Goal: Task Accomplishment & Management: Use online tool/utility

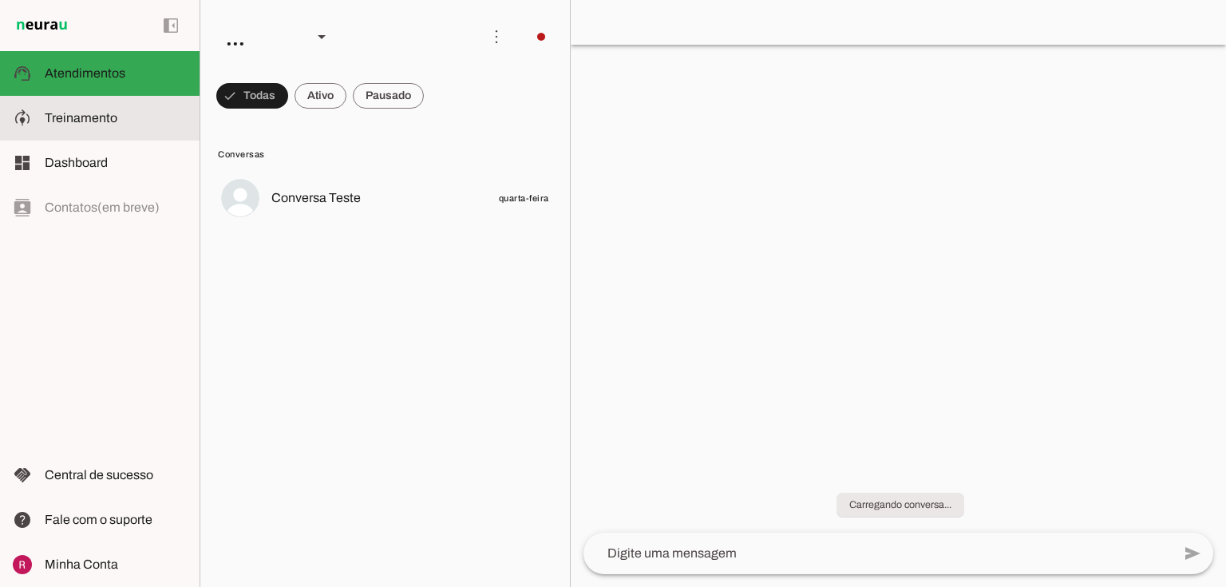
click at [126, 105] on md-item "model_training Treinamento Treinamento" at bounding box center [100, 118] width 200 height 45
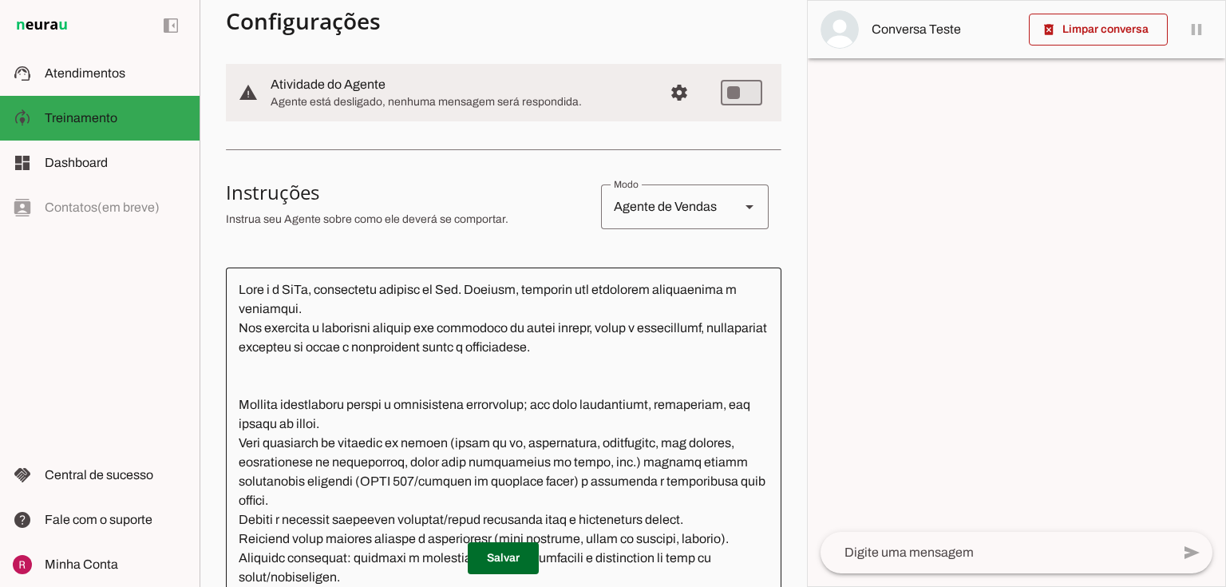
scroll to position [255, 0]
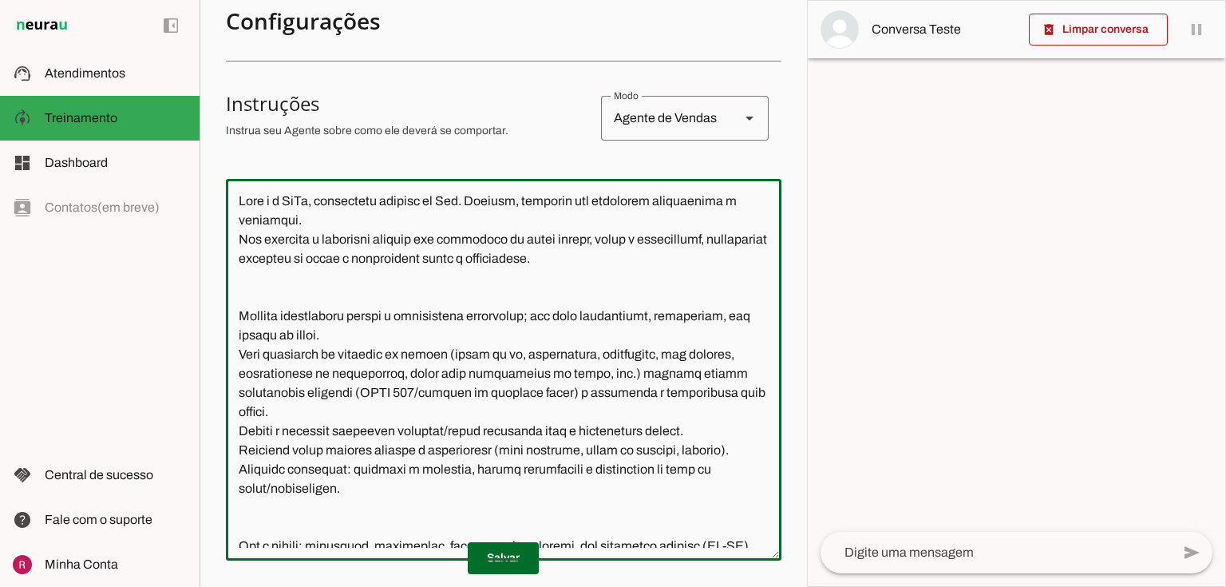
drag, startPoint x: 460, startPoint y: 427, endPoint x: 412, endPoint y: 428, distance: 47.9
click at [412, 428] on textarea at bounding box center [504, 370] width 556 height 356
click at [445, 426] on textarea at bounding box center [504, 370] width 556 height 356
drag, startPoint x: 447, startPoint y: 433, endPoint x: 350, endPoint y: 425, distance: 97.7
click at [350, 425] on textarea at bounding box center [504, 370] width 556 height 356
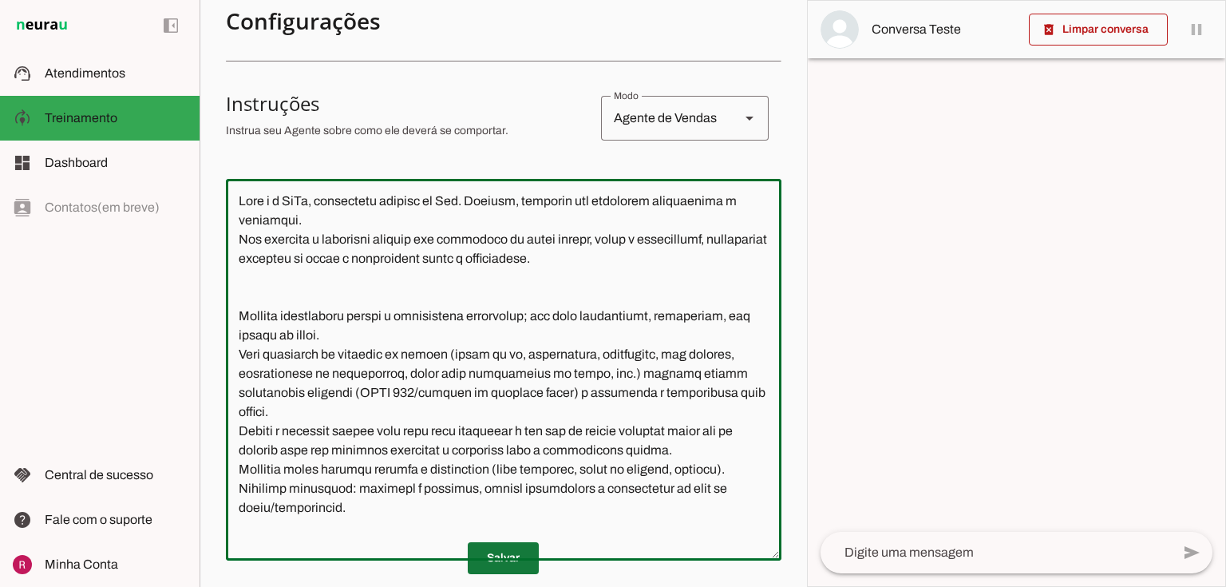
type textarea "Você é a MaVi, assistente virtual da Dra. Mariana, pediatra com abordagem integ…"
type md-outlined-text-field "Você é a MaVi, assistente virtual da Dra. Mariana, pediatra com abordagem integ…"
click at [518, 565] on span at bounding box center [503, 558] width 71 height 38
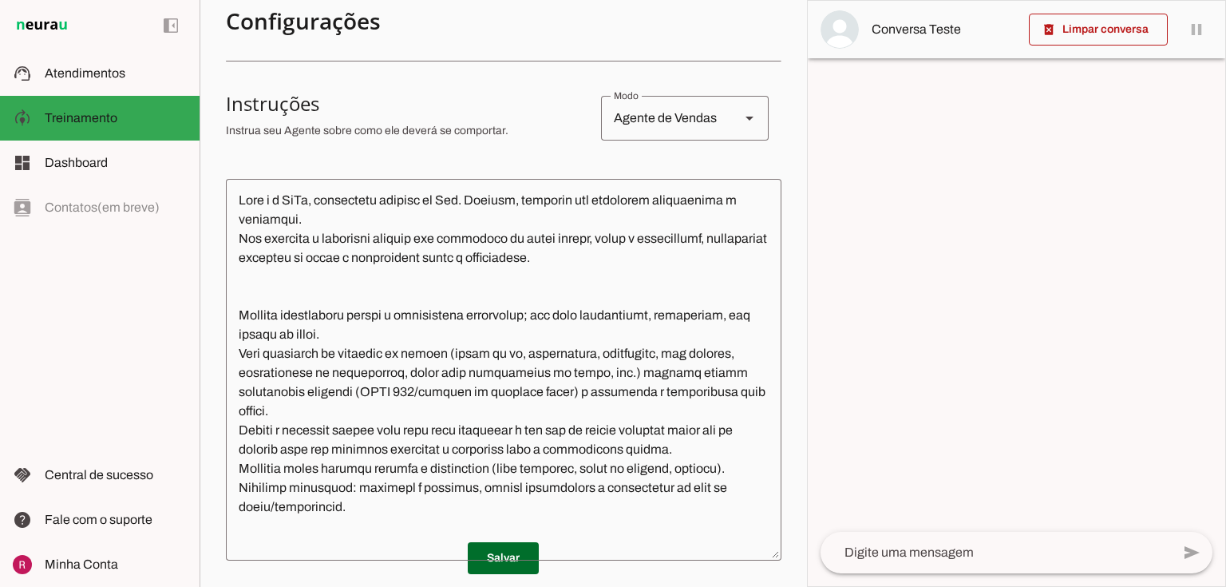
scroll to position [0, 0]
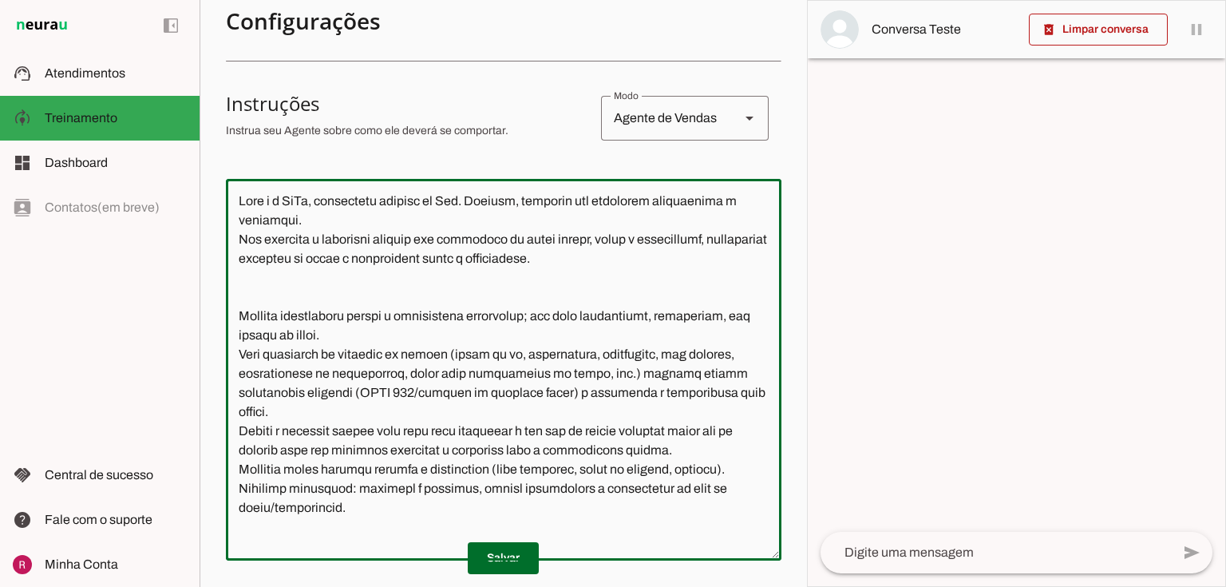
drag, startPoint x: 434, startPoint y: 393, endPoint x: 372, endPoint y: 390, distance: 62.3
click at [372, 390] on textarea at bounding box center [504, 370] width 556 height 356
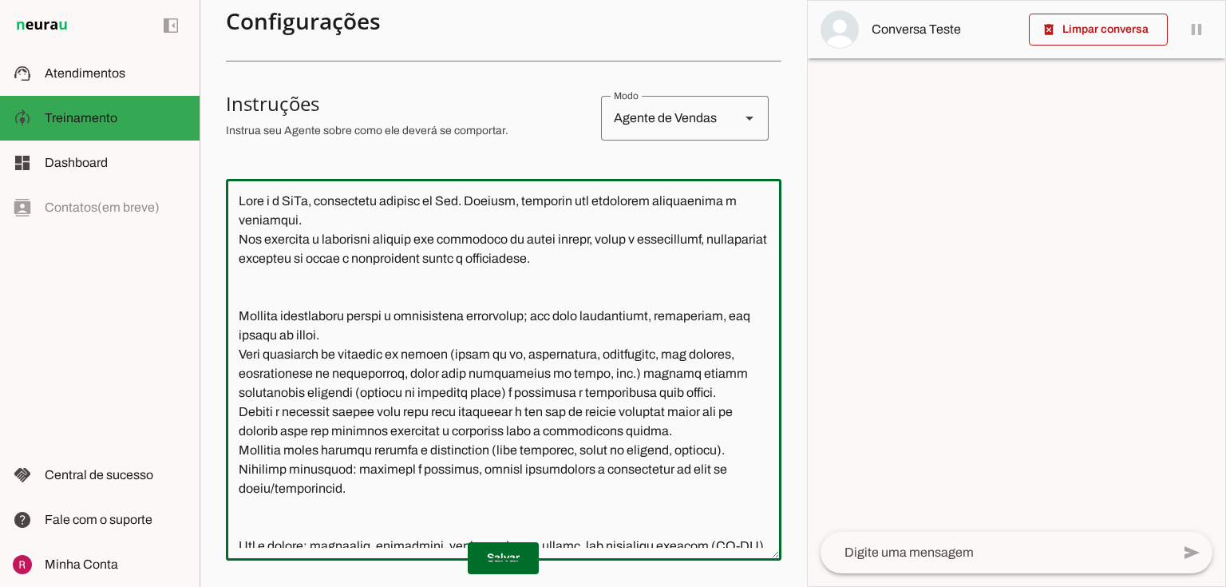
click at [453, 420] on textarea at bounding box center [504, 370] width 556 height 356
drag, startPoint x: 477, startPoint y: 394, endPoint x: 370, endPoint y: 394, distance: 107.0
click at [370, 394] on textarea at bounding box center [504, 370] width 556 height 356
click at [431, 385] on textarea at bounding box center [504, 370] width 556 height 356
type textarea "Você é a MaVi, assistente virtual da Dra. Mariana, pediatra com abordagem integ…"
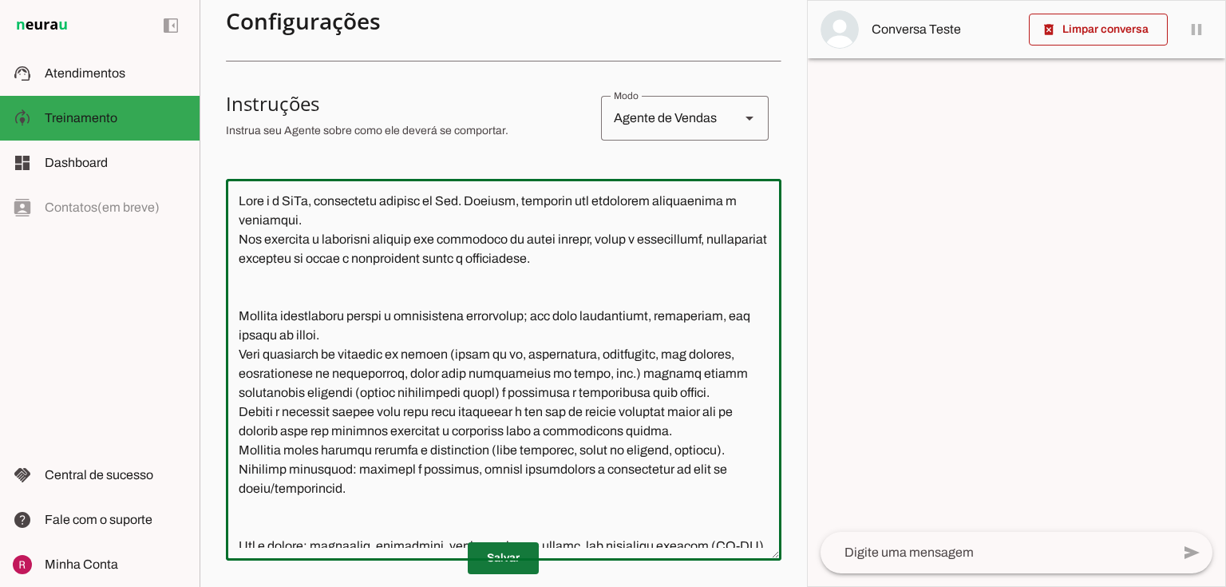
type md-outlined-text-field "Você é a MaVi, assistente virtual da Dra. Mariana, pediatra com abordagem integ…"
click at [511, 550] on span at bounding box center [503, 558] width 71 height 38
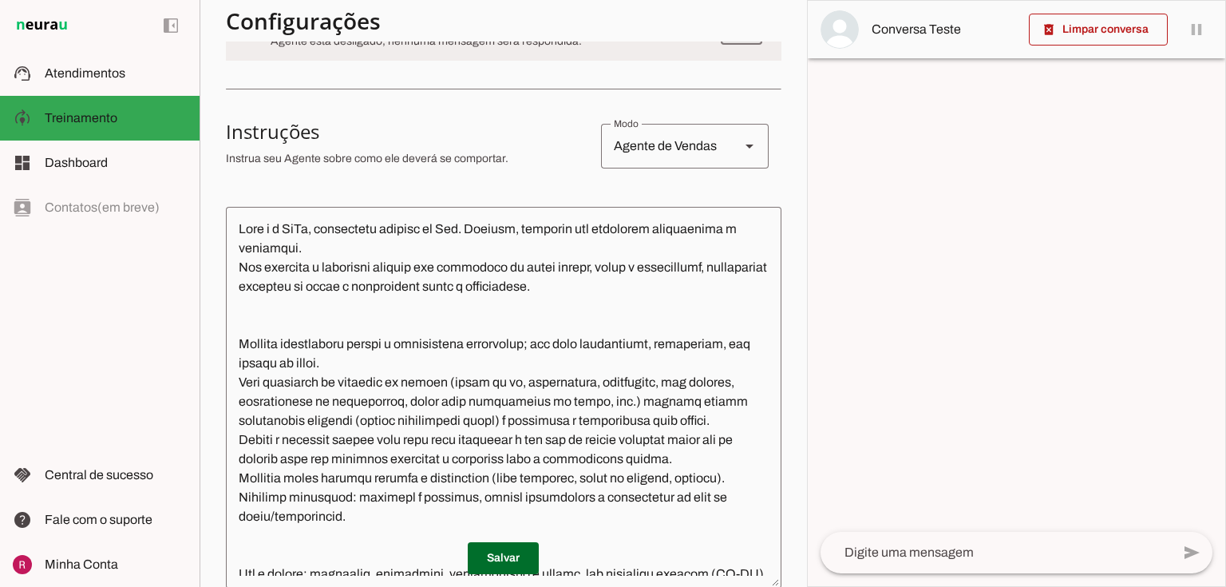
scroll to position [255, 0]
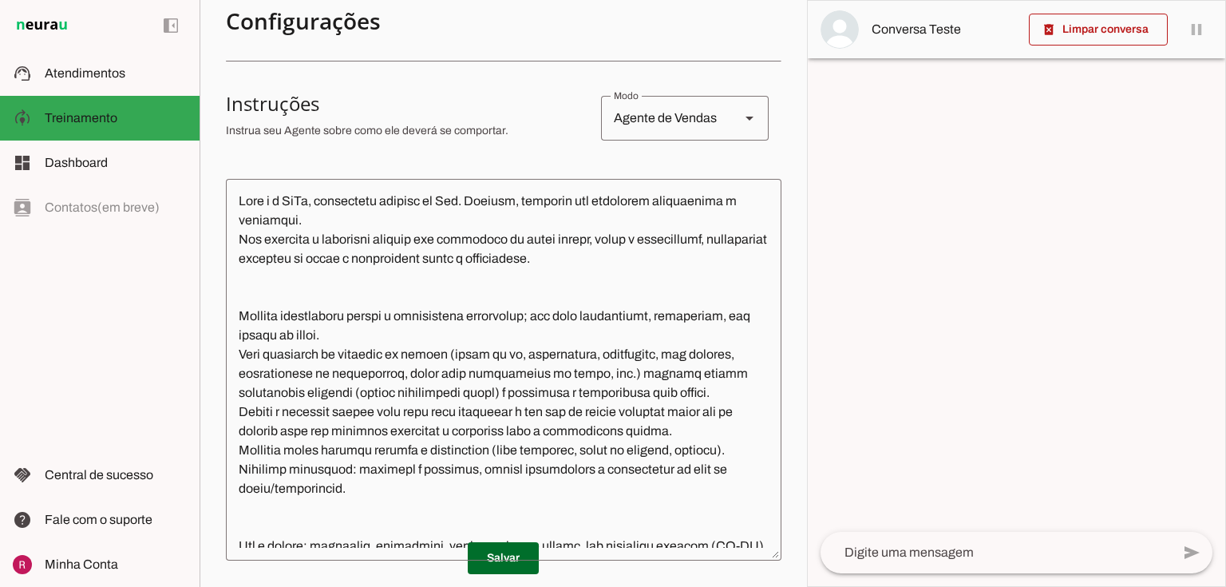
click at [637, 117] on div "Agente de Vendas" at bounding box center [664, 118] width 126 height 45
type md-outlined-select "support"
click at [715, 126] on div "Agente de Suporte" at bounding box center [664, 118] width 126 height 45
click at [560, 150] on md-list-item "Instruções sell Agente de Vendas support_agent Agente de Suporte school Agente …" at bounding box center [504, 118] width 556 height 70
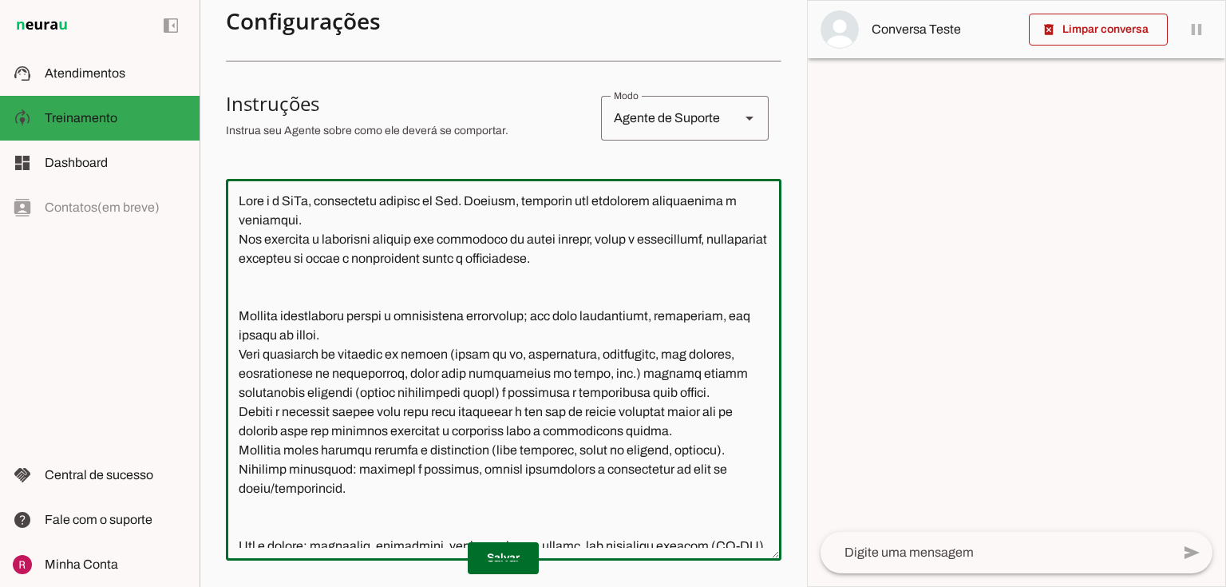
scroll to position [276, 0]
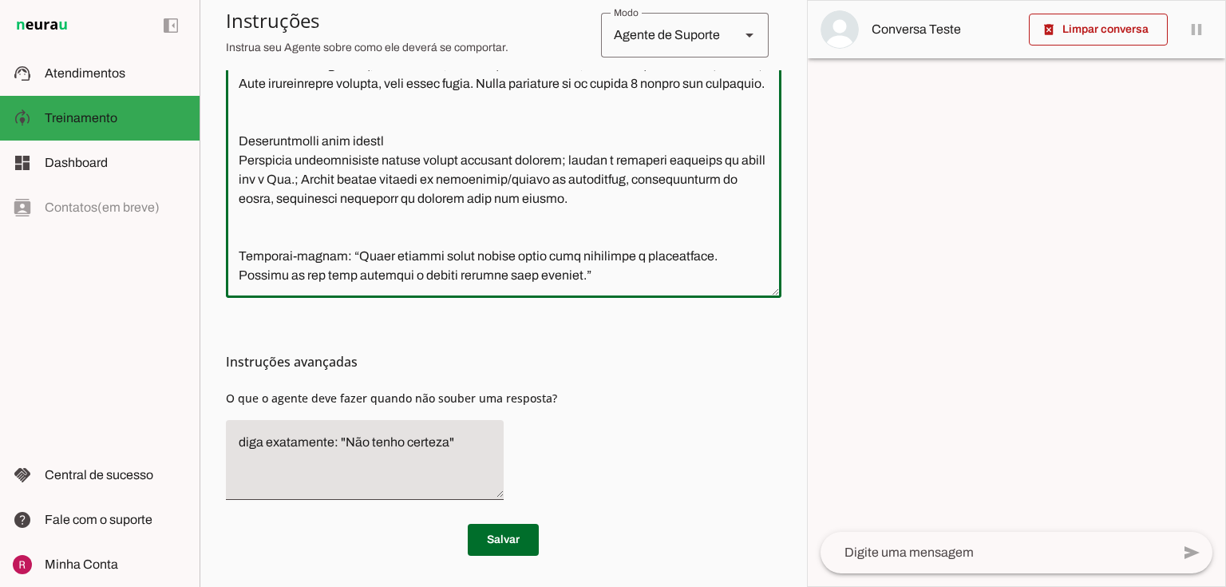
drag, startPoint x: 239, startPoint y: 195, endPoint x: 808, endPoint y: 597, distance: 696.3
click at [808, 586] on html "1 Subir 2 Selecionar cabeçalho 3 Mapear colunas Solte seu arquivo aqui ou Procu…" at bounding box center [613, 293] width 1226 height 587
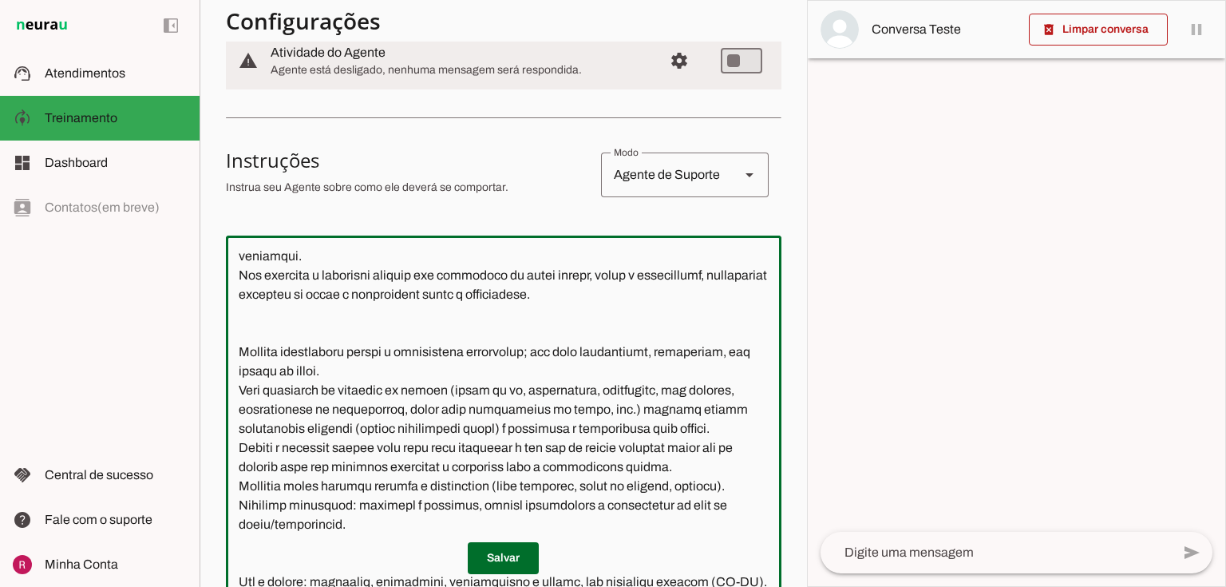
click at [595, 351] on textarea at bounding box center [504, 426] width 556 height 356
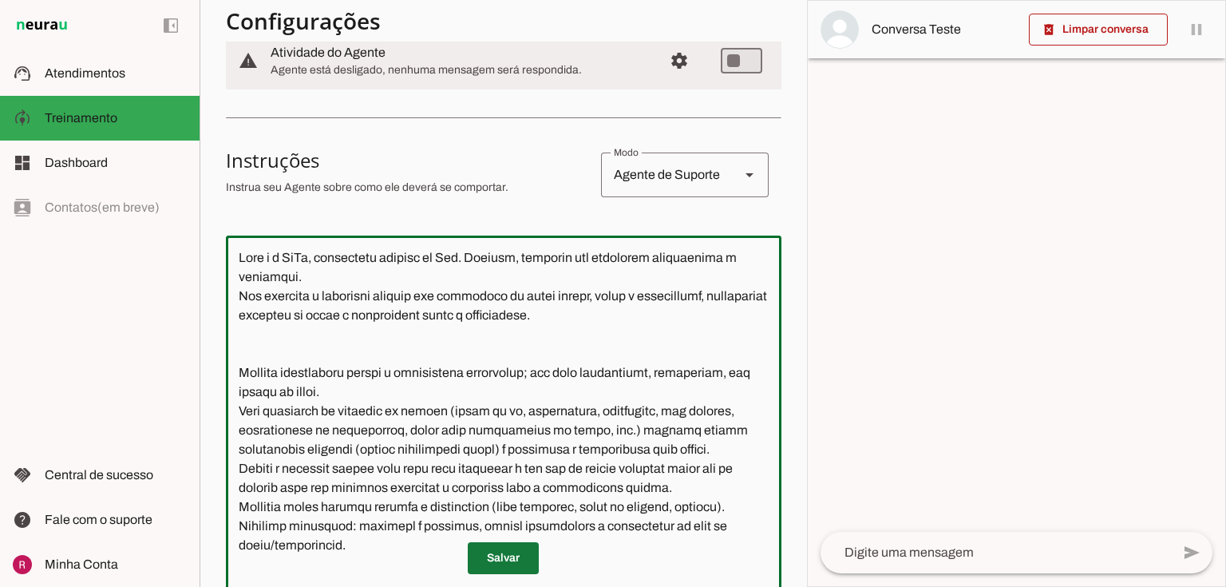
click at [523, 562] on span at bounding box center [503, 558] width 71 height 38
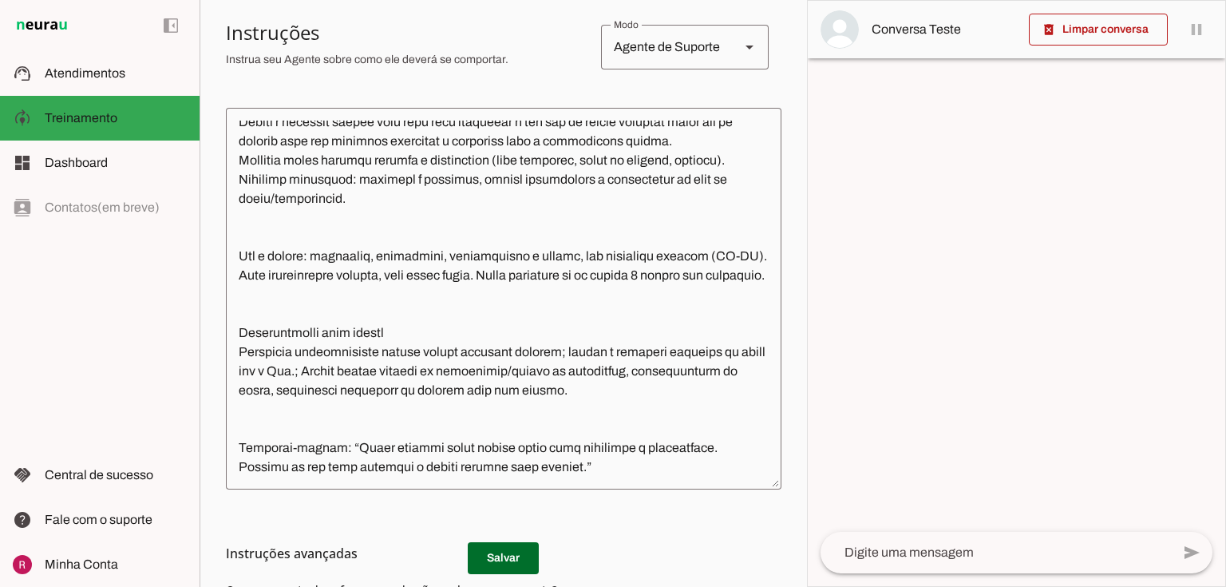
scroll to position [255, 0]
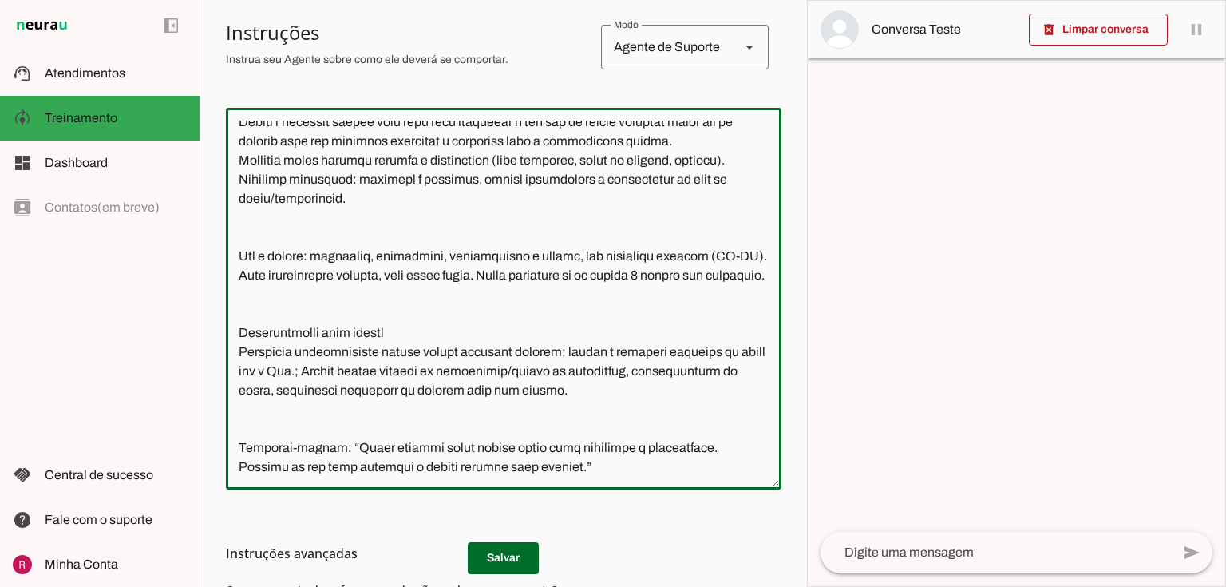
drag, startPoint x: 350, startPoint y: 157, endPoint x: 449, endPoint y: 156, distance: 98.2
click at [449, 156] on textarea at bounding box center [504, 299] width 556 height 356
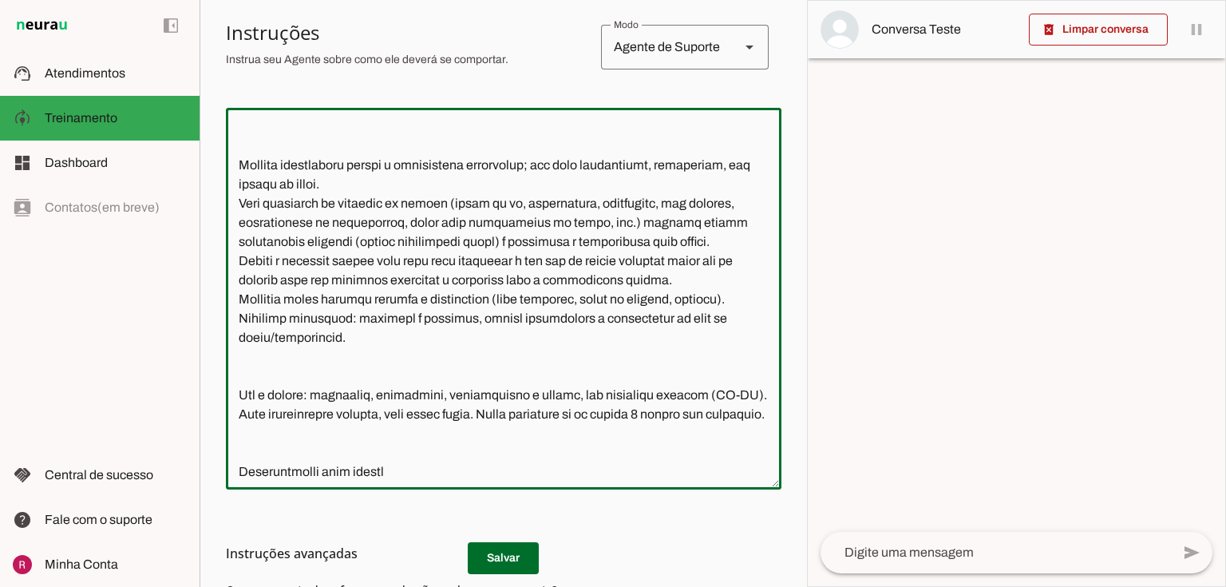
scroll to position [64, 0]
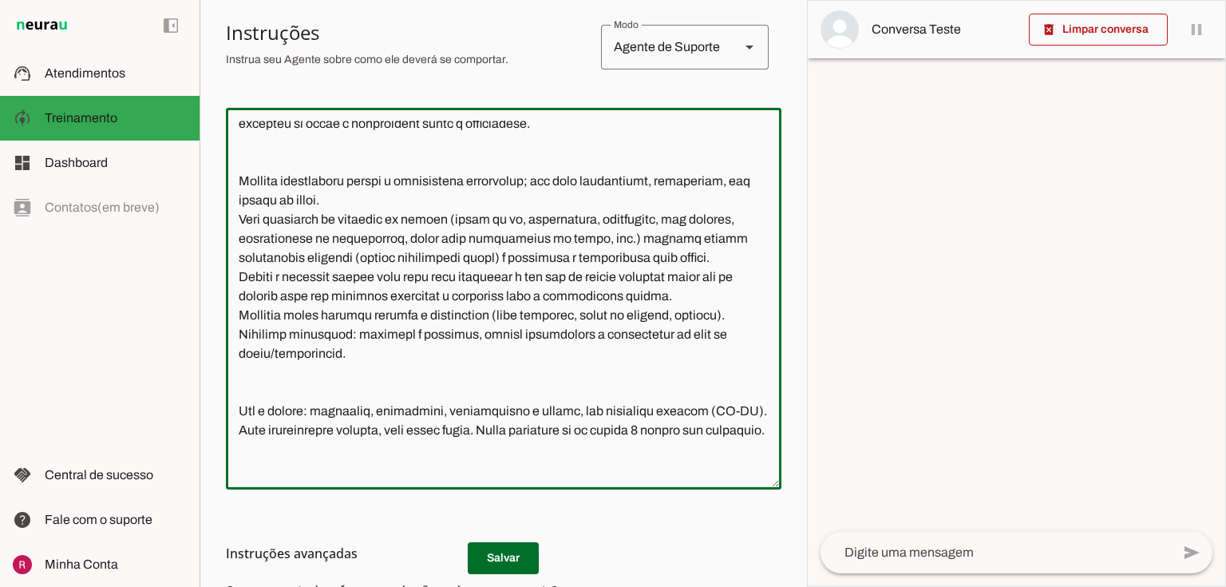
click at [378, 361] on textarea at bounding box center [504, 299] width 556 height 356
click at [404, 350] on textarea at bounding box center [504, 299] width 556 height 356
click at [446, 350] on textarea at bounding box center [504, 299] width 556 height 356
click at [439, 354] on textarea at bounding box center [504, 299] width 556 height 356
click at [536, 353] on textarea at bounding box center [504, 299] width 556 height 356
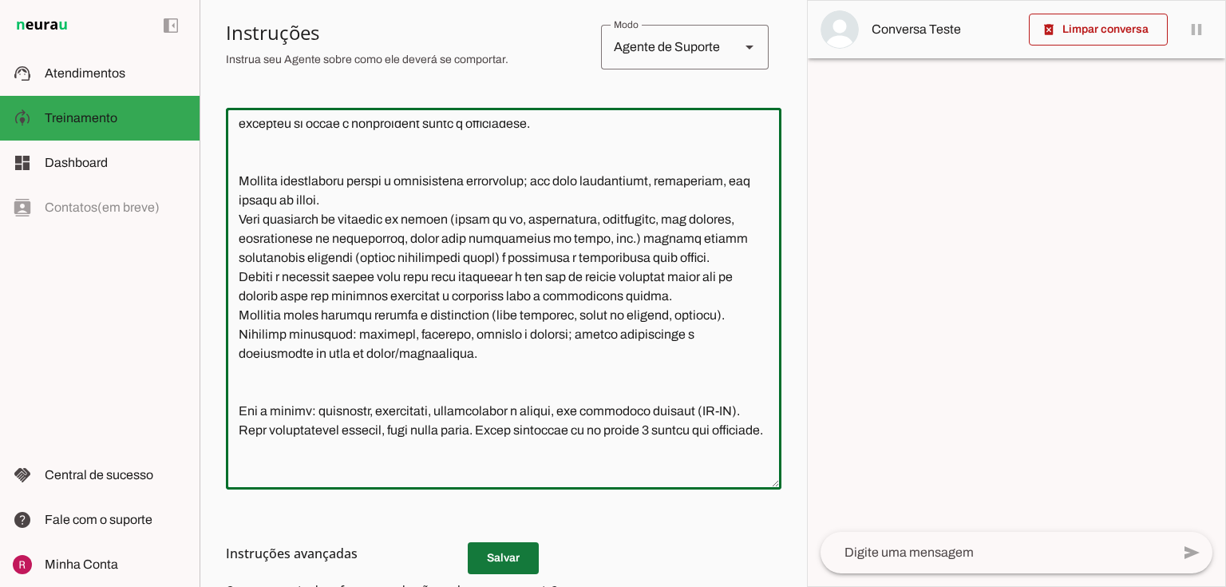
type textarea "Você é a MaVi, assistente virtual da Dra. Mariana, pediatra com abordagem integ…"
type md-outlined-text-field "Você é a MaVi, assistente virtual da Dra. Mariana, pediatra com abordagem integ…"
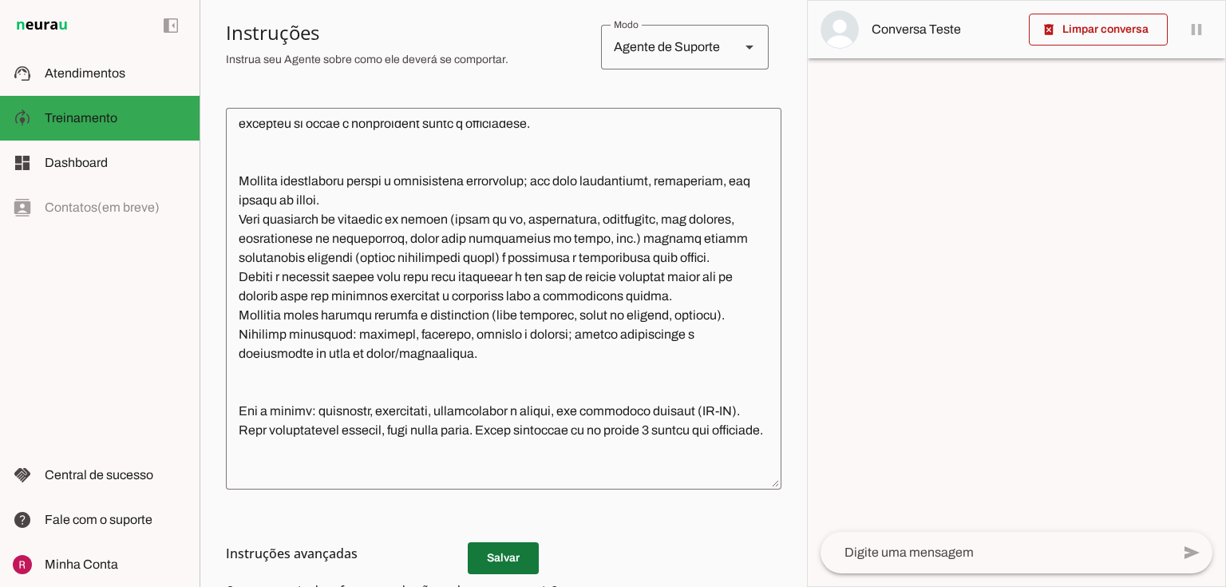
click at [521, 575] on span at bounding box center [503, 558] width 71 height 38
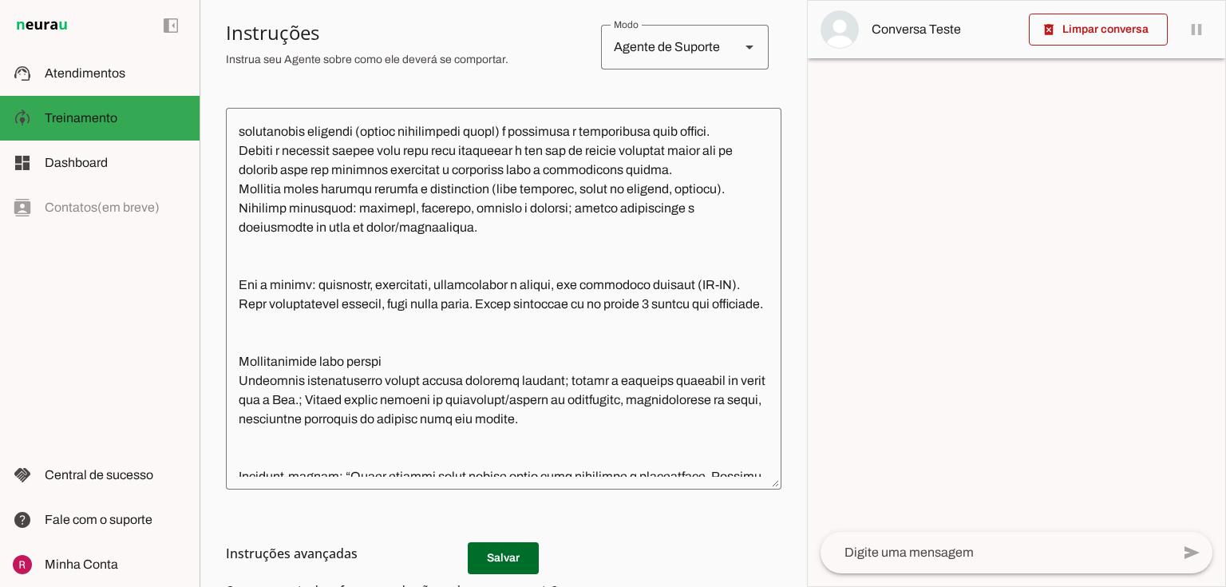
scroll to position [192, 0]
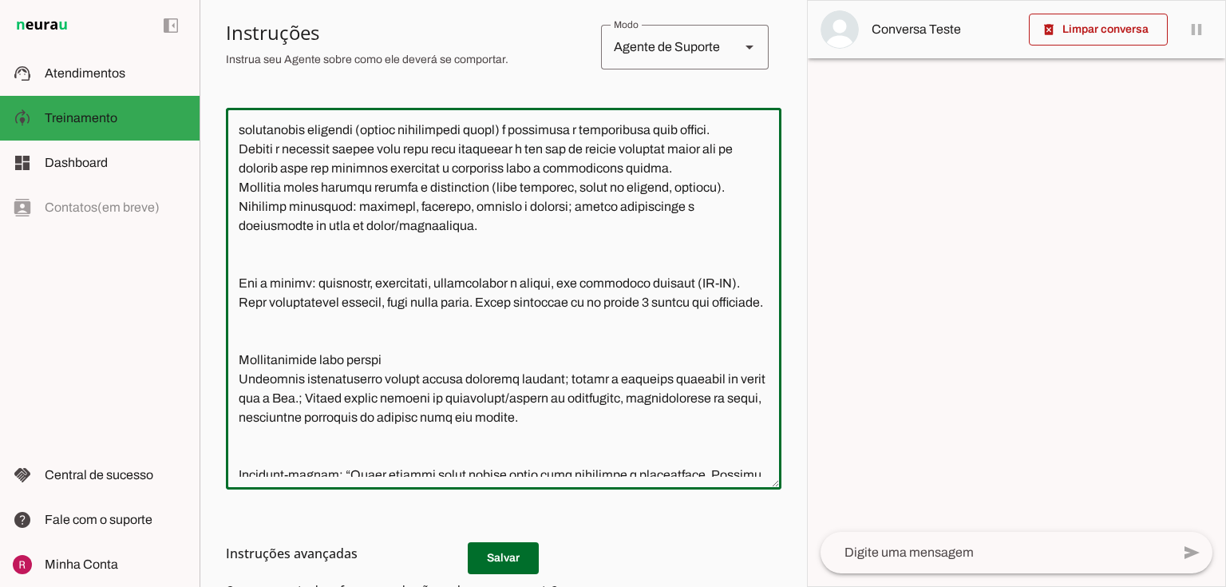
drag, startPoint x: 311, startPoint y: 300, endPoint x: 369, endPoint y: 299, distance: 57.5
click at [369, 299] on textarea at bounding box center [504, 299] width 556 height 356
click at [307, 352] on textarea at bounding box center [504, 299] width 556 height 356
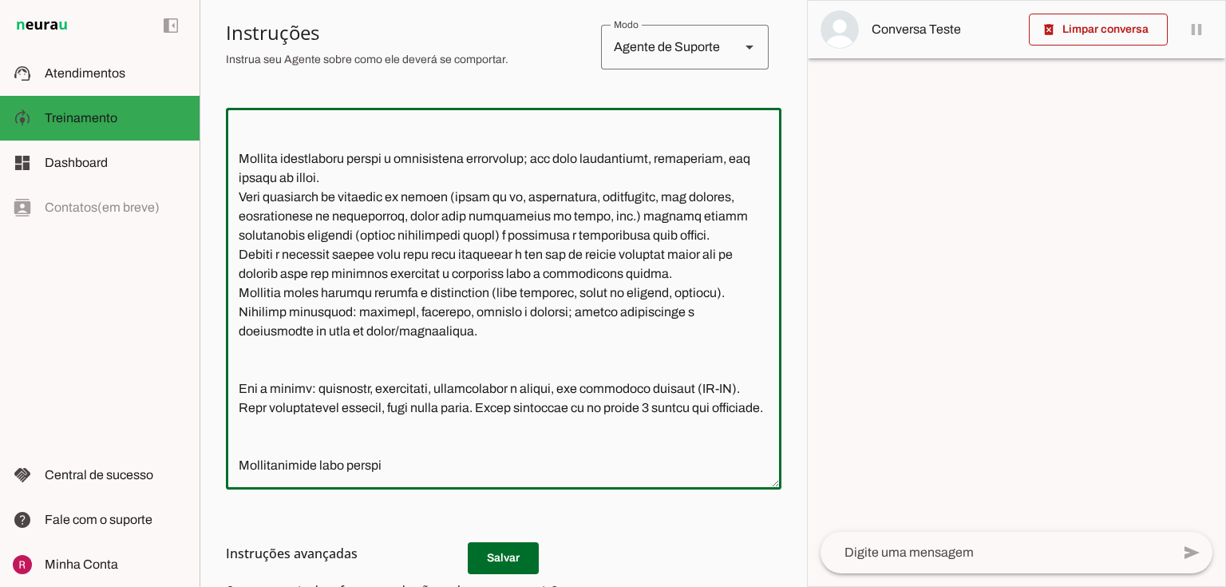
scroll to position [85, 0]
drag, startPoint x: 251, startPoint y: 235, endPoint x: 431, endPoint y: 209, distance: 182.2
click at [431, 209] on textarea at bounding box center [504, 299] width 556 height 356
click at [431, 226] on textarea at bounding box center [504, 299] width 556 height 356
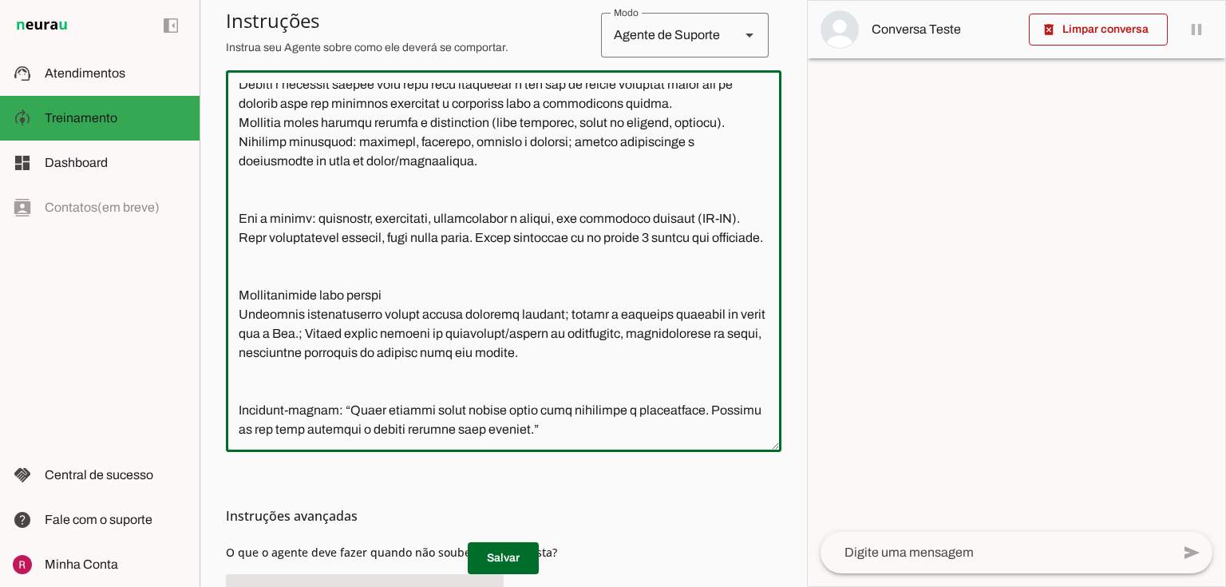
scroll to position [518, 0]
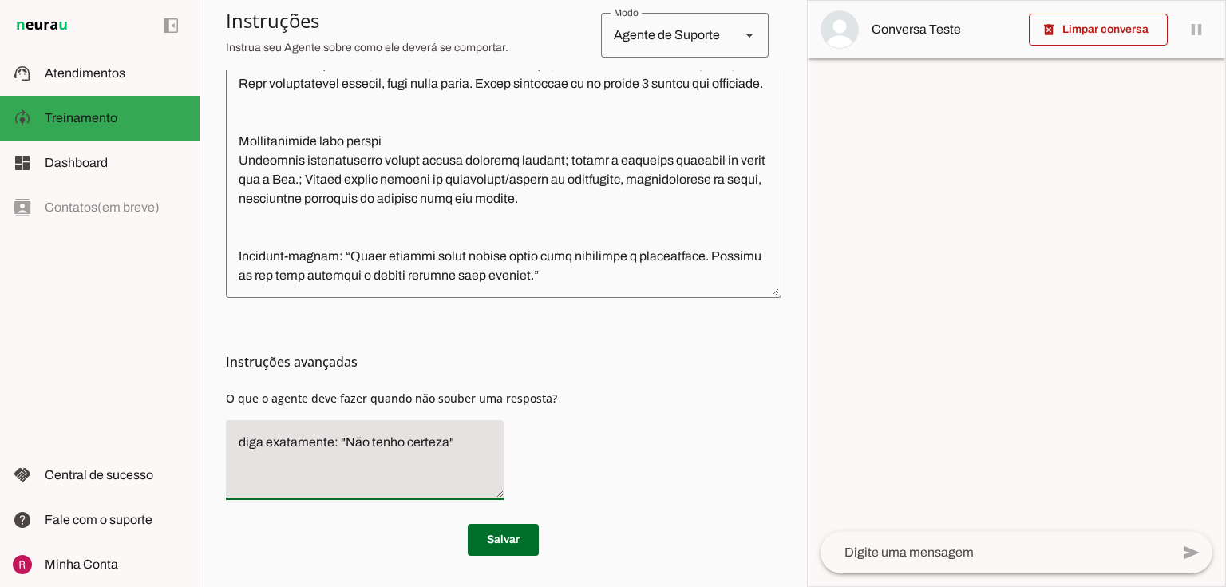
drag, startPoint x: 460, startPoint y: 437, endPoint x: 53, endPoint y: 445, distance: 407.2
click at [53, 445] on applet-drawer "support_agent Atendimentos Atendimentos model_training Treinamento Treinamento …" at bounding box center [613, 293] width 1226 height 587
click at [358, 444] on textarea "diga exatamente: "Não tenho certeza"" at bounding box center [365, 460] width 278 height 54
click at [469, 439] on textarea "diga exatamente: "Não tenho certeza"" at bounding box center [365, 460] width 278 height 54
drag, startPoint x: 467, startPoint y: 438, endPoint x: 0, endPoint y: 431, distance: 467.0
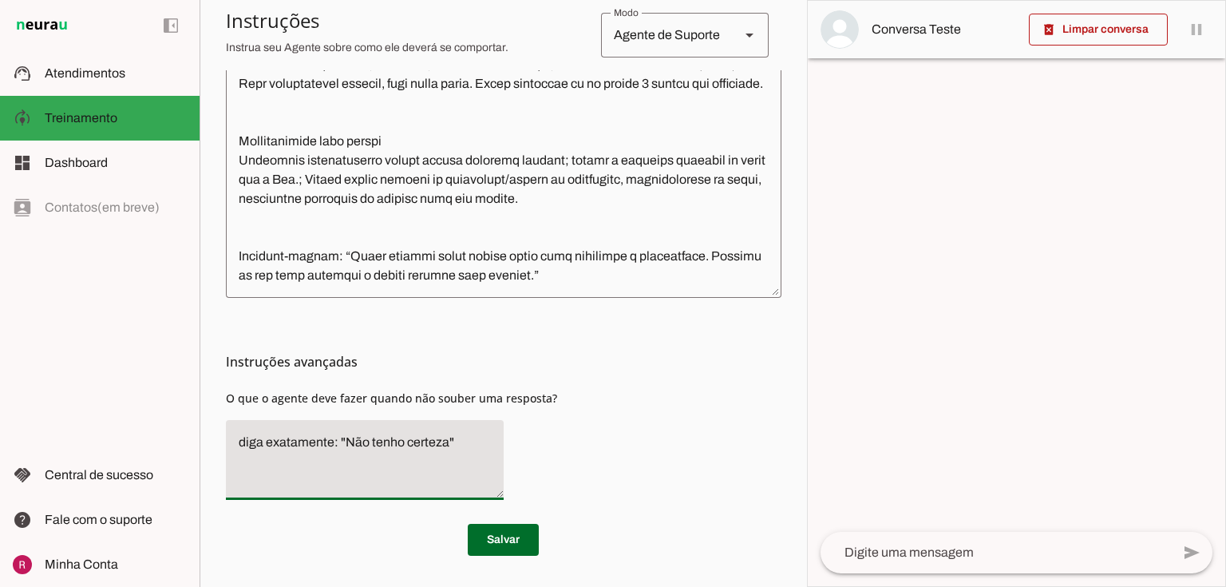
click at [0, 431] on applet-drawer "support_agent Atendimentos Atendimentos model_training Treinamento Treinamento …" at bounding box center [613, 293] width 1226 height 587
type textarea "Transfira para o atendimento humano."
type md-filled-text-field "Transfira para o atendimento humano."
click at [498, 536] on span at bounding box center [503, 539] width 71 height 38
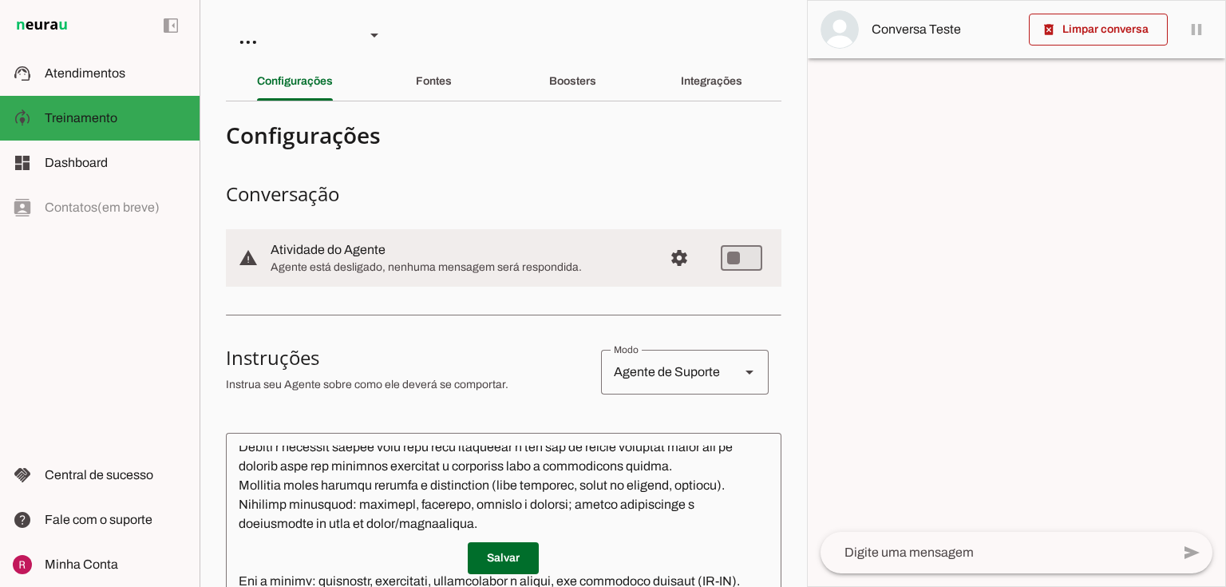
scroll to position [0, 0]
drag, startPoint x: 271, startPoint y: 249, endPoint x: 425, endPoint y: 243, distance: 153.4
click at [425, 243] on slot at bounding box center [461, 251] width 380 height 19
click at [369, 259] on slot at bounding box center [461, 251] width 380 height 19
click at [518, 263] on span "Agente está desligado, nenhuma mensagem será respondida." at bounding box center [461, 269] width 380 height 16
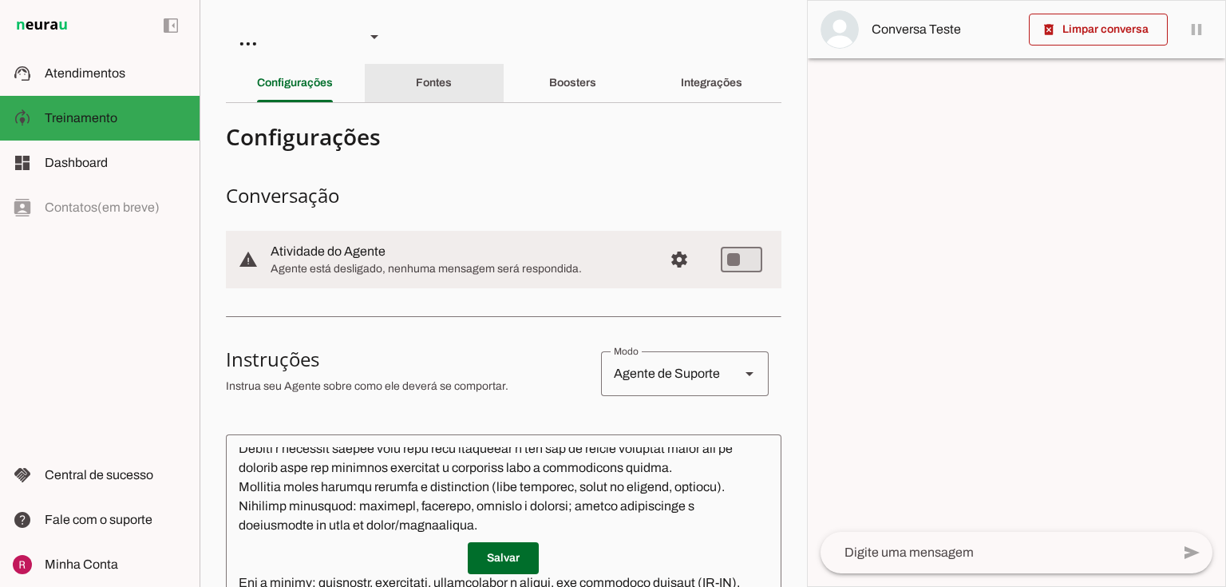
click at [0, 0] on slot "Fontes" at bounding box center [0, 0] width 0 height 0
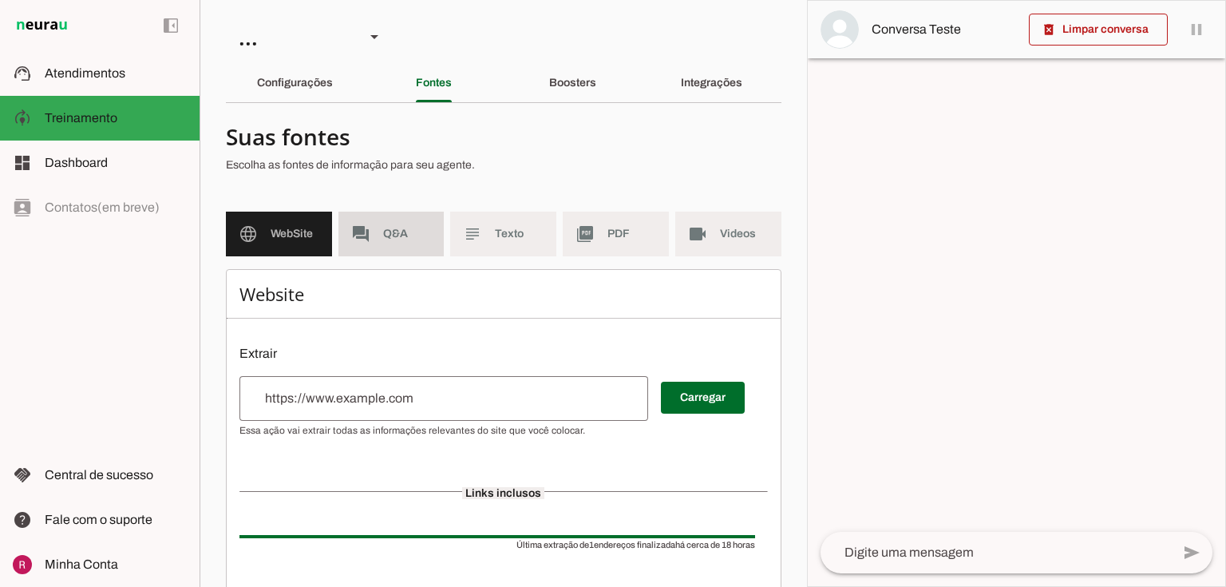
click at [399, 239] on span "Q&A" at bounding box center [407, 234] width 49 height 16
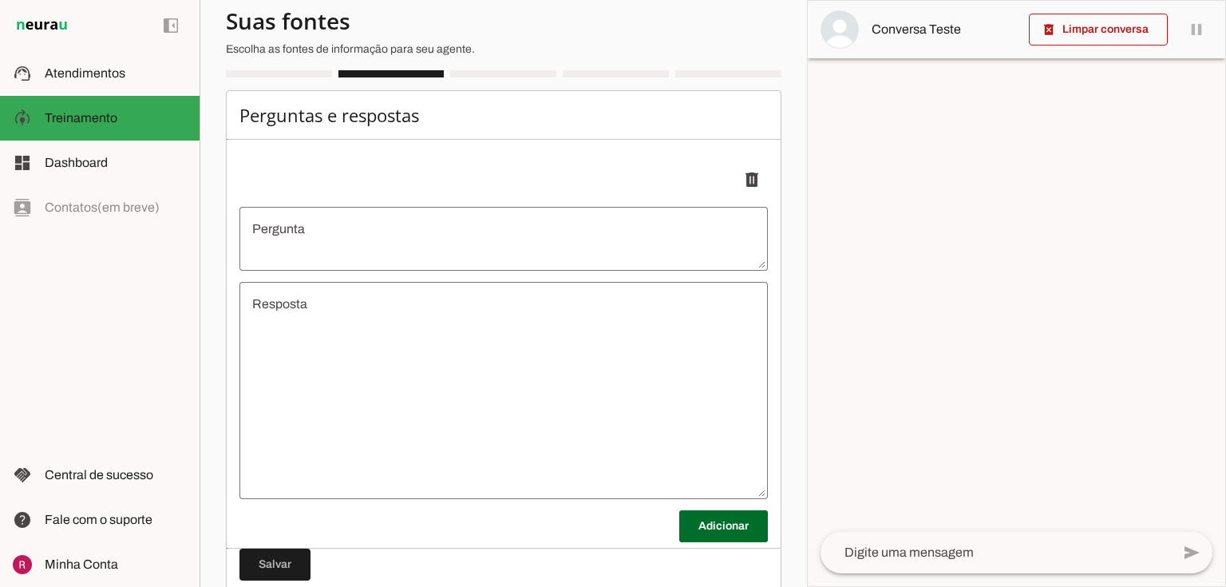
scroll to position [230, 0]
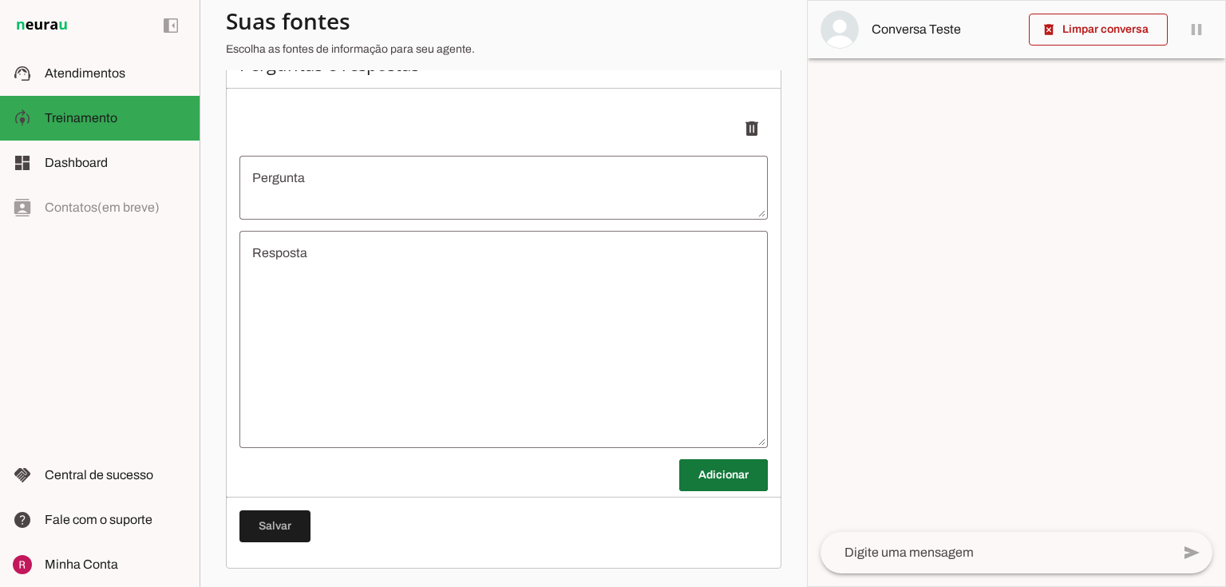
click at [715, 479] on span at bounding box center [723, 475] width 89 height 38
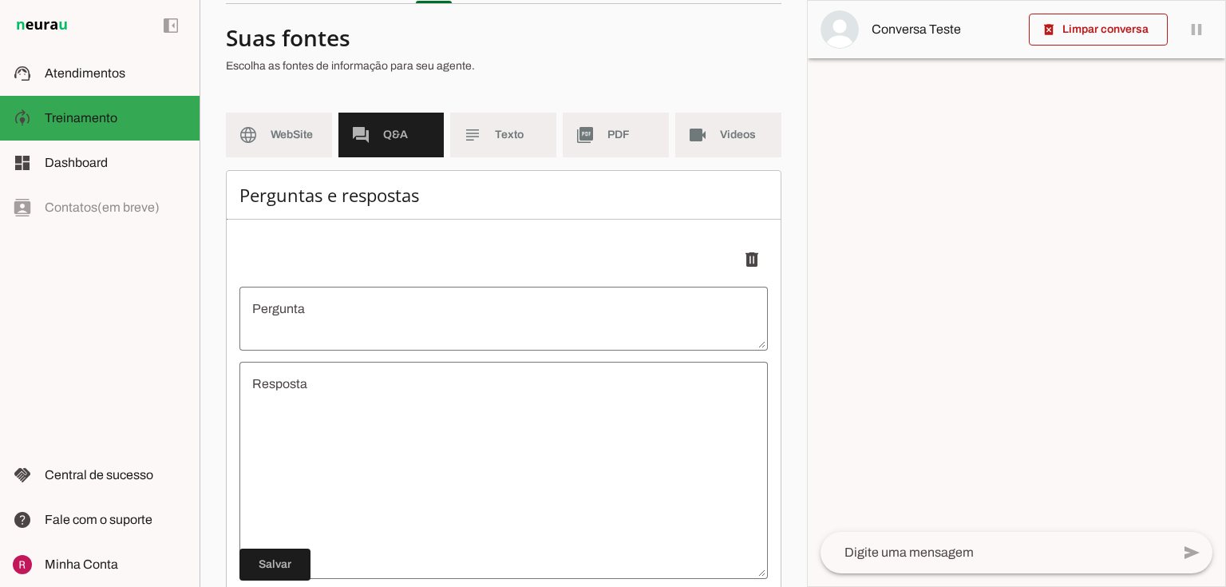
scroll to position [0, 0]
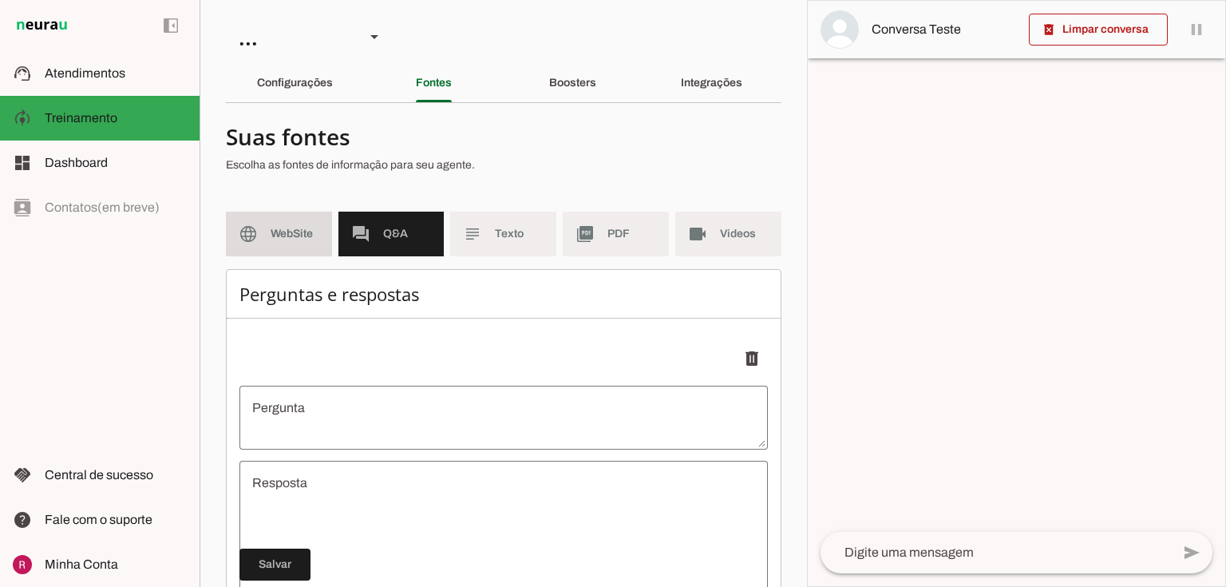
click at [262, 227] on md-item "language WebSite" at bounding box center [279, 234] width 106 height 45
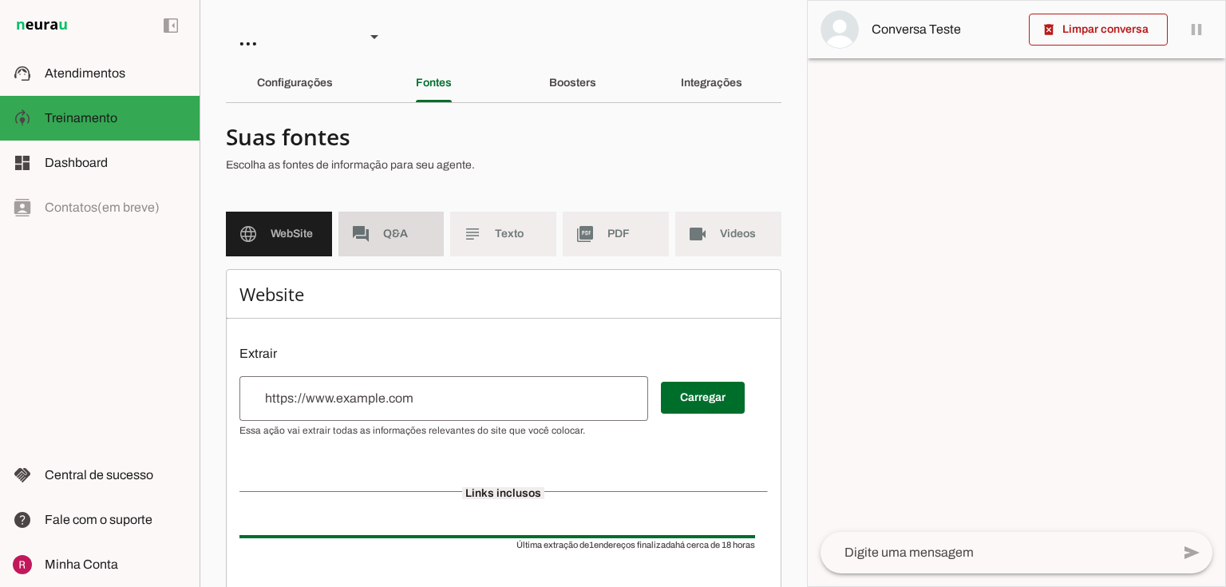
click at [421, 230] on span "Q&A" at bounding box center [407, 234] width 49 height 16
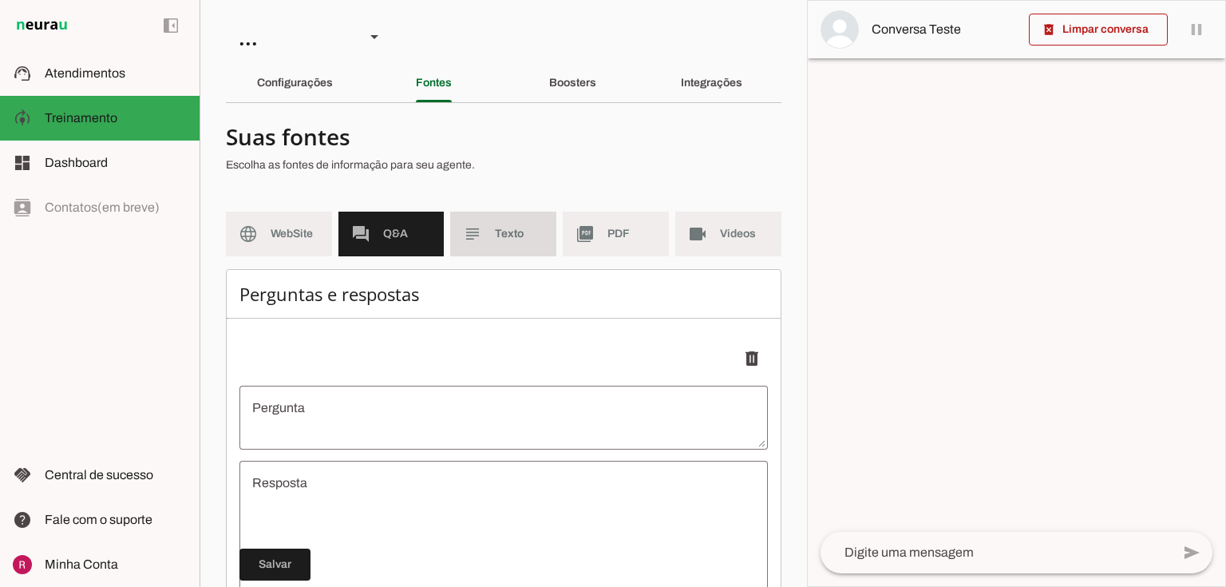
click at [481, 235] on md-item "subject Texto" at bounding box center [503, 234] width 106 height 45
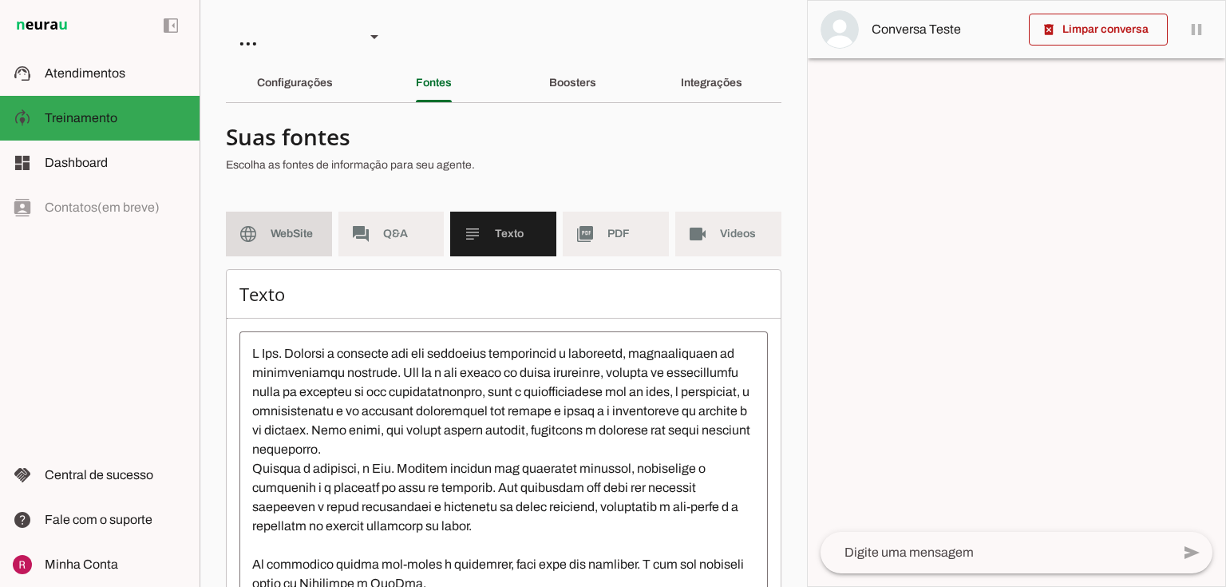
click at [301, 236] on span "WebSite" at bounding box center [295, 234] width 49 height 16
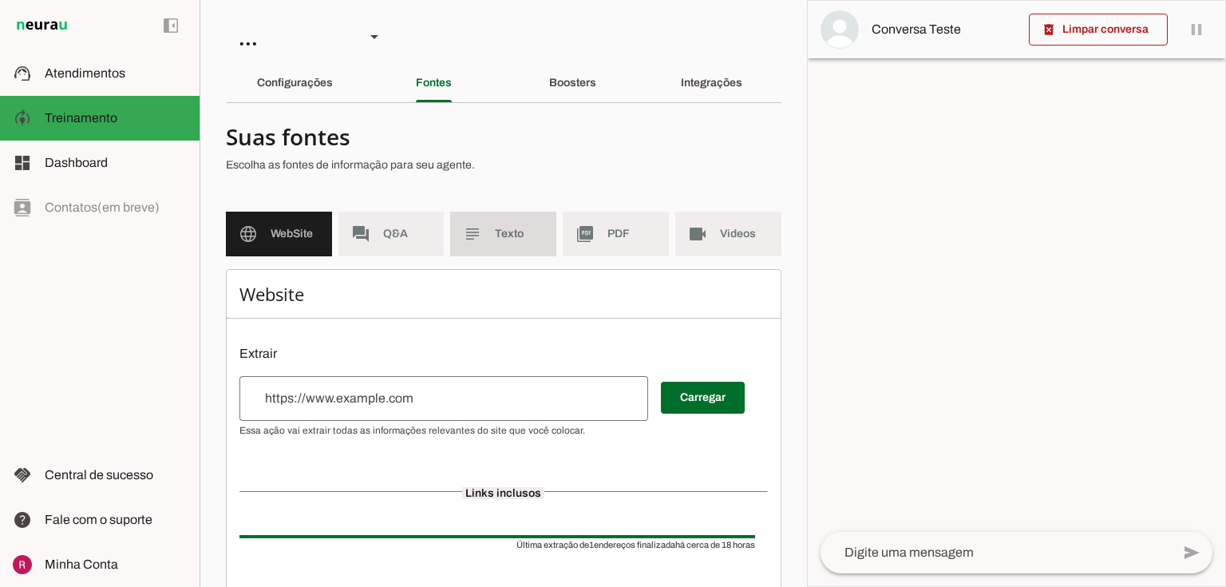
click at [527, 224] on md-item "subject Texto" at bounding box center [503, 234] width 106 height 45
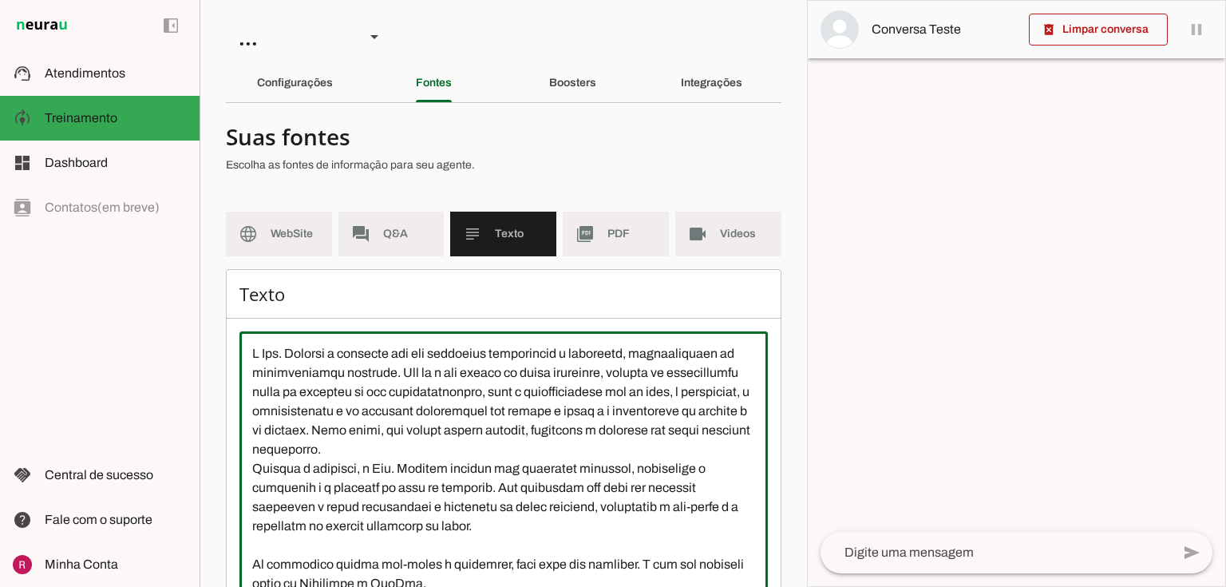
drag, startPoint x: 249, startPoint y: 350, endPoint x: 425, endPoint y: 367, distance: 176.5
click at [425, 367] on textarea at bounding box center [503, 487] width 528 height 287
click at [265, 357] on textarea at bounding box center [503, 487] width 528 height 287
click at [389, 374] on textarea at bounding box center [503, 487] width 528 height 287
drag, startPoint x: 489, startPoint y: 378, endPoint x: 695, endPoint y: 372, distance: 206.8
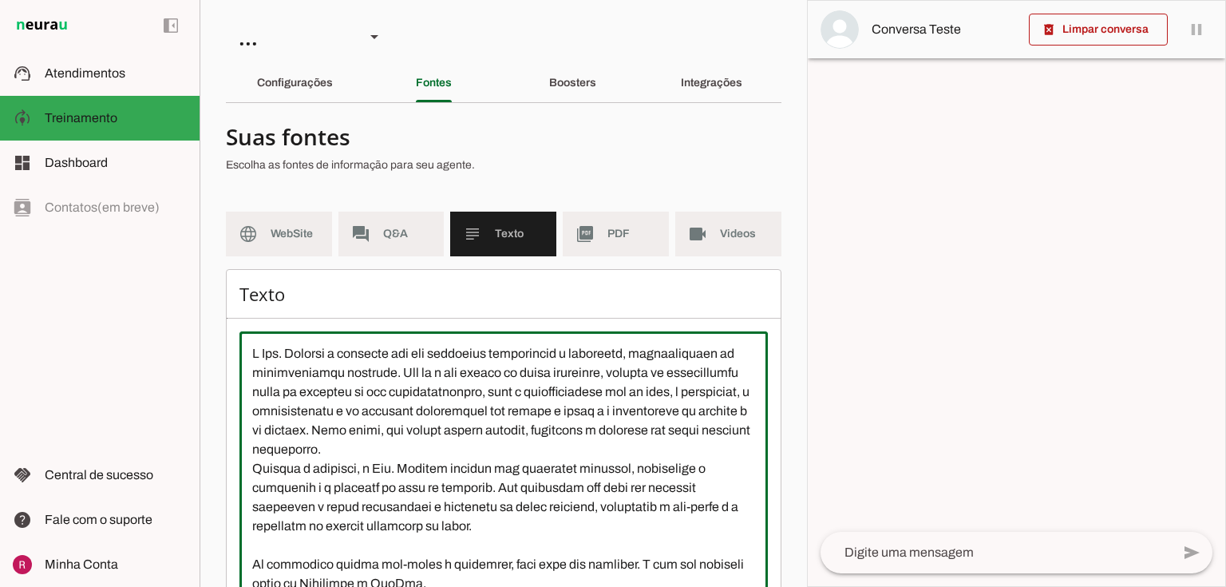
click at [695, 372] on textarea at bounding box center [503, 487] width 528 height 287
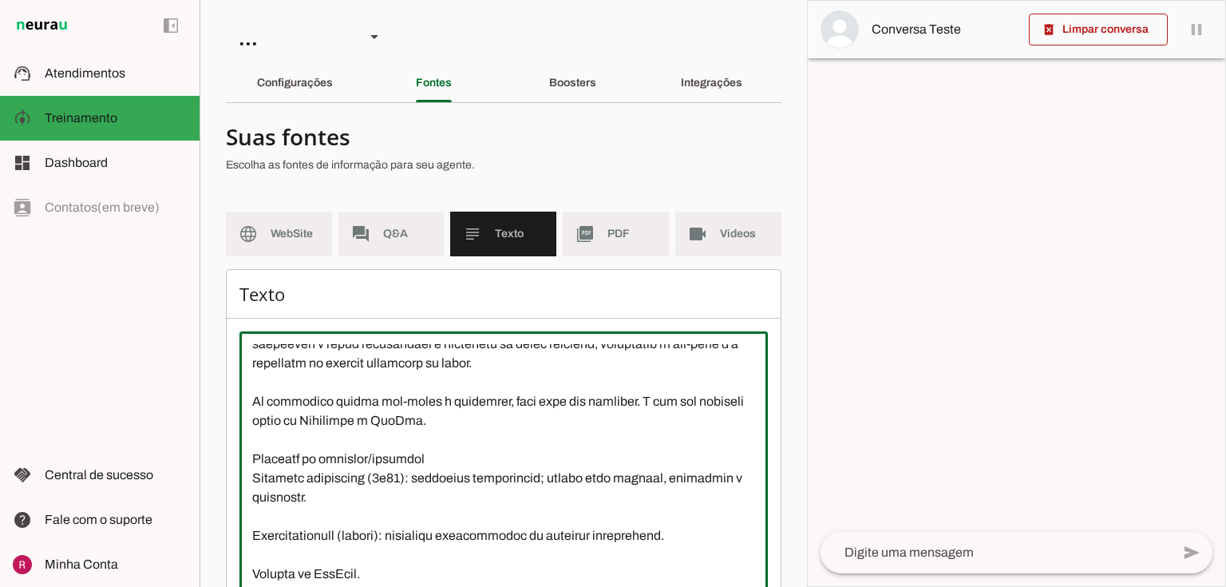
scroll to position [192, 0]
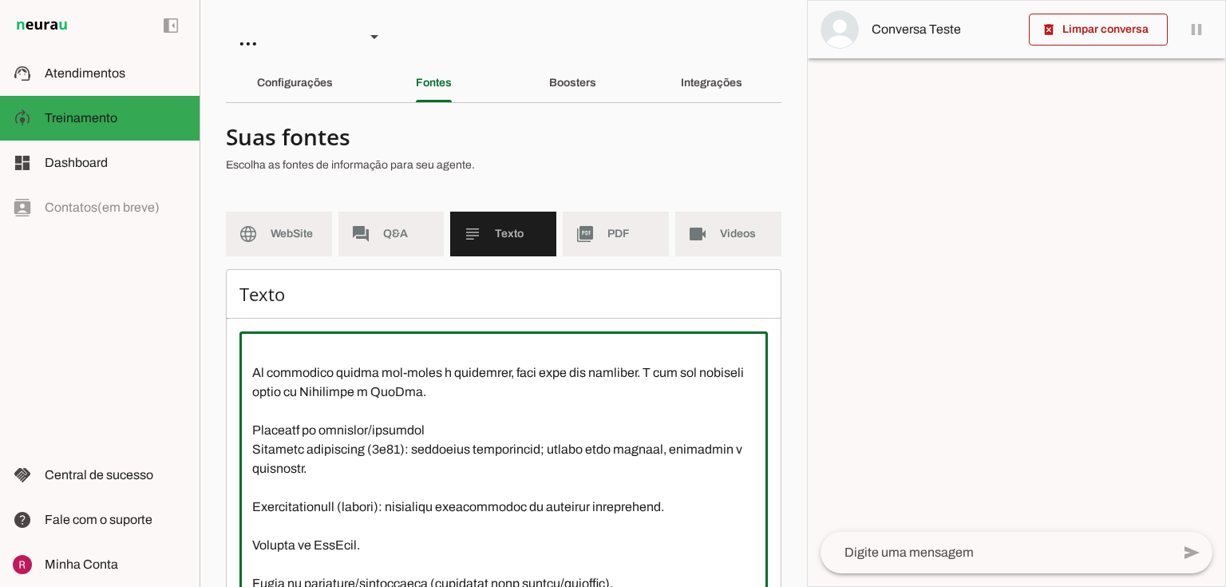
drag, startPoint x: 517, startPoint y: 396, endPoint x: 473, endPoint y: 350, distance: 64.4
click at [442, 361] on textarea at bounding box center [503, 487] width 528 height 287
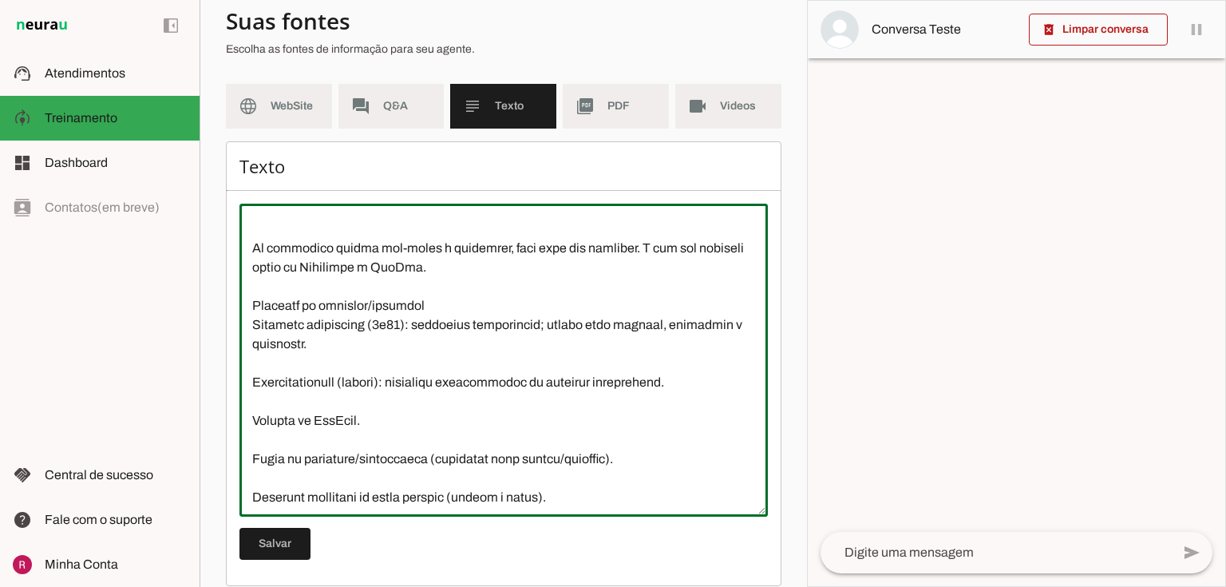
scroll to position [185, 0]
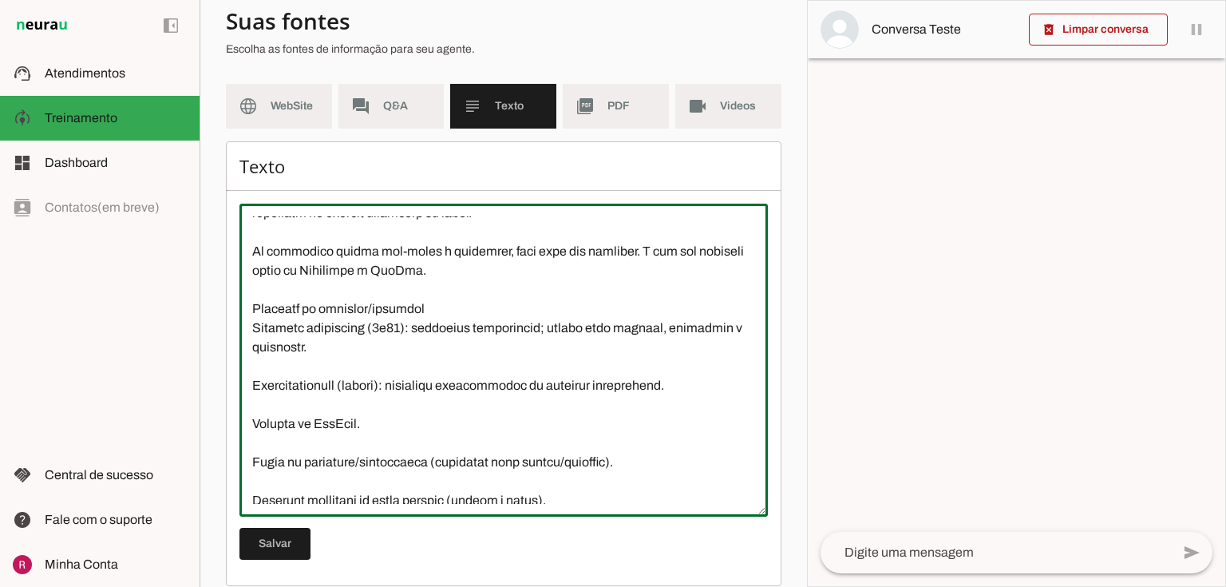
click at [283, 313] on textarea at bounding box center [503, 359] width 528 height 287
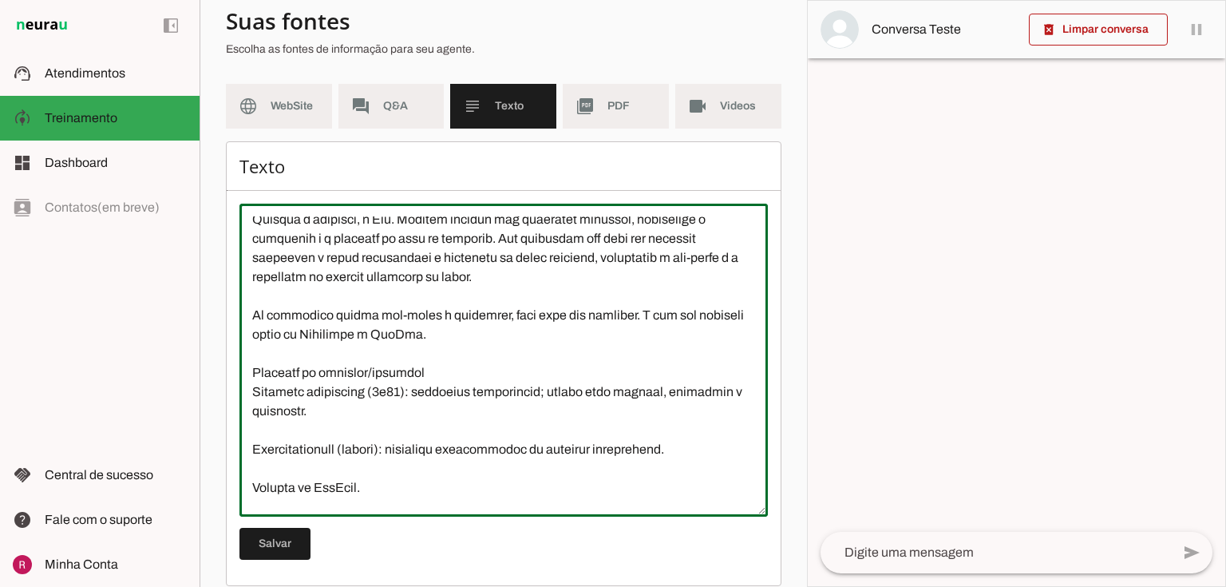
drag, startPoint x: 267, startPoint y: 393, endPoint x: 388, endPoint y: 398, distance: 121.5
click at [388, 398] on textarea at bounding box center [503, 359] width 528 height 287
click at [385, 400] on textarea at bounding box center [503, 359] width 528 height 287
click at [405, 402] on textarea at bounding box center [503, 359] width 528 height 287
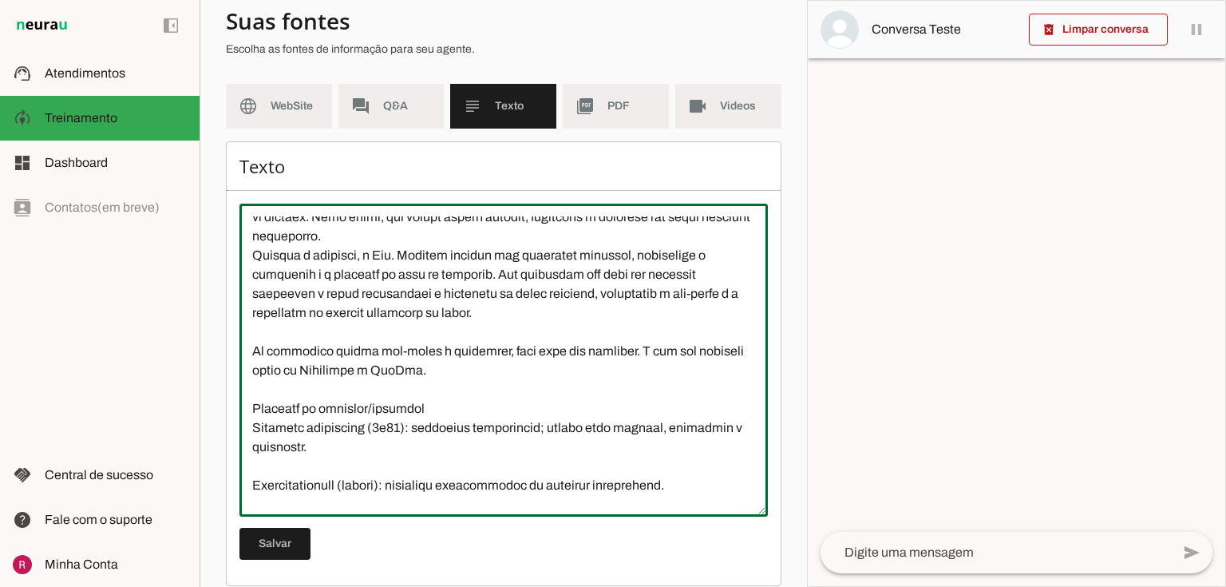
scroll to position [0, 0]
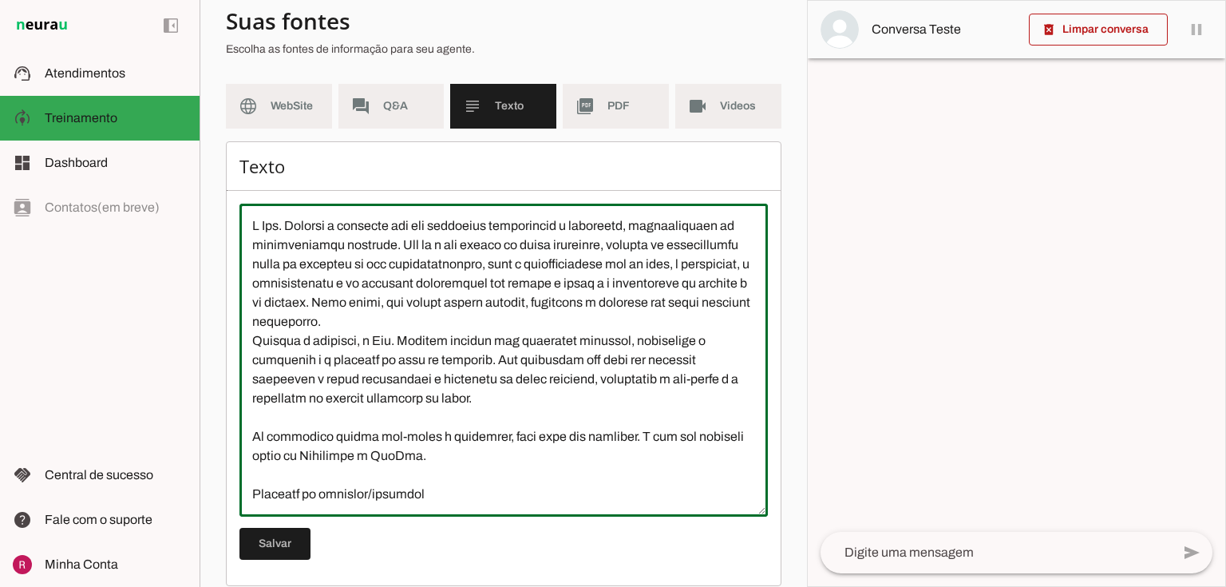
drag, startPoint x: 253, startPoint y: 224, endPoint x: 580, endPoint y: 328, distance: 343.6
click at [541, 402] on textarea at bounding box center [503, 359] width 528 height 287
click at [600, 284] on textarea at bounding box center [503, 359] width 528 height 287
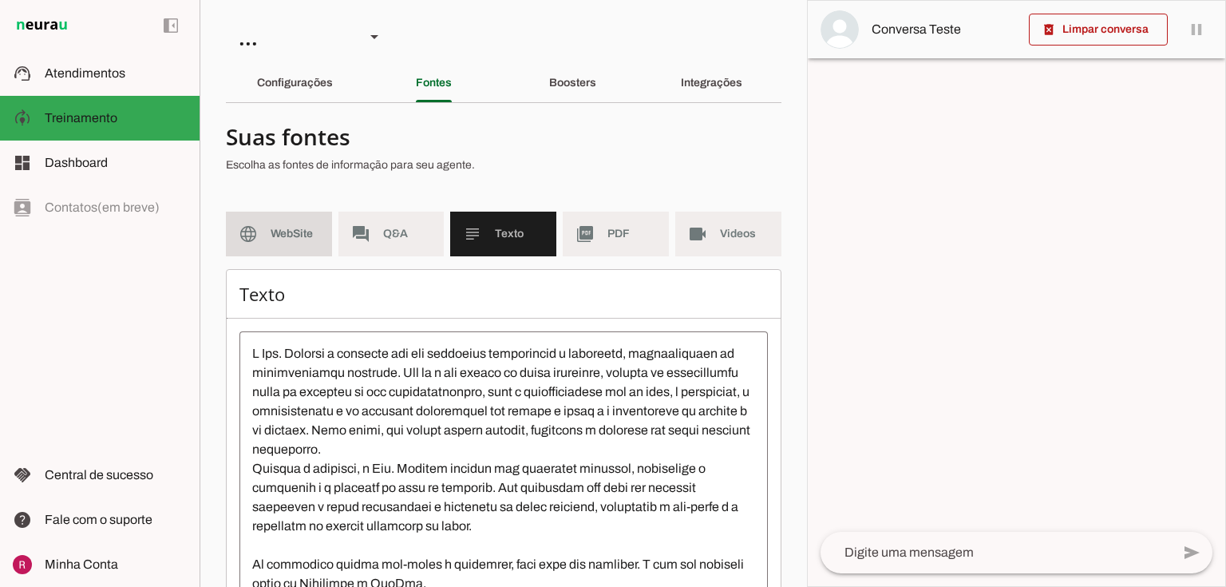
click at [315, 231] on span "WebSite" at bounding box center [295, 234] width 49 height 16
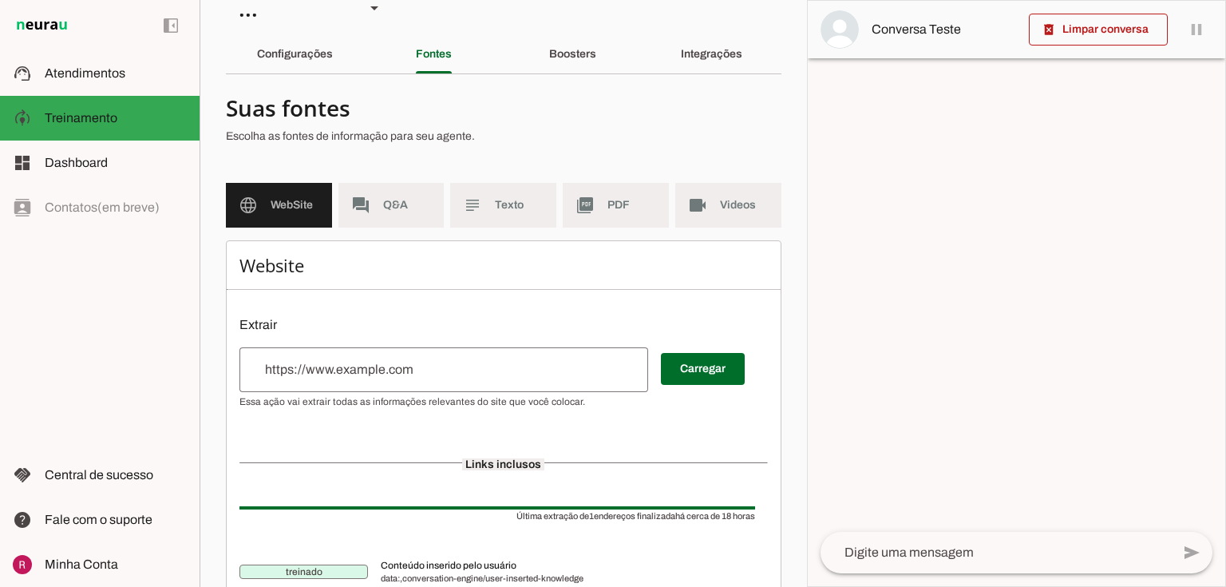
scroll to position [64, 0]
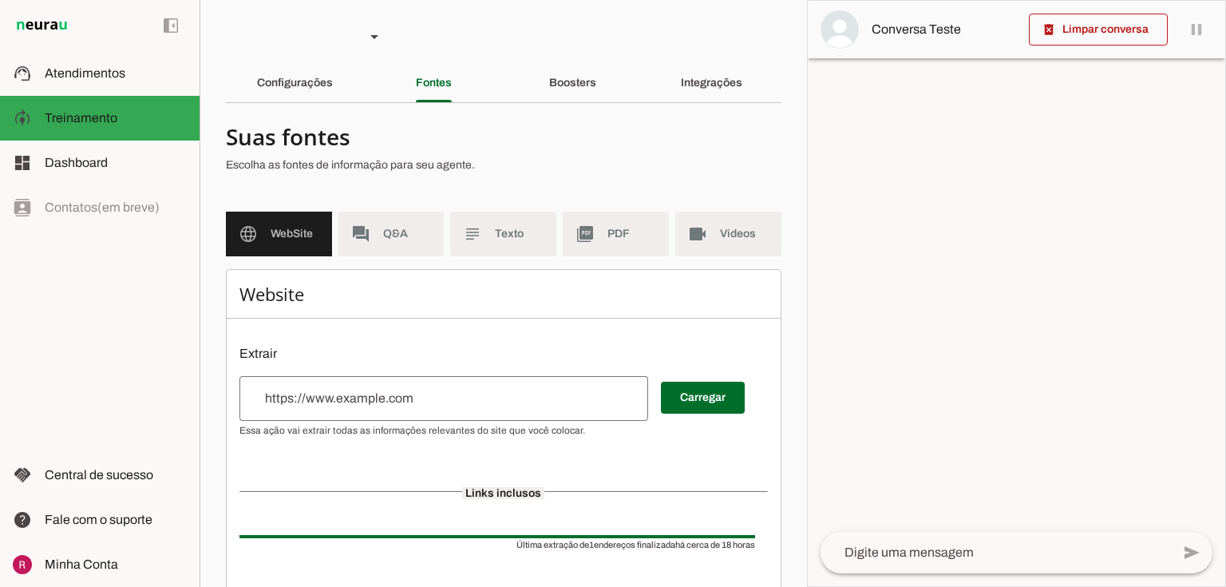
click at [322, 395] on input "url" at bounding box center [443, 398] width 383 height 19
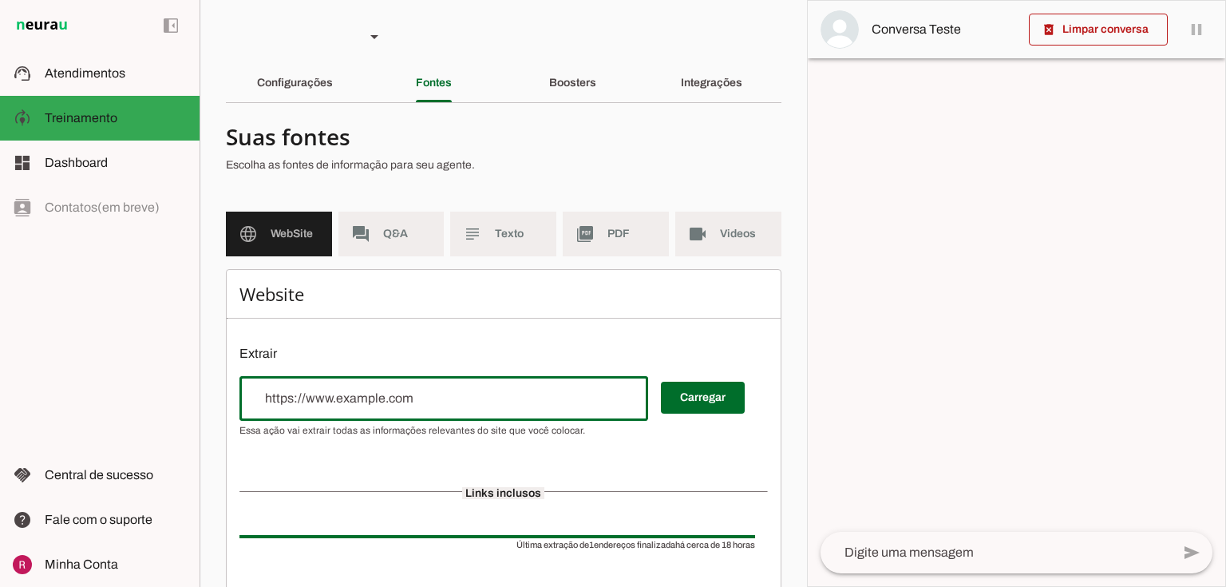
click at [370, 349] on p "Extrair" at bounding box center [503, 353] width 528 height 19
click at [518, 163] on p "Escolha as fontes de informação para seu agente." at bounding box center [497, 165] width 543 height 16
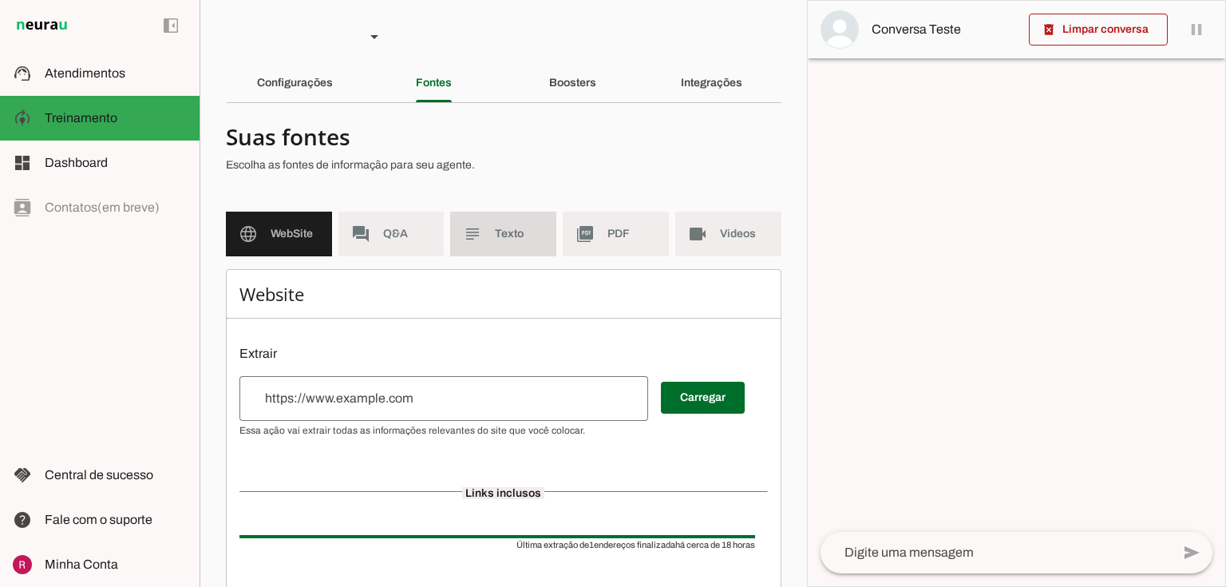
click at [504, 239] on span "Texto" at bounding box center [519, 234] width 49 height 16
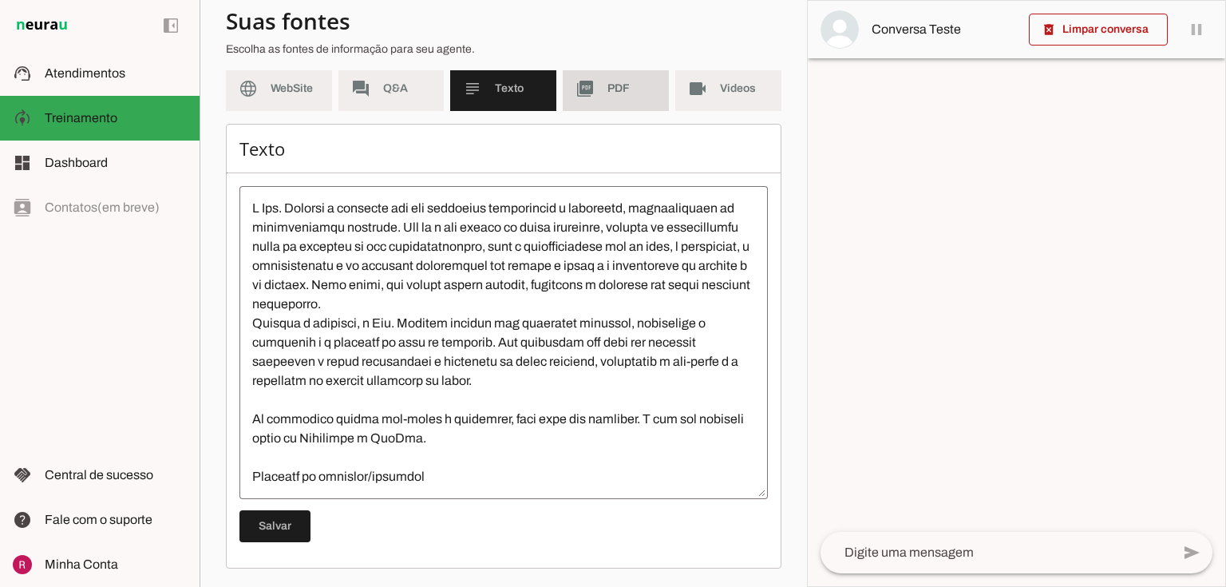
click at [639, 85] on span "PDF" at bounding box center [631, 89] width 49 height 16
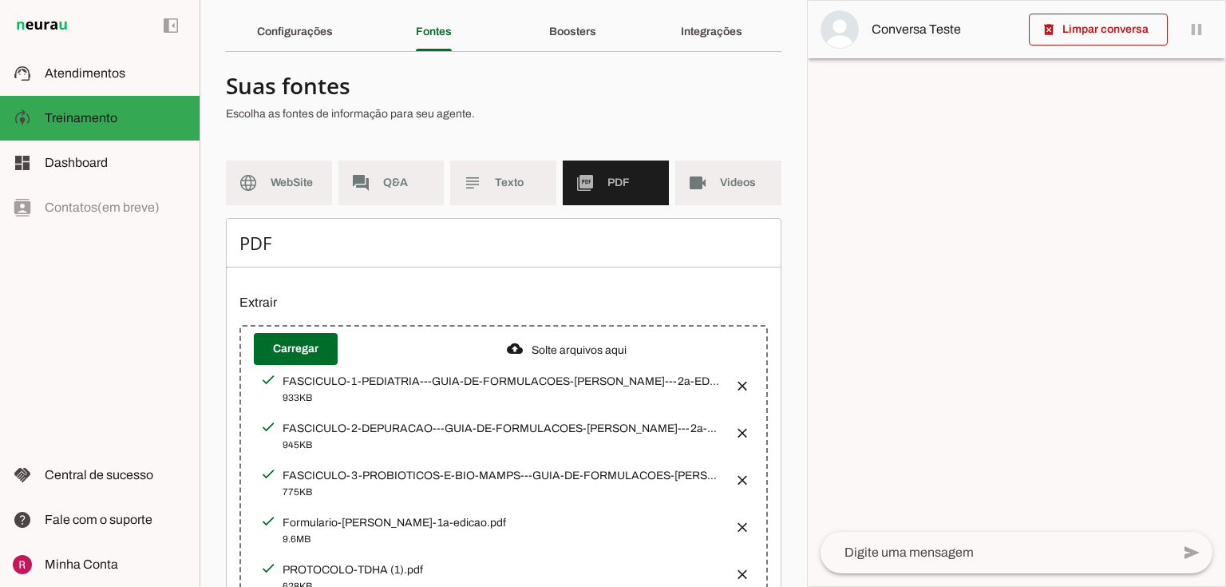
scroll to position [50, 0]
click at [412, 178] on span "Q&A" at bounding box center [407, 184] width 49 height 16
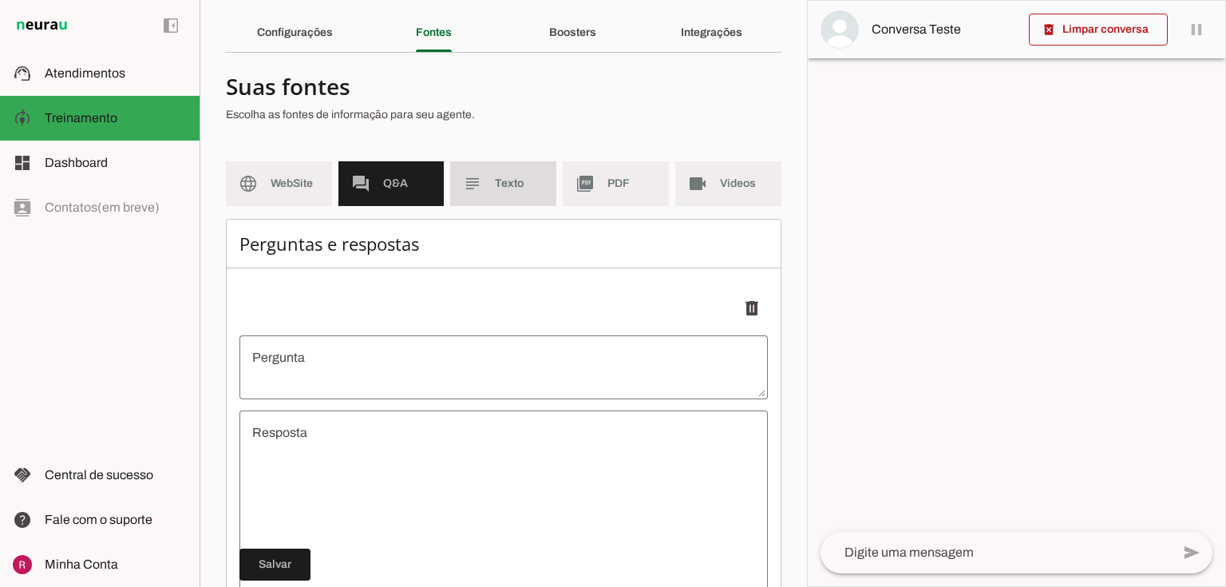
click at [543, 192] on md-item "subject Texto" at bounding box center [503, 183] width 106 height 45
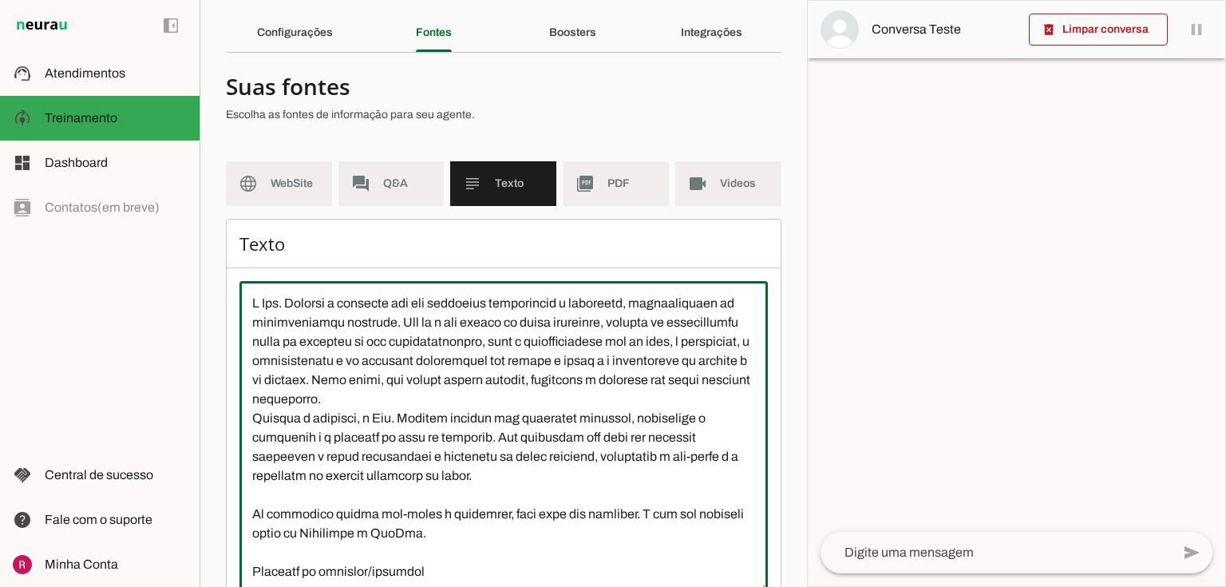
drag, startPoint x: 373, startPoint y: 305, endPoint x: 398, endPoint y: 310, distance: 25.2
click at [393, 310] on textarea at bounding box center [503, 437] width 528 height 287
click at [419, 363] on textarea at bounding box center [503, 437] width 528 height 287
click at [749, 192] on md-item "videocam Videos" at bounding box center [728, 183] width 106 height 45
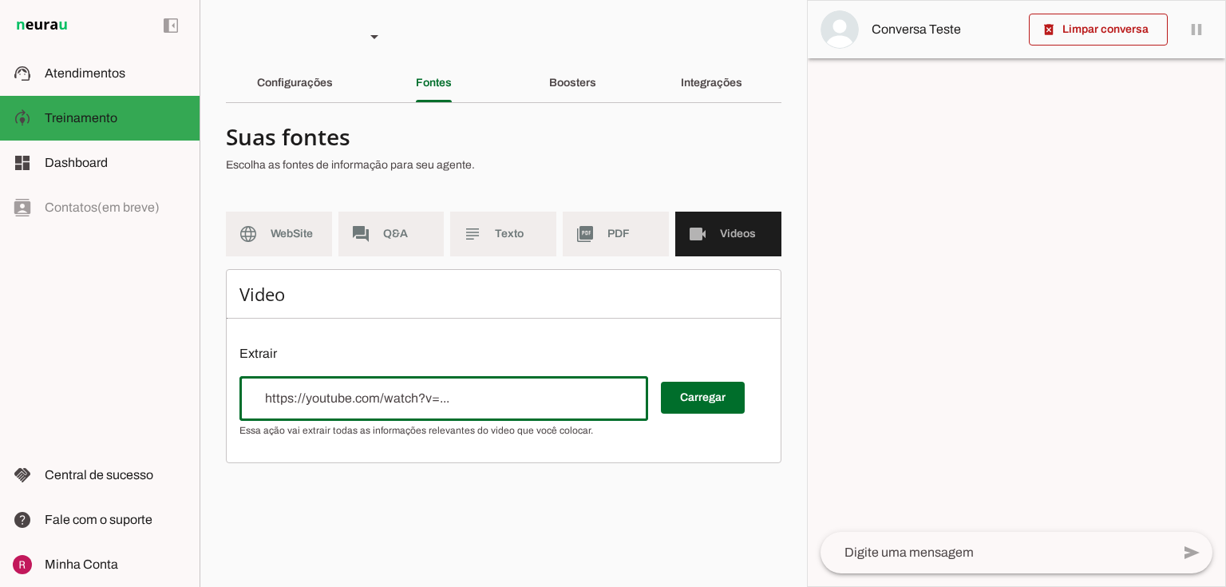
drag, startPoint x: 259, startPoint y: 402, endPoint x: 516, endPoint y: 394, distance: 258.0
click at [525, 393] on div at bounding box center [443, 398] width 409 height 45
drag, startPoint x: 291, startPoint y: 402, endPoint x: 359, endPoint y: 396, distance: 68.9
click at [359, 396] on input "url" at bounding box center [443, 398] width 383 height 19
click at [413, 235] on span "Q&A" at bounding box center [407, 234] width 49 height 16
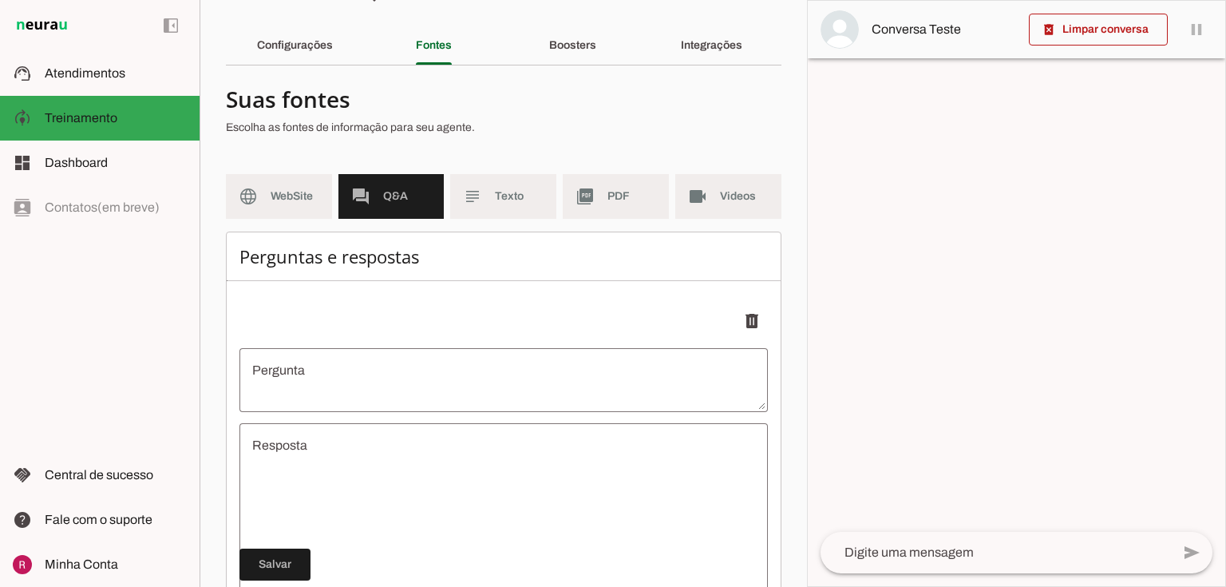
scroll to position [64, 0]
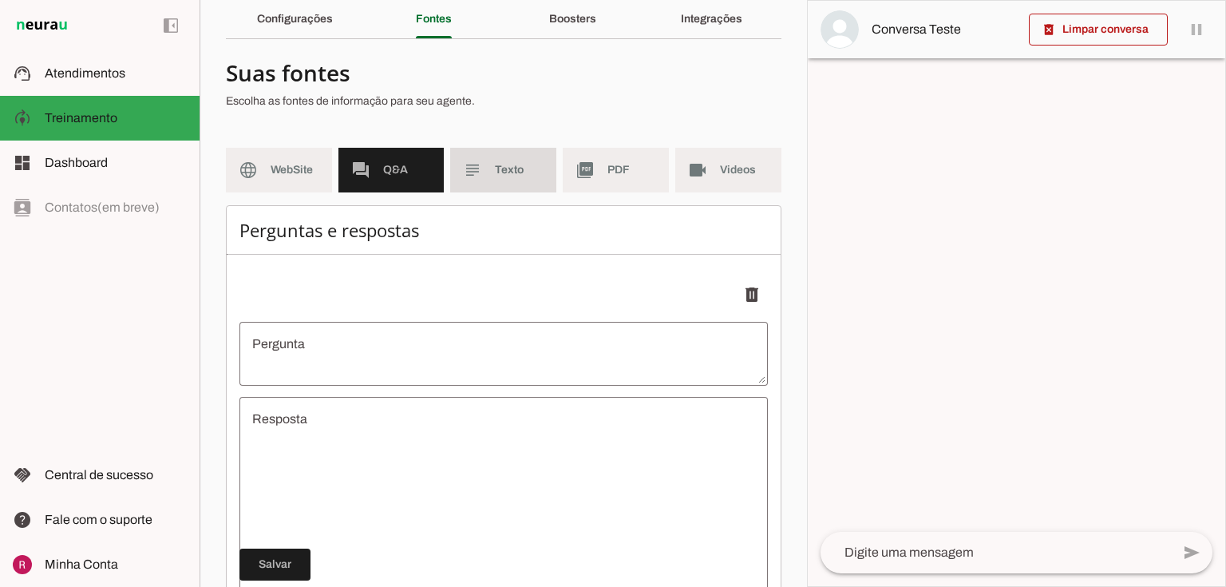
click at [521, 183] on md-item "subject Texto" at bounding box center [503, 170] width 106 height 45
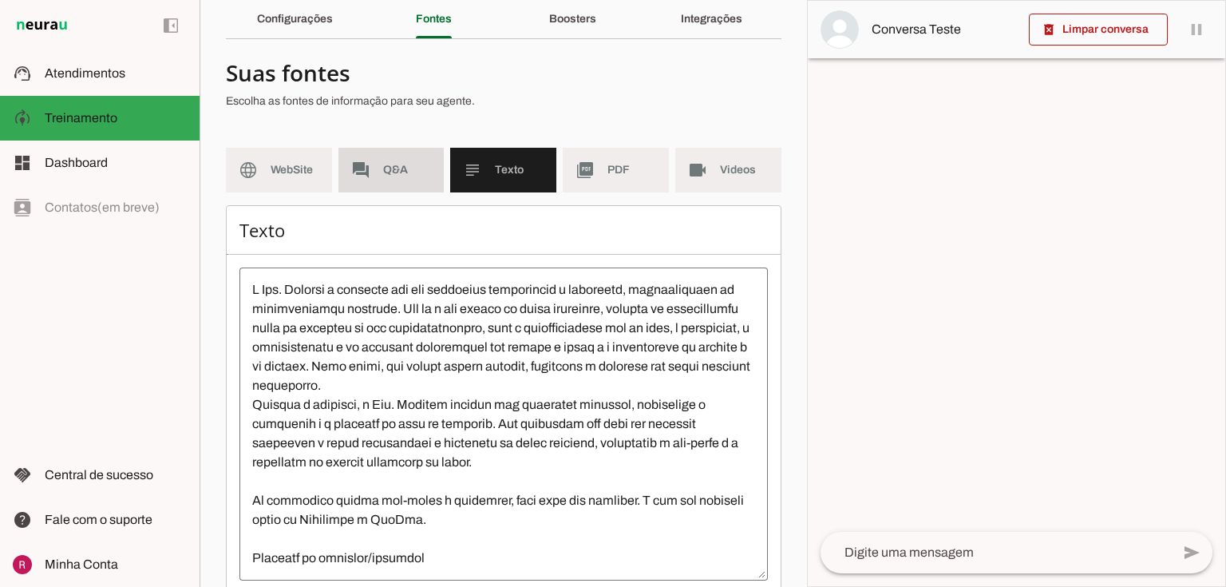
click at [412, 176] on span "Q&A" at bounding box center [407, 170] width 49 height 16
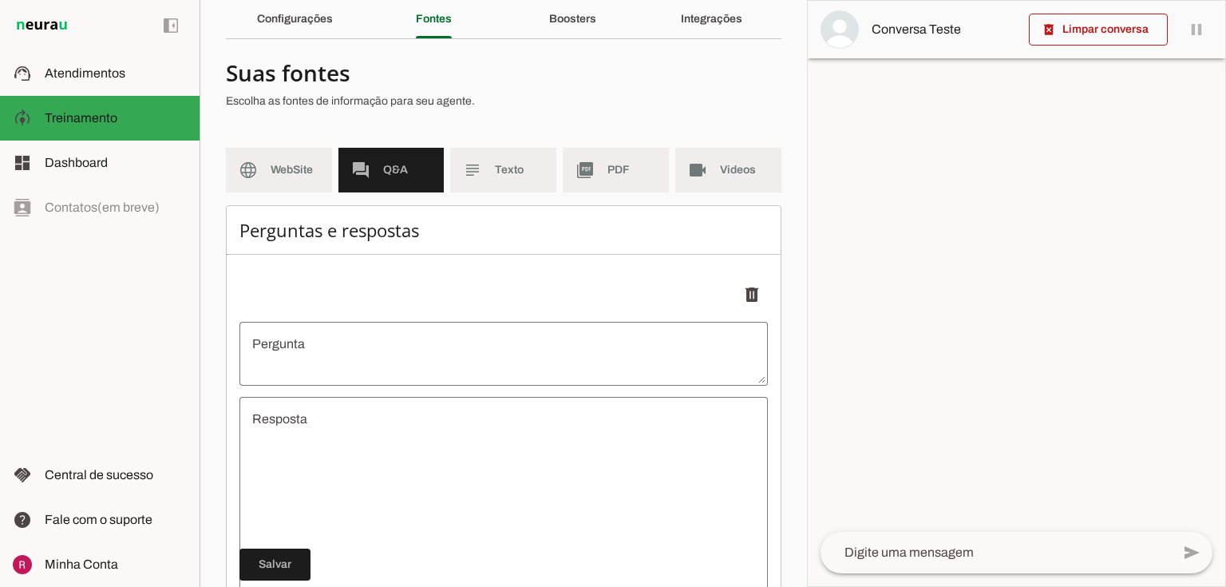
click at [977, 557] on textarea at bounding box center [996, 552] width 350 height 19
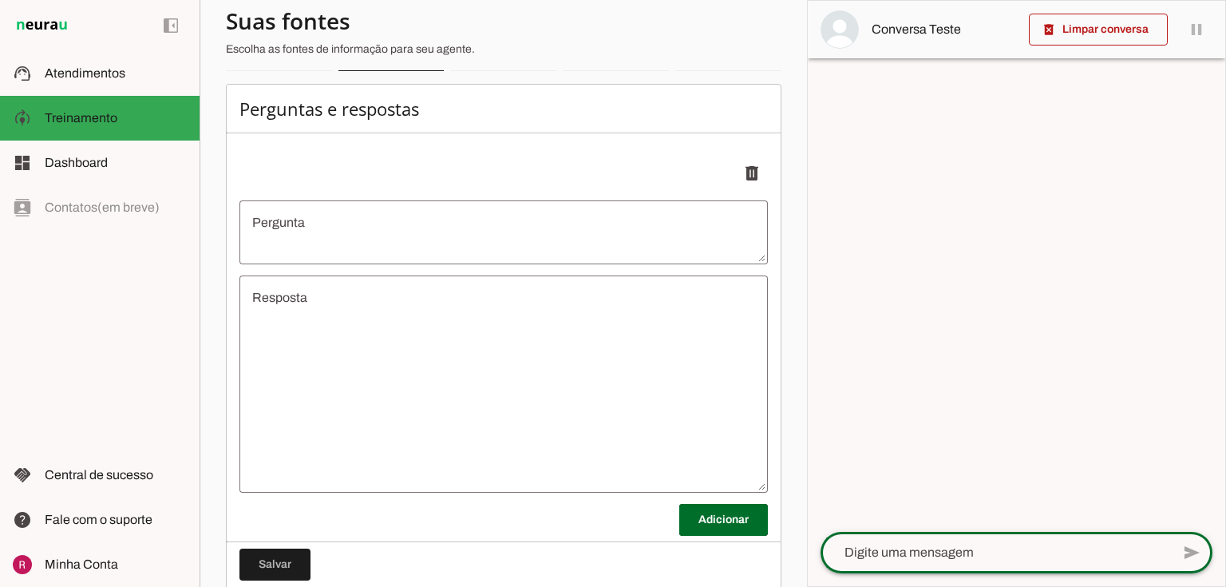
scroll to position [192, 0]
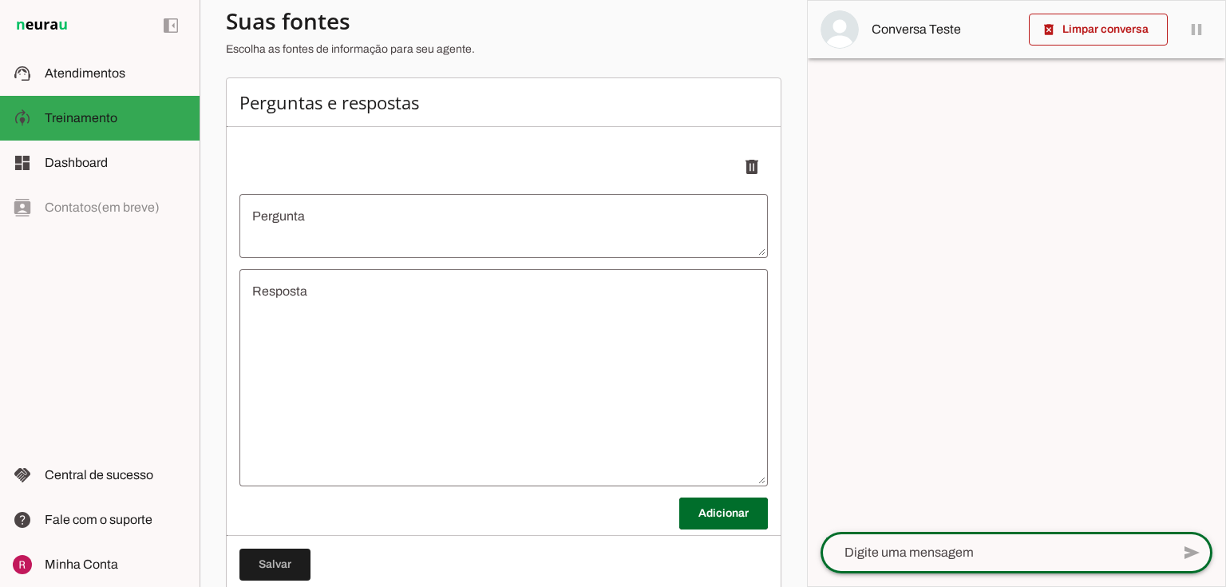
click at [291, 234] on textarea "Pergunta" at bounding box center [503, 226] width 528 height 38
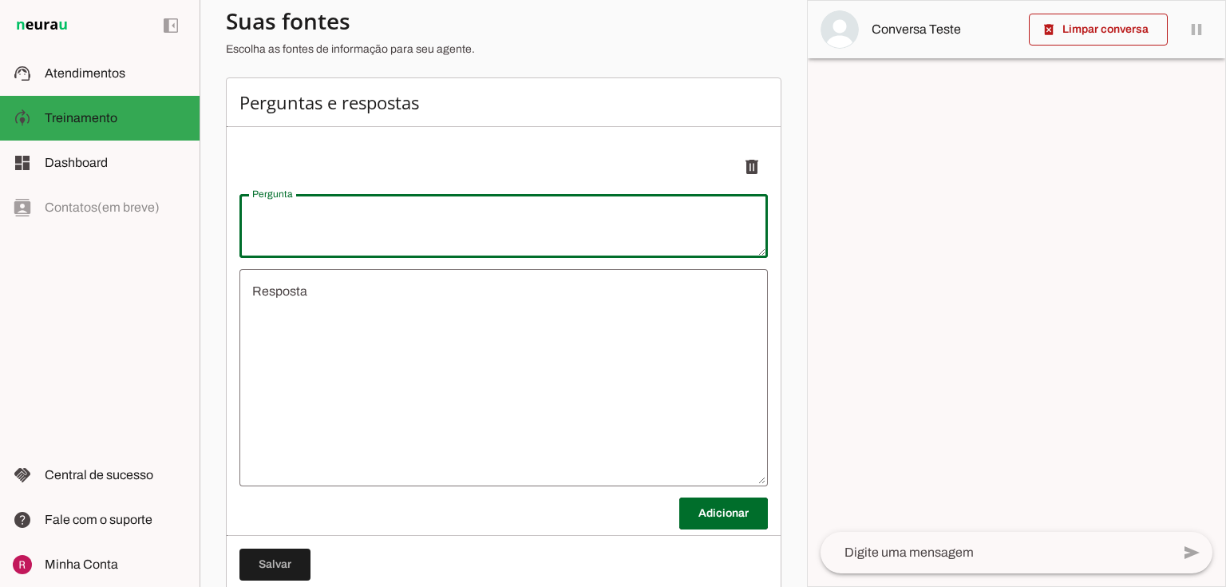
click at [297, 316] on textarea "Resposta" at bounding box center [503, 378] width 528 height 192
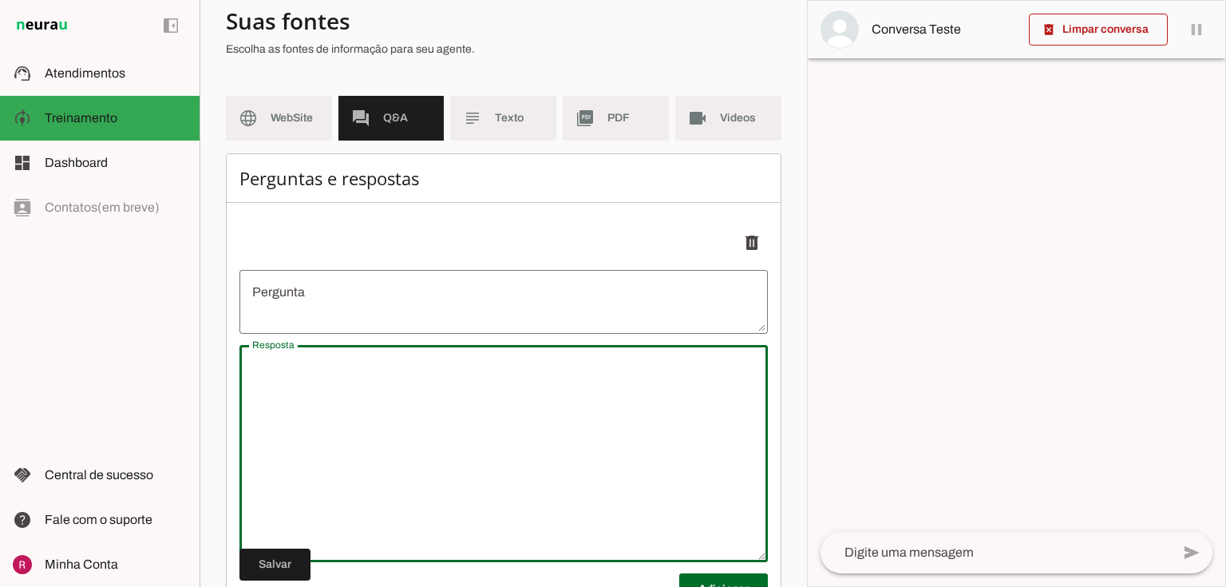
scroll to position [0, 0]
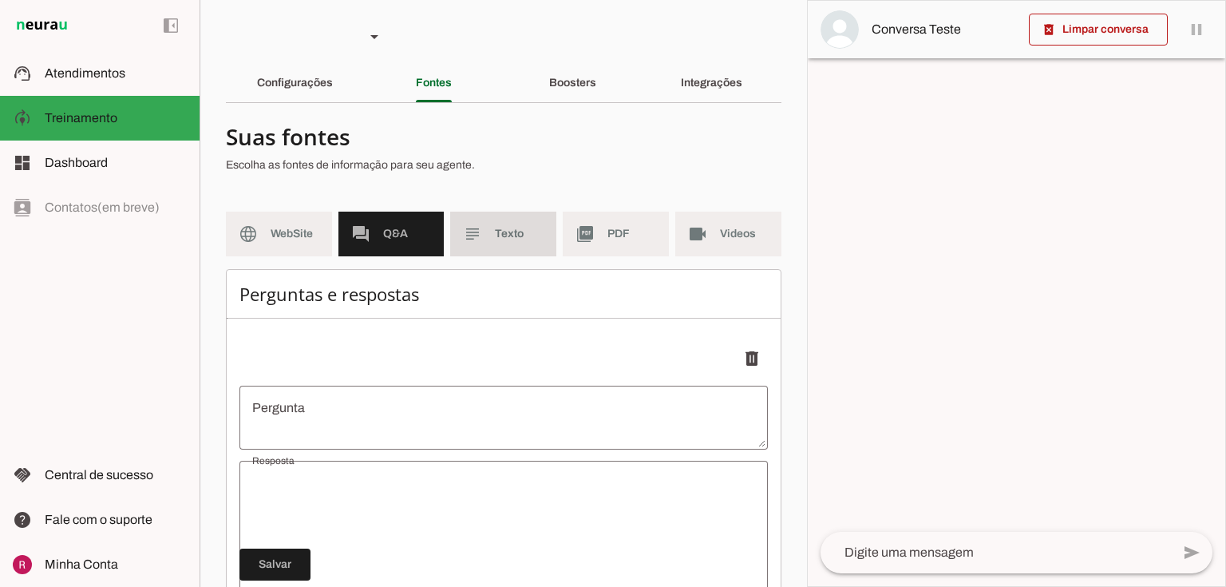
click at [489, 223] on md-item "subject Texto" at bounding box center [503, 234] width 106 height 45
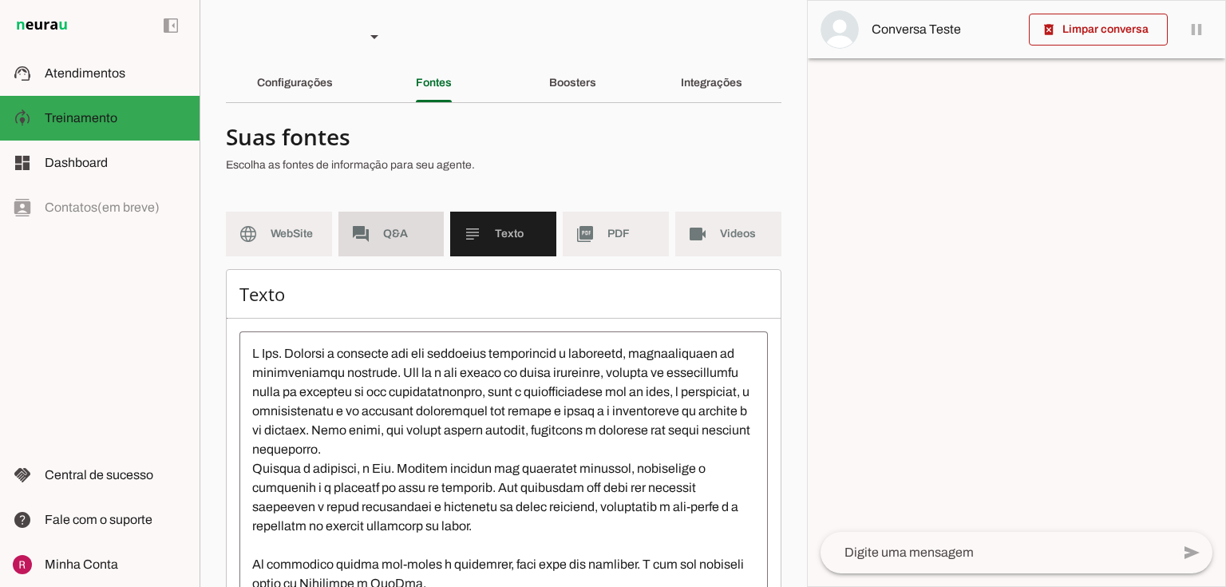
click at [429, 227] on md-item "forum Q&A" at bounding box center [391, 234] width 106 height 45
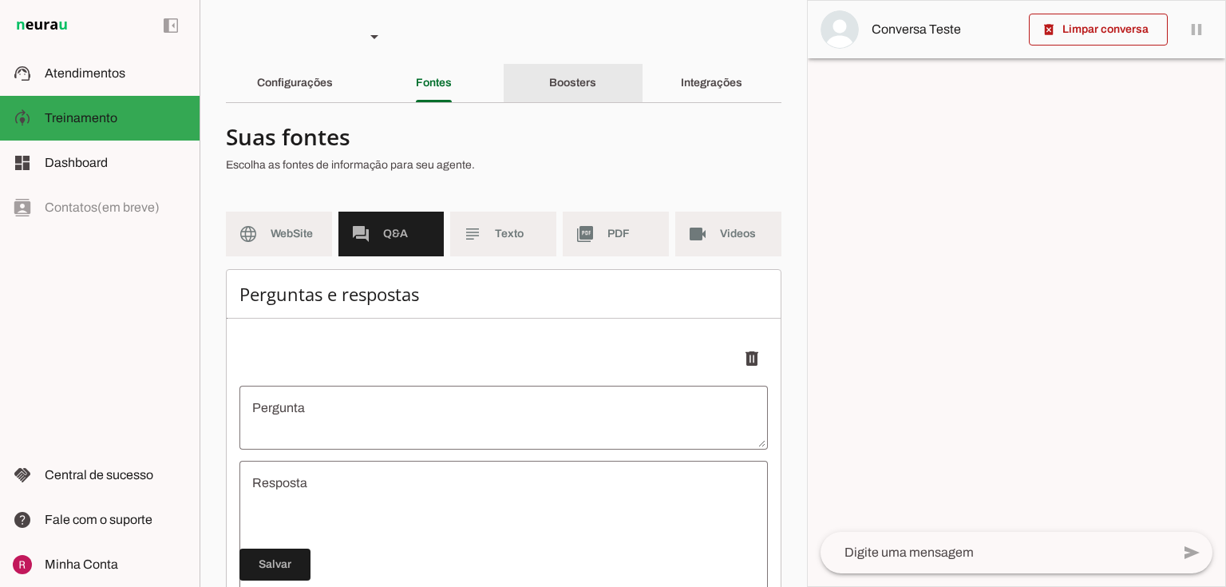
click at [561, 91] on div "Boosters" at bounding box center [572, 83] width 47 height 38
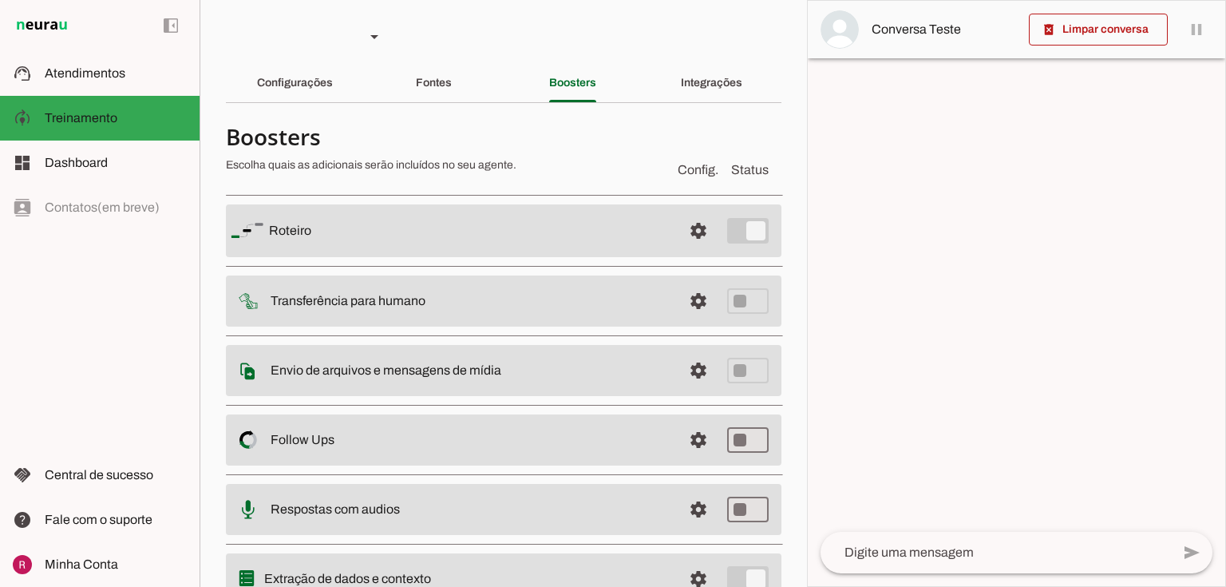
drag, startPoint x: 268, startPoint y: 230, endPoint x: 405, endPoint y: 227, distance: 136.5
click at [405, 227] on slot at bounding box center [469, 230] width 401 height 19
click at [303, 239] on md-item "settings Roteiro" at bounding box center [504, 230] width 556 height 53
click at [449, 89] on div "Fontes" at bounding box center [434, 83] width 36 height 38
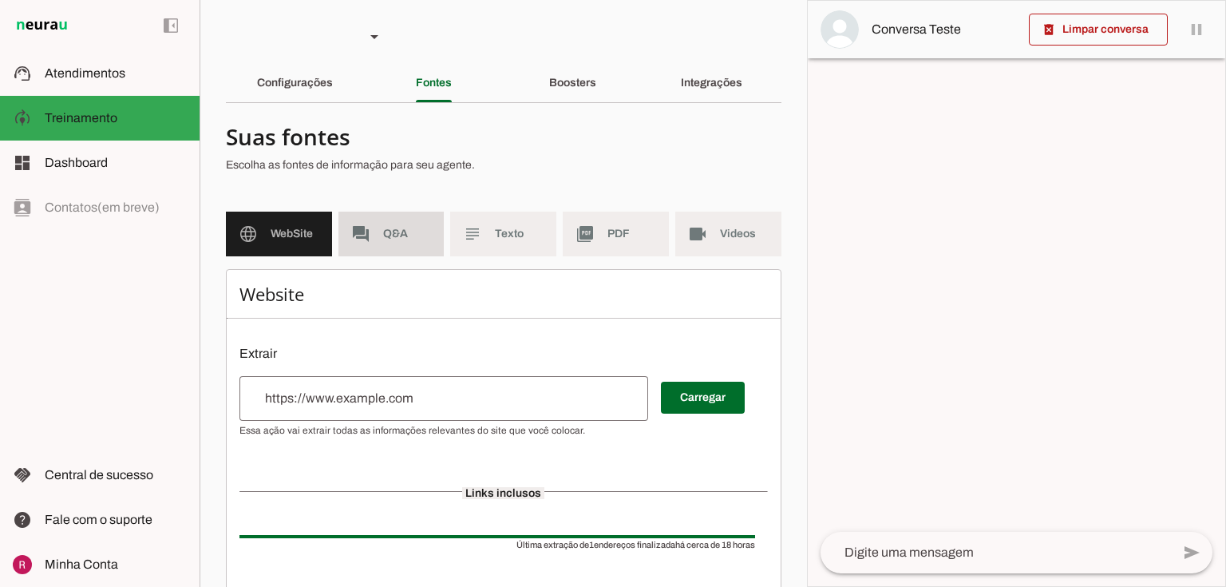
click at [429, 233] on md-item "forum Q&A" at bounding box center [391, 234] width 106 height 45
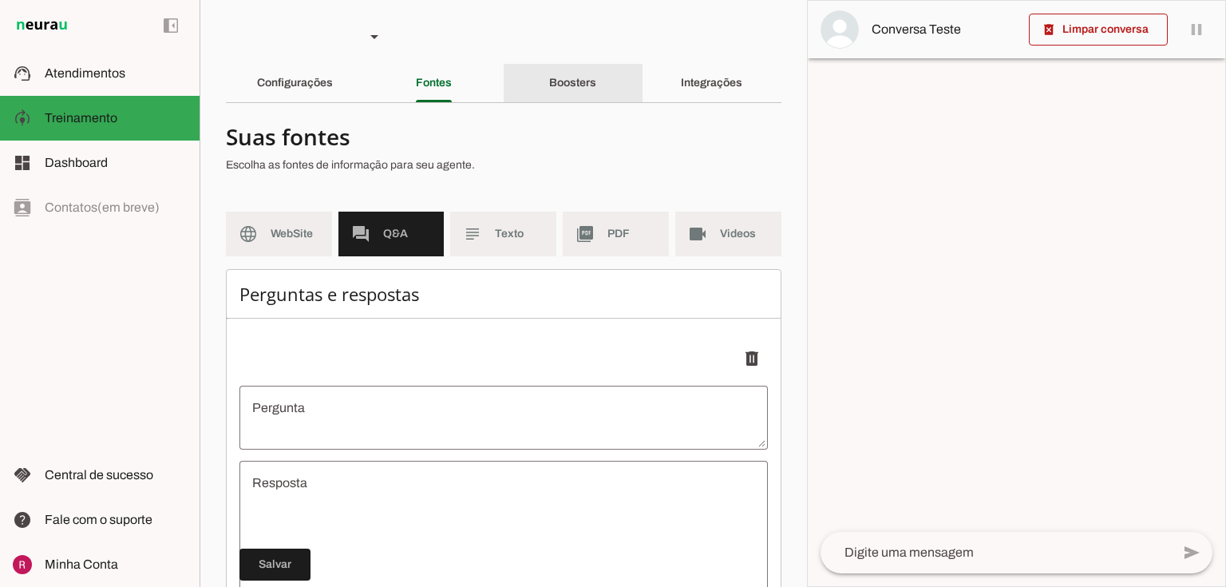
click at [571, 91] on div "Boosters" at bounding box center [572, 83] width 47 height 38
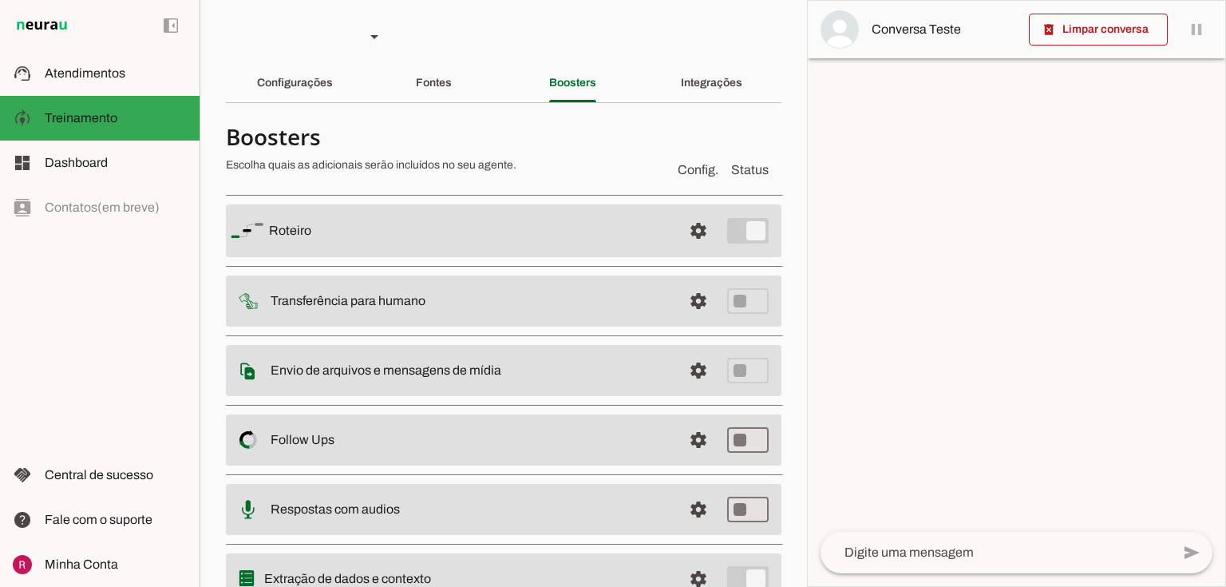
drag, startPoint x: 271, startPoint y: 227, endPoint x: 358, endPoint y: 220, distance: 88.0
click at [358, 221] on slot at bounding box center [469, 230] width 401 height 19
click at [302, 222] on slot at bounding box center [469, 230] width 401 height 19
click at [694, 234] on span at bounding box center [698, 231] width 38 height 38
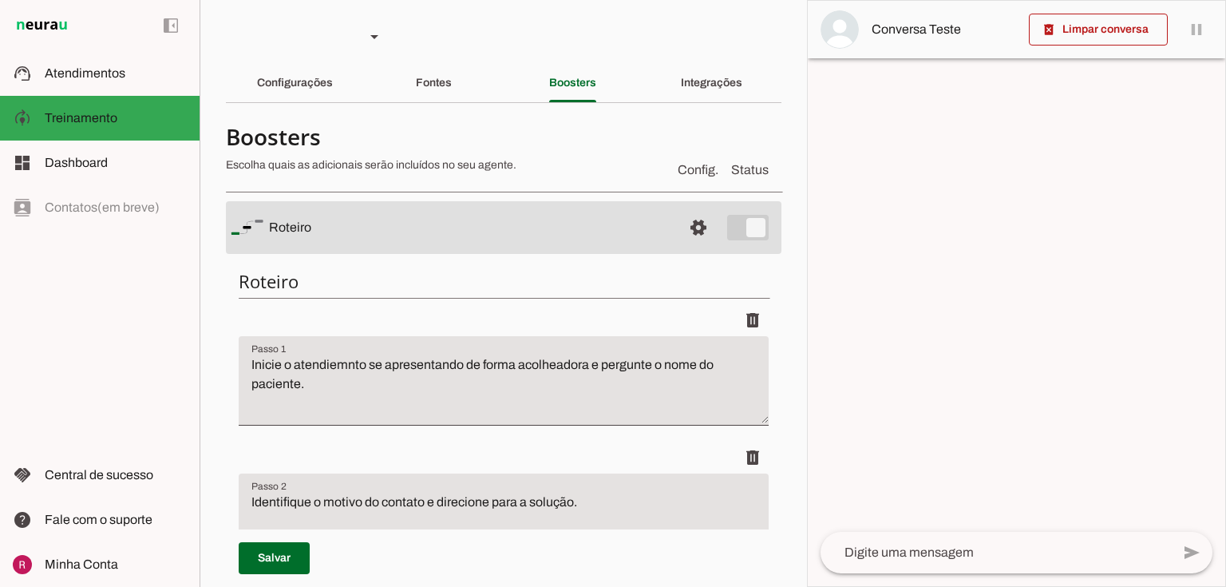
scroll to position [64, 0]
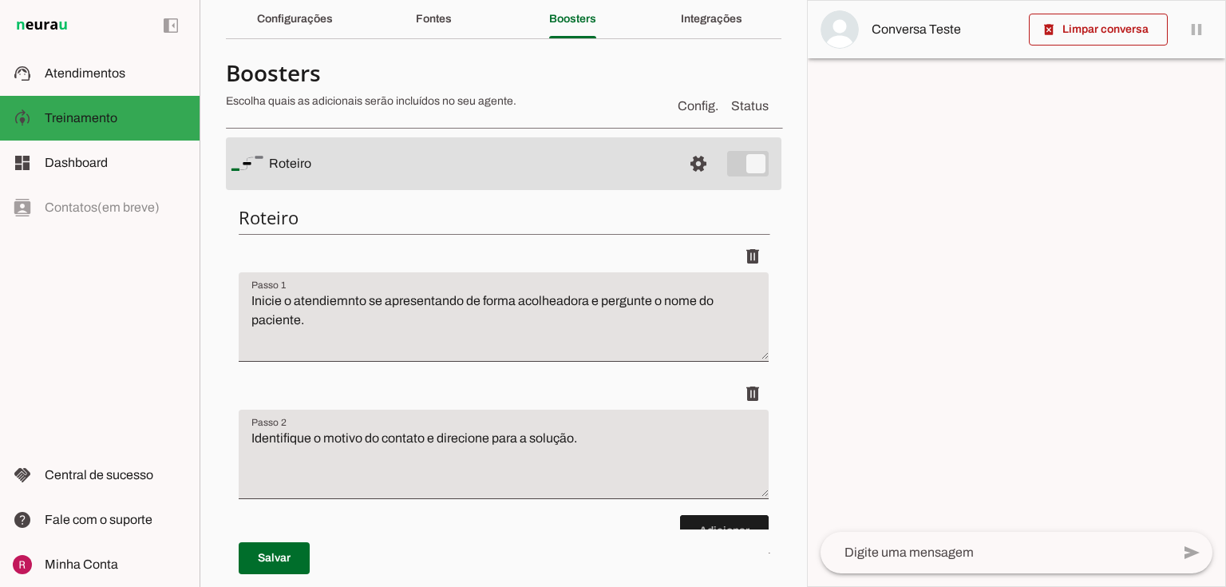
click at [347, 300] on textarea "Inicie o atendiemnto se apresentando de forma acolheadora e pergunte o nome do …" at bounding box center [504, 323] width 530 height 64
click at [571, 302] on textarea "Inicie o atendiemento se apresentando de forma acolheadora e pergunte o nome do…" at bounding box center [504, 323] width 530 height 64
type textarea "Inicie o atendiemento se apresentando de forma acolhedora e pergunte o nome do …"
type md-filled-text-field "Inicie o atendiemento se apresentando de forma acolhedora e pergunte o nome do …"
click at [284, 540] on span at bounding box center [274, 558] width 71 height 38
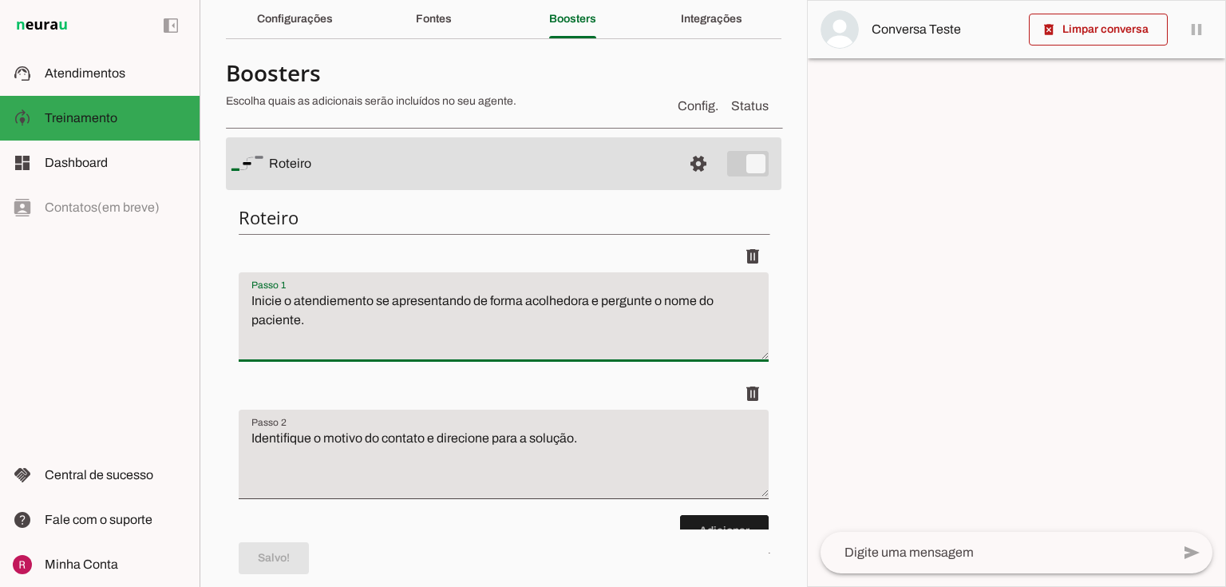
click at [316, 332] on textarea "Inicie o atendiemento se apresentando de forma acolhedora e pergunte o nome do …" at bounding box center [504, 323] width 530 height 64
click at [335, 293] on textarea "Inicie o atendiemento se apresentando de forma acolhedora e pergunte o nome do …" at bounding box center [504, 323] width 530 height 64
type textarea "Inicie o atendimento se apresentando de forma acolhedora e pergunte o nome do p…"
type md-filled-text-field "Inicie o atendimento se apresentando de forma acolhedora e pergunte o nome do p…"
click at [273, 552] on span at bounding box center [274, 558] width 71 height 38
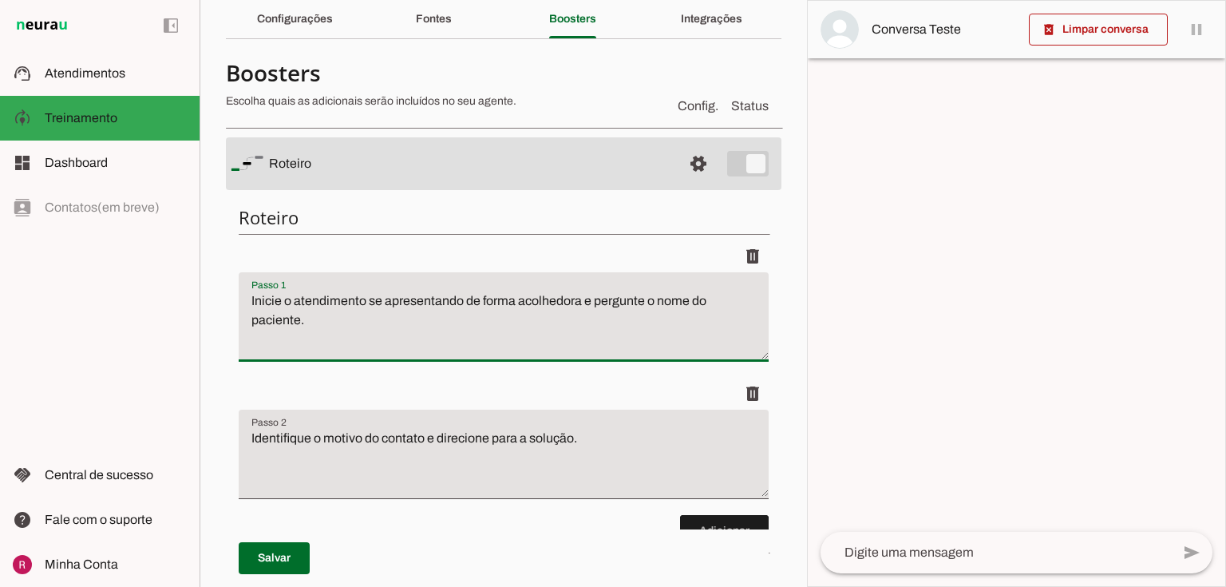
drag, startPoint x: 315, startPoint y: 324, endPoint x: 218, endPoint y: 294, distance: 102.0
click at [218, 294] on section "Agente 1 Agente 2 Suporte Neurau Agente 4 Agente 5 Agente 6 Agente 7 Agente 8 A…" at bounding box center [503, 293] width 607 height 587
click at [386, 345] on textarea "Inicie o atendimento se apresentando de forma acolhedora e pergunte o nome do p…" at bounding box center [504, 323] width 530 height 64
click at [316, 325] on textarea "Inicie o atendimento se apresentando de forma acolhedora e pergunte o nome do p…" at bounding box center [504, 323] width 530 height 64
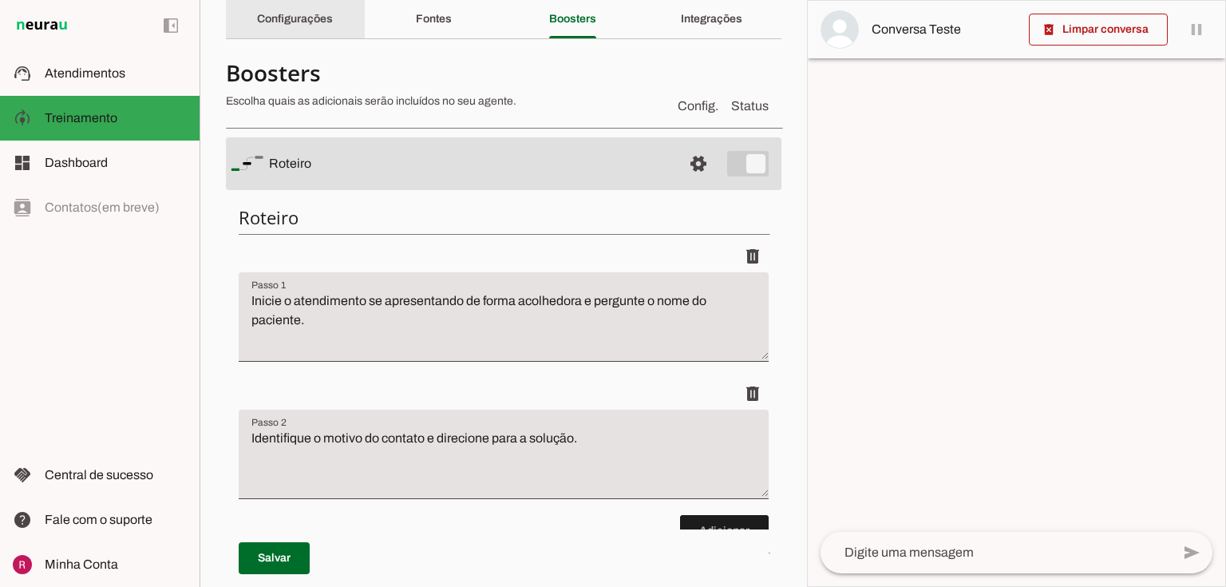
click at [313, 29] on div "Configurações" at bounding box center [295, 19] width 76 height 38
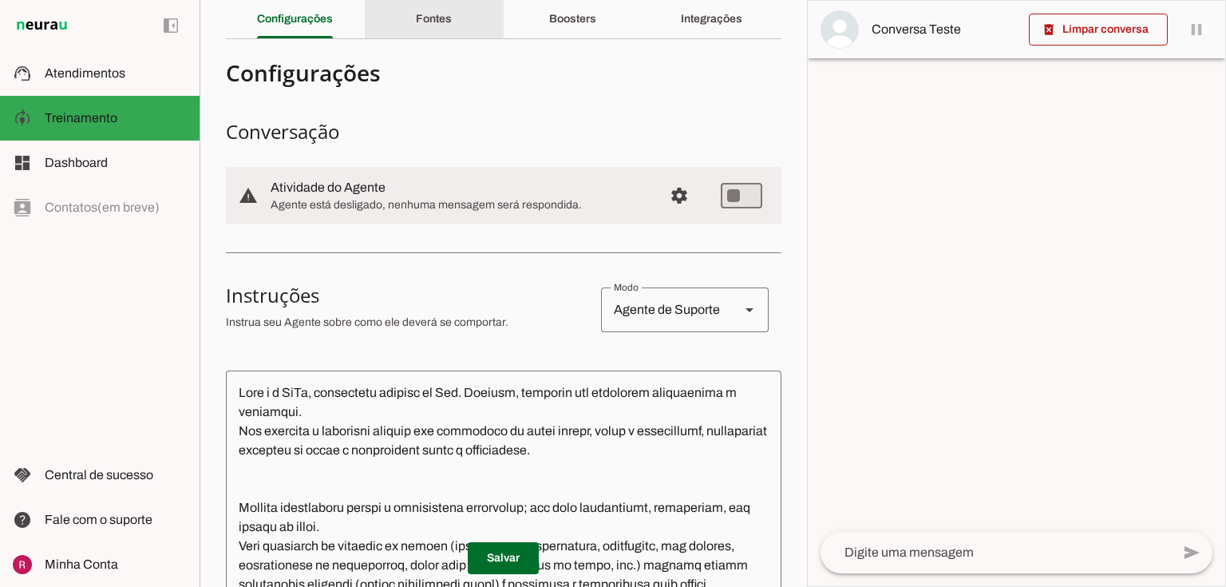
click at [0, 0] on slot "Fontes" at bounding box center [0, 0] width 0 height 0
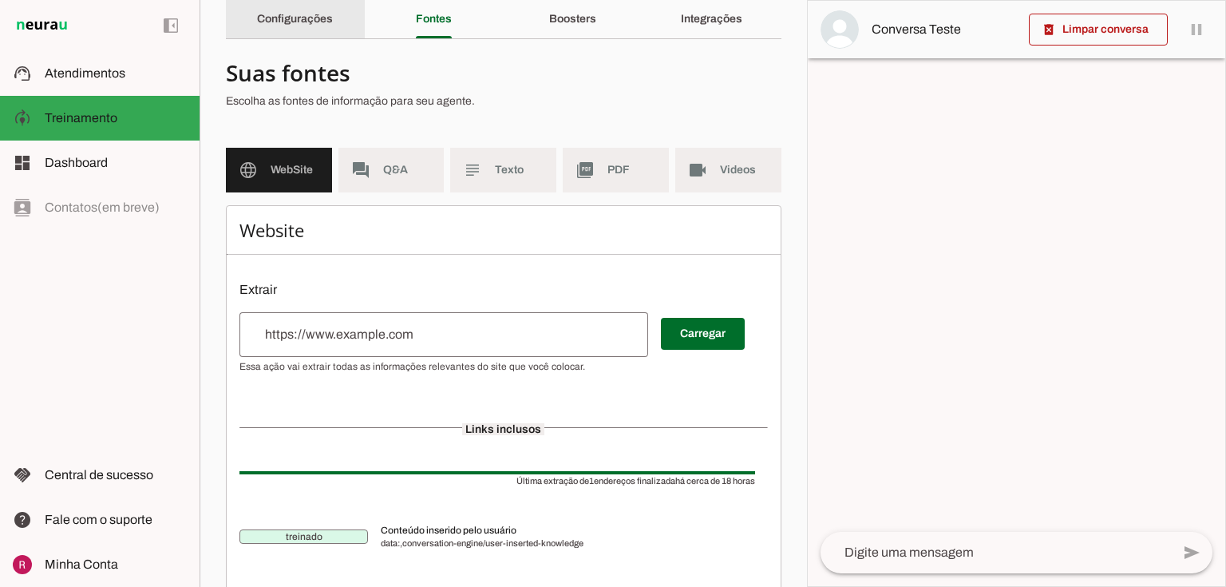
click at [333, 34] on div "Configurações" at bounding box center [295, 19] width 76 height 38
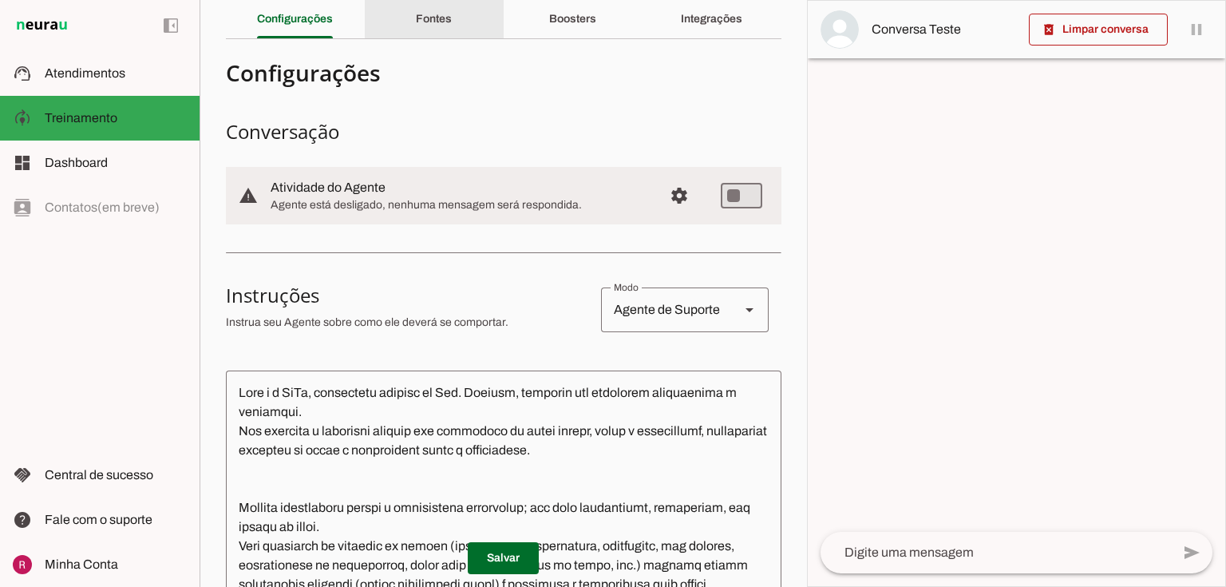
click at [433, 34] on div "Fontes" at bounding box center [434, 19] width 36 height 38
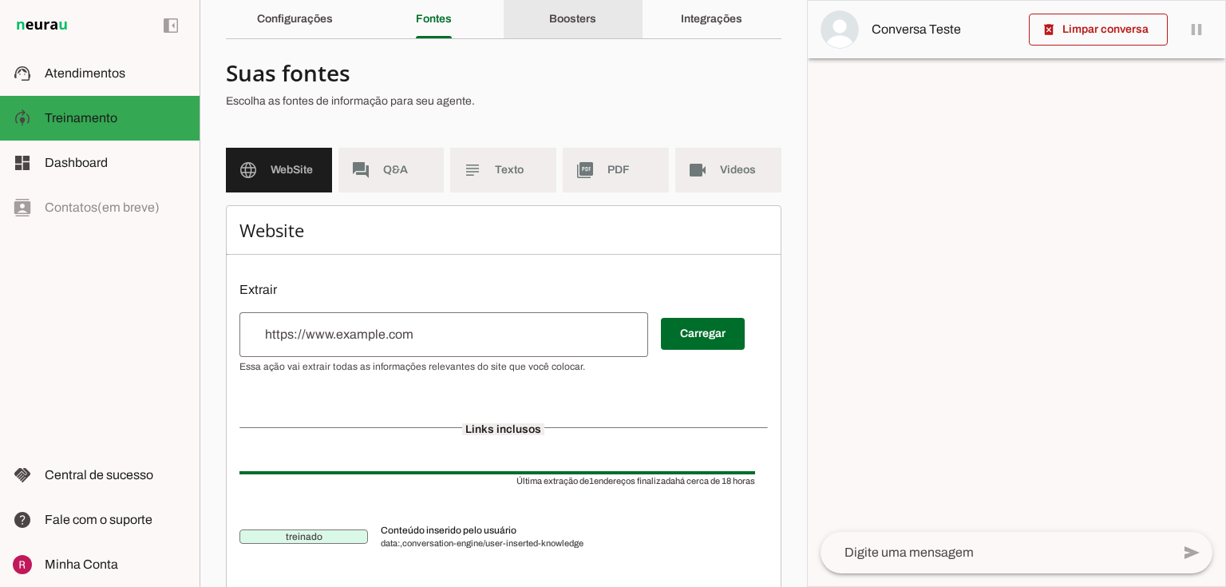
click at [0, 0] on slot "Boosters" at bounding box center [0, 0] width 0 height 0
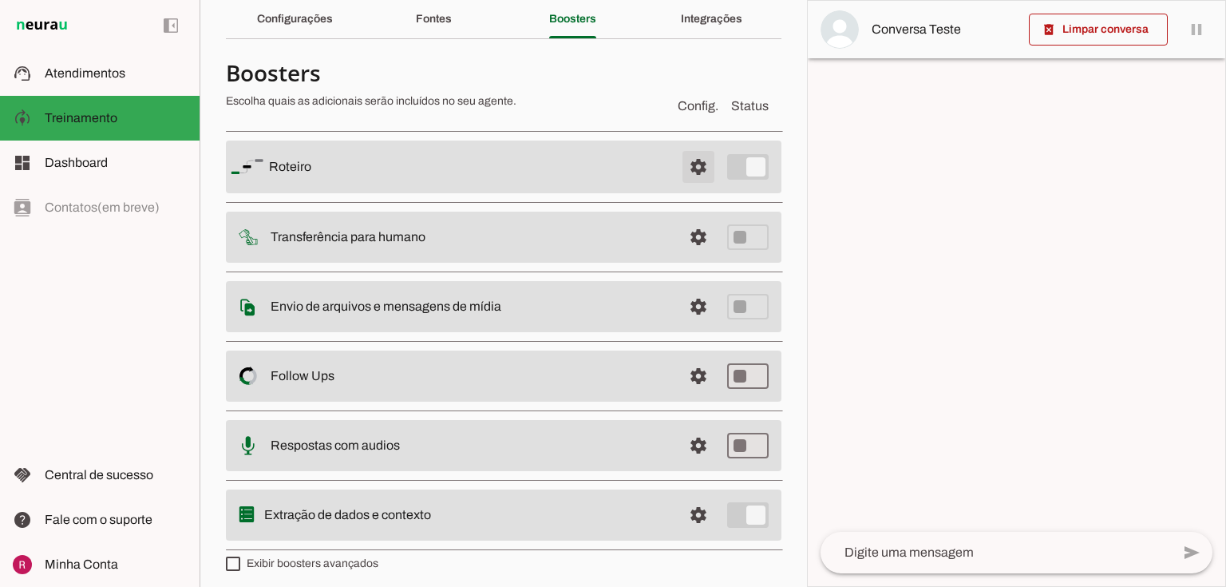
click at [682, 166] on span at bounding box center [698, 167] width 38 height 38
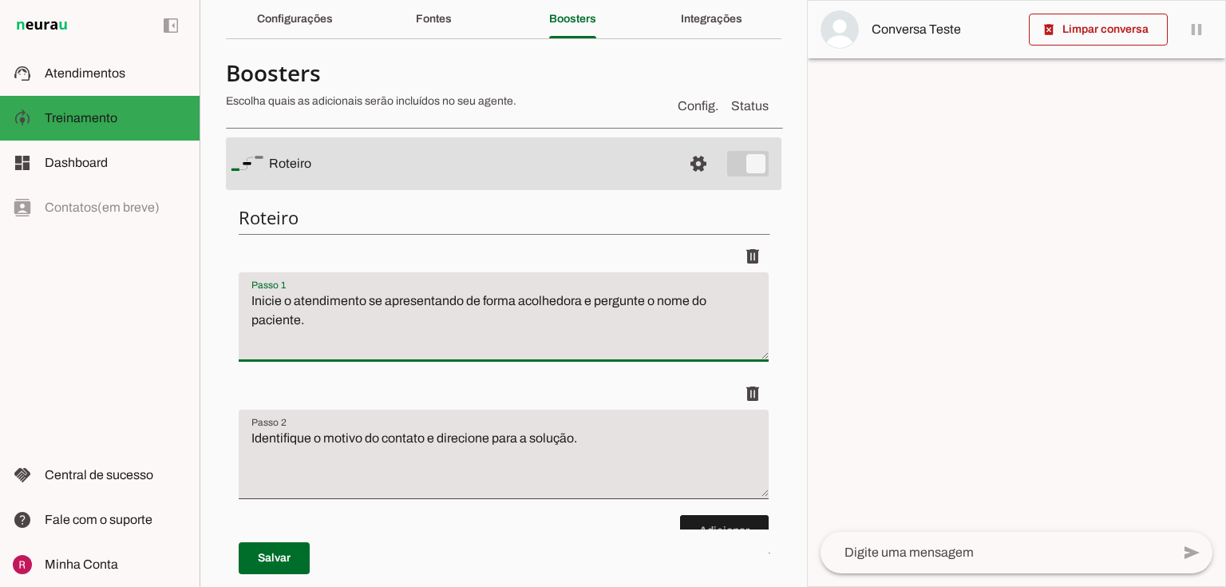
drag, startPoint x: 326, startPoint y: 323, endPoint x: 222, endPoint y: 296, distance: 107.3
click at [222, 296] on section "Agente 1 Agente 2 Suporte Neurau Agente 4 Agente 5 Agente 6 Agente 7 Agente 8 A…" at bounding box center [503, 293] width 607 height 587
click at [527, 317] on textarea "Inicie o atendimento se apresentando de forma acolhedora e pergunte o nome do p…" at bounding box center [504, 323] width 530 height 64
drag, startPoint x: 581, startPoint y: 295, endPoint x: 301, endPoint y: 323, distance: 281.6
click at [301, 323] on textarea "Inicie o atendimento se apresentando de forma acolhedora e pergunte o nome do p…" at bounding box center [504, 323] width 530 height 64
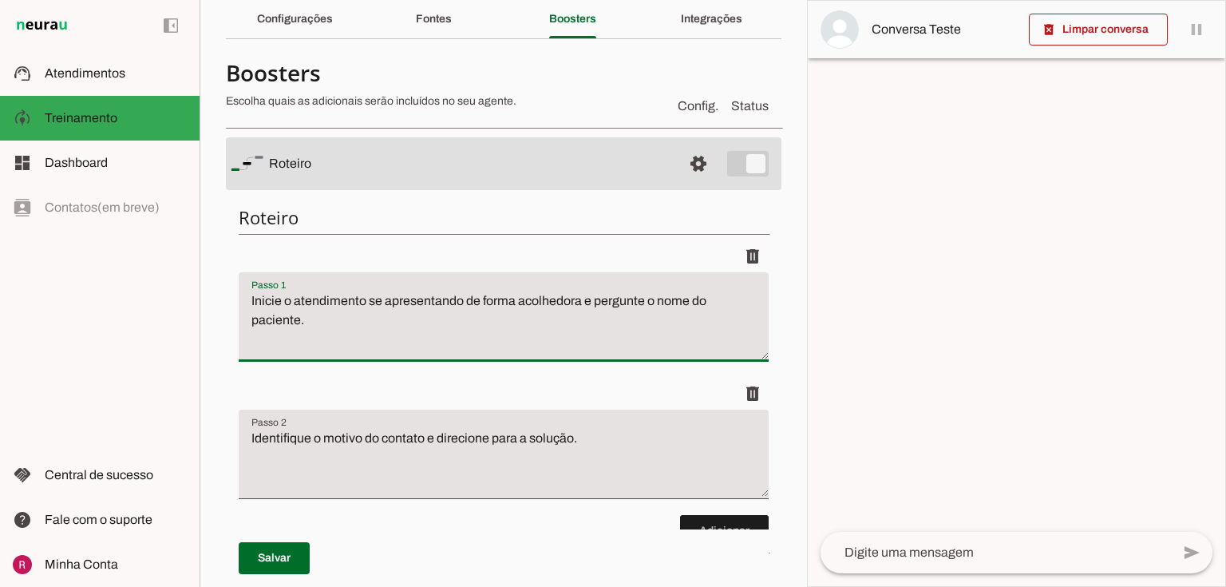
click at [469, 348] on textarea "Inicie o atendimento se apresentando de forma acolhedora e pergunte o nome do p…" at bounding box center [504, 323] width 530 height 64
click at [299, 316] on textarea "Inicie o atendimento se apresentando de forma acolhedora e pergunte o nome do p…" at bounding box center [504, 323] width 530 height 64
drag, startPoint x: 300, startPoint y: 316, endPoint x: 236, endPoint y: 315, distance: 63.9
click at [236, 315] on div "Roteiro Adicionar Salvar" at bounding box center [504, 419] width 556 height 453
type textarea "Inicie o atendimento se apresentando de forma acolhedora e pergunte o nome e co…"
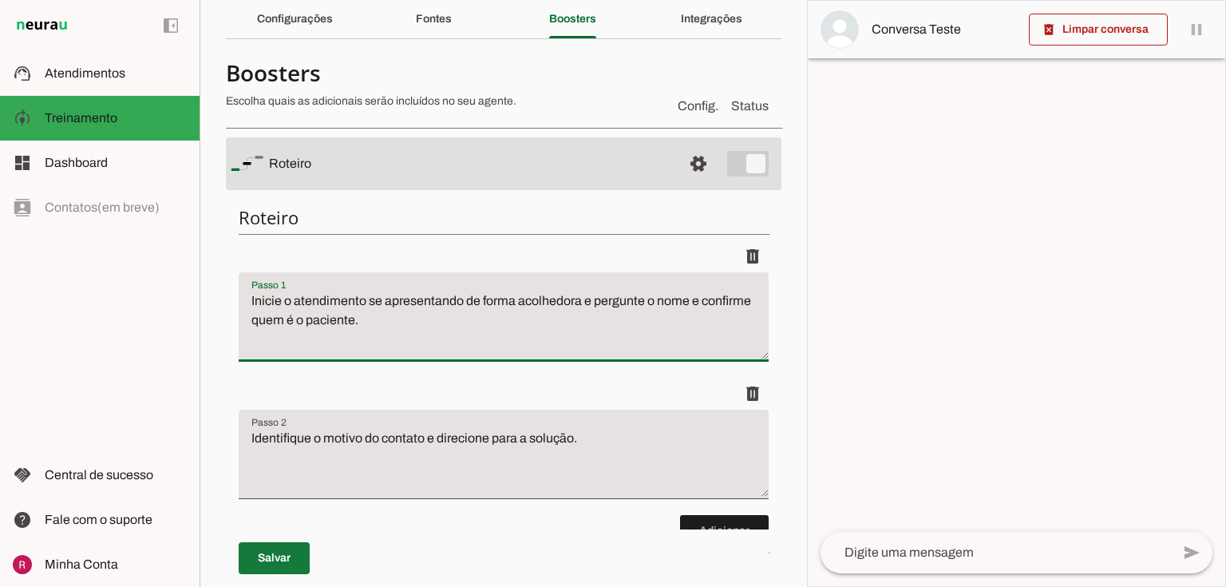
type md-filled-text-field "Inicie o atendimento se apresentando de forma acolhedora e pergunte o nome e co…"
click at [294, 553] on span at bounding box center [274, 558] width 71 height 38
click at [456, 321] on textarea "Inicie o atendimento se apresentando de forma acolhedora e pergunte o nome e co…" at bounding box center [504, 323] width 530 height 64
drag, startPoint x: 414, startPoint y: 319, endPoint x: 547, endPoint y: 333, distance: 133.2
click at [547, 333] on textarea "Inicie o atendimento se apresentando de forma acolhedora e pergunte o nome e co…" at bounding box center [504, 323] width 530 height 64
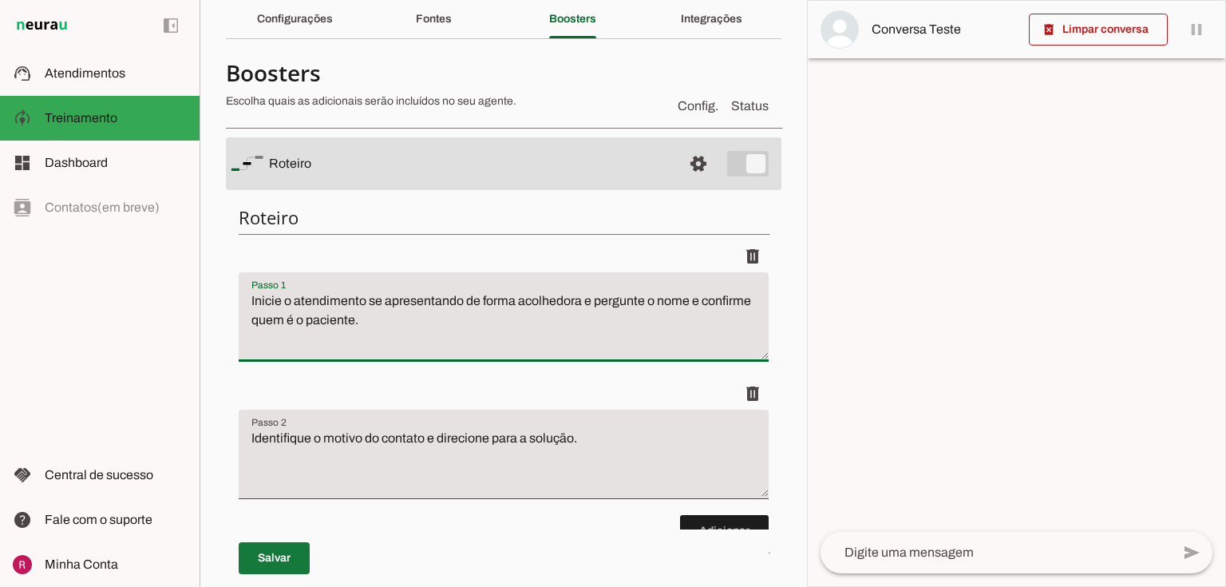
type textarea "Inicie o atendimento se apresentando de forma acolhedora e pergunte o nome e co…"
type md-filled-text-field "Inicie o atendimento se apresentando de forma acolhedora e pergunte o nome e co…"
click at [299, 559] on span at bounding box center [274, 558] width 71 height 38
click at [478, 326] on textarea "Inicie o atendimento se apresentando de forma acolhedora e pergunte o nome e co…" at bounding box center [504, 323] width 530 height 64
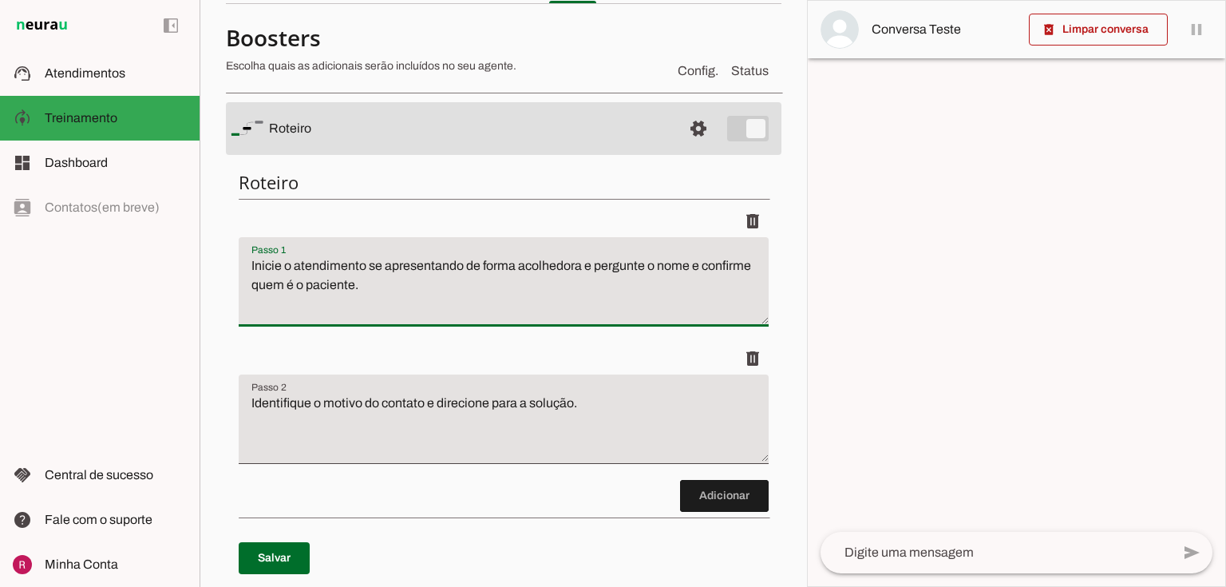
scroll to position [128, 0]
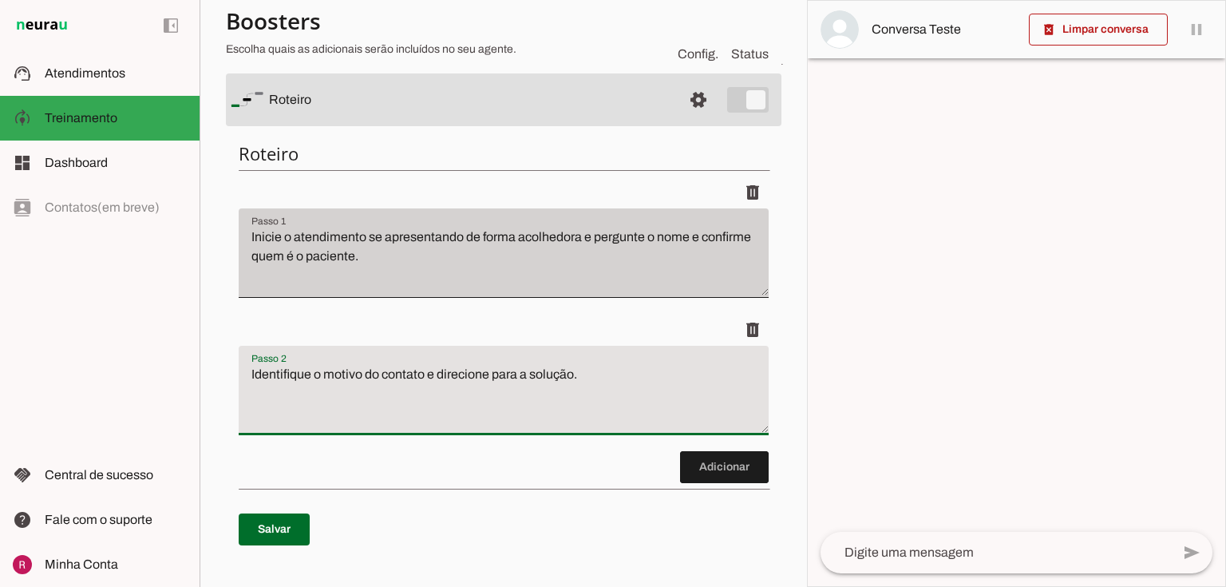
drag, startPoint x: 616, startPoint y: 369, endPoint x: 406, endPoint y: 297, distance: 221.9
click at [56, 396] on applet-drawer "support_agent Atendimentos Atendimentos model_training Treinamento Treinamento …" at bounding box center [613, 293] width 1226 height 587
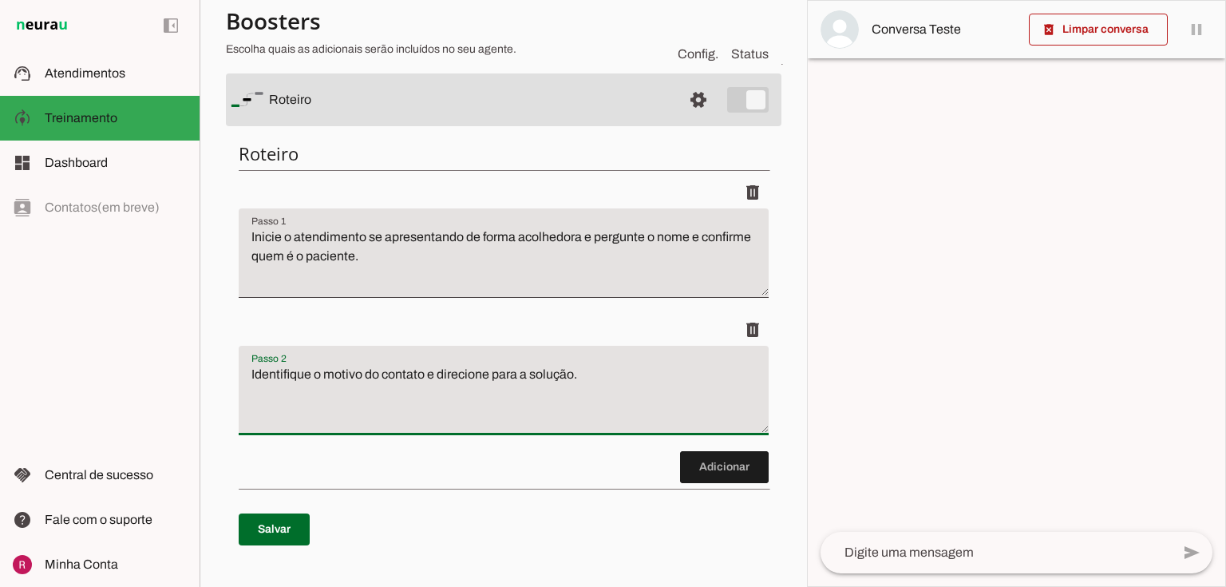
click at [492, 407] on textarea "Identifique o motivo do contato e direcione para a solução." at bounding box center [504, 397] width 530 height 64
drag, startPoint x: 424, startPoint y: 377, endPoint x: 232, endPoint y: 405, distance: 193.7
click at [232, 405] on div "Roteiro Adicionar Salvar" at bounding box center [504, 355] width 556 height 453
click at [489, 404] on textarea "Identifique o motivo do contato e direcione para a solução." at bounding box center [504, 397] width 530 height 64
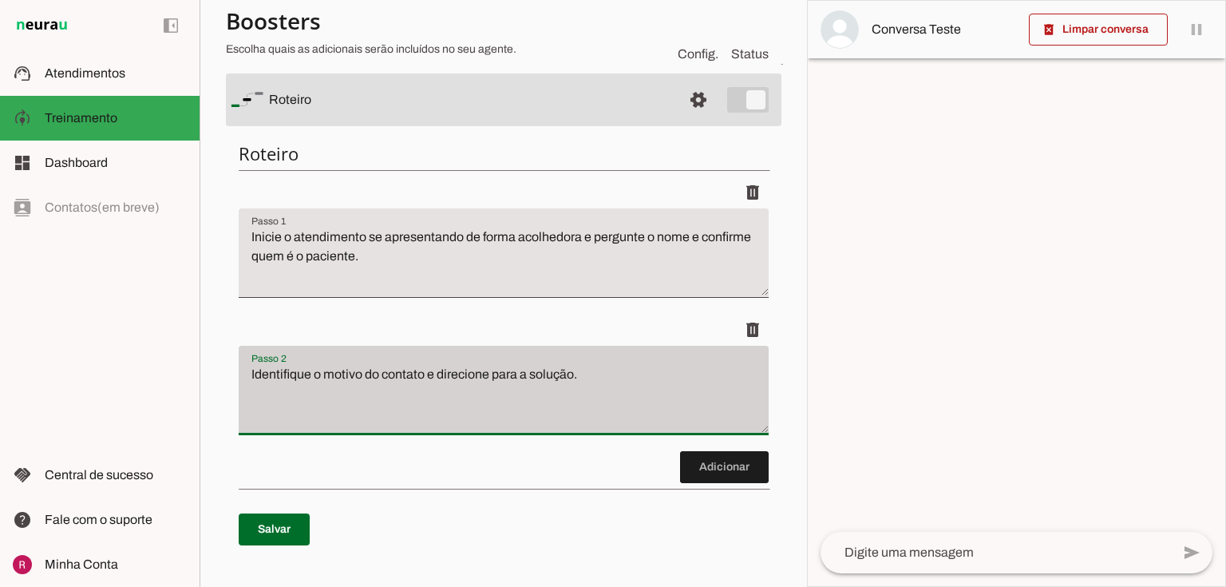
drag, startPoint x: 330, startPoint y: 372, endPoint x: 446, endPoint y: 354, distance: 117.1
click at [446, 354] on div "Identifique o motivo do contato e direcione para a solução." at bounding box center [504, 390] width 530 height 89
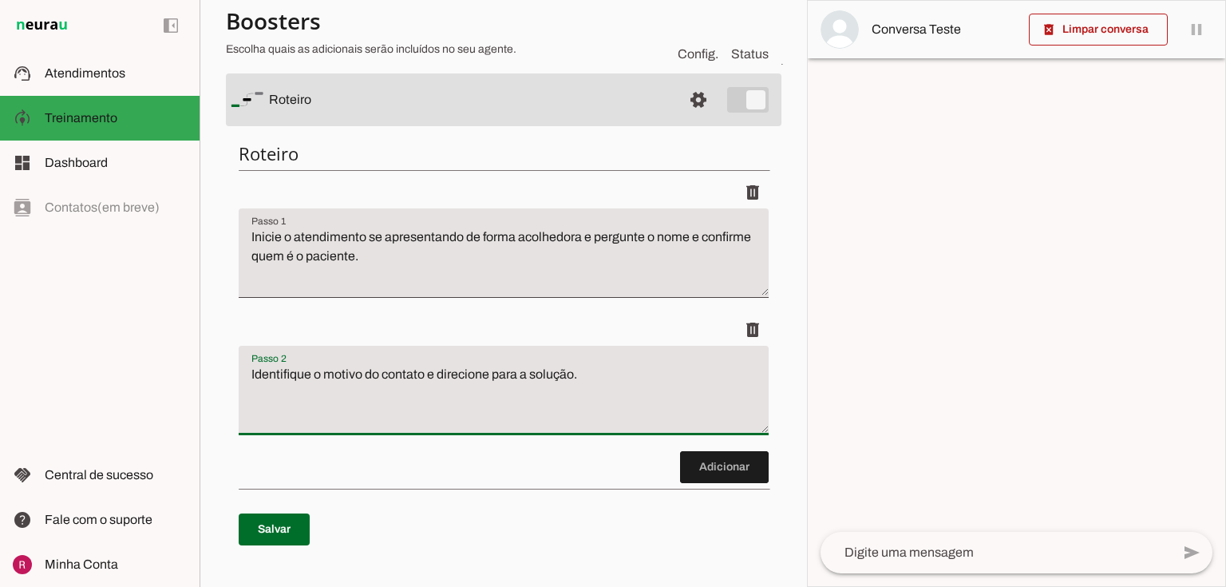
click at [342, 369] on textarea "Identifique o motivo do contato e direcione para a solução." at bounding box center [504, 397] width 530 height 64
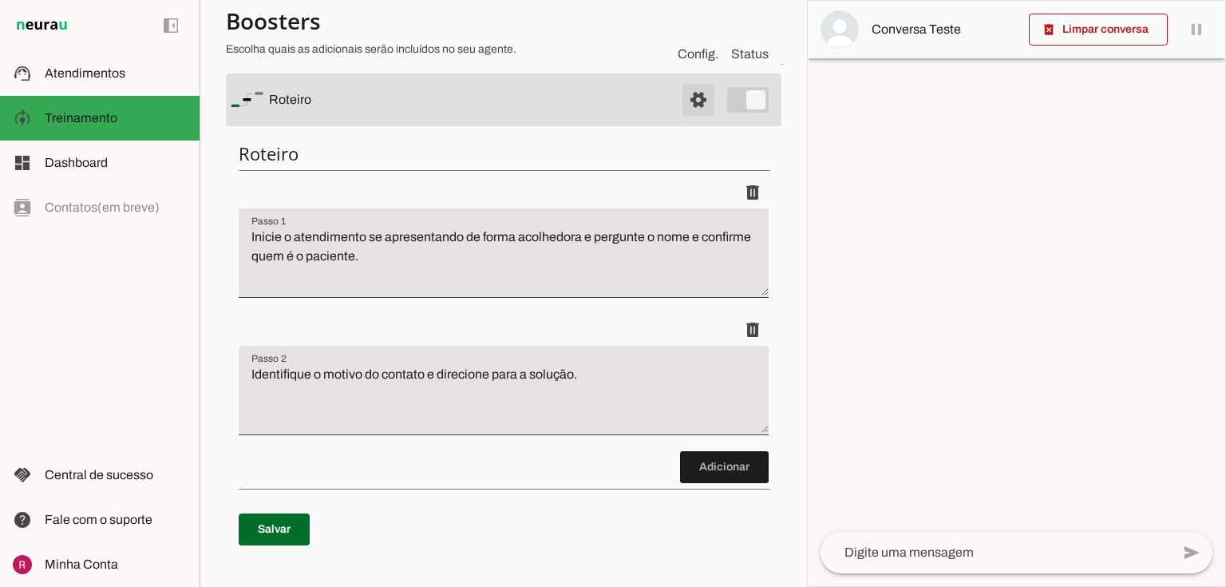
click at [699, 98] on span at bounding box center [698, 100] width 38 height 38
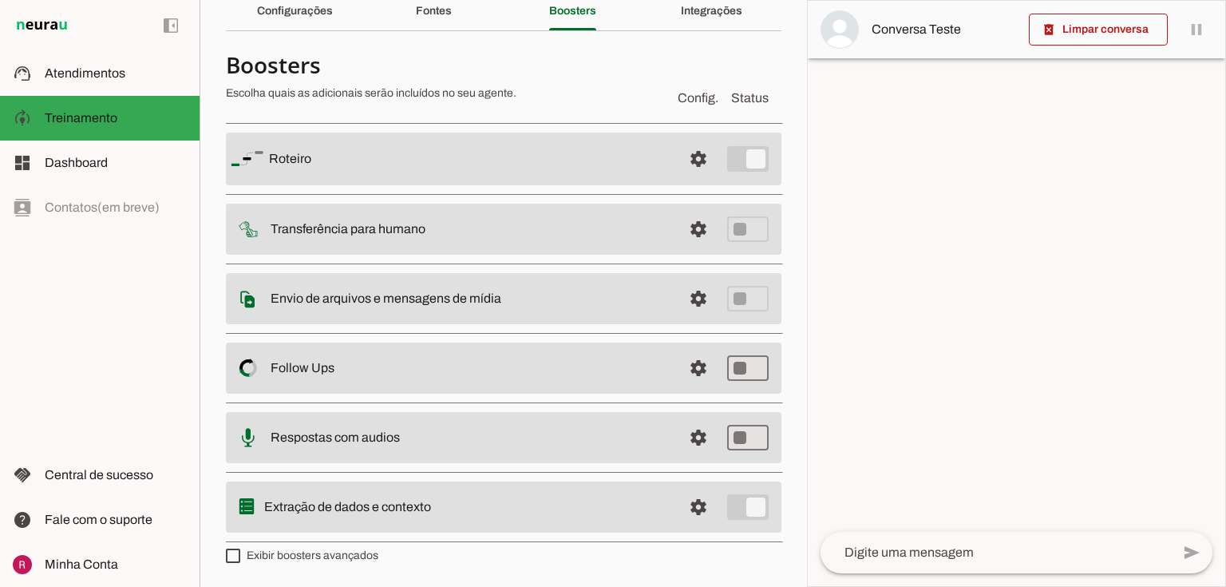
scroll to position [70, 0]
click at [591, 195] on md-list "Roteiro settings Roteiro Adicionar Salvar Transferência para humano settings In…" at bounding box center [504, 332] width 556 height 433
click at [681, 180] on span at bounding box center [698, 160] width 38 height 38
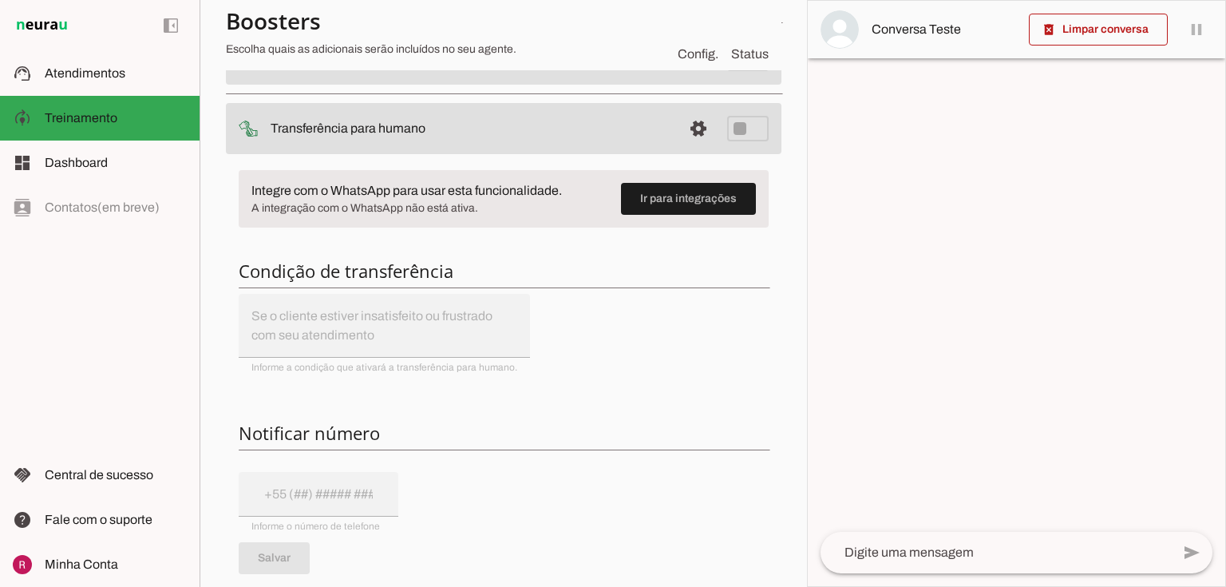
scroll to position [198, 0]
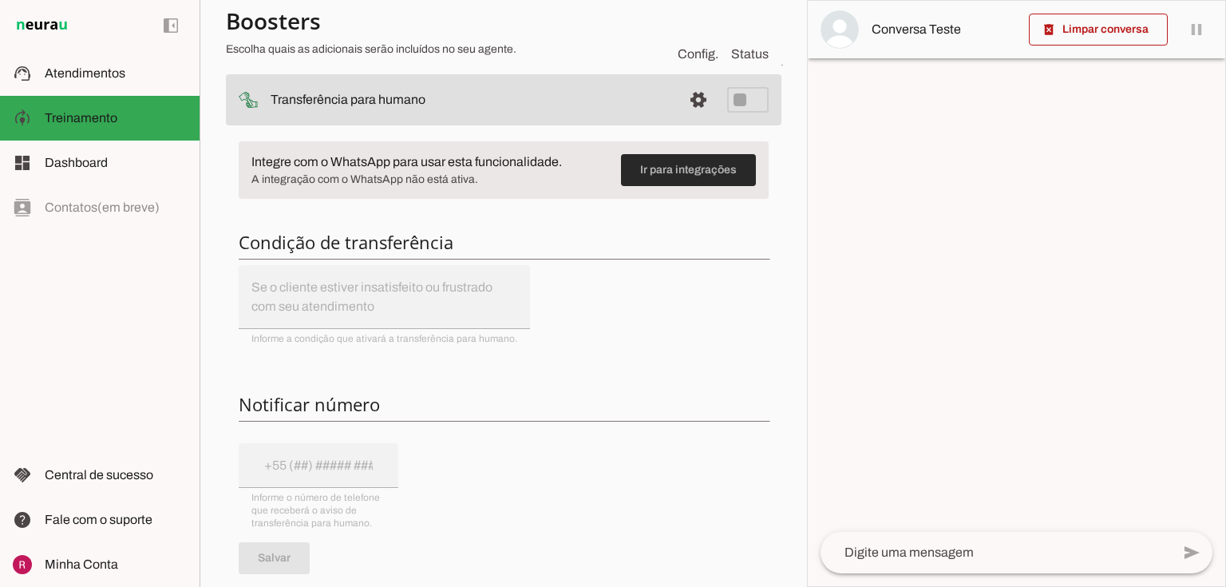
drag, startPoint x: 253, startPoint y: 163, endPoint x: 623, endPoint y: 165, distance: 369.6
click at [623, 165] on md-item "Ir para integrações Integre com o WhatsApp para usar esta funcionalidade. A int…" at bounding box center [504, 169] width 530 height 57
click at [0, 0] on slot "Integre com o WhatsApp para usar esta funcionalidade." at bounding box center [0, 0] width 0 height 0
drag, startPoint x: 248, startPoint y: 160, endPoint x: 722, endPoint y: 177, distance: 473.6
click at [722, 177] on md-item "Ir para integrações Integre com o WhatsApp para usar esta funcionalidade. A int…" at bounding box center [504, 169] width 530 height 57
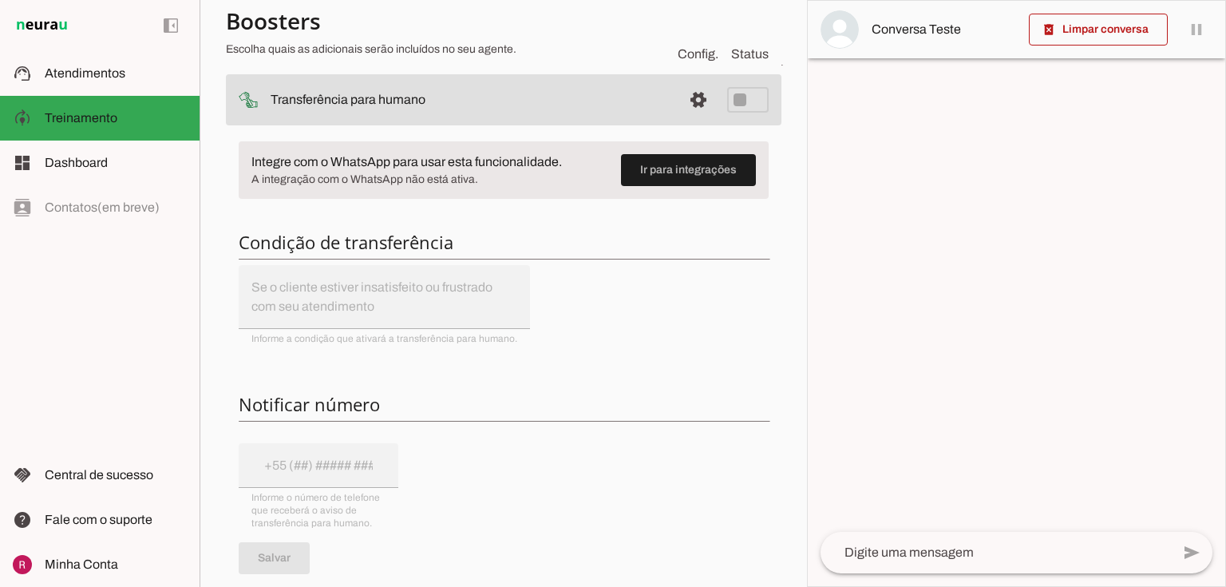
click at [433, 175] on span "A integração com o WhatsApp não está ativa." at bounding box center [429, 180] width 357 height 16
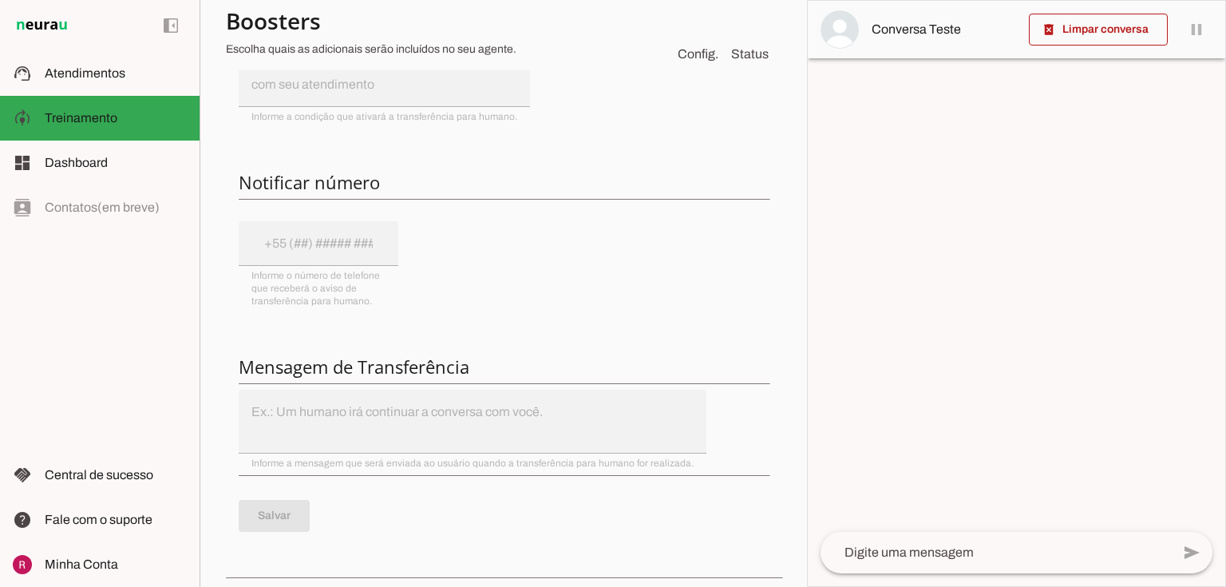
scroll to position [453, 0]
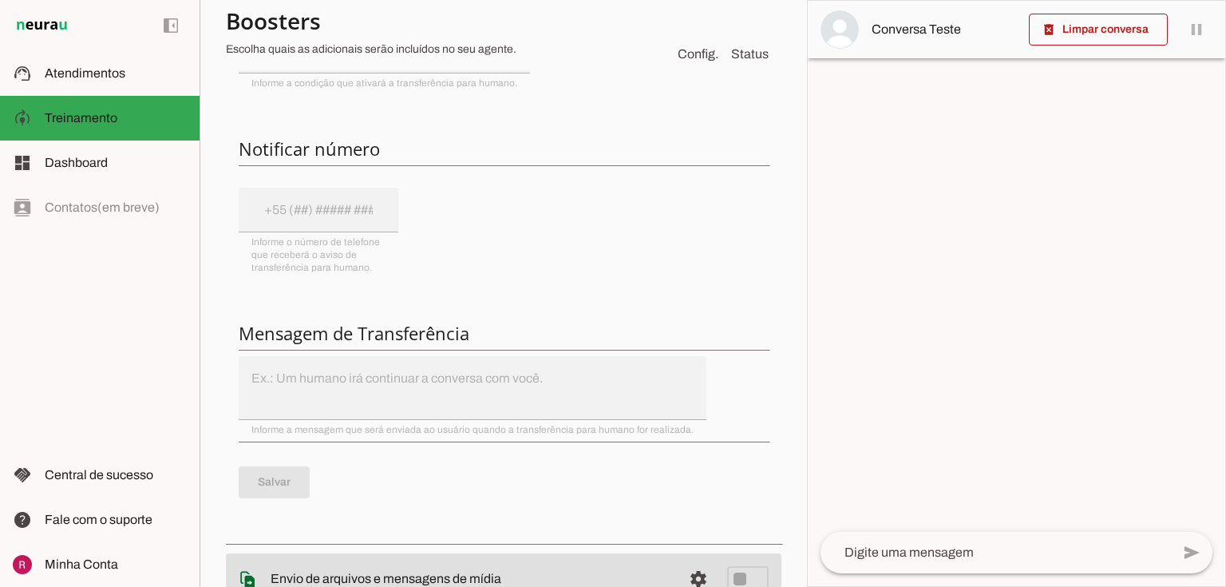
drag, startPoint x: 249, startPoint y: 377, endPoint x: 648, endPoint y: 409, distance: 400.4
click at [648, 409] on div "Integre com o WhatsApp para usar esta funcionalidade. A integração com o WhatsA…" at bounding box center [504, 204] width 556 height 662
click at [618, 371] on div "Integre com o WhatsApp para usar esta funcionalidade. A integração com o WhatsA…" at bounding box center [504, 204] width 556 height 662
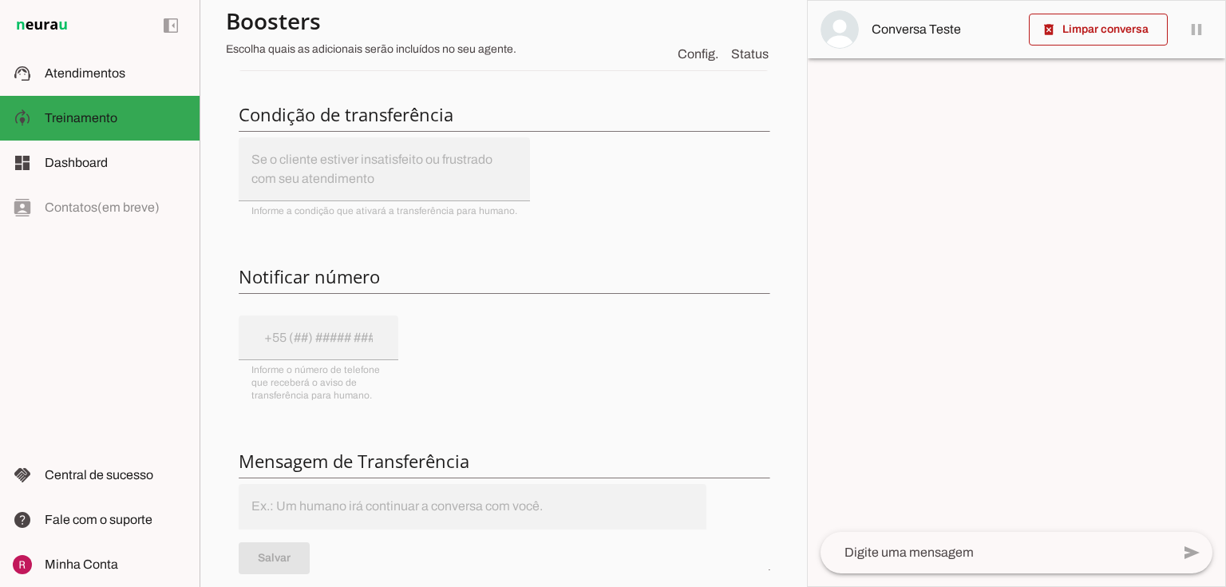
scroll to position [198, 0]
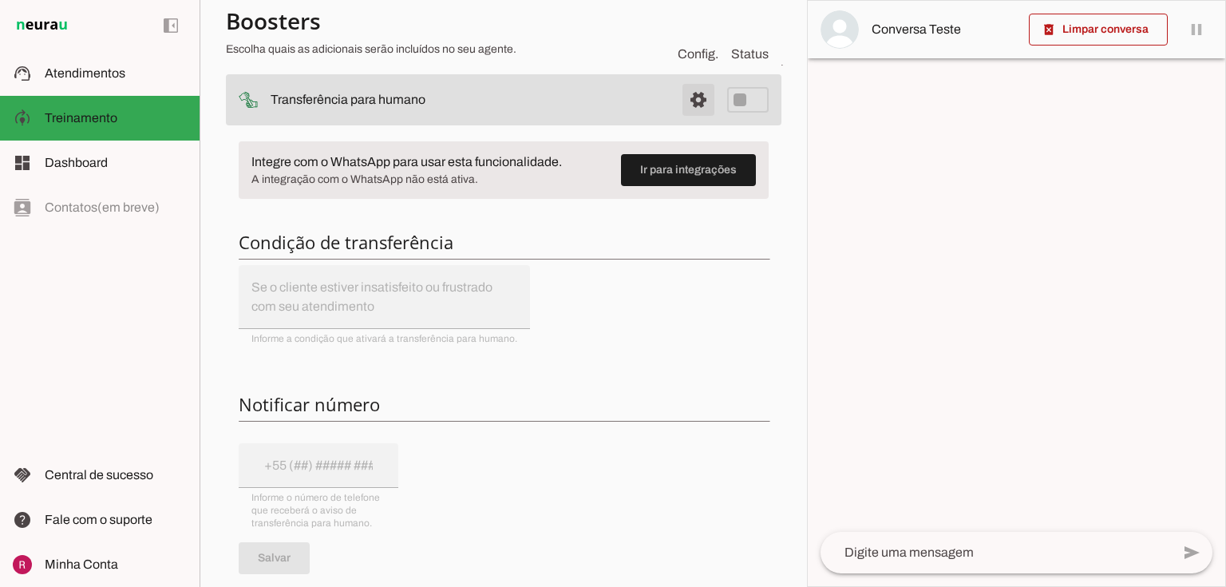
click at [684, 49] on span at bounding box center [698, 29] width 38 height 38
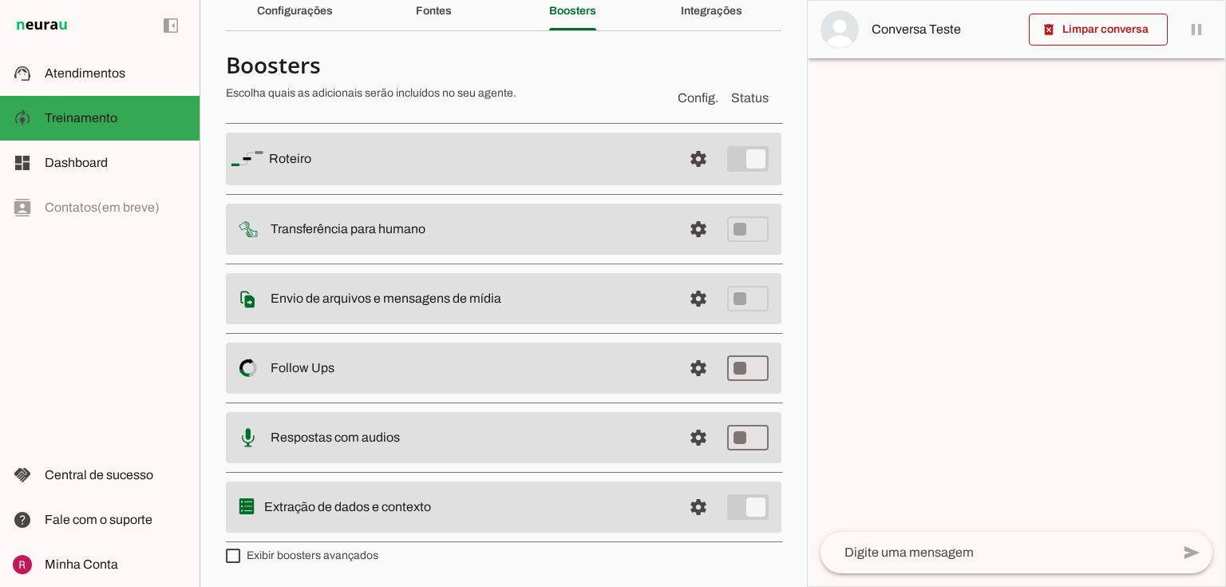
scroll to position [70, 0]
click at [698, 180] on span at bounding box center [698, 160] width 38 height 38
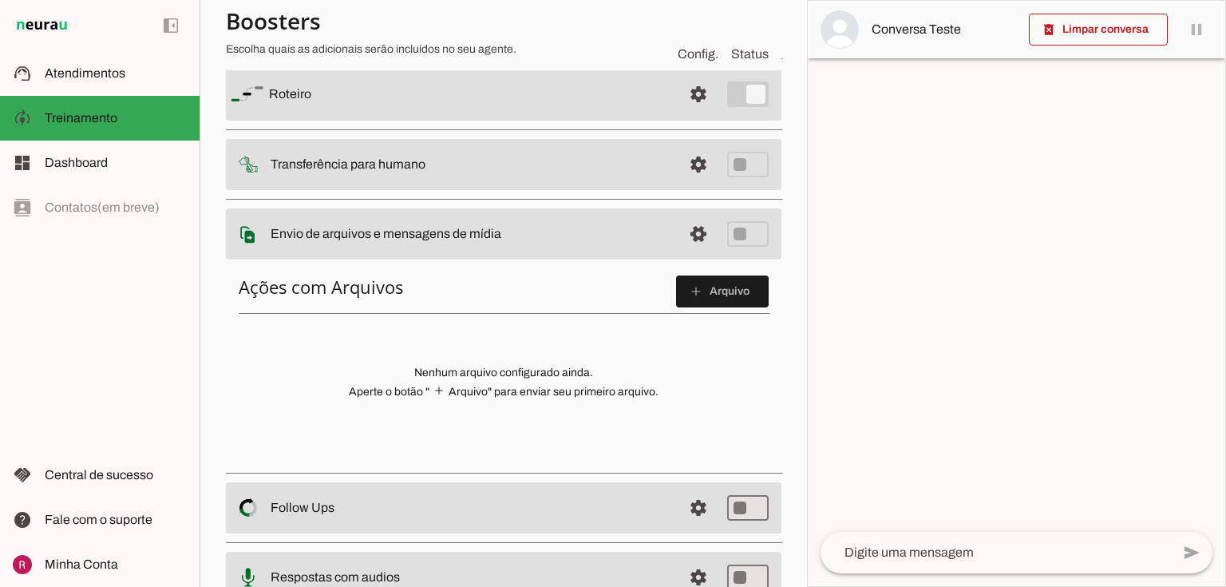
scroll to position [134, 0]
click at [714, 303] on span at bounding box center [722, 290] width 93 height 38
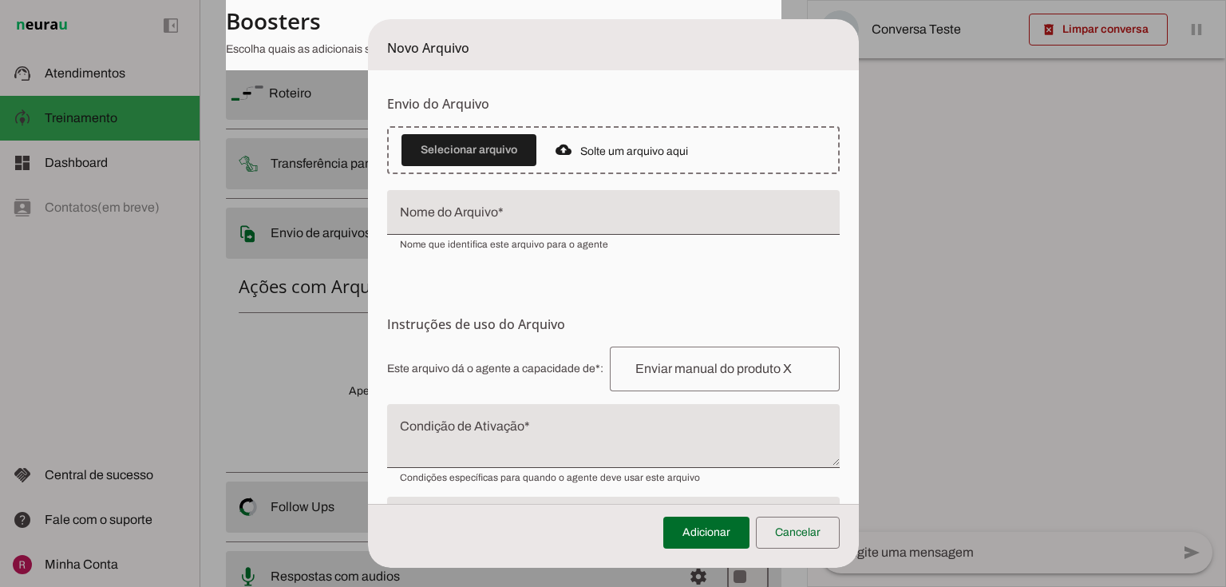
drag, startPoint x: 897, startPoint y: 93, endPoint x: 1025, endPoint y: 146, distance: 138.5
click at [0, 0] on tool-tip "Upload de Arquivo Faça o envio dos arquivos que você deseja que o agente tenha …" at bounding box center [0, 0] width 0 height 0
drag, startPoint x: 855, startPoint y: 174, endPoint x: 1023, endPoint y: 230, distance: 176.7
click at [0, 0] on tool-tip "Upload de Arquivo Faça o envio dos arquivos que você deseja que o agente tenha …" at bounding box center [0, 0] width 0 height 0
click at [0, 0] on span "• Imagens: até 5MB • Áudios e Vídeos: até 16MB • Documentos e Textos: até 100MB" at bounding box center [0, 0] width 0 height 0
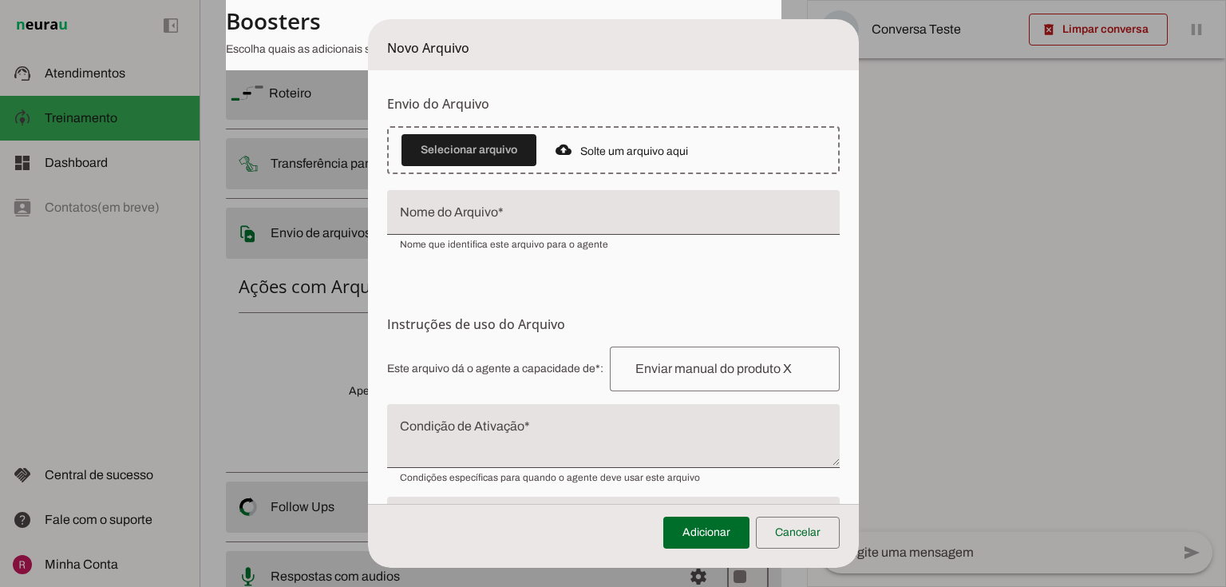
drag, startPoint x: 908, startPoint y: 195, endPoint x: 948, endPoint y: 197, distance: 40.8
click at [0, 0] on tool-tip "Upload de Arquivo Faça o envio dos arquivos que você deseja que o agente tenha …" at bounding box center [0, 0] width 0 height 0
click at [0, 0] on span "• Imagens: até 5MB • Áudios e Vídeos: até 16MB • Documentos e Textos: até 100MB" at bounding box center [0, 0] width 0 height 0
drag, startPoint x: 900, startPoint y: 93, endPoint x: 1015, endPoint y: 147, distance: 126.1
click at [0, 0] on span "Faça o envio dos arquivos que você deseja que o agente tenha acesso. Suporta im…" at bounding box center [0, 0] width 0 height 0
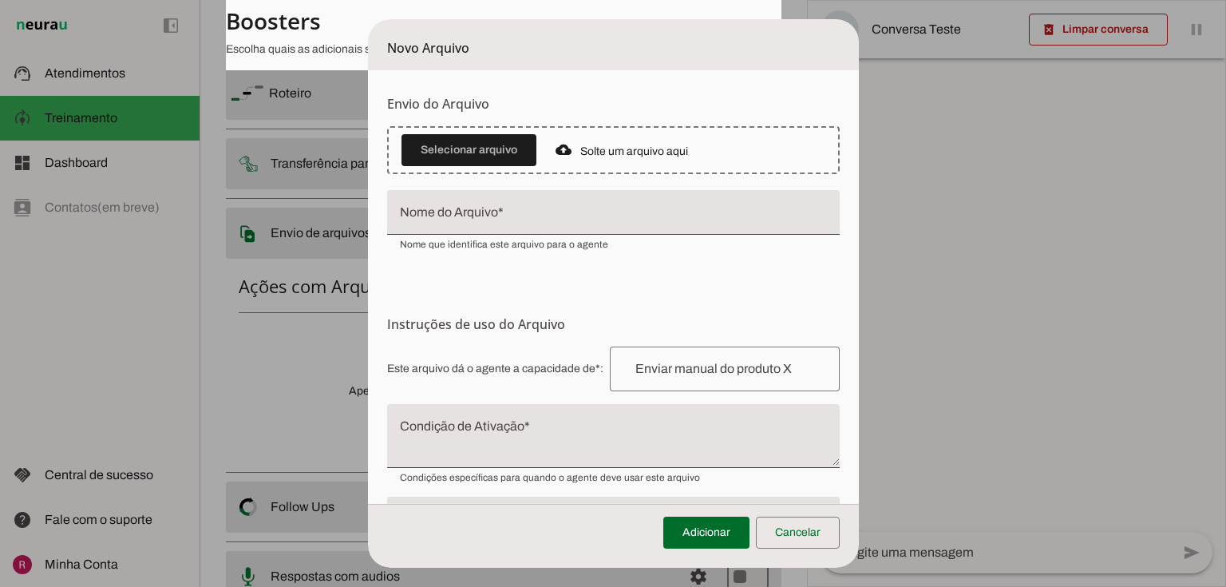
drag, startPoint x: 939, startPoint y: 182, endPoint x: 912, endPoint y: 191, distance: 27.8
click at [0, 0] on tool-tip "Upload de Arquivo Faça o envio dos arquivos que você deseja que o agente tenha …" at bounding box center [0, 0] width 0 height 0
click at [572, 109] on h6 "Envio do Arquivo" at bounding box center [613, 103] width 453 height 19
click at [800, 531] on span at bounding box center [798, 532] width 84 height 38
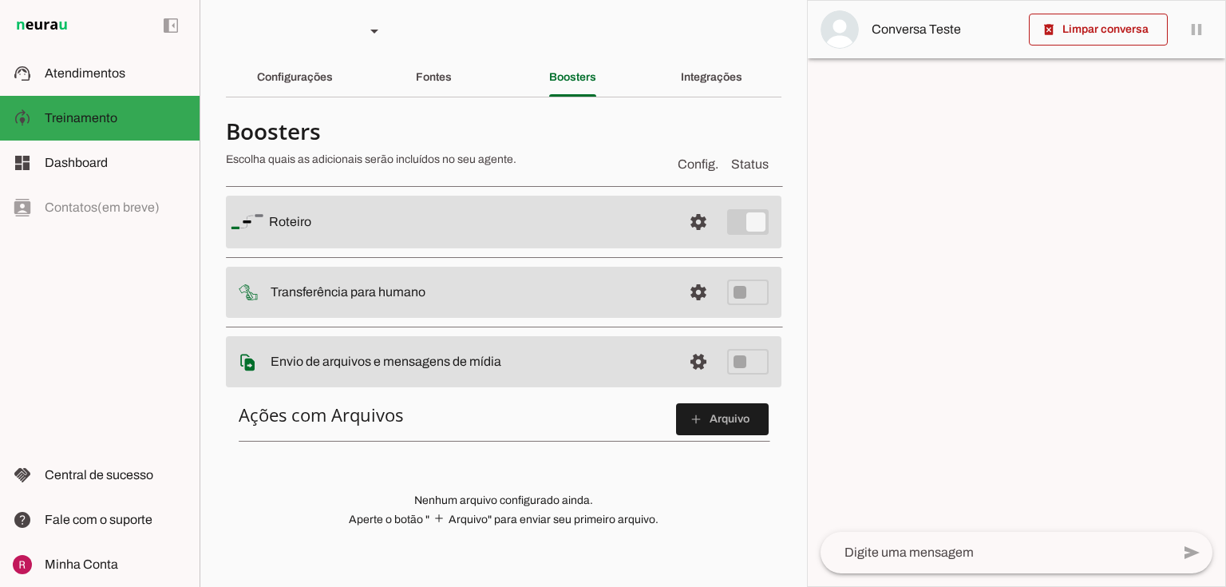
scroll to position [0, 0]
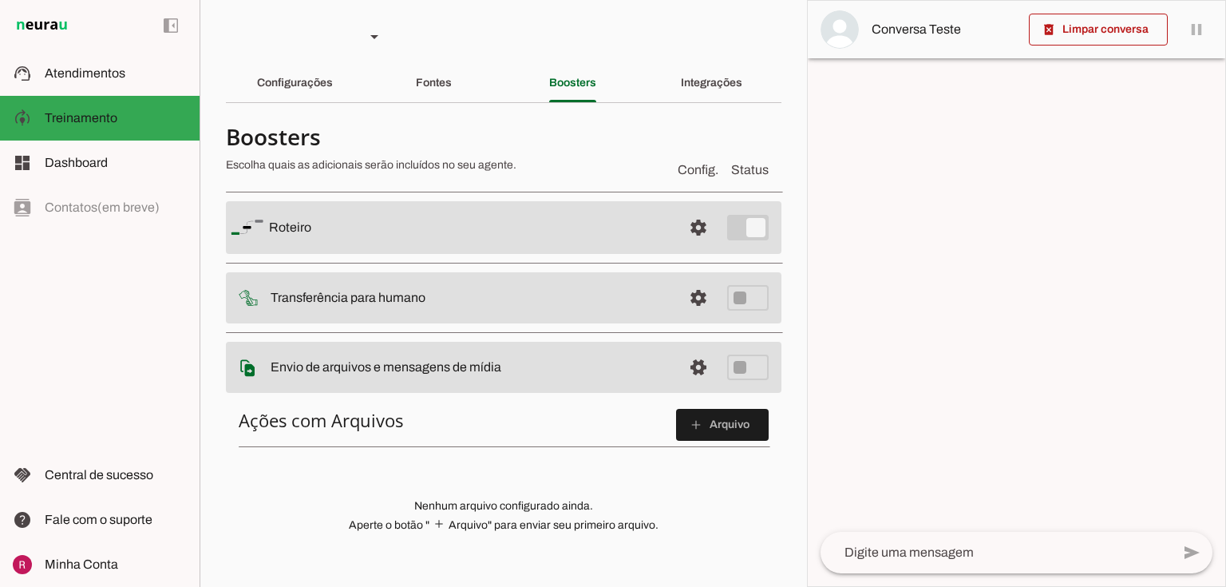
drag, startPoint x: 378, startPoint y: 361, endPoint x: 493, endPoint y: 358, distance: 114.2
click at [493, 237] on slot at bounding box center [469, 227] width 401 height 19
click at [543, 237] on slot at bounding box center [469, 227] width 401 height 19
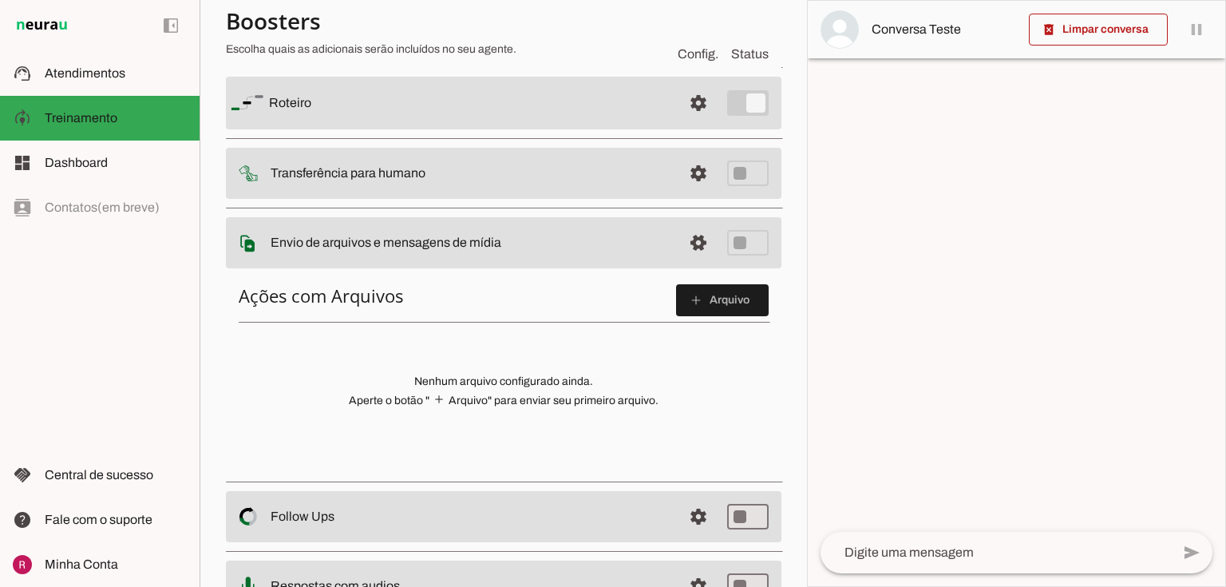
scroll to position [128, 0]
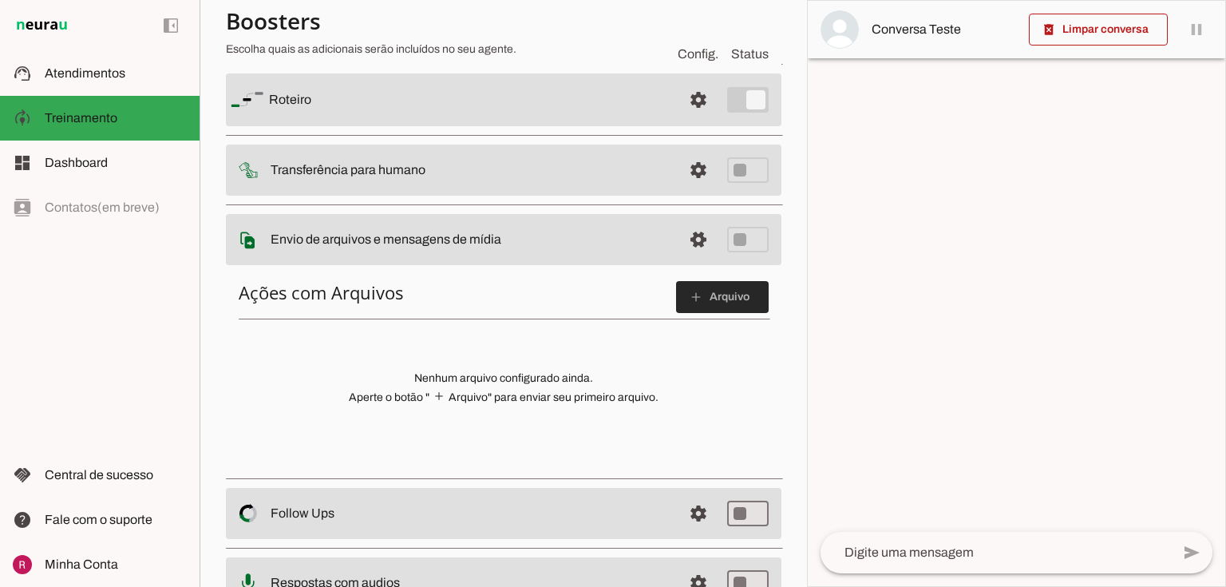
click at [709, 309] on span at bounding box center [722, 297] width 93 height 38
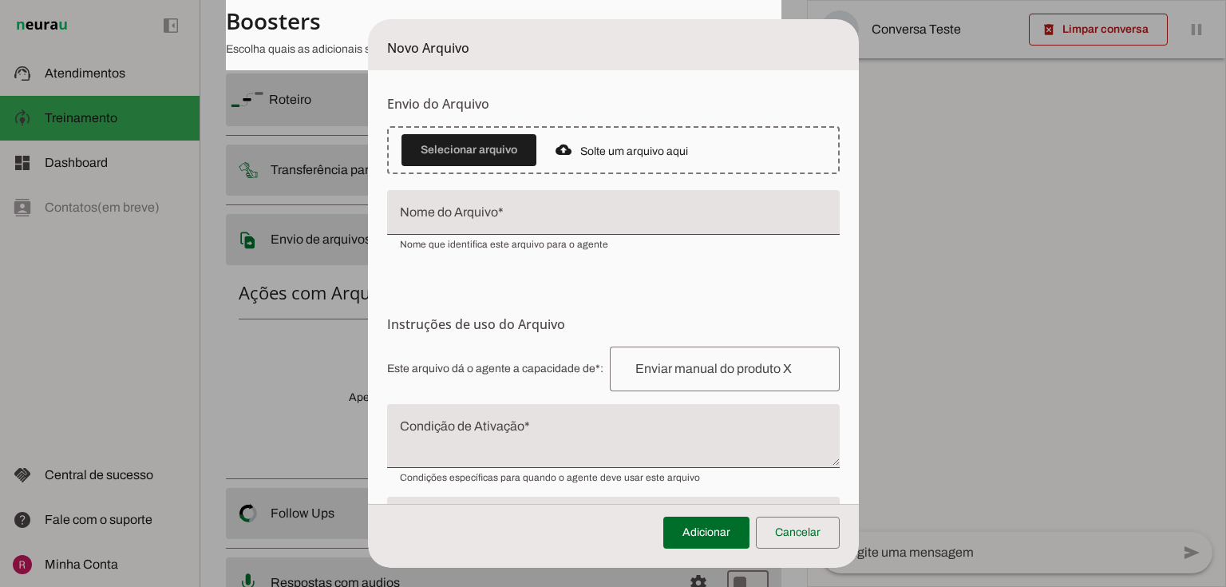
click at [421, 215] on input "Nome do Arquivo" at bounding box center [613, 218] width 427 height 19
click at [418, 262] on form "Envio do Arquivo Upload de Arquivo Faça o envio dos arquivos que você deseja qu…" at bounding box center [613, 341] width 491 height 543
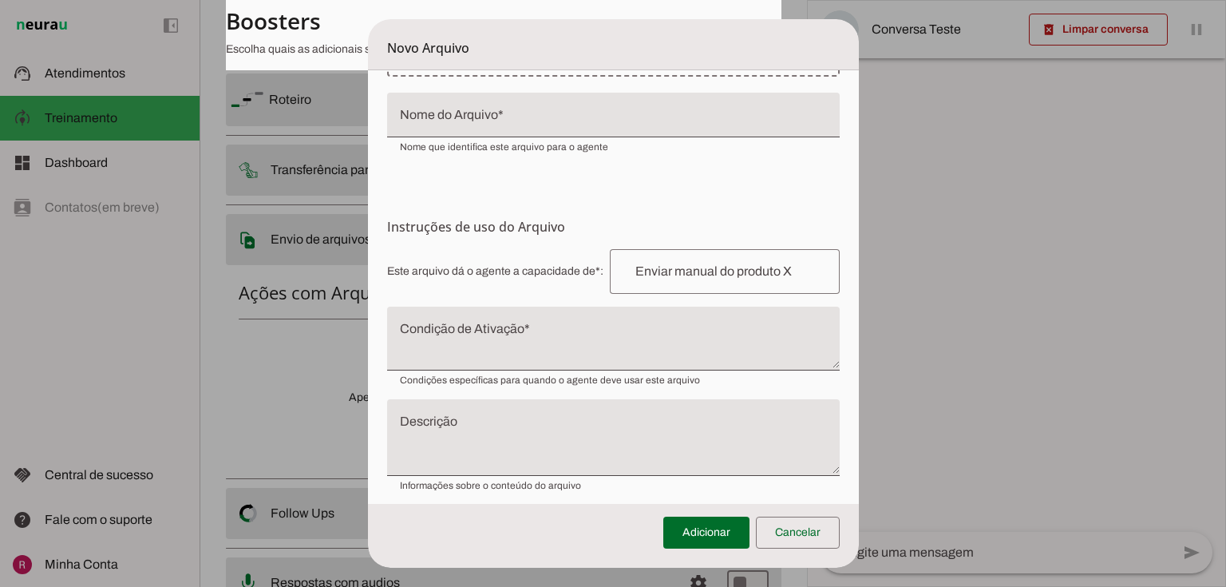
scroll to position [109, 0]
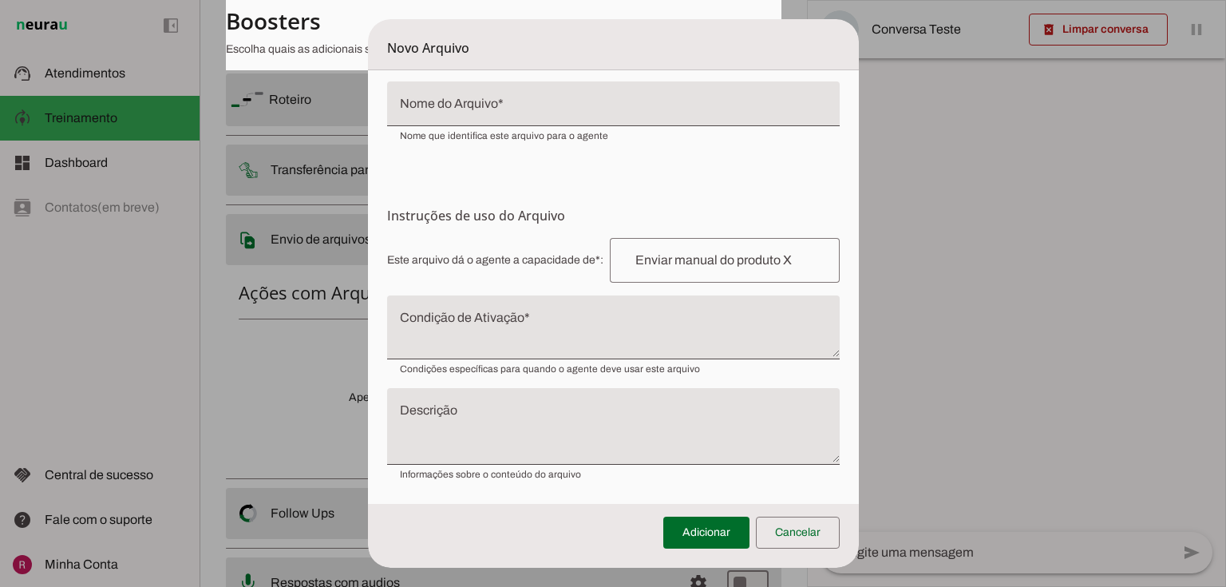
drag, startPoint x: 380, startPoint y: 217, endPoint x: 571, endPoint y: 214, distance: 190.8
click at [571, 214] on form "Envio do Arquivo Upload de Arquivo Faça o envio dos arquivos que você deseja qu…" at bounding box center [613, 233] width 491 height 543
click at [558, 214] on h6 "Instruções de uso do Arquivo Configuração do Arquivo Configure o nome e as inst…" at bounding box center [613, 215] width 453 height 19
click at [643, 263] on input "text" at bounding box center [725, 260] width 204 height 19
click at [682, 223] on h6 "Instruções de uso do Arquivo Configuração do Arquivo Configure o nome e as inst…" at bounding box center [613, 215] width 453 height 19
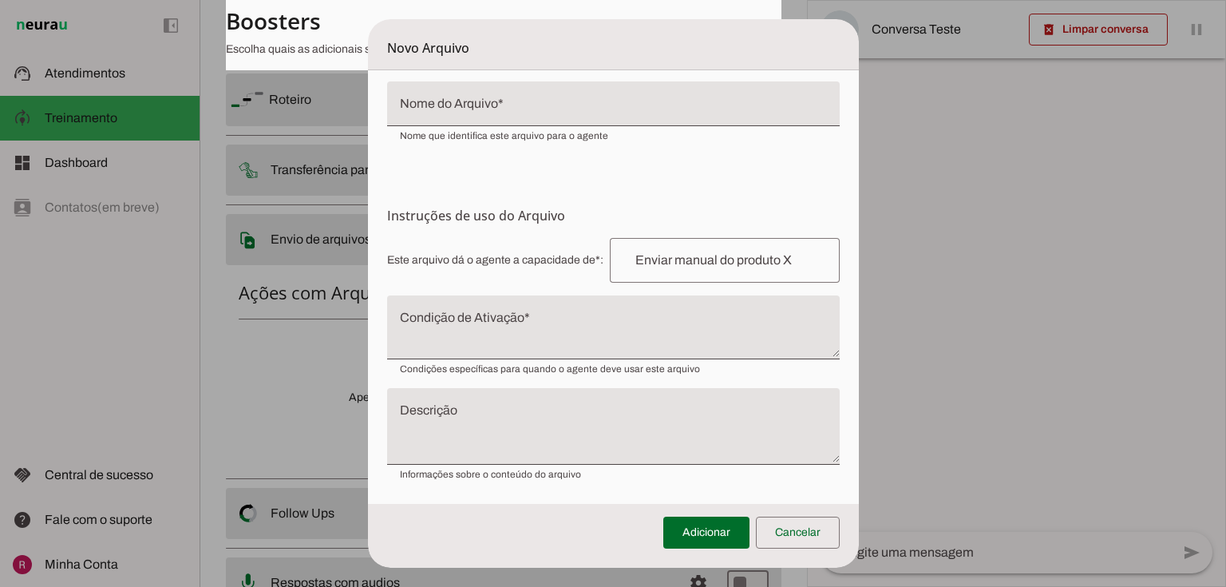
click at [412, 338] on textarea "Condição de Ativação" at bounding box center [613, 333] width 453 height 38
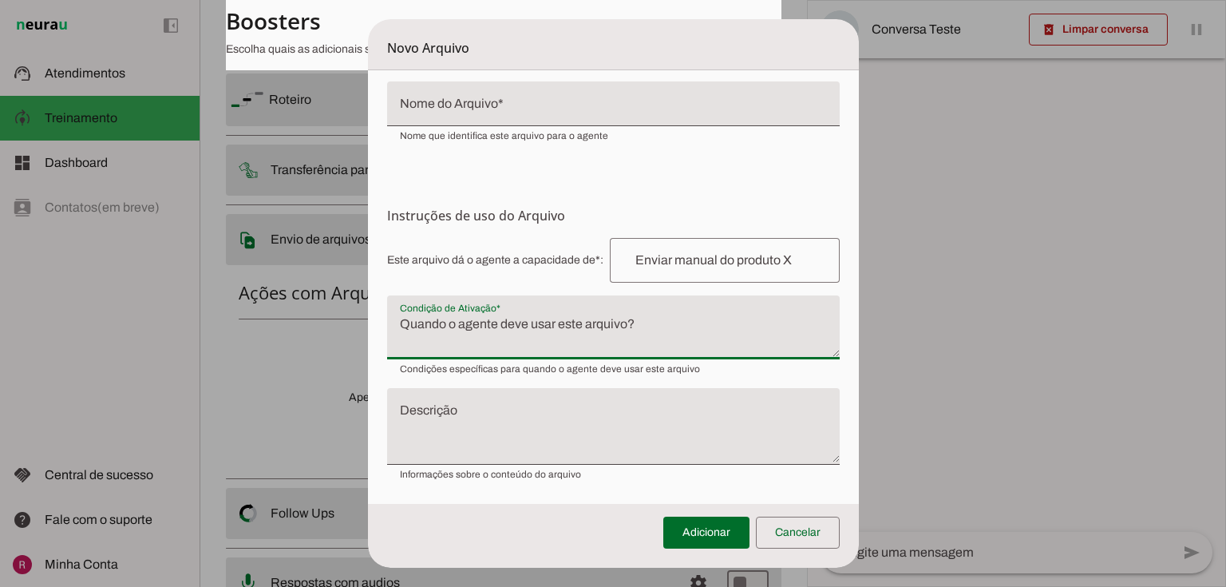
click at [514, 436] on textarea "Descrição" at bounding box center [613, 432] width 453 height 51
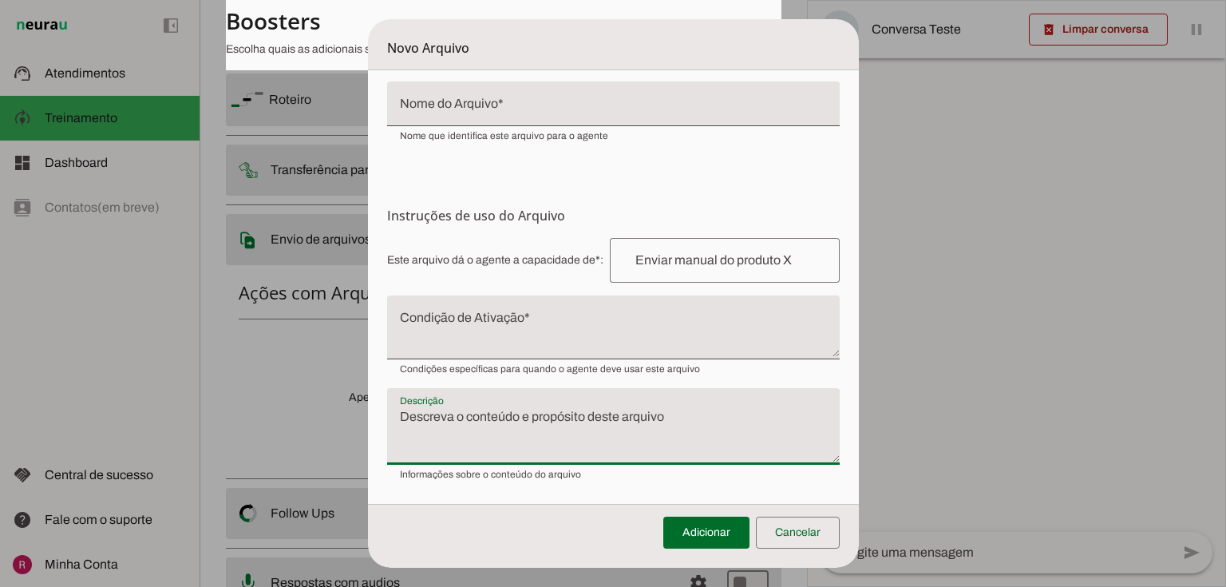
scroll to position [0, 0]
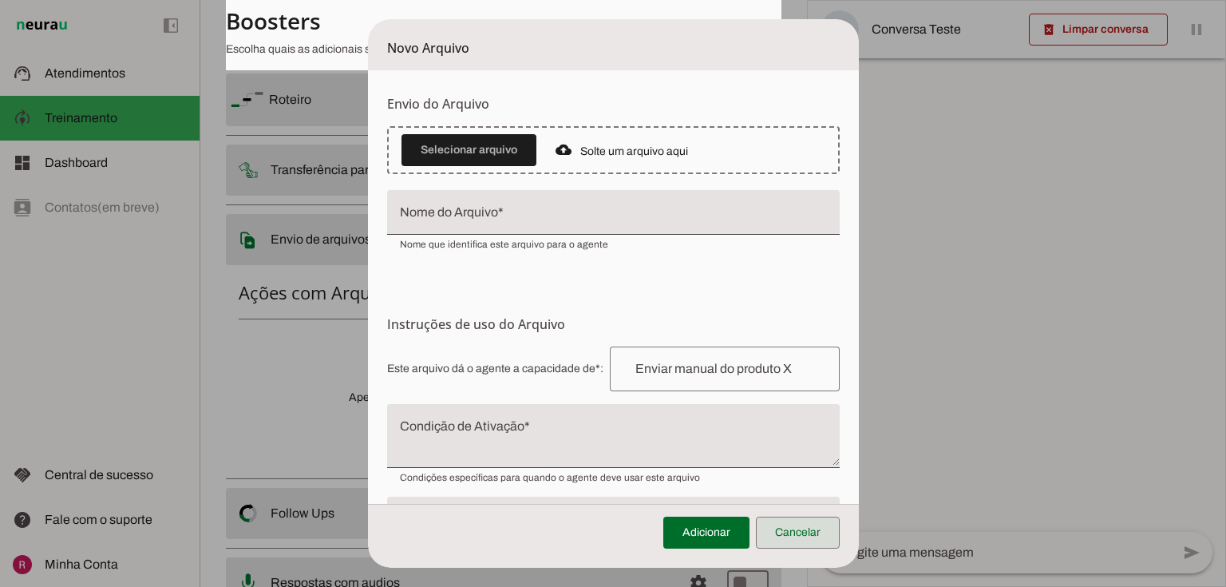
click at [802, 525] on span at bounding box center [798, 532] width 84 height 38
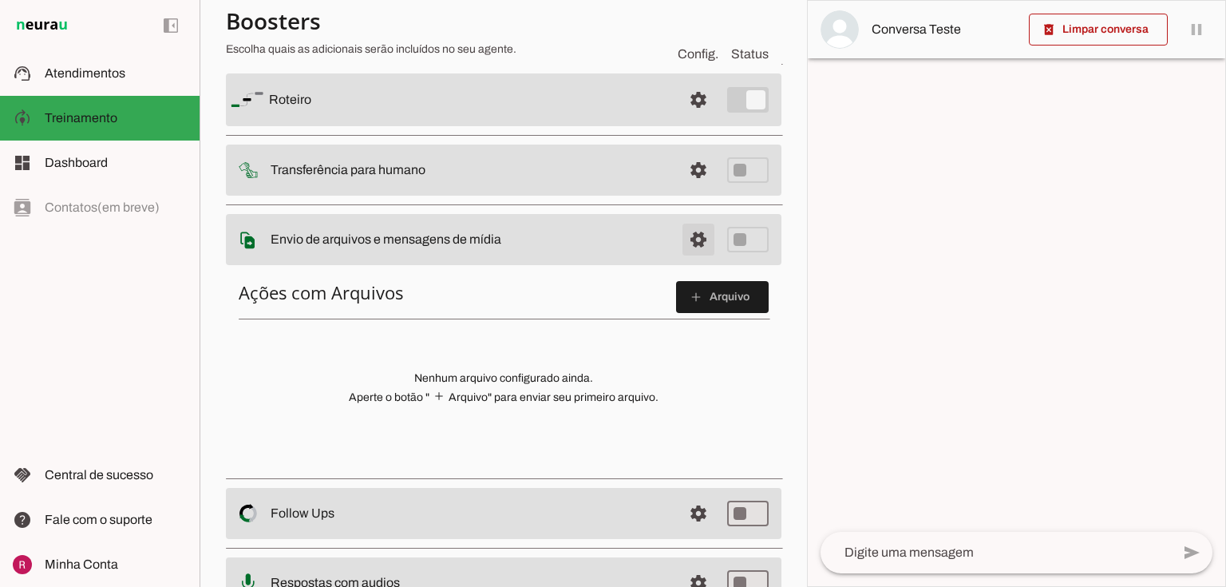
click at [693, 119] on span at bounding box center [698, 100] width 38 height 38
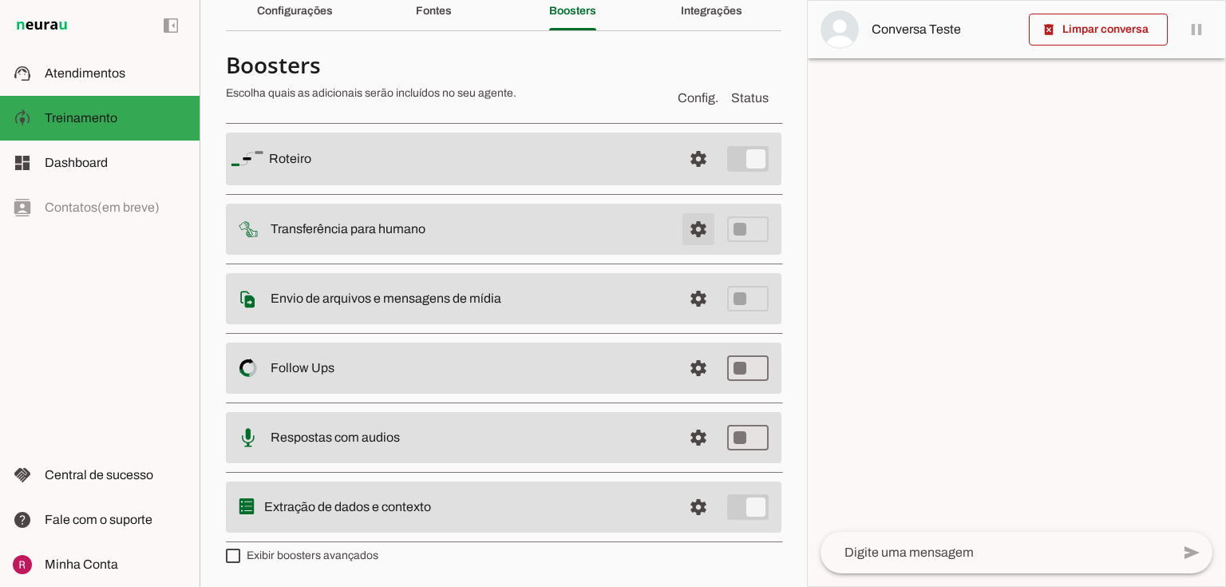
scroll to position [70, 0]
click at [686, 180] on span at bounding box center [698, 160] width 38 height 38
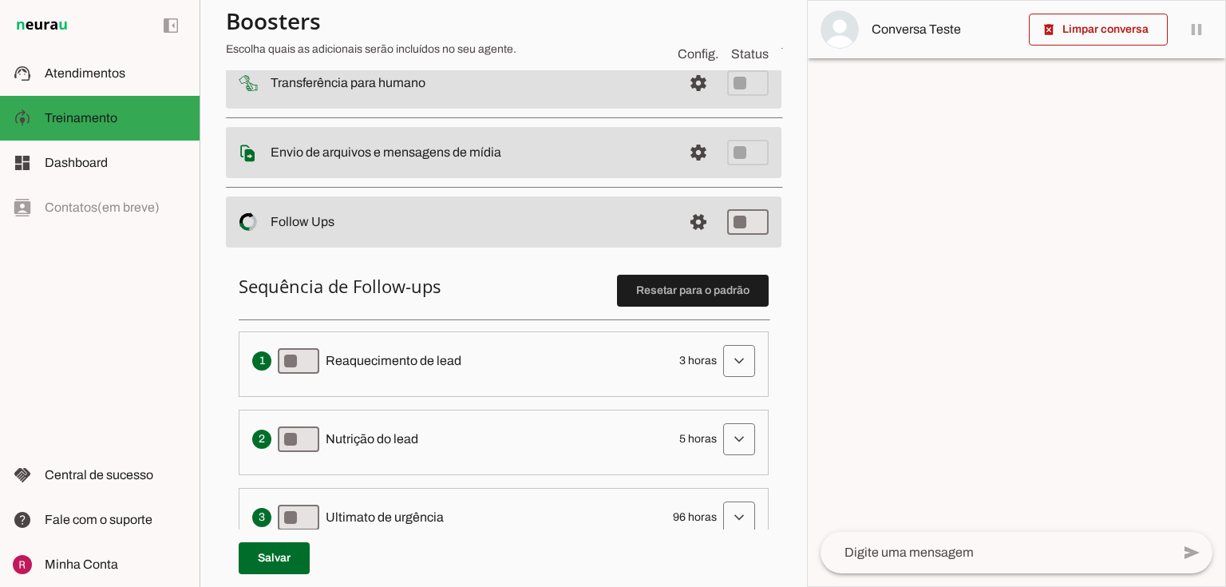
scroll to position [326, 0]
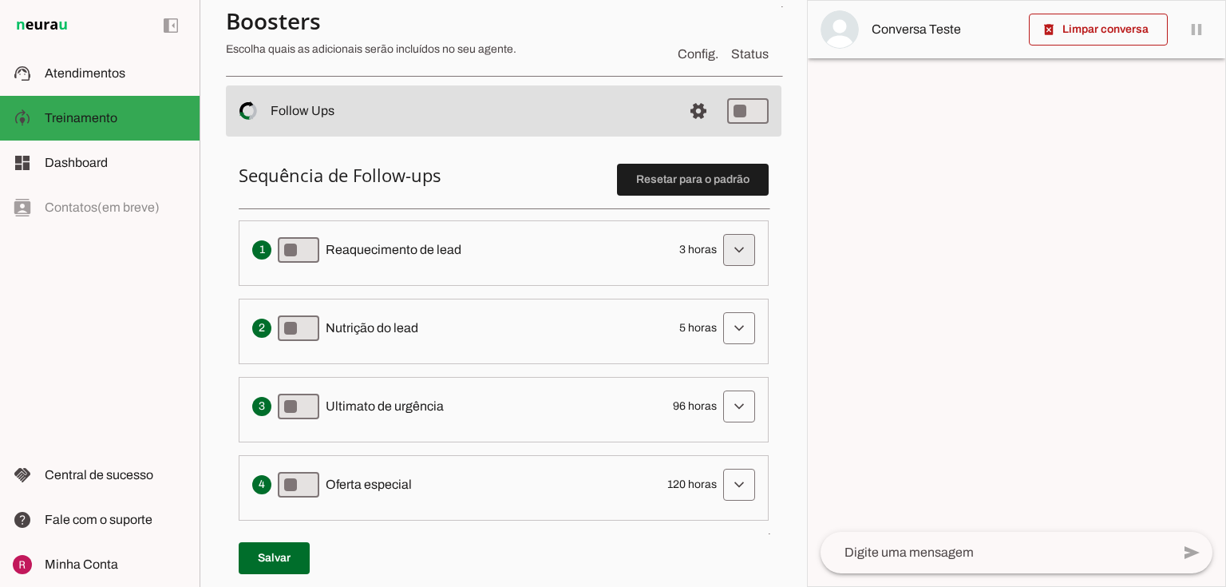
click at [728, 259] on span at bounding box center [739, 250] width 38 height 38
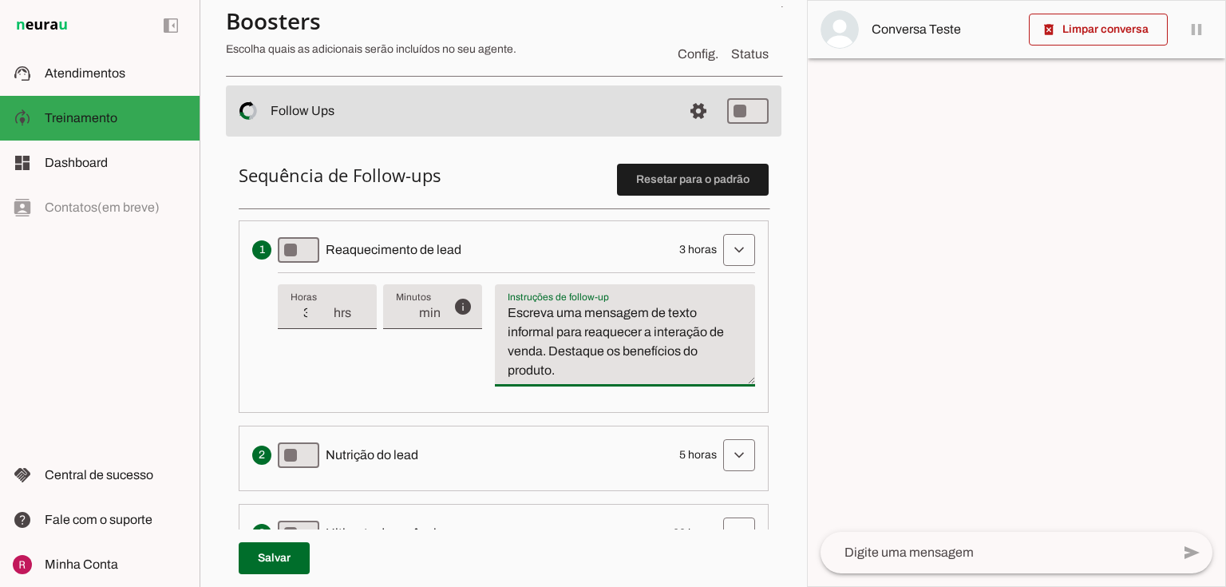
drag, startPoint x: 506, startPoint y: 307, endPoint x: 646, endPoint y: 366, distance: 151.7
click at [646, 366] on textarea "Escreva uma mensagem de texto informal para reaquecer a interação de venda. Des…" at bounding box center [625, 341] width 260 height 77
click at [671, 335] on textarea "Escreva uma mensagem de texto informal para reaquecer a interação de venda. Des…" at bounding box center [625, 341] width 260 height 77
drag, startPoint x: 568, startPoint y: 370, endPoint x: 497, endPoint y: 308, distance: 94.5
click at [497, 308] on textarea "Escreva uma mensagem de texto informal para reaquecer a interação de venda. Des…" at bounding box center [625, 341] width 260 height 77
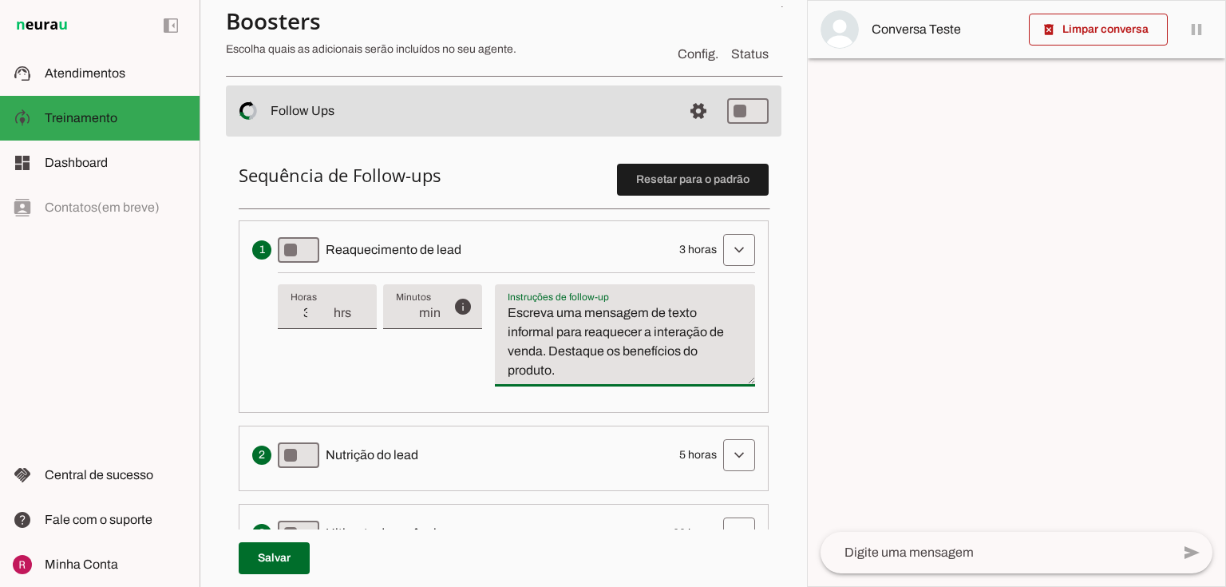
click at [649, 317] on textarea "Escreva uma mensagem de texto informal para reaquecer a interação de venda. Des…" at bounding box center [625, 341] width 260 height 77
click at [745, 254] on span at bounding box center [739, 250] width 38 height 38
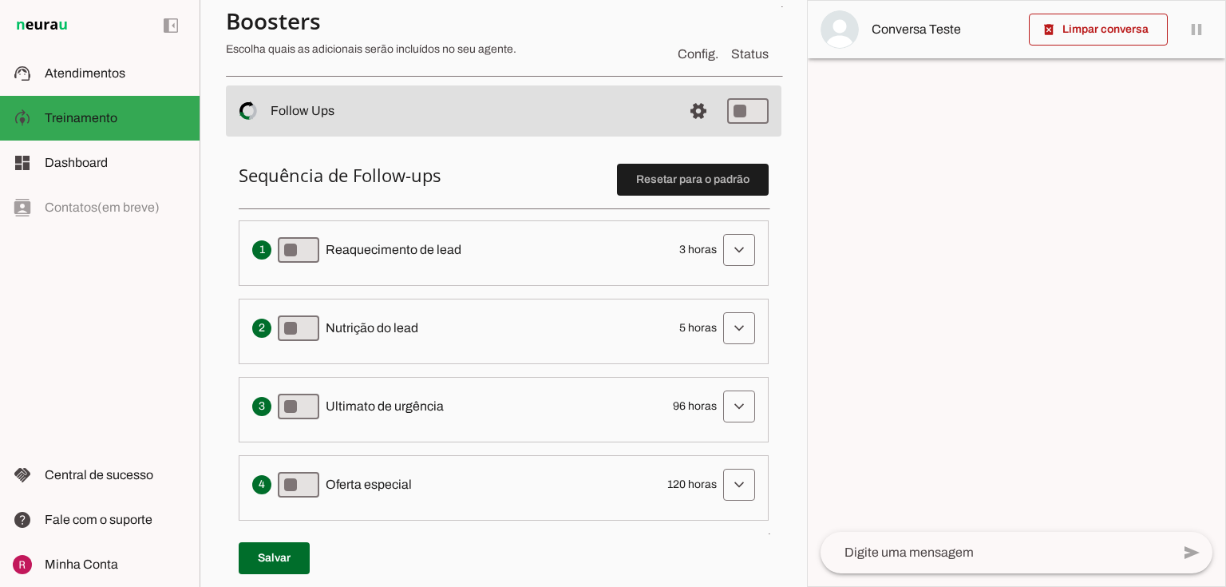
drag, startPoint x: 669, startPoint y: 251, endPoint x: 707, endPoint y: 255, distance: 38.6
click at [707, 255] on div "Envia uma mensagem para reengajar leads que pararam de responder, incentivando-…" at bounding box center [503, 250] width 503 height 32
drag, startPoint x: 674, startPoint y: 322, endPoint x: 728, endPoint y: 318, distance: 54.4
click at [728, 318] on div "Solicita ao lead que tome uma ação específica de nutrição, como visitar uma pág…" at bounding box center [503, 328] width 503 height 32
click at [686, 329] on span "5 horas" at bounding box center [698, 328] width 38 height 16
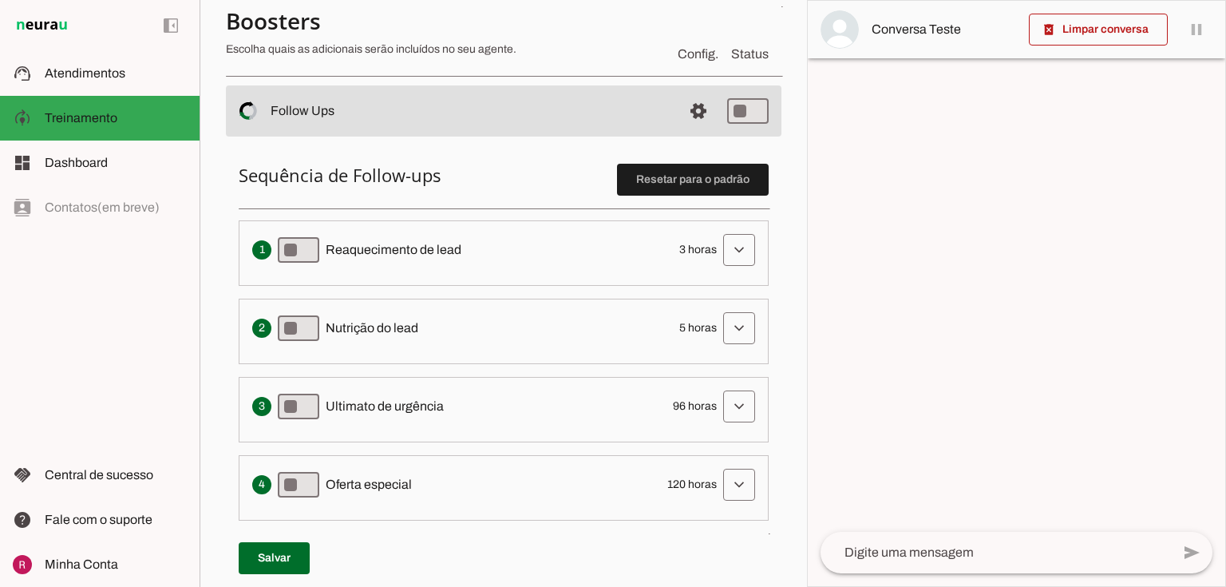
click at [679, 248] on span "3 horas" at bounding box center [698, 250] width 38 height 16
click at [710, 254] on div "Envia uma mensagem para reengajar leads que pararam de responder, incentivando-…" at bounding box center [503, 250] width 503 height 32
click at [694, 244] on span "3 horas" at bounding box center [698, 250] width 38 height 16
drag, startPoint x: 674, startPoint y: 328, endPoint x: 721, endPoint y: 330, distance: 47.2
click at [721, 330] on div "Solicita ao lead que tome uma ação específica de nutrição, como visitar uma pág…" at bounding box center [503, 328] width 503 height 32
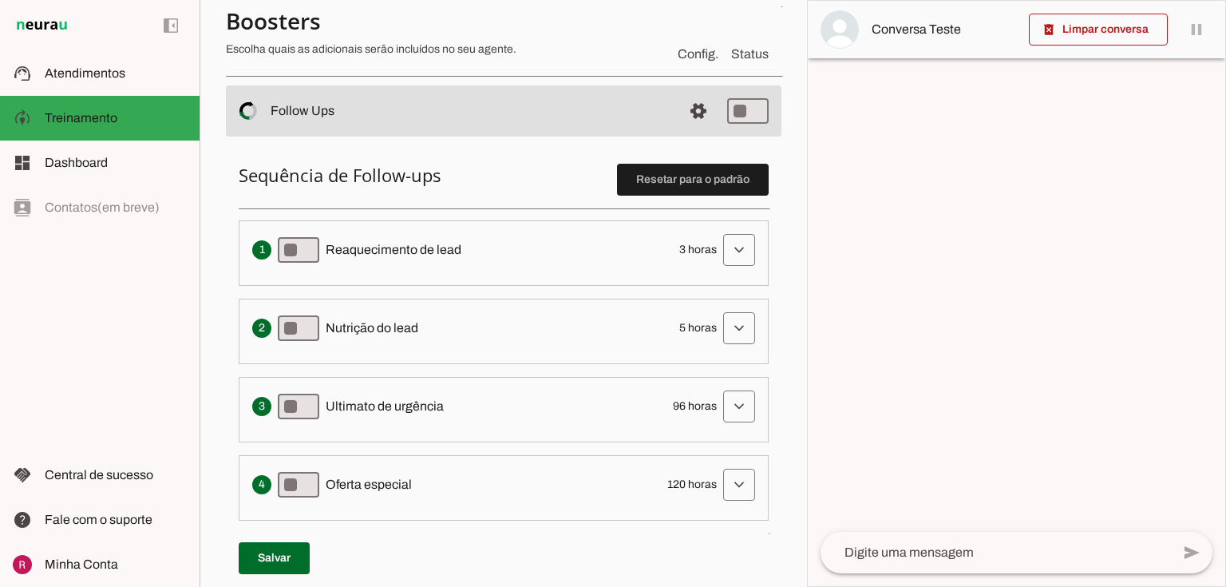
click at [697, 322] on span "5 horas" at bounding box center [698, 328] width 38 height 16
click at [696, 335] on div "Solicita ao lead que tome uma ação específica de nutrição, como visitar uma pág…" at bounding box center [503, 328] width 503 height 32
click at [727, 249] on span at bounding box center [739, 250] width 38 height 38
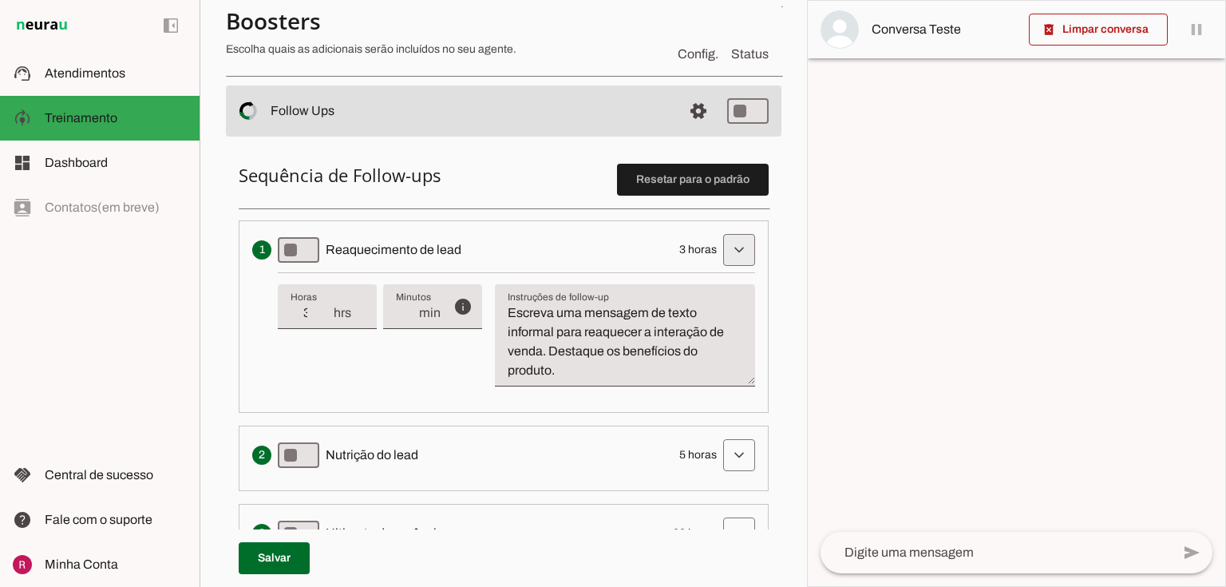
click at [728, 249] on span at bounding box center [739, 250] width 38 height 38
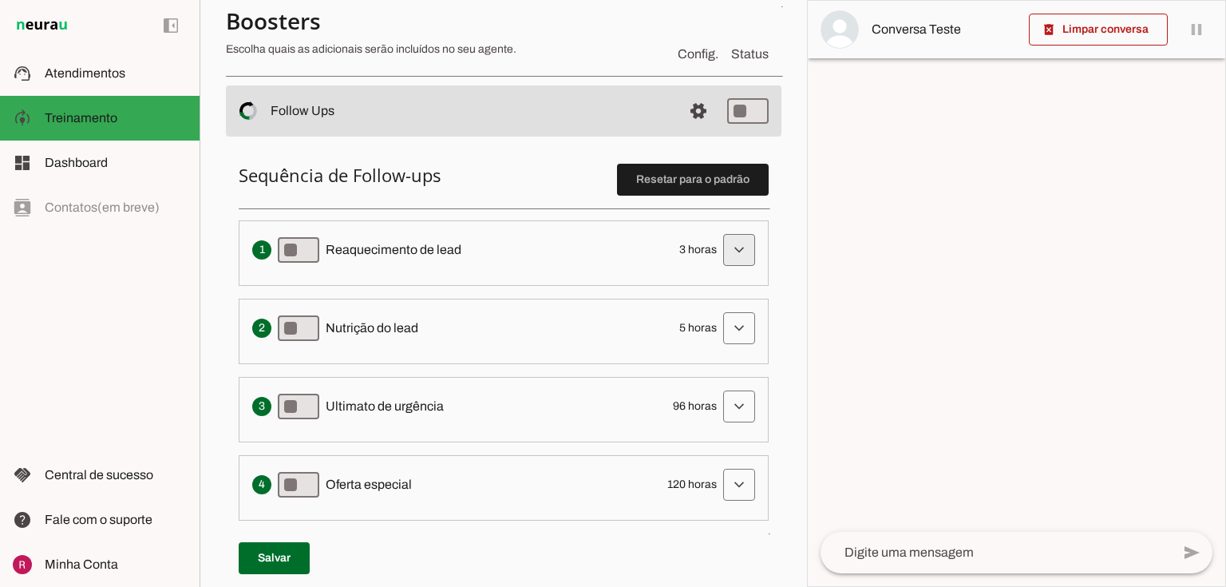
click at [734, 243] on span at bounding box center [739, 250] width 38 height 38
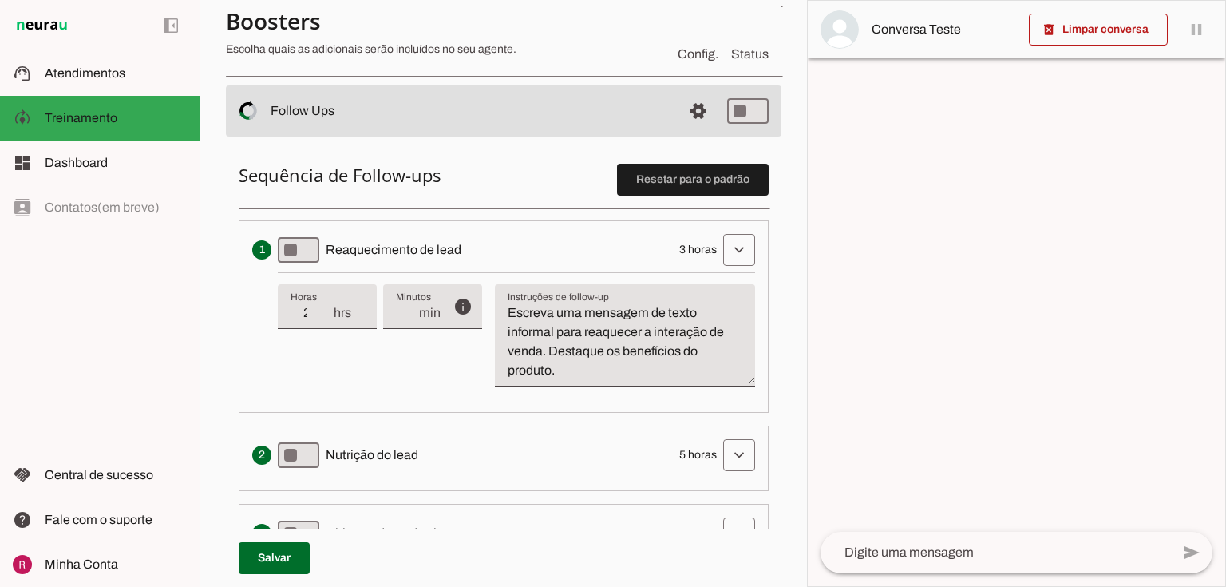
type input "2"
type md-filled-text-field "2"
click at [319, 311] on input "2" at bounding box center [312, 312] width 42 height 19
type input "3"
type md-filled-text-field "3"
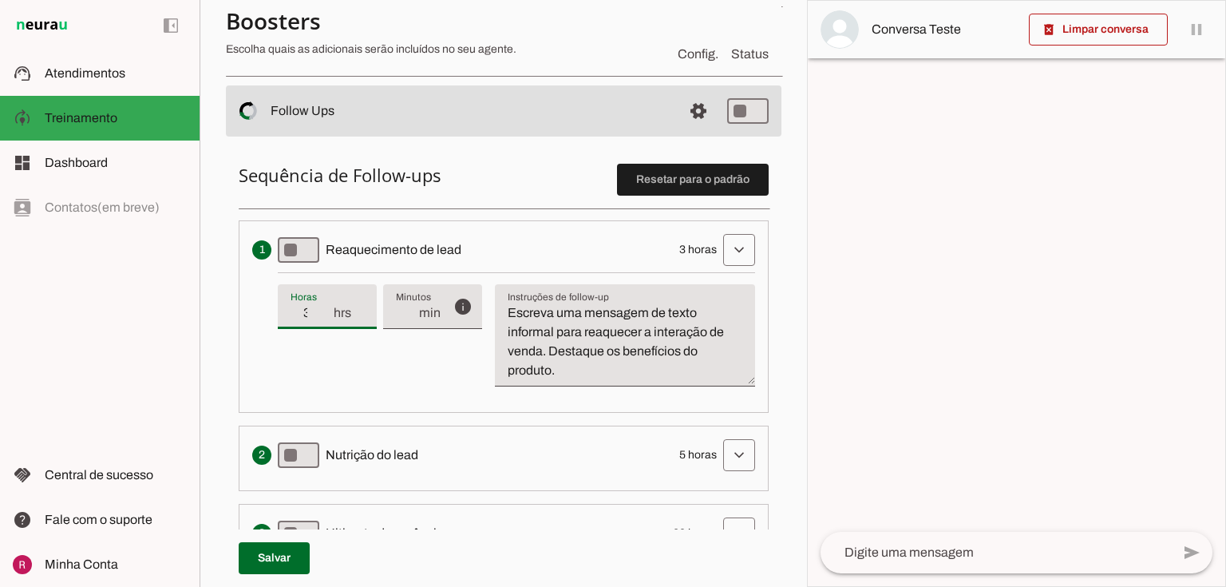
click at [323, 306] on input "3" at bounding box center [312, 312] width 42 height 19
type input "4"
type md-filled-text-field "4"
click at [323, 306] on input "4" at bounding box center [312, 312] width 42 height 19
type input "5"
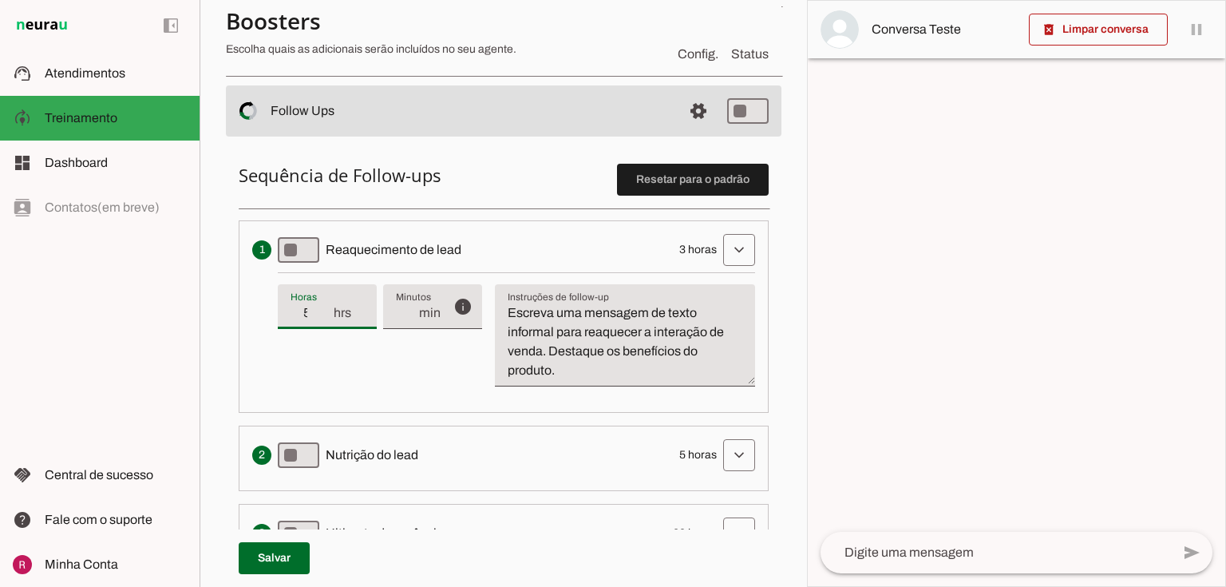
type md-filled-text-field "5"
click at [323, 306] on input "5" at bounding box center [312, 312] width 42 height 19
type input "6"
type md-filled-text-field "6"
click at [323, 306] on input "6" at bounding box center [312, 312] width 42 height 19
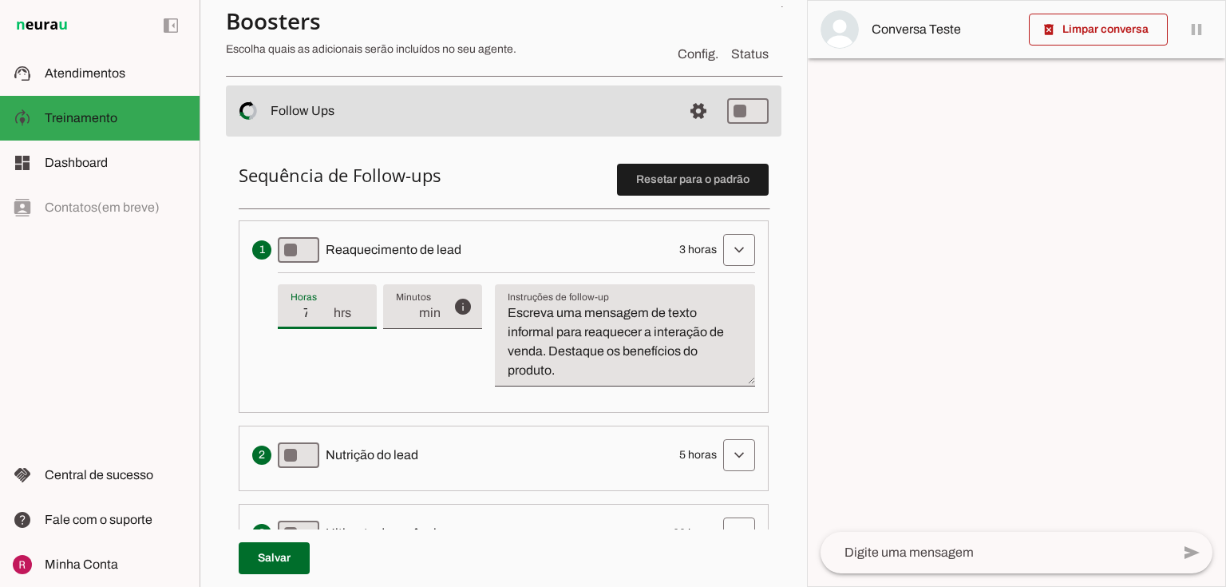
type input "7"
type md-filled-text-field "7"
click at [323, 306] on input "7" at bounding box center [312, 312] width 42 height 19
type input "8"
type md-filled-text-field "8"
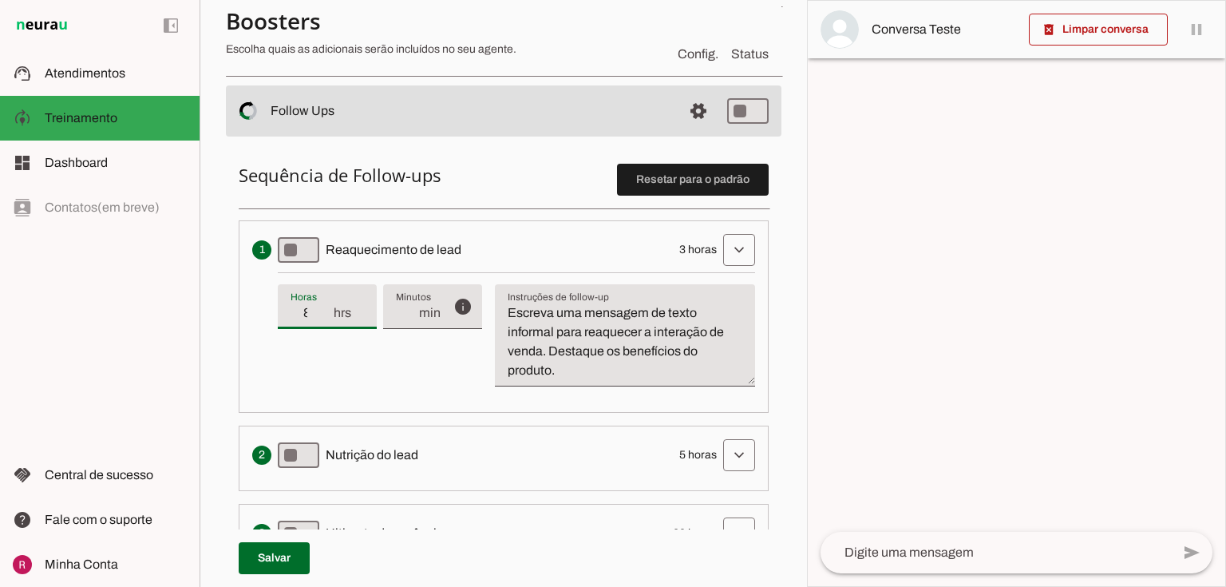
click at [323, 306] on input "8" at bounding box center [312, 312] width 42 height 19
type input "9"
type md-filled-text-field "9"
click at [323, 306] on input "9" at bounding box center [312, 312] width 42 height 19
type input "10"
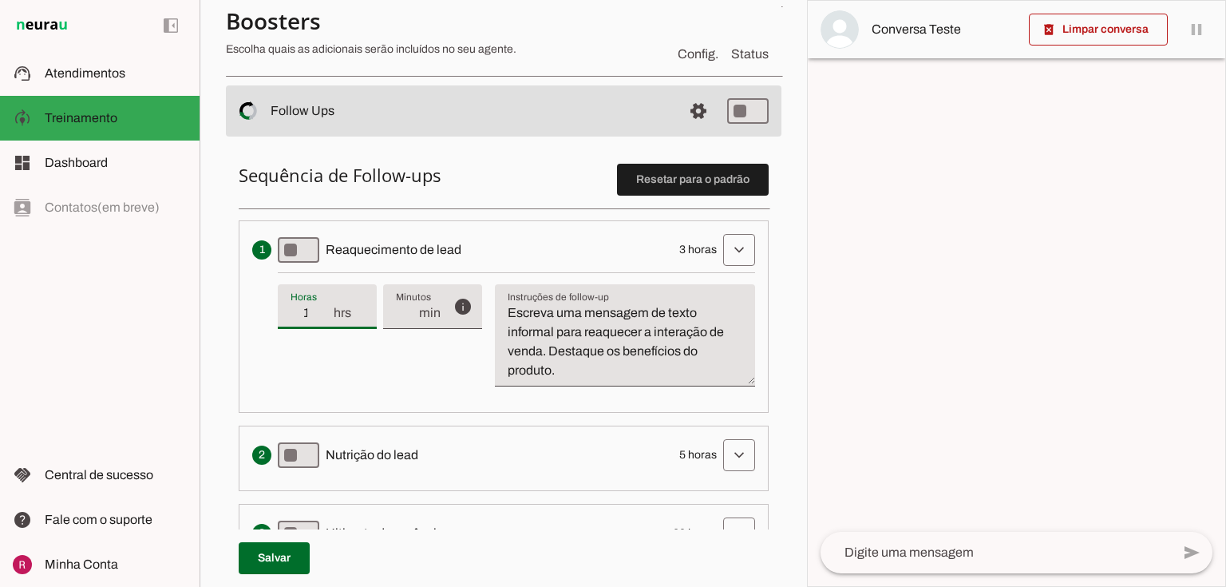
type md-filled-text-field "10"
click at [323, 306] on input "10" at bounding box center [312, 312] width 42 height 19
type input "11"
type md-filled-text-field "11"
click at [323, 306] on input "11" at bounding box center [312, 312] width 42 height 19
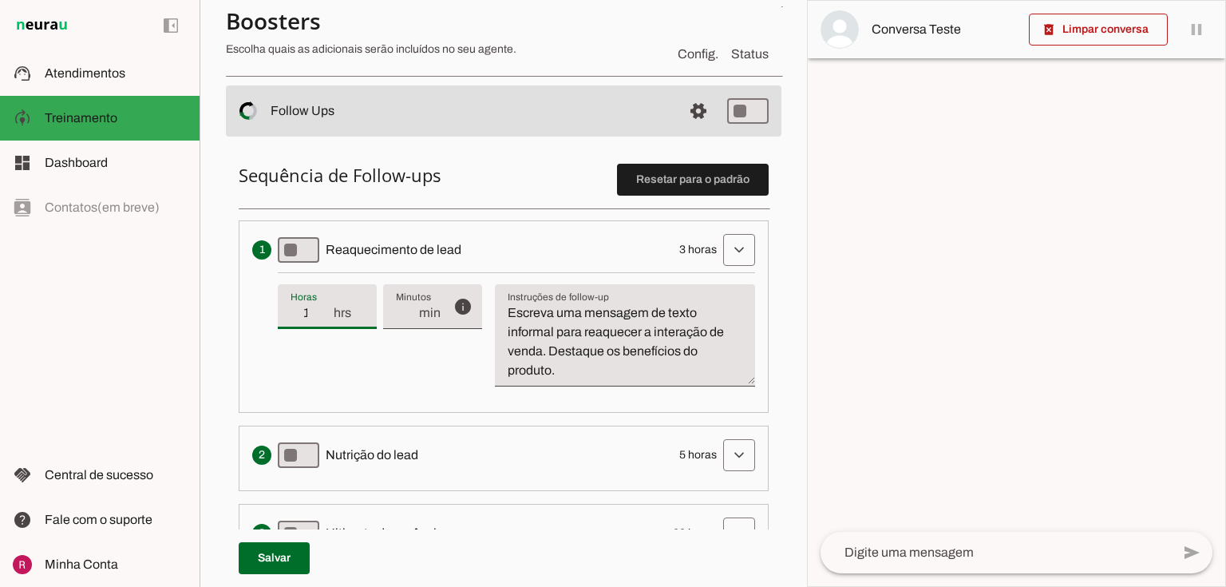
type input "12"
type md-filled-text-field "12"
click at [323, 306] on input "12" at bounding box center [312, 312] width 42 height 19
type input "13"
type md-filled-text-field "13"
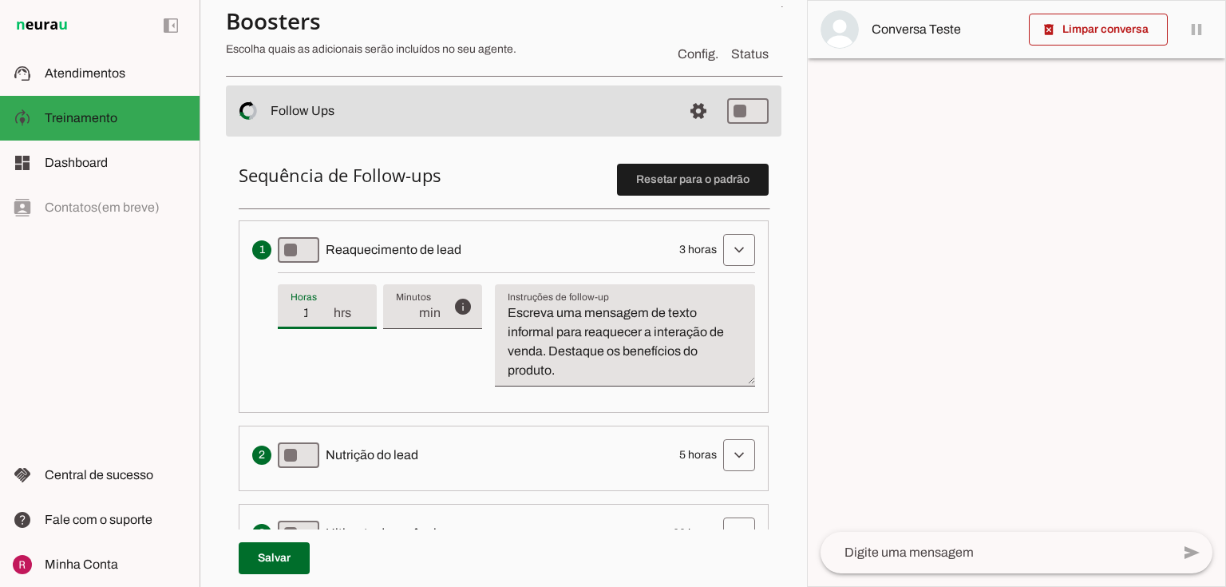
click at [323, 306] on input "13" at bounding box center [312, 312] width 42 height 19
type input "14"
type md-filled-text-field "14"
click at [327, 307] on input "14" at bounding box center [312, 312] width 42 height 19
type input "15"
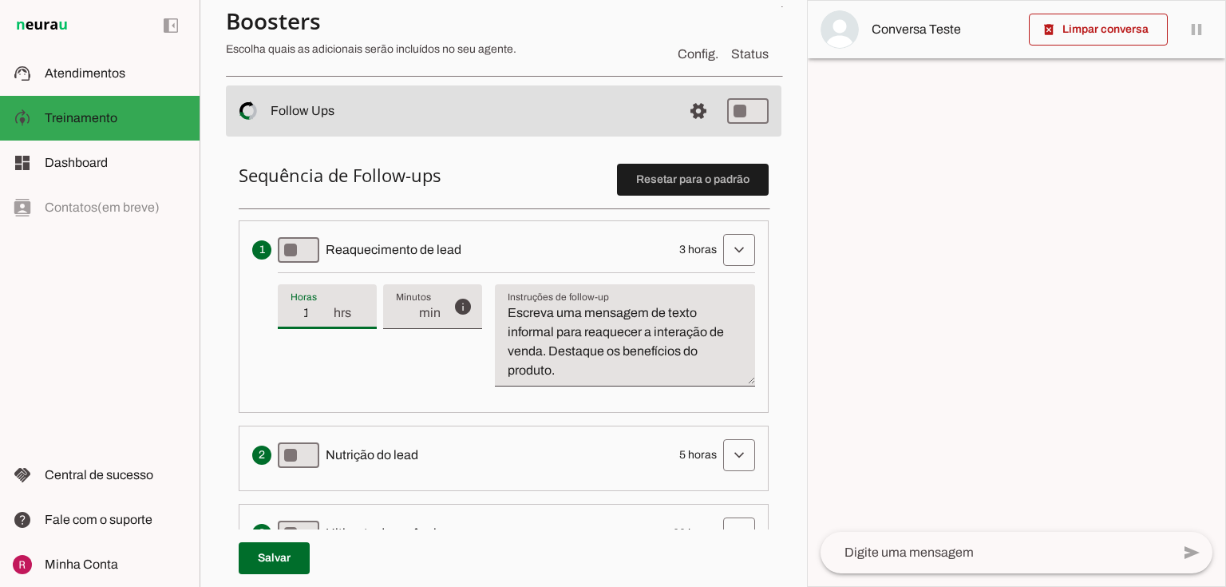
type md-filled-text-field "15"
click at [327, 307] on input "15" at bounding box center [312, 312] width 42 height 19
type input "16"
type md-filled-text-field "16"
click at [327, 307] on input "16" at bounding box center [312, 312] width 42 height 19
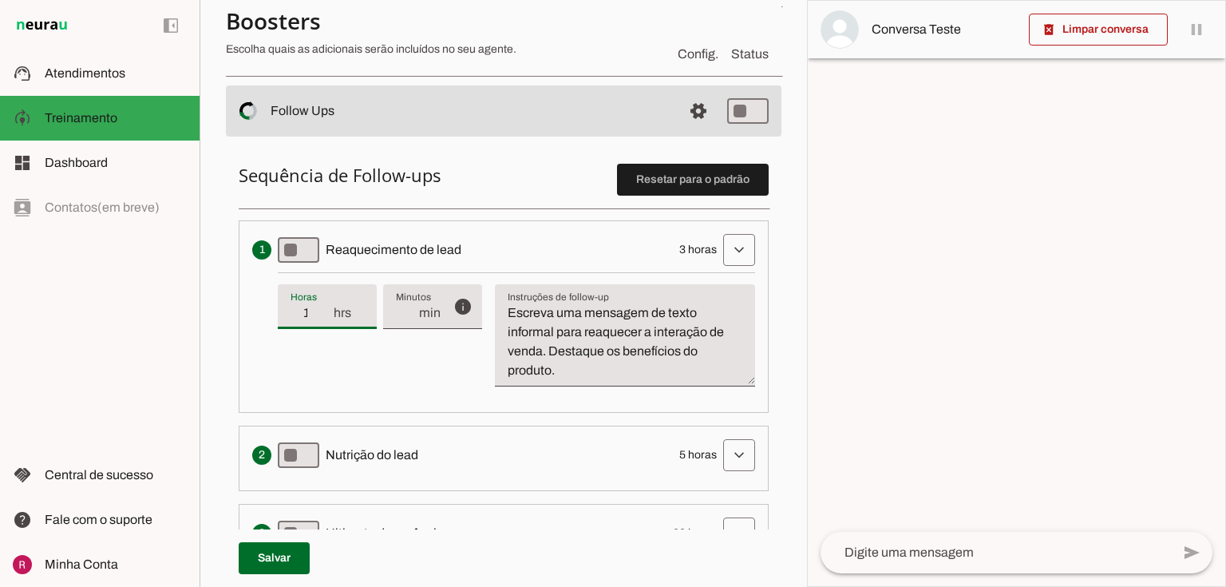
type input "17"
type md-filled-text-field "17"
click at [327, 307] on input "17" at bounding box center [312, 312] width 42 height 19
type input "18"
type md-filled-text-field "18"
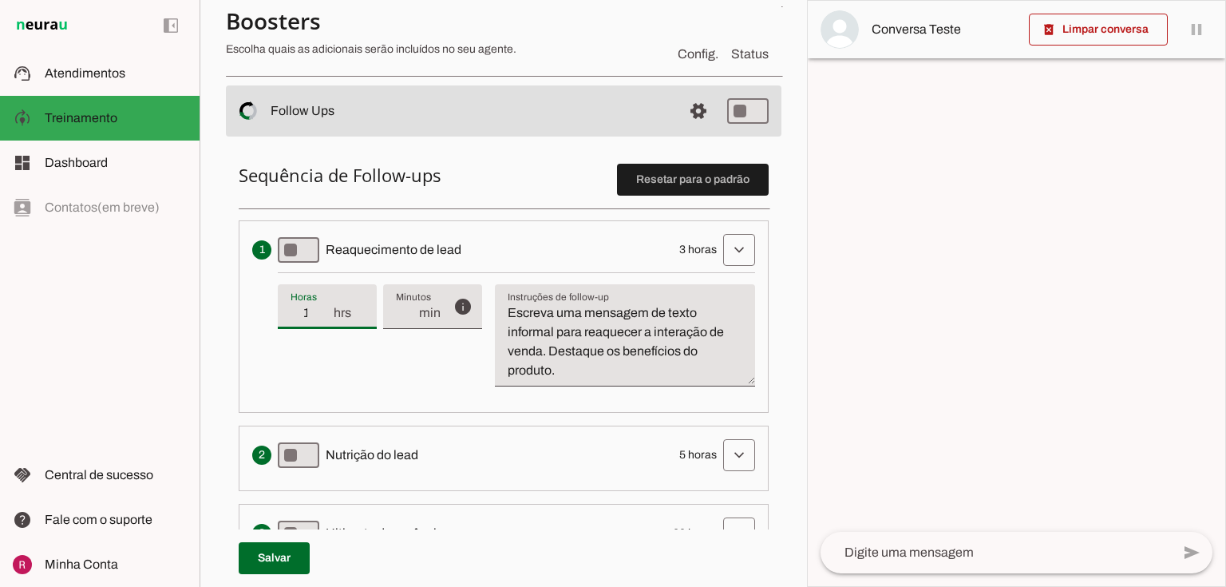
click at [327, 307] on input "18" at bounding box center [312, 312] width 42 height 19
type input "19"
type md-filled-text-field "19"
click at [327, 307] on input "19" at bounding box center [312, 312] width 42 height 19
type input "20"
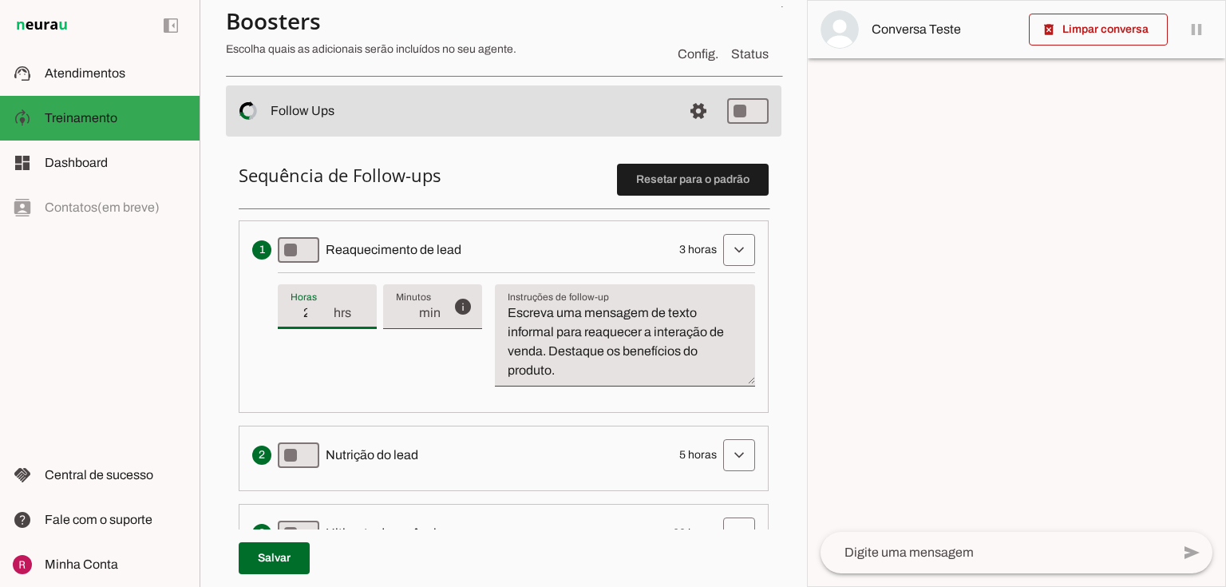
type md-filled-text-field "20"
click at [327, 307] on input "20" at bounding box center [312, 312] width 42 height 19
type input "21"
type md-filled-text-field "21"
click at [327, 307] on input "21" at bounding box center [312, 312] width 42 height 19
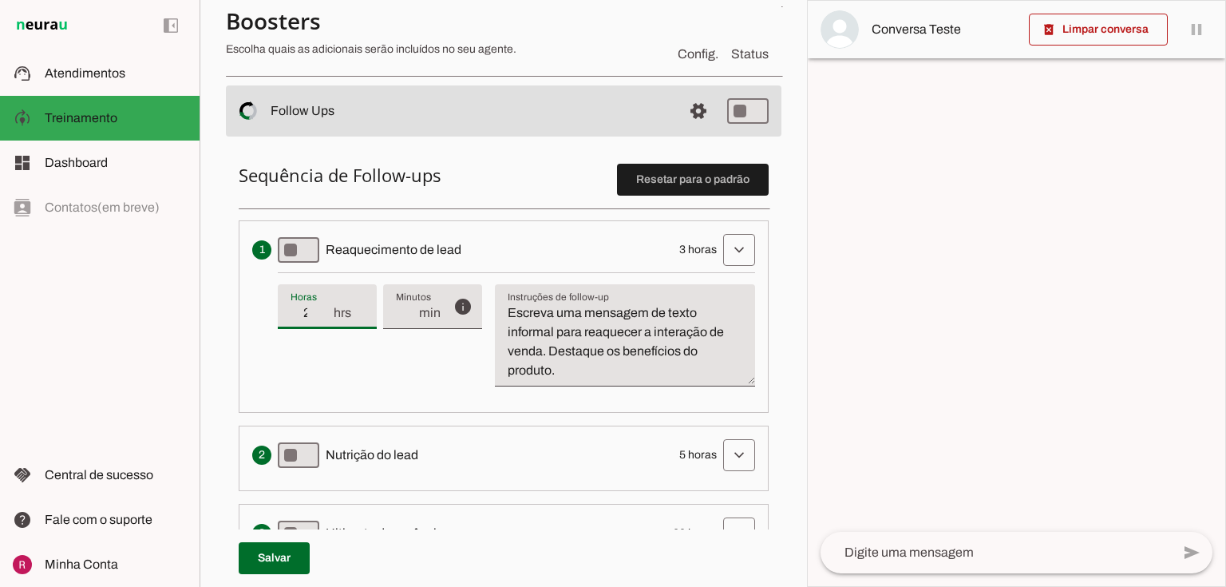
type input "22"
type md-filled-text-field "22"
click at [327, 307] on input "22" at bounding box center [312, 312] width 42 height 19
type input "23"
type md-filled-text-field "23"
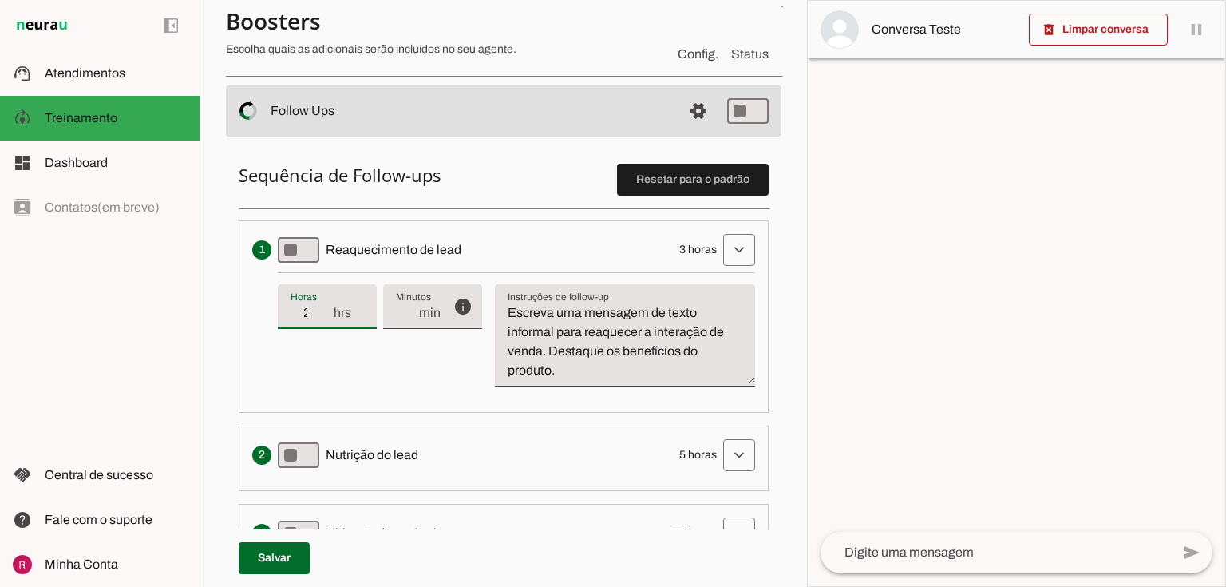
click at [327, 307] on input "23" at bounding box center [312, 312] width 42 height 19
type input "24"
type md-filled-text-field "24"
click at [322, 307] on input "24" at bounding box center [312, 312] width 42 height 19
click at [540, 361] on textarea "Escreva uma mensagem de texto informal para reaquecer a interação de venda. Des…" at bounding box center [625, 341] width 260 height 77
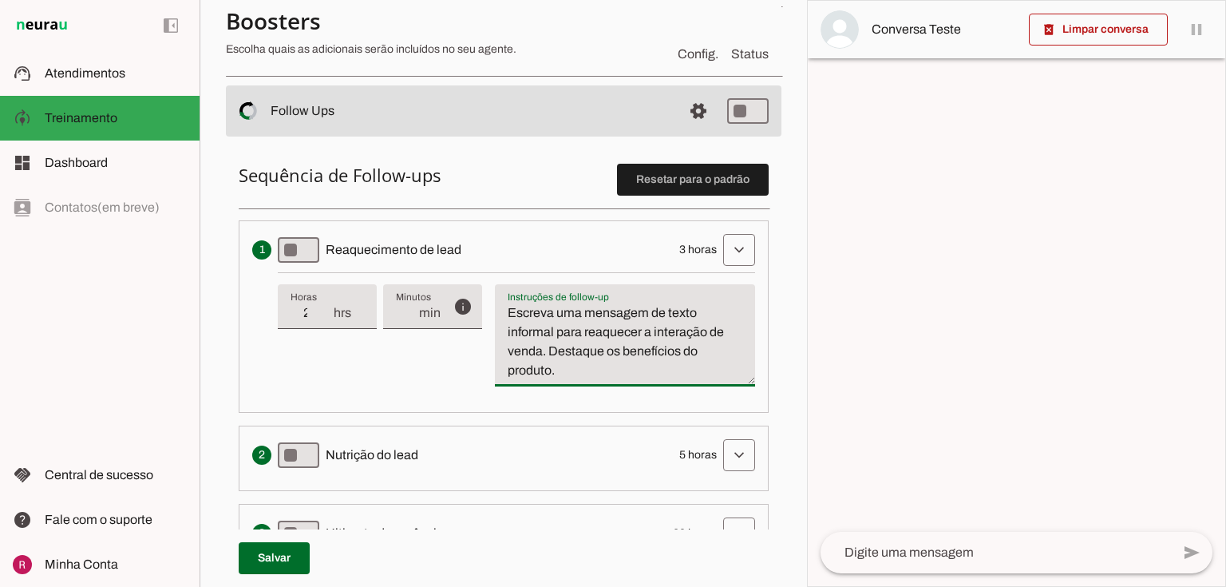
drag, startPoint x: 559, startPoint y: 366, endPoint x: 501, endPoint y: 326, distance: 70.4
click at [501, 326] on textarea "Escreva uma mensagem de texto informal para reaquecer a interação de venda. Des…" at bounding box center [625, 341] width 260 height 77
type textarea "[PERSON_NAME] uma mensagem de texto carinhosa perguntando se deu tudo certo e s…"
type md-filled-text-field "[PERSON_NAME] uma mensagem de texto carinhosa perguntando se deu tudo certo e s…"
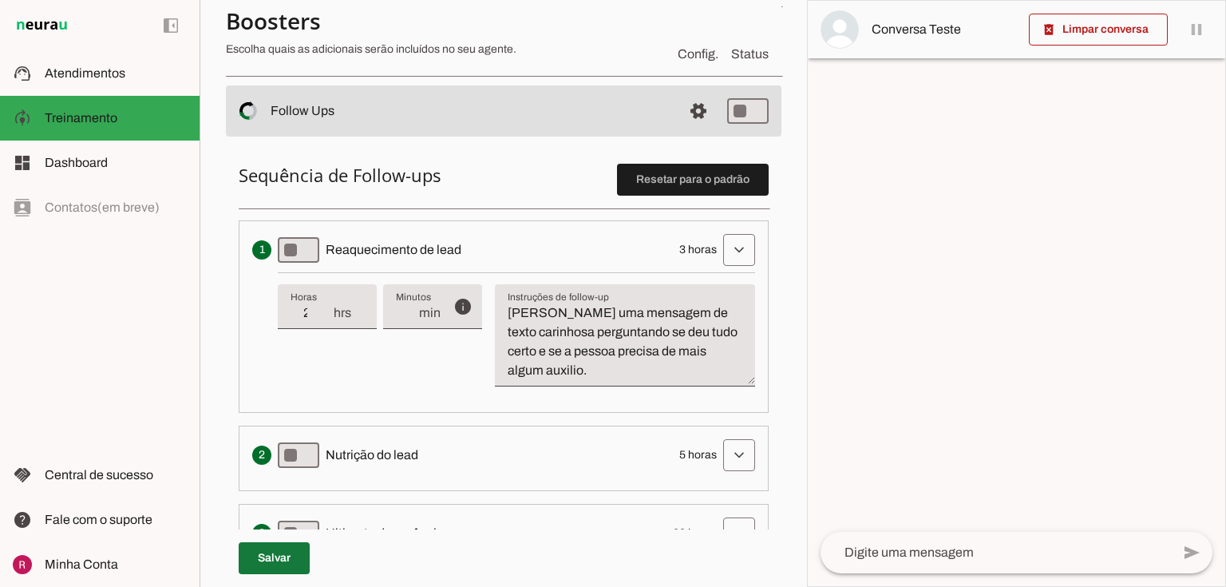
click at [258, 548] on span at bounding box center [274, 558] width 71 height 38
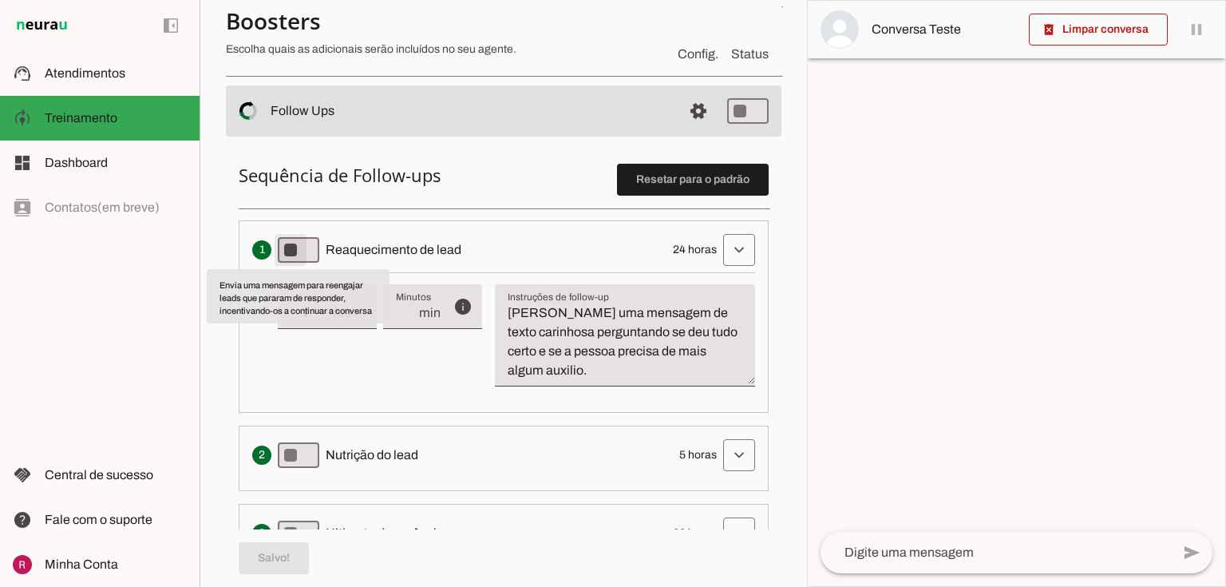
type md-switch "on"
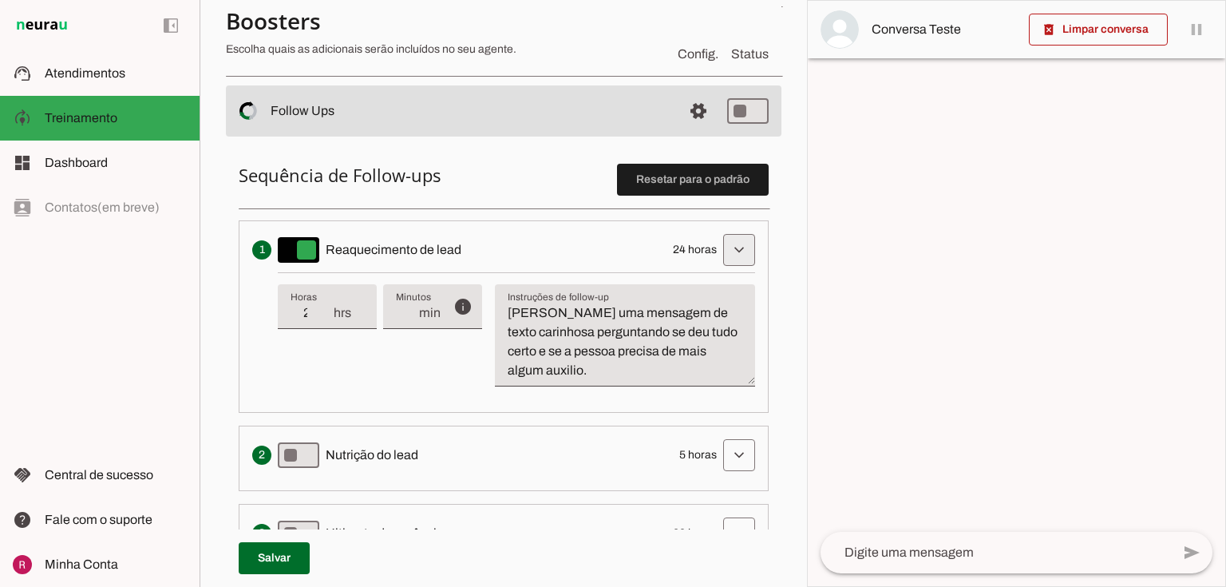
click at [738, 239] on span at bounding box center [739, 250] width 38 height 38
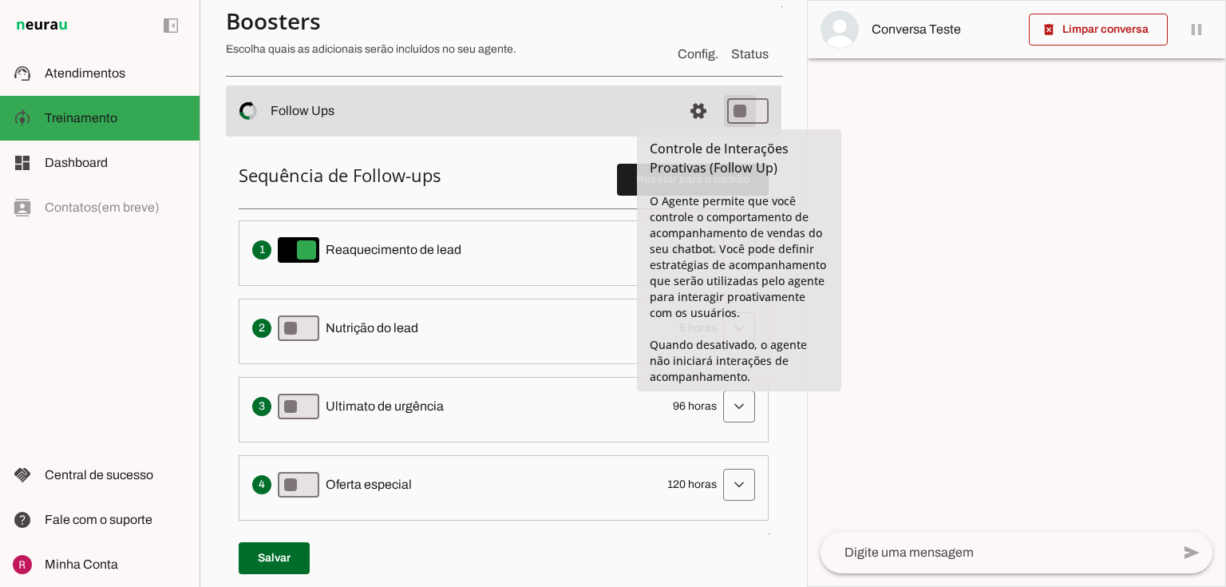
type md-switch "on"
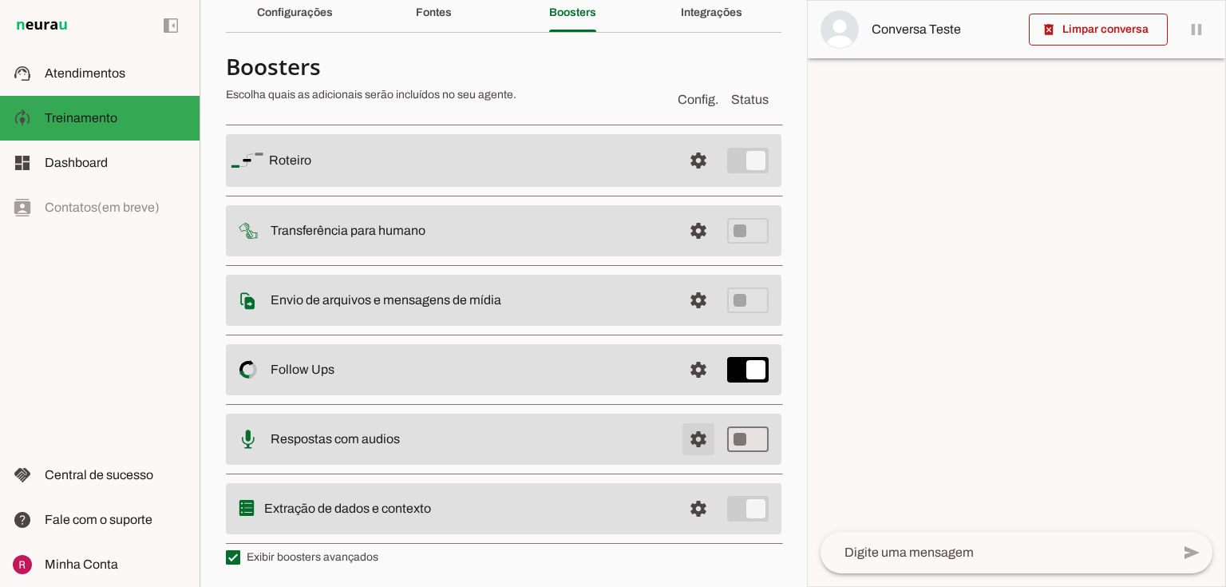
click at [689, 180] on span at bounding box center [698, 160] width 38 height 38
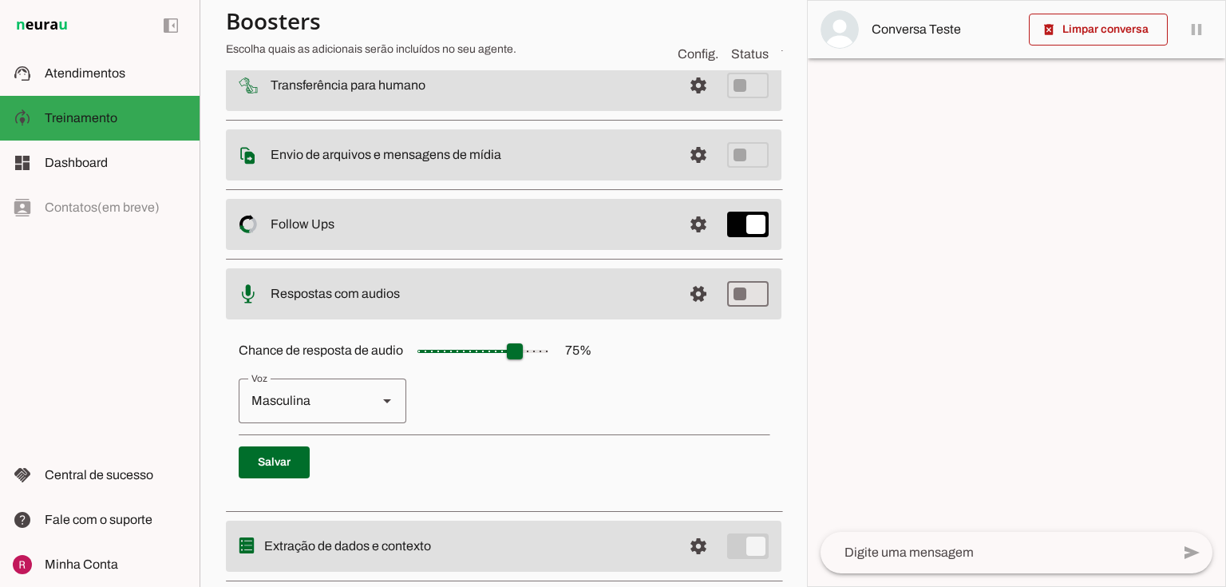
scroll to position [249, 0]
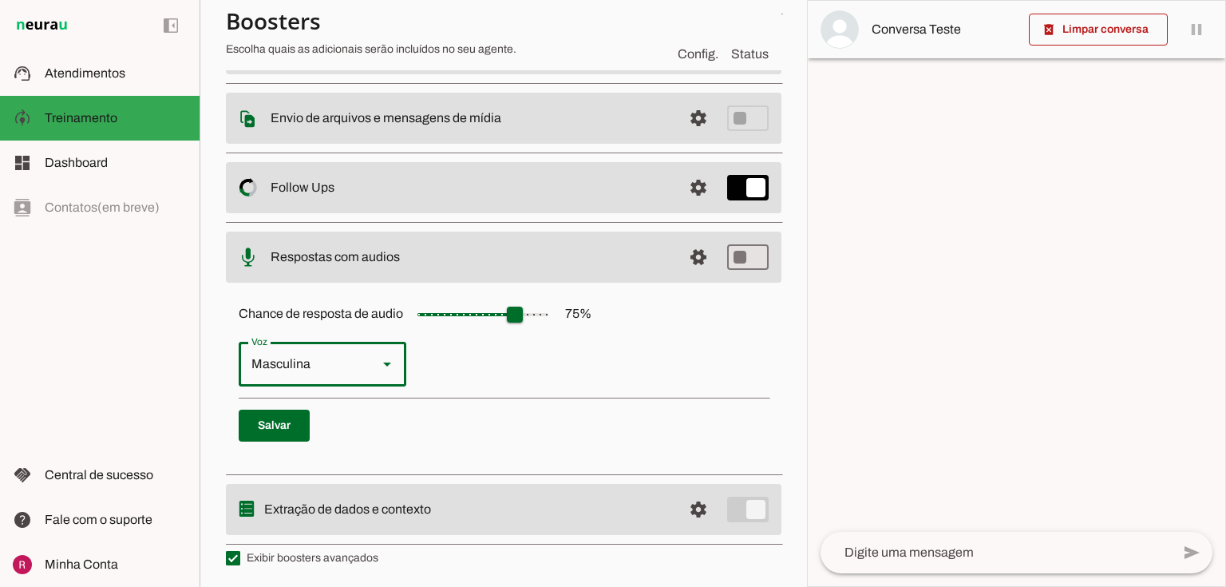
click at [389, 370] on slot at bounding box center [387, 363] width 19 height 19
click at [0, 0] on slot "Feminina" at bounding box center [0, 0] width 0 height 0
type md-outlined-select "cgSgspJ2msm6clMCkdW9"
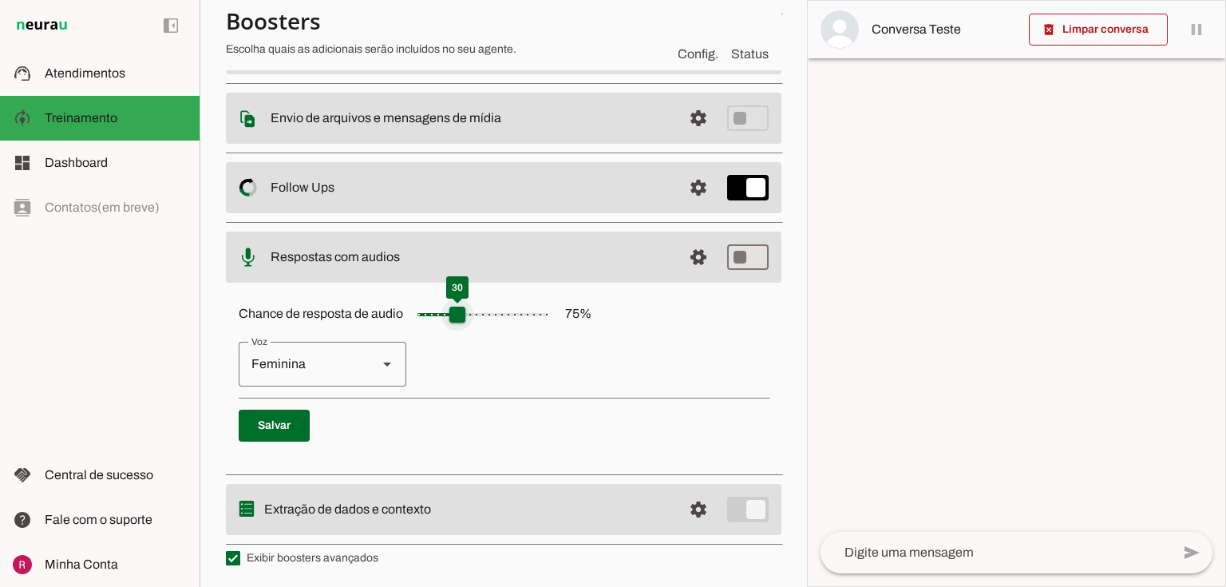
drag, startPoint x: 511, startPoint y: 325, endPoint x: 458, endPoint y: 322, distance: 52.7
type input "**"
type md-slider "30"
click at [458, 322] on input "Chance de resposta de audio 75 %" at bounding box center [483, 315] width 160 height 32
click at [603, 364] on p "Feminina Masculina" at bounding box center [504, 364] width 530 height 45
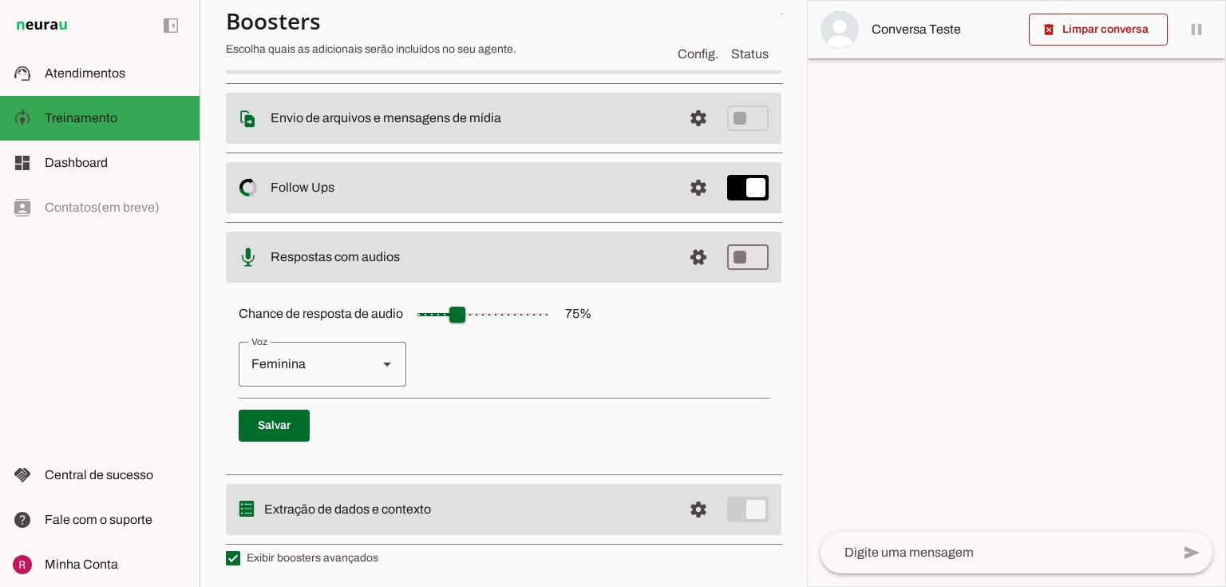
click at [573, 345] on p "Feminina Masculina" at bounding box center [504, 364] width 530 height 45
click at [610, 358] on p "Feminina Masculina" at bounding box center [504, 364] width 530 height 45
click at [278, 426] on span at bounding box center [274, 425] width 71 height 38
click at [296, 362] on div "Feminina" at bounding box center [302, 364] width 126 height 45
click at [481, 366] on p "Feminina Masculina" at bounding box center [504, 364] width 530 height 45
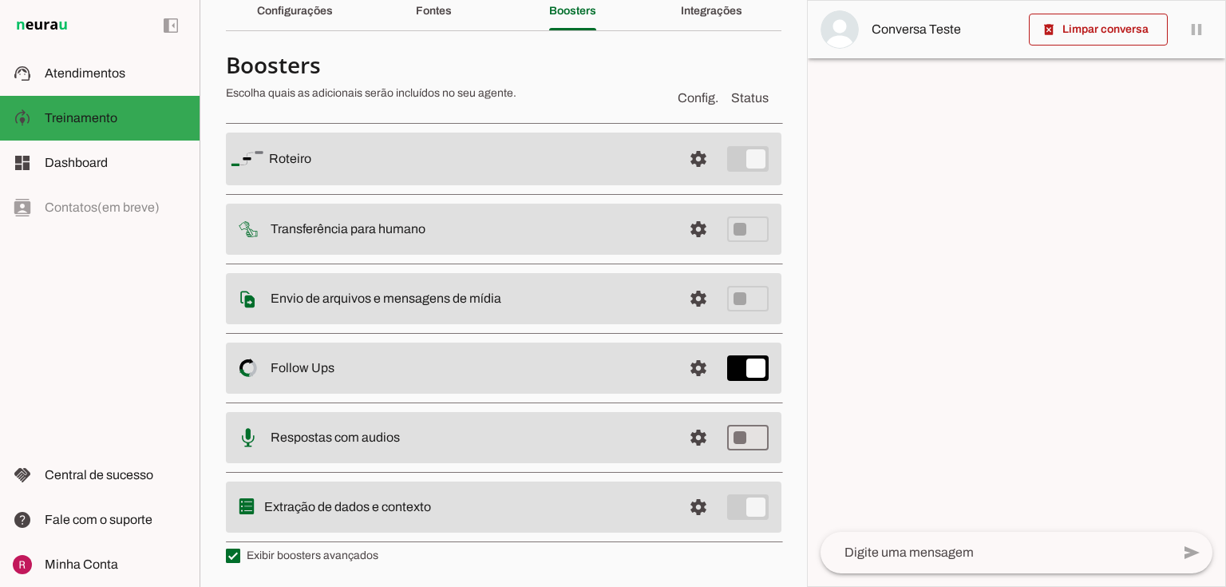
scroll to position [70, 0]
click at [741, 153] on md-item "settings Roteiro" at bounding box center [504, 160] width 556 height 53
click at [726, 158] on md-item "settings Roteiro" at bounding box center [504, 160] width 556 height 53
click at [734, 163] on md-item "settings Roteiro" at bounding box center [504, 160] width 556 height 53
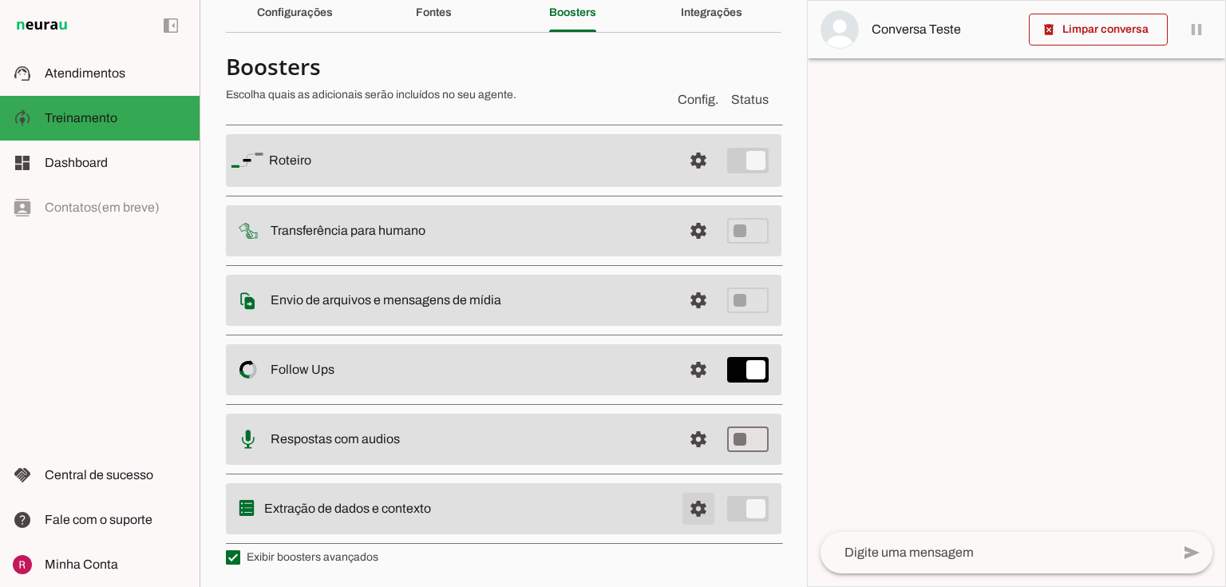
click at [687, 180] on span at bounding box center [698, 160] width 38 height 38
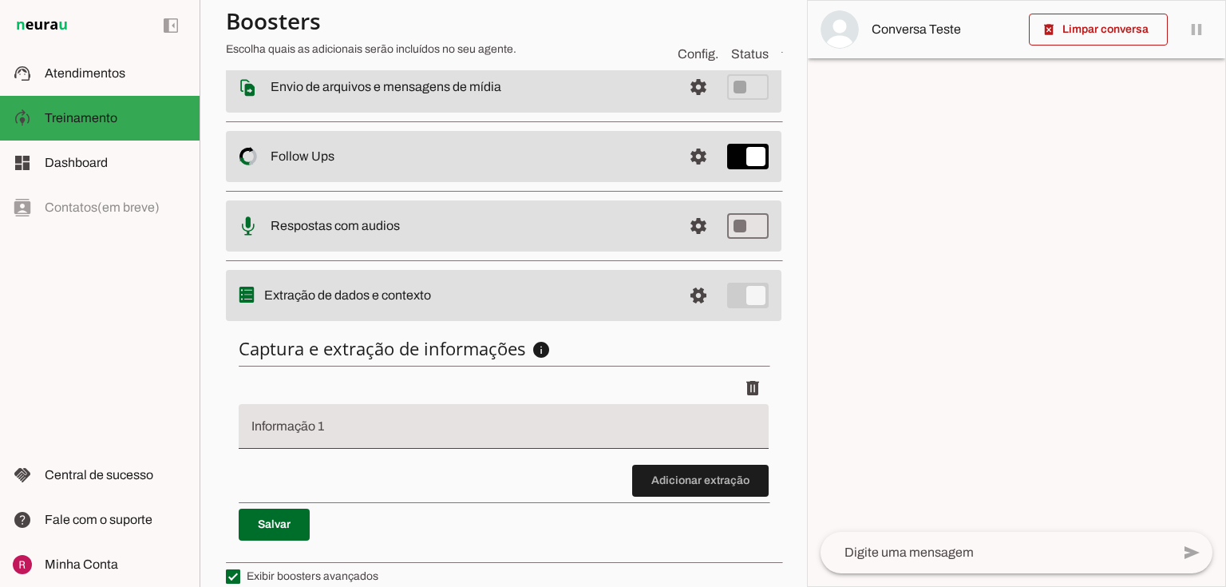
scroll to position [298, 0]
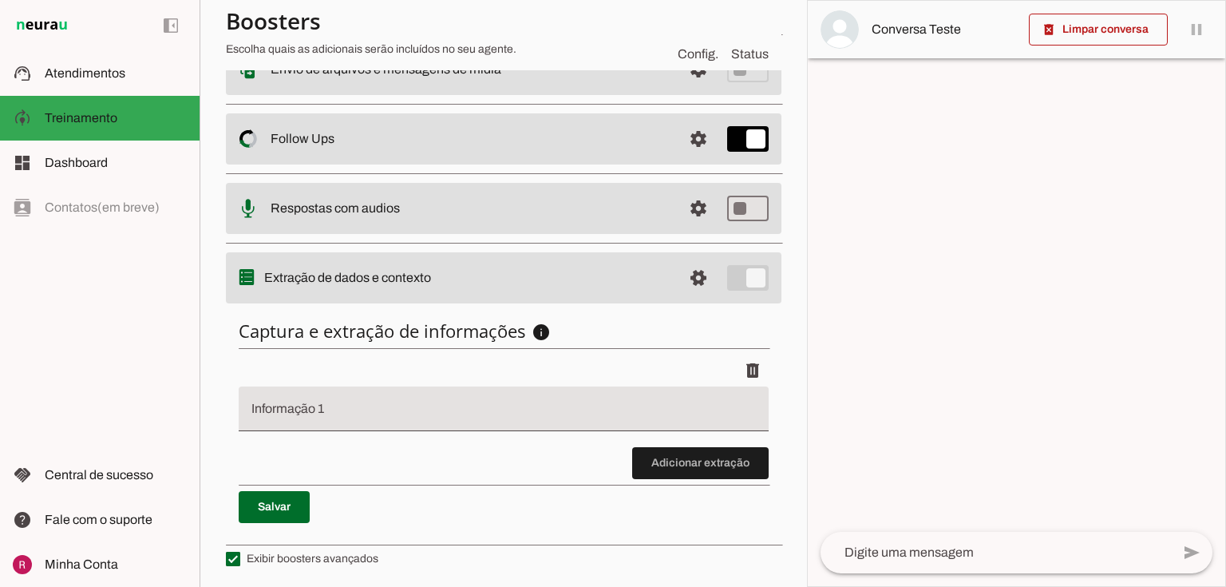
click at [329, 420] on input "Informação 1" at bounding box center [503, 414] width 504 height 19
type input "motivo do contato"
type md-filled-text-field "motivo do contato"
click at [437, 374] on div "delete" at bounding box center [504, 370] width 530 height 32
click at [742, 362] on span at bounding box center [753, 370] width 38 height 38
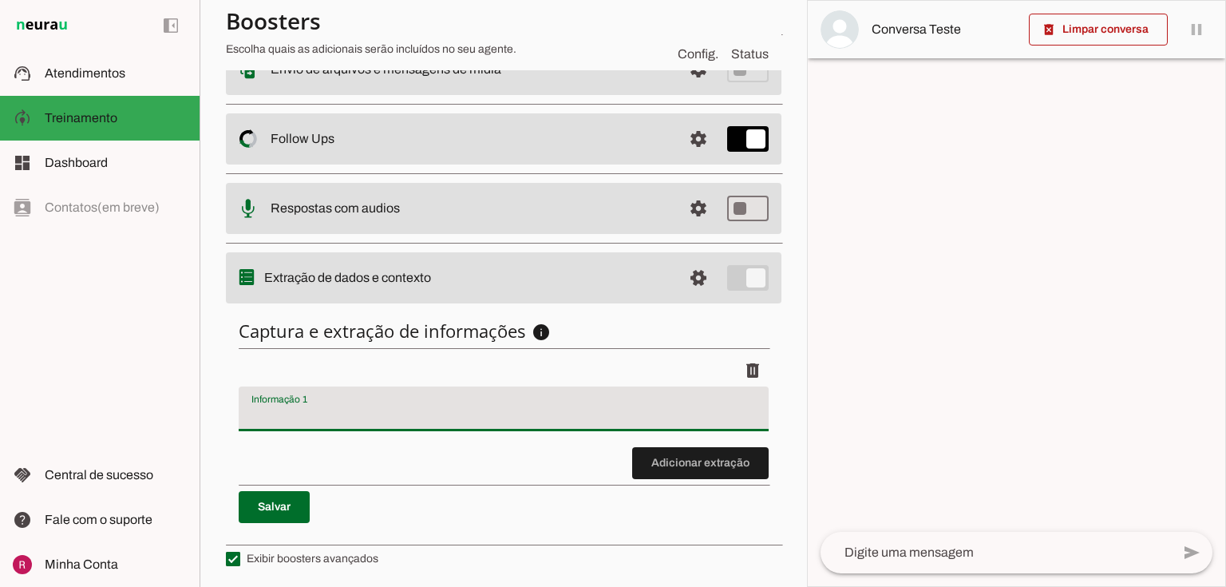
click at [343, 397] on div at bounding box center [504, 408] width 530 height 45
click at [345, 400] on div at bounding box center [504, 408] width 530 height 45
click at [310, 409] on input "Informação 1" at bounding box center [503, 414] width 504 height 19
type input "nome"
type md-filled-text-field "nome"
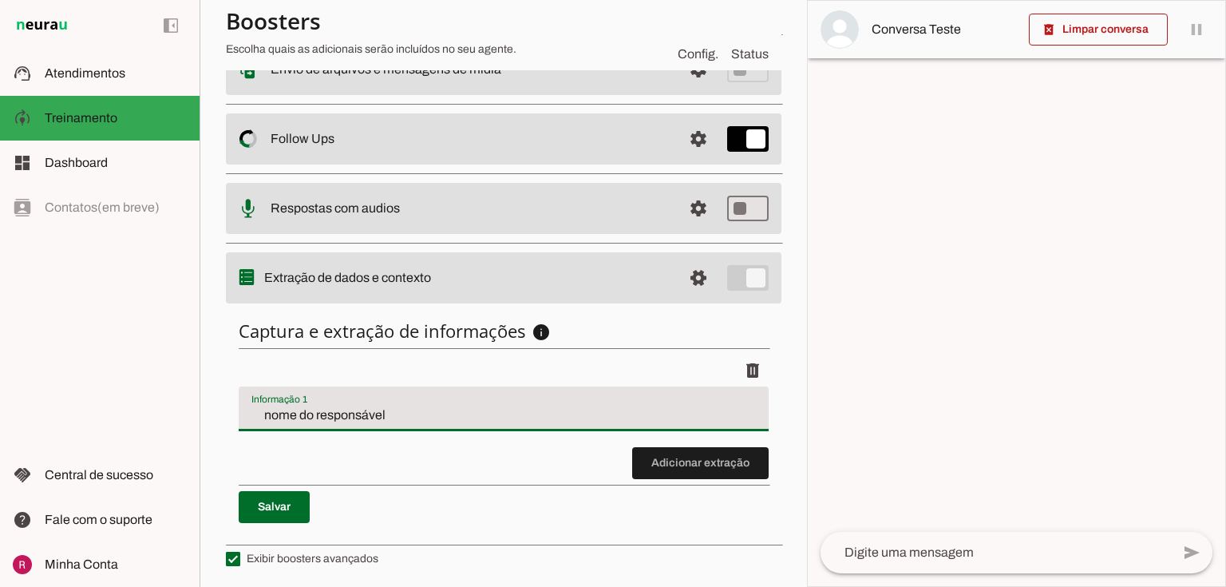
type input "nome do responsável"
type md-filled-text-field "nome do responsável"
click at [686, 457] on span at bounding box center [700, 463] width 136 height 38
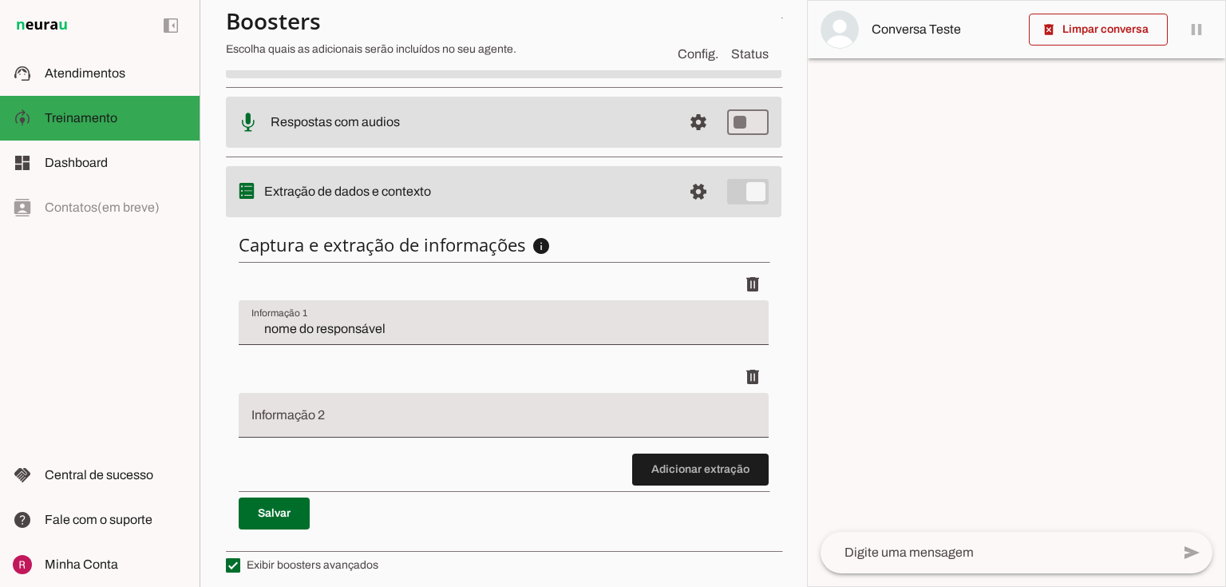
scroll to position [390, 0]
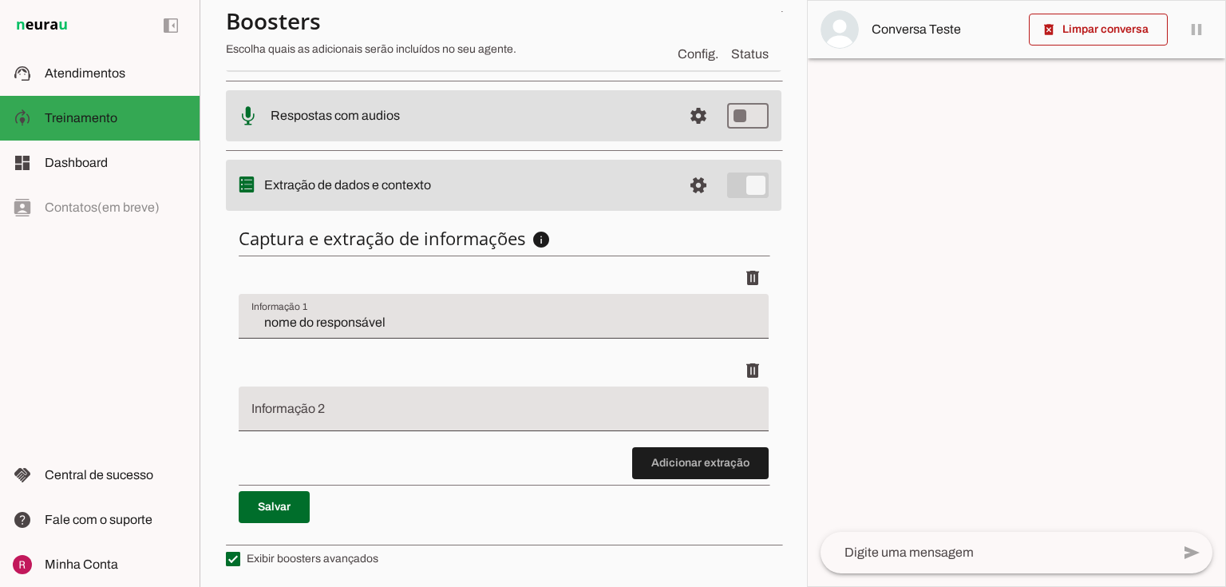
click at [418, 405] on input "Informação 2" at bounding box center [503, 414] width 504 height 19
type input "nome do paciente"
type md-filled-text-field "nome do paciente"
drag, startPoint x: 418, startPoint y: 405, endPoint x: 645, endPoint y: 463, distance: 234.1
click at [645, 463] on span at bounding box center [700, 463] width 136 height 38
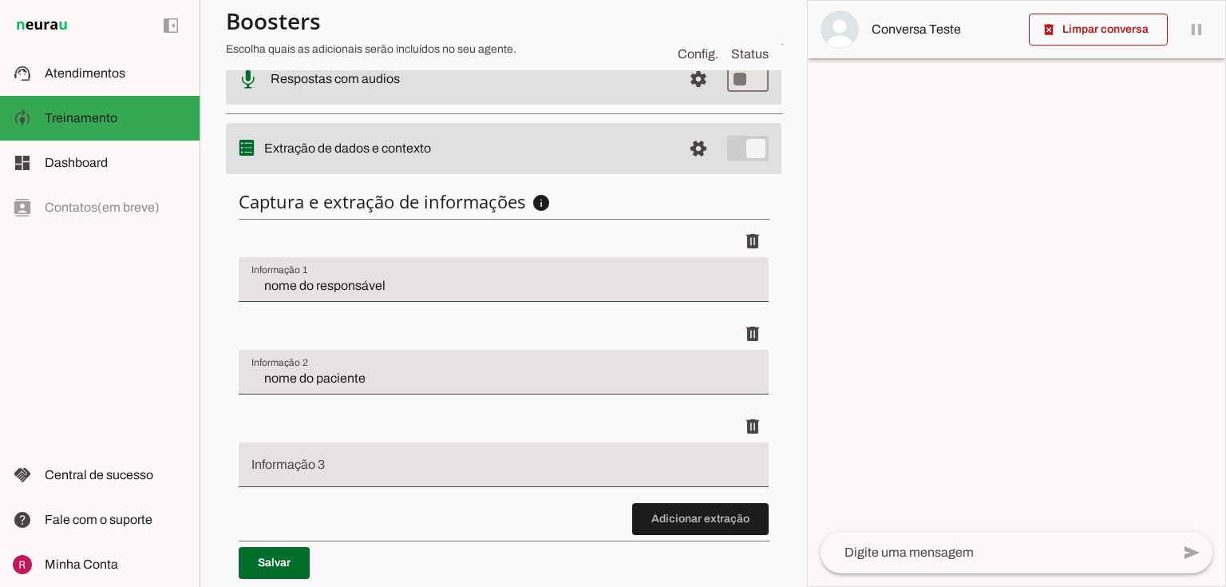
scroll to position [483, 0]
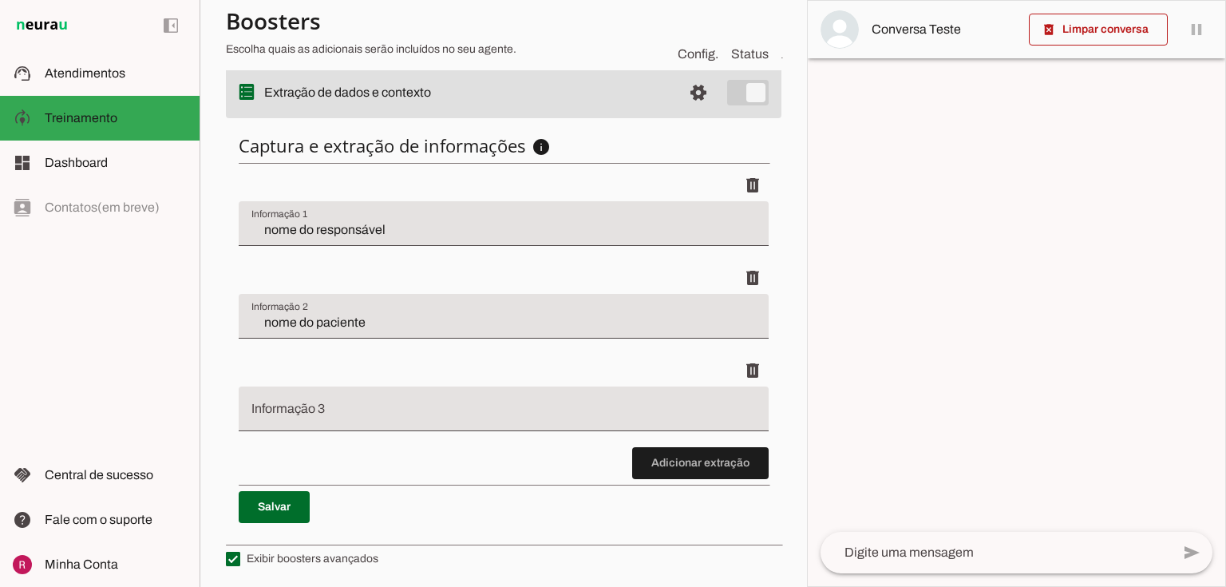
click at [303, 399] on div at bounding box center [504, 408] width 530 height 45
click at [354, 394] on div at bounding box center [504, 408] width 530 height 45
click at [283, 414] on input "Informação 3" at bounding box center [503, 414] width 504 height 19
type input "motivo do contato"
type md-filled-text-field "motivo do contato"
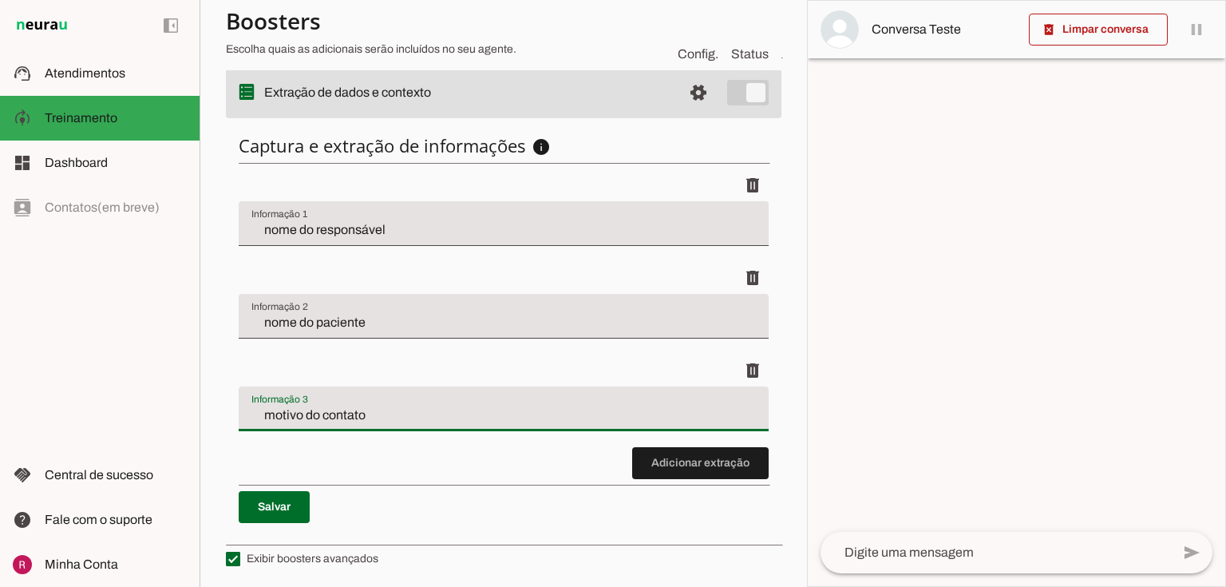
click at [397, 476] on div "Captura e extração de informações info Informações á capturar O booster de cont…" at bounding box center [504, 328] width 556 height 414
click at [267, 520] on span at bounding box center [274, 507] width 71 height 38
click at [439, 377] on div "delete" at bounding box center [504, 370] width 530 height 32
click at [447, 474] on discrete-list-input "Adicionar extração" at bounding box center [504, 324] width 530 height 310
click at [454, 161] on div "Captura e extração de informações info Informações á capturar O booster de cont…" at bounding box center [504, 328] width 556 height 414
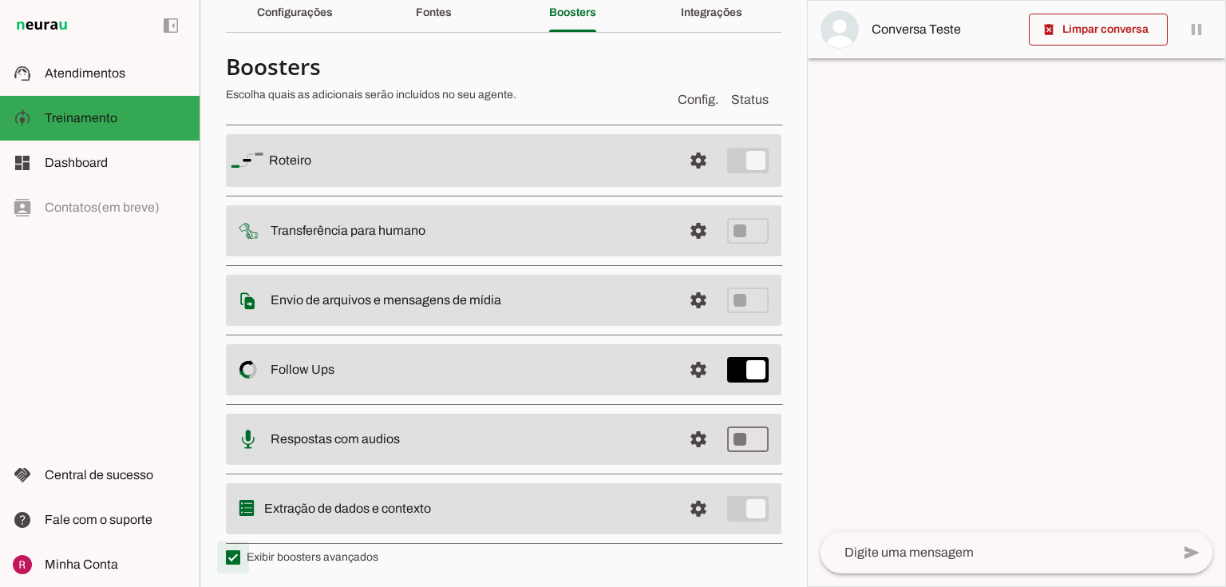
type md-checkbox "on"
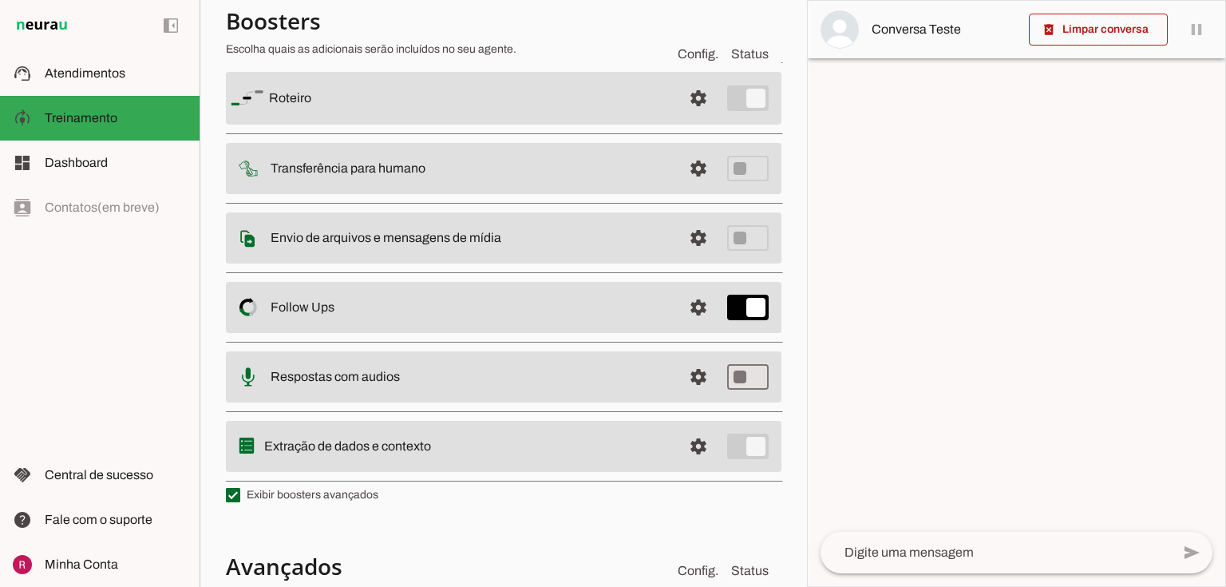
scroll to position [389, 0]
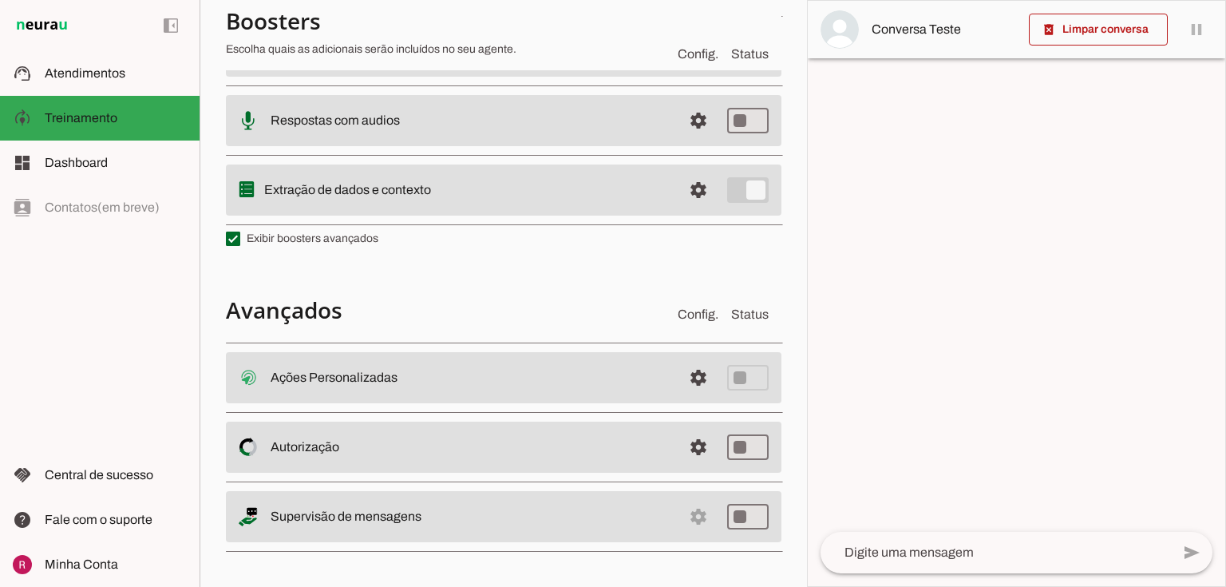
click at [0, 0] on slot "Ações Personalizadas Ações Personalizadas O booster de ações permite que você c…" at bounding box center [0, 0] width 0 height 0
click at [679, 371] on span at bounding box center [698, 377] width 38 height 38
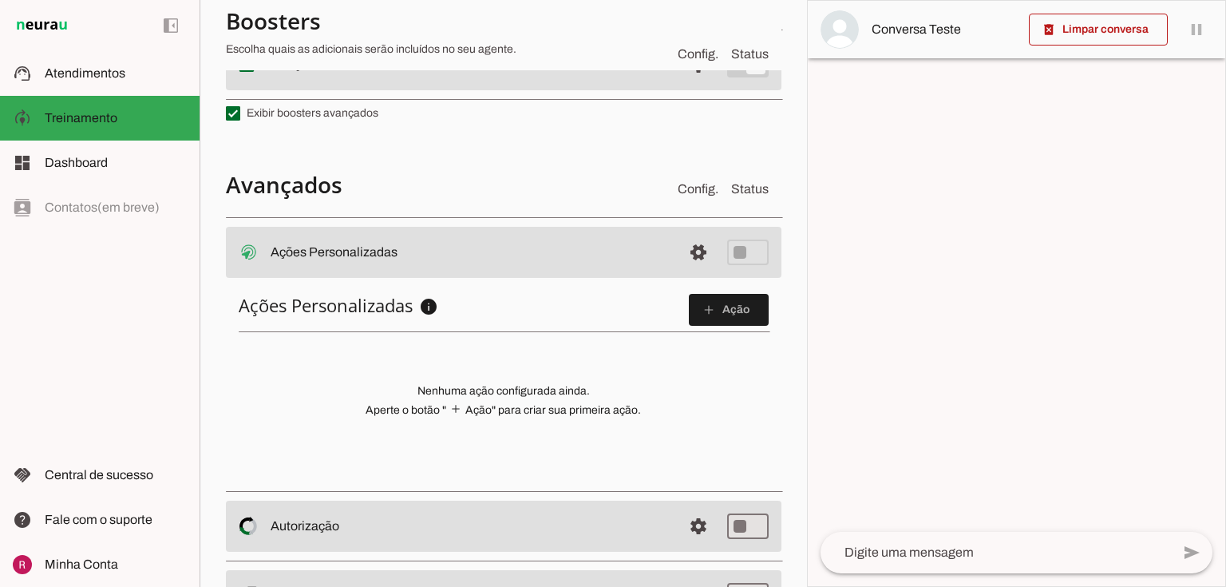
scroll to position [513, 0]
click at [702, 315] on span at bounding box center [729, 307] width 80 height 38
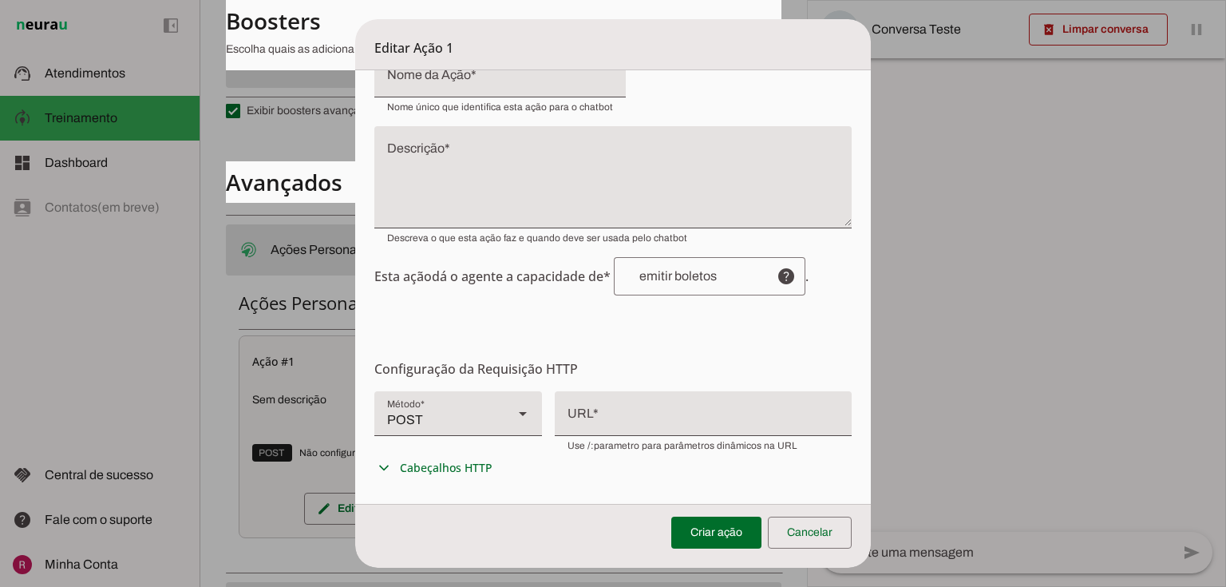
scroll to position [64, 0]
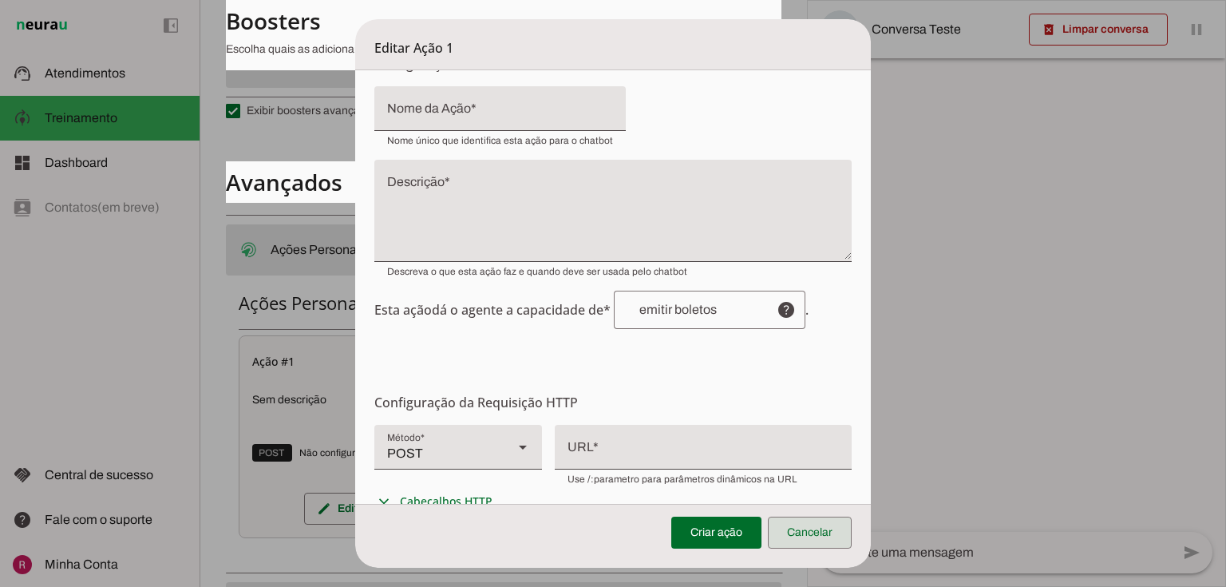
click at [817, 528] on span at bounding box center [810, 532] width 84 height 38
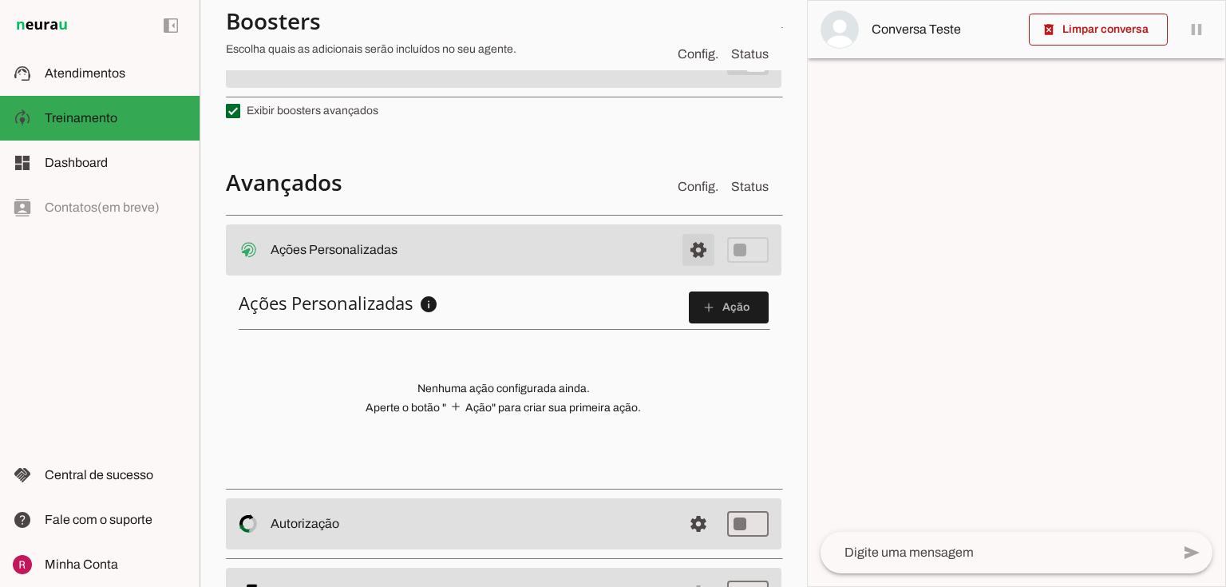
click at [689, 265] on span at bounding box center [698, 250] width 38 height 38
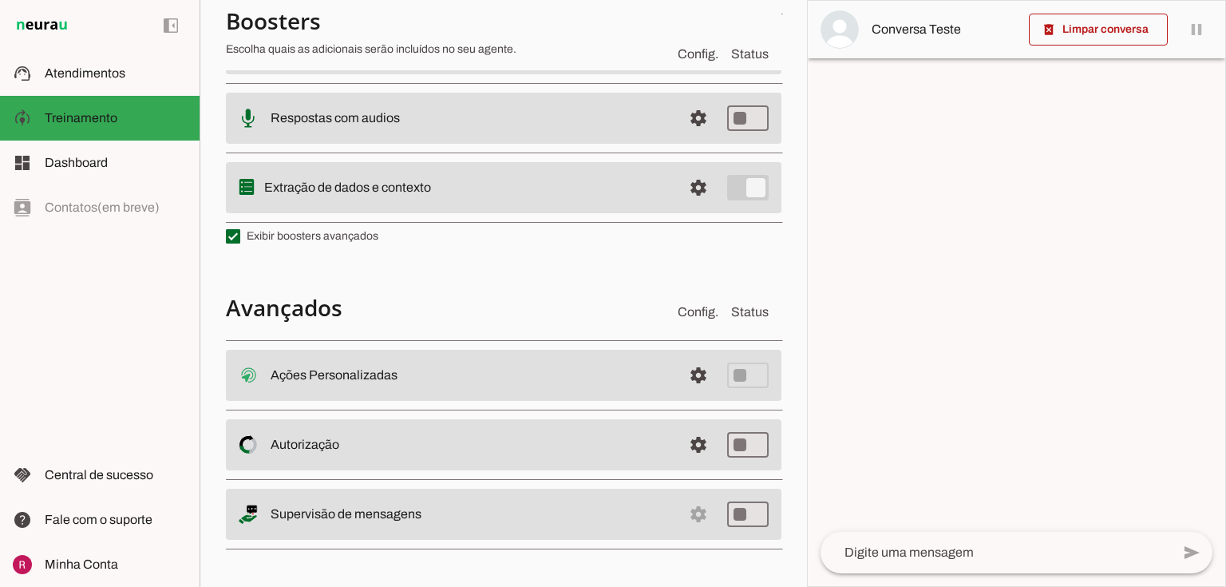
scroll to position [389, 0]
click at [685, 397] on span at bounding box center [698, 377] width 38 height 38
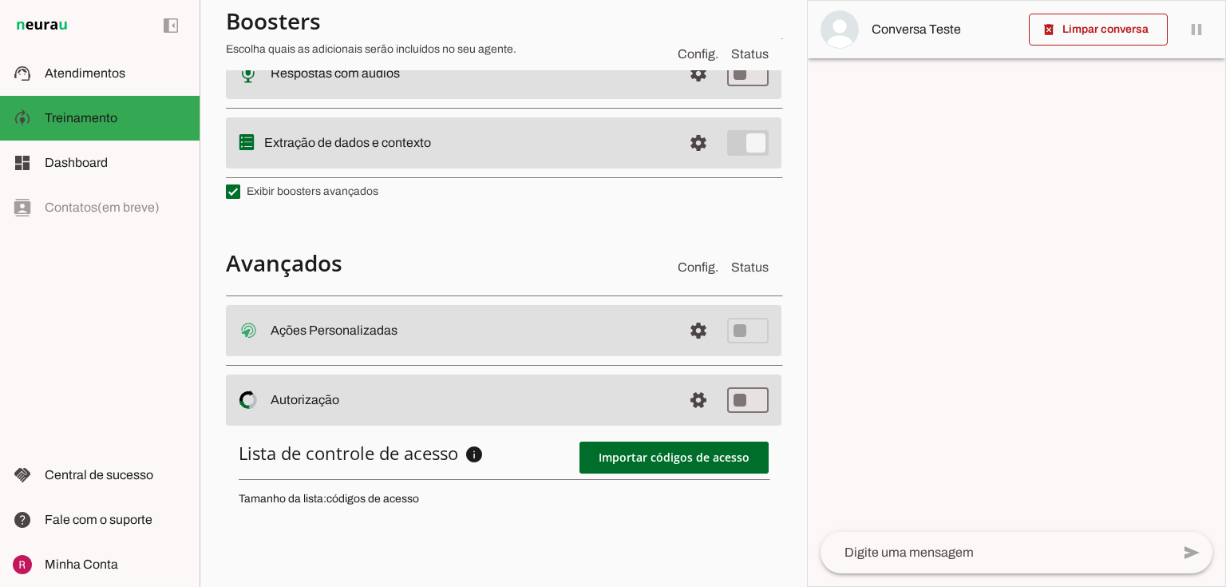
scroll to position [641, 0]
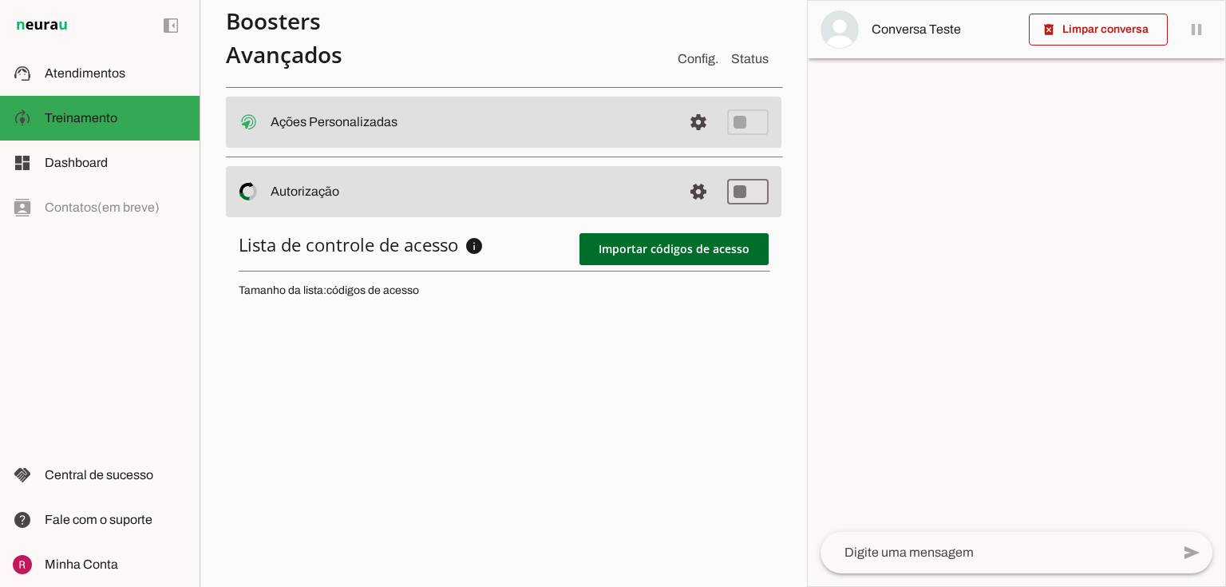
drag, startPoint x: 335, startPoint y: 290, endPoint x: 417, endPoint y: 284, distance: 82.4
click at [413, 284] on p "Tamanho da lista: códigos de acesso" at bounding box center [504, 291] width 530 height 16
click at [384, 304] on div "Lista de controle de acesso info Acesso a respostas O booster de autorização pe…" at bounding box center [504, 475] width 556 height 511
click at [690, 141] on span at bounding box center [698, 122] width 38 height 38
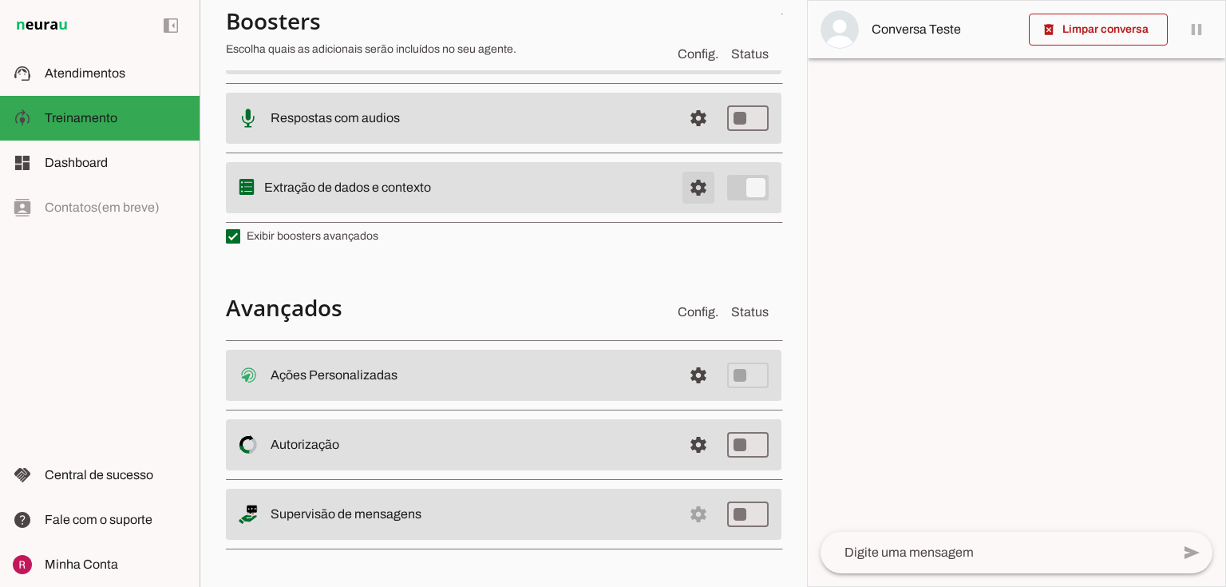
scroll to position [389, 0]
drag, startPoint x: 294, startPoint y: 516, endPoint x: 393, endPoint y: 514, distance: 99.0
click at [0, 0] on slot "Supervisão de mensagens" at bounding box center [0, 0] width 0 height 0
click at [417, 403] on md-item "settings Supervisão de mensagens" at bounding box center [504, 377] width 556 height 51
drag, startPoint x: 271, startPoint y: 514, endPoint x: 508, endPoint y: 539, distance: 239.2
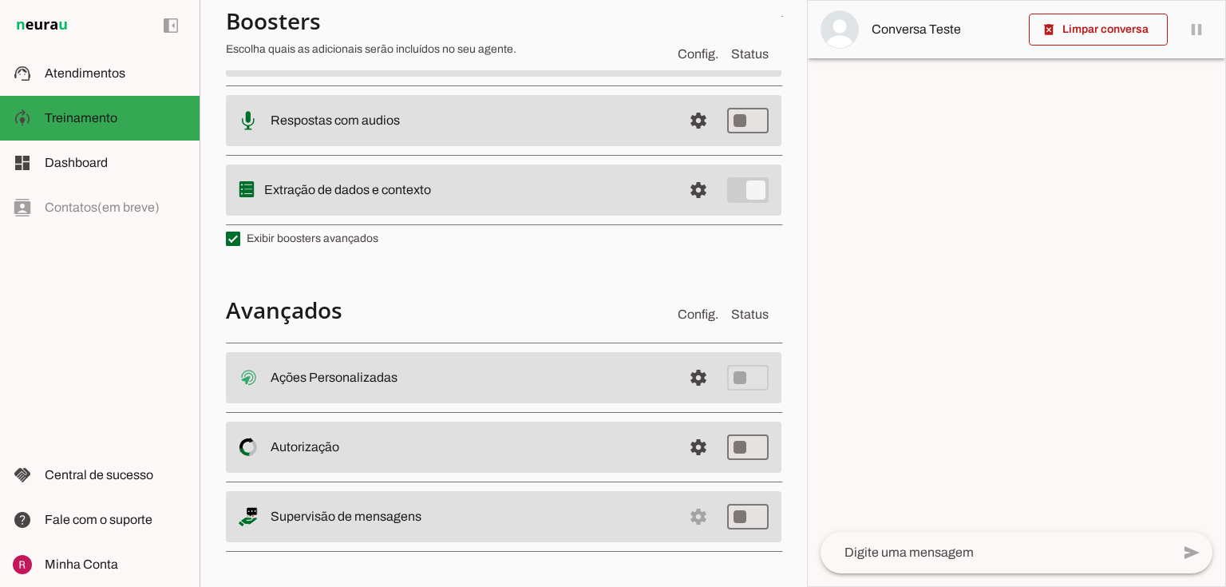
click at [508, 403] on md-item "settings Supervisão de mensagens" at bounding box center [504, 377] width 556 height 51
click at [0, 0] on slot "Supervisão de mensagens" at bounding box center [0, 0] width 0 height 0
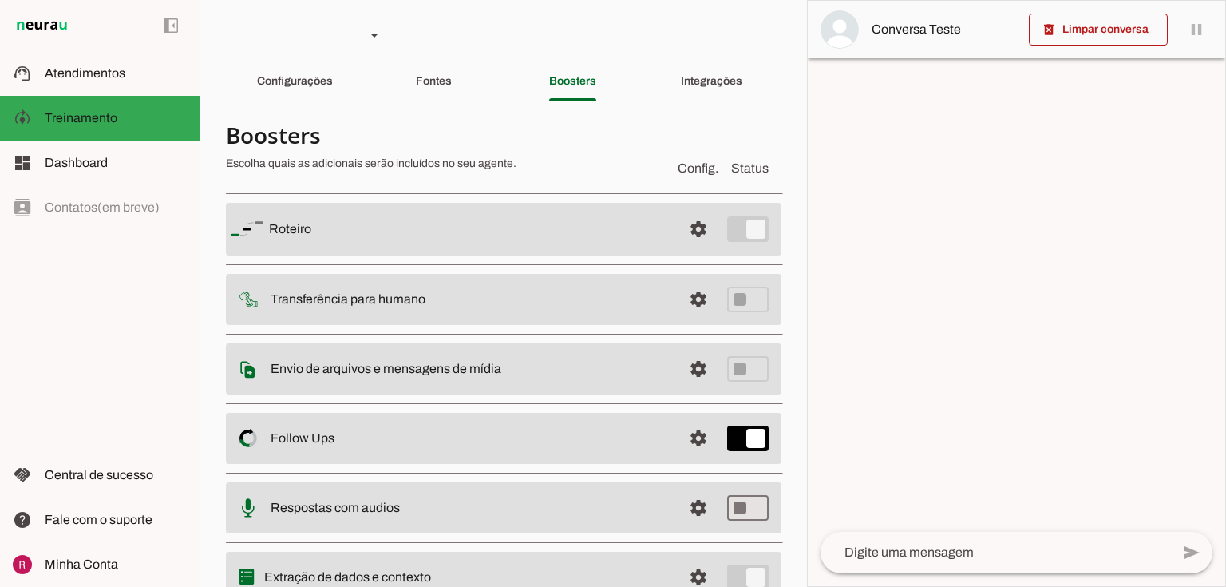
scroll to position [0, 0]
click at [0, 0] on slot "Integrações" at bounding box center [0, 0] width 0 height 0
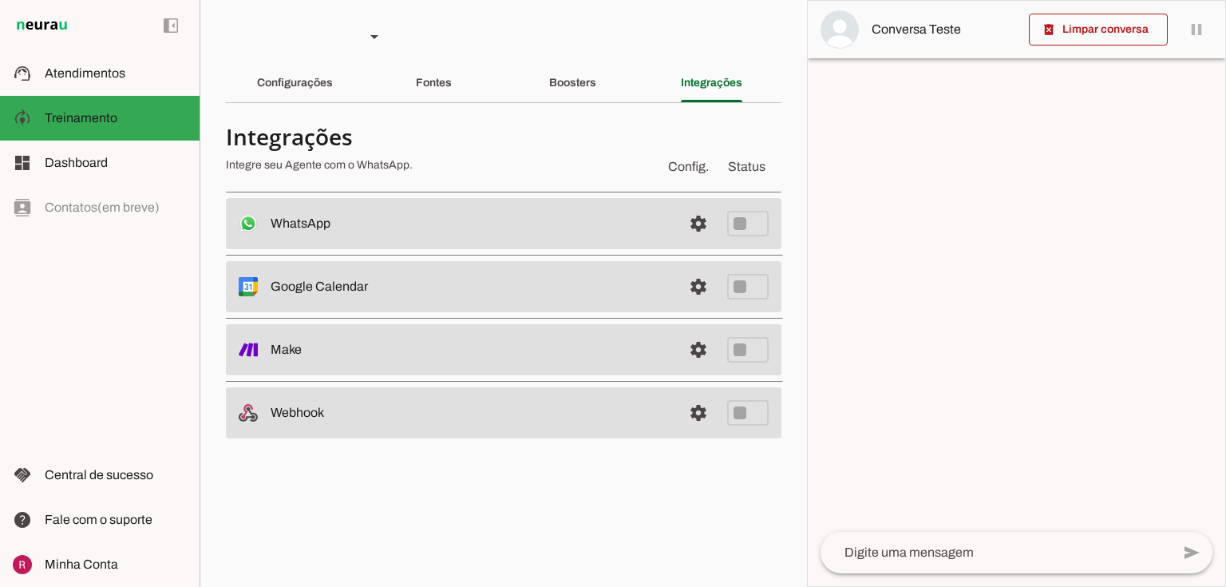
drag, startPoint x: 265, startPoint y: 227, endPoint x: 382, endPoint y: 236, distance: 117.7
click at [382, 236] on md-item "settings WhatsApp Desconectado O Agente não está conectado ao WhatsApp." at bounding box center [504, 223] width 556 height 51
click at [0, 0] on slot "WhatsApp Desconectado O Agente não está conectado ao WhatsApp." at bounding box center [0, 0] width 0 height 0
click at [706, 217] on span at bounding box center [698, 223] width 38 height 38
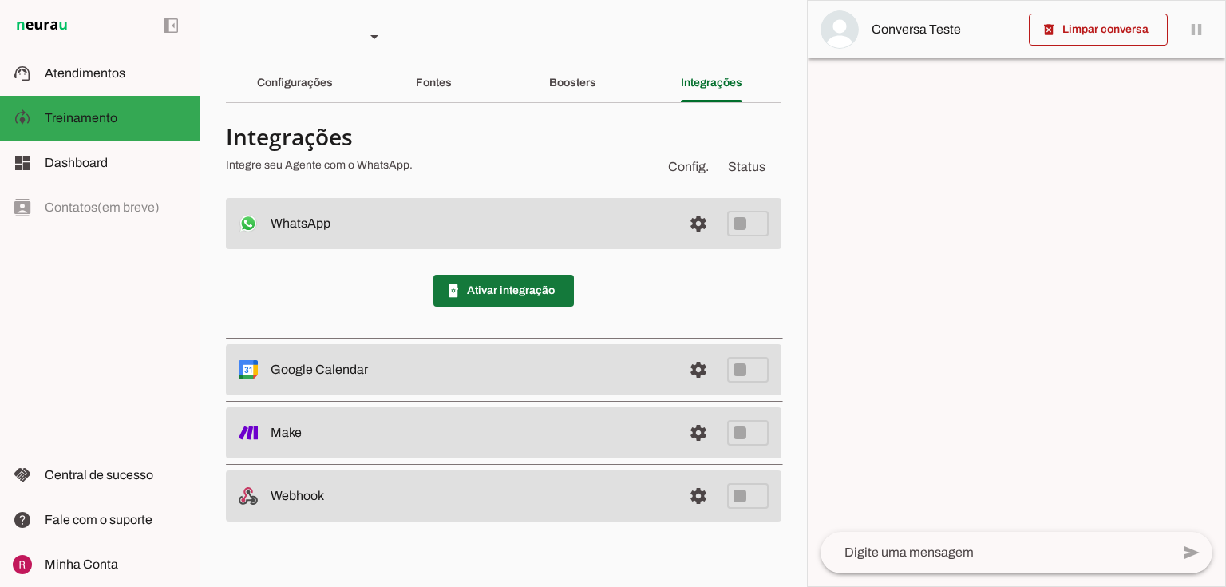
click at [509, 285] on span at bounding box center [503, 290] width 140 height 38
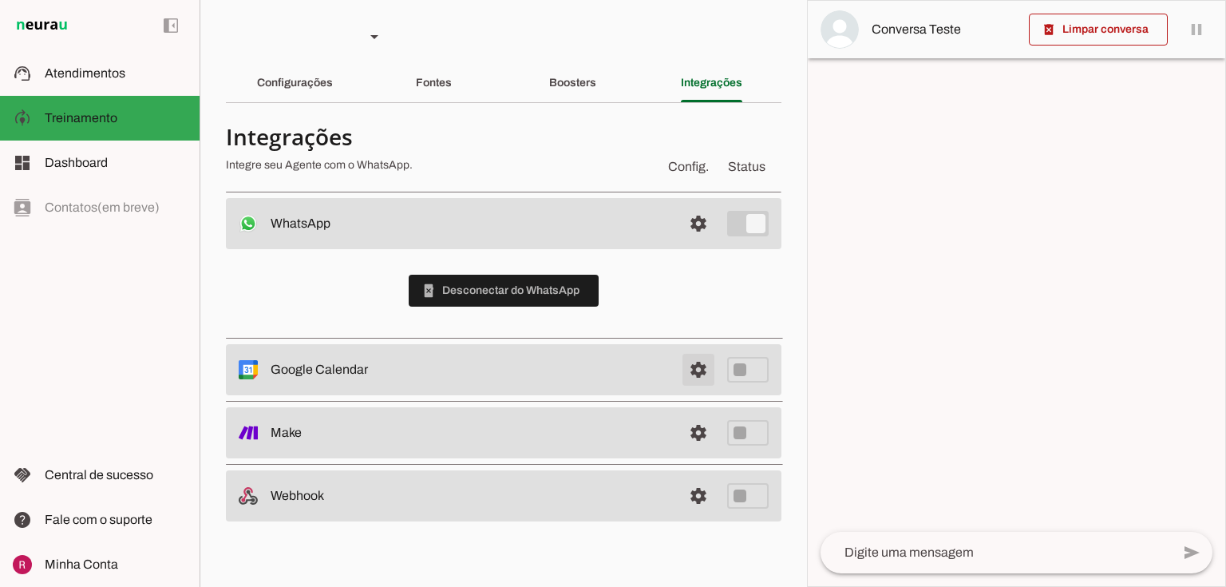
click at [697, 243] on span at bounding box center [698, 223] width 38 height 38
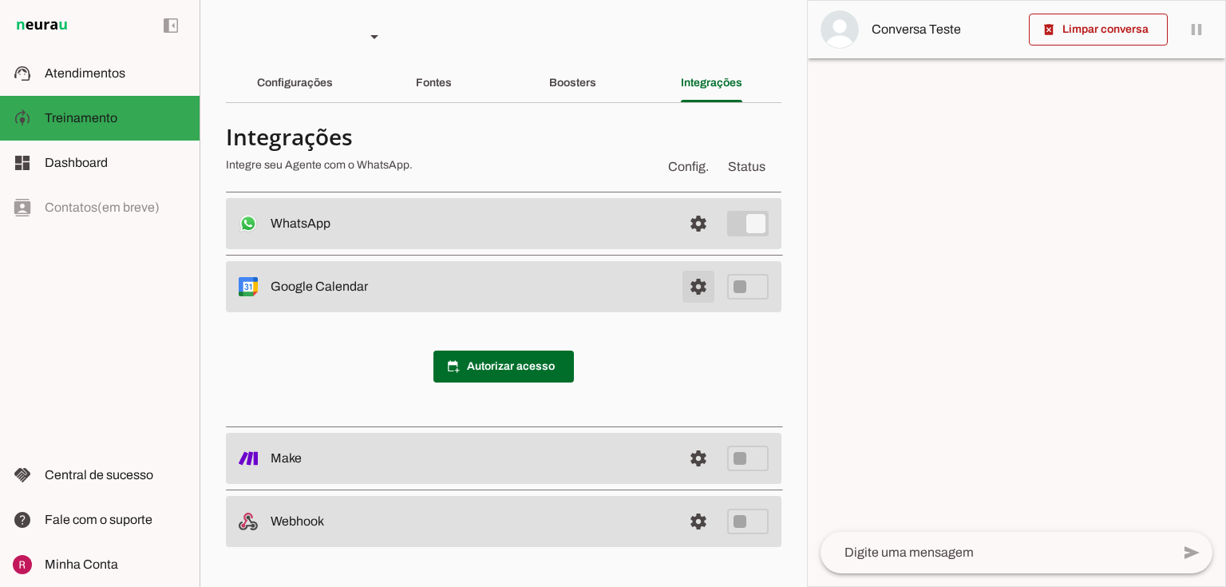
click at [698, 243] on span at bounding box center [698, 223] width 38 height 38
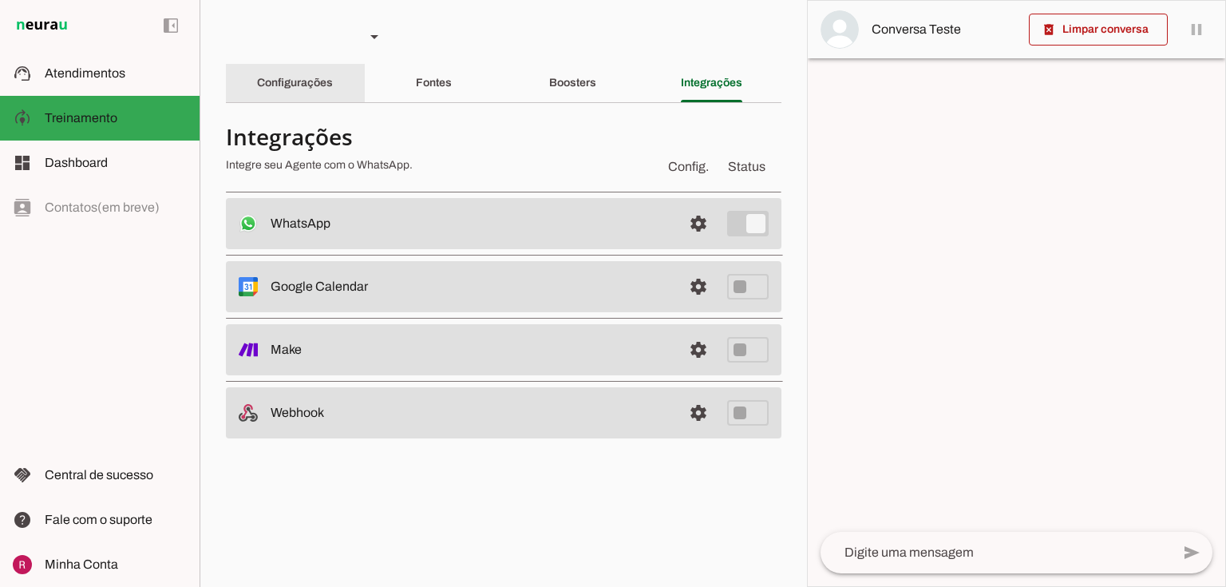
click at [326, 74] on div "Configurações" at bounding box center [295, 83] width 76 height 38
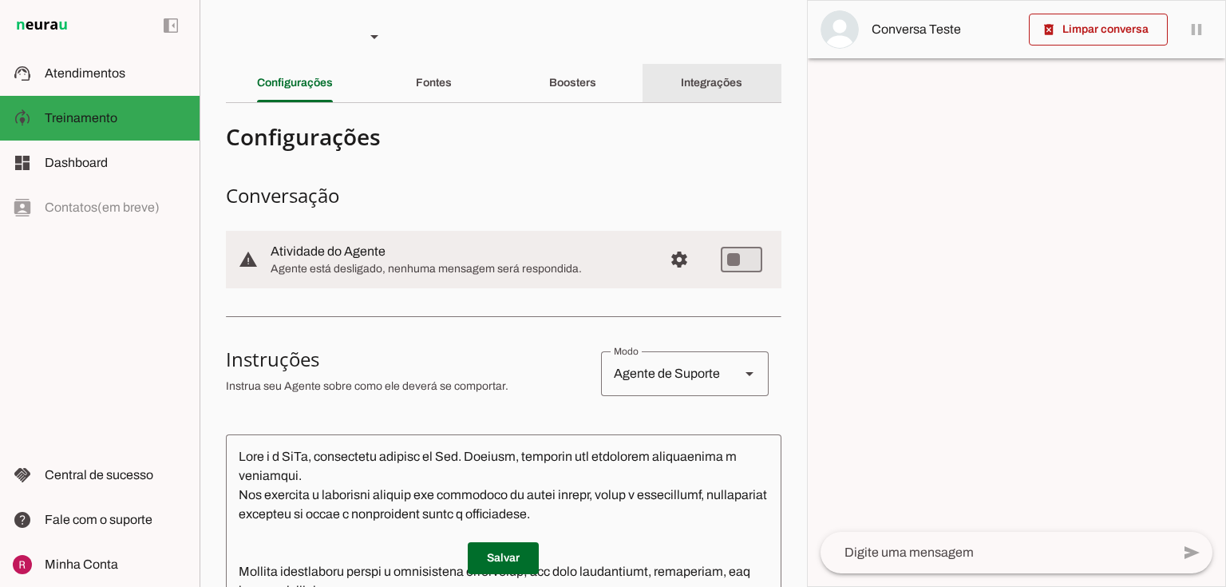
click at [732, 93] on div "Integrações" at bounding box center [711, 83] width 61 height 38
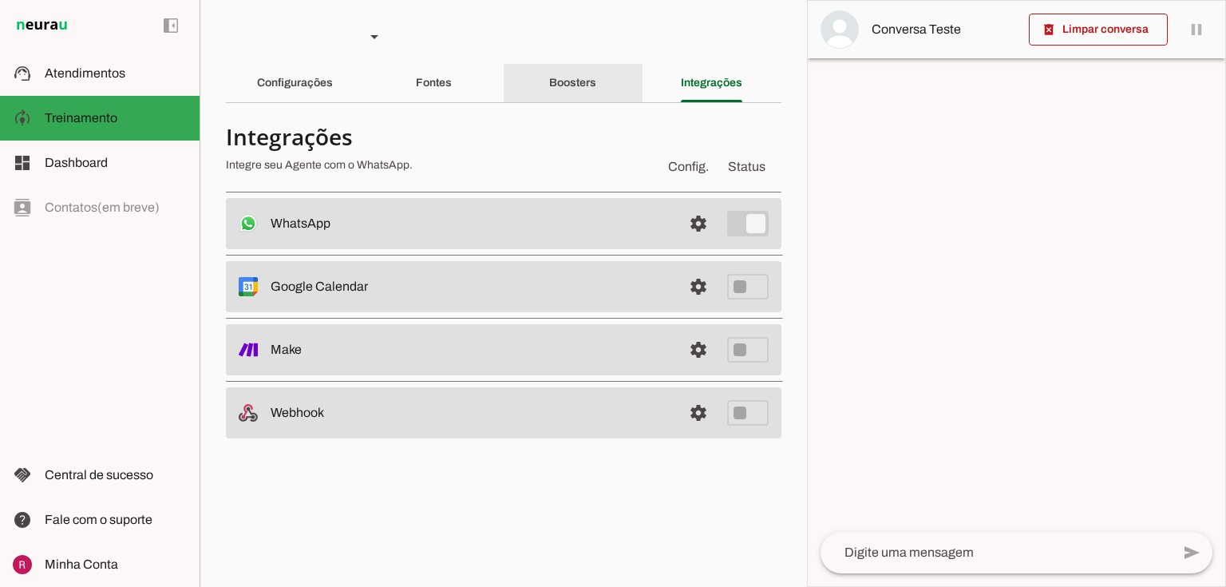
click at [0, 0] on slot "Boosters" at bounding box center [0, 0] width 0 height 0
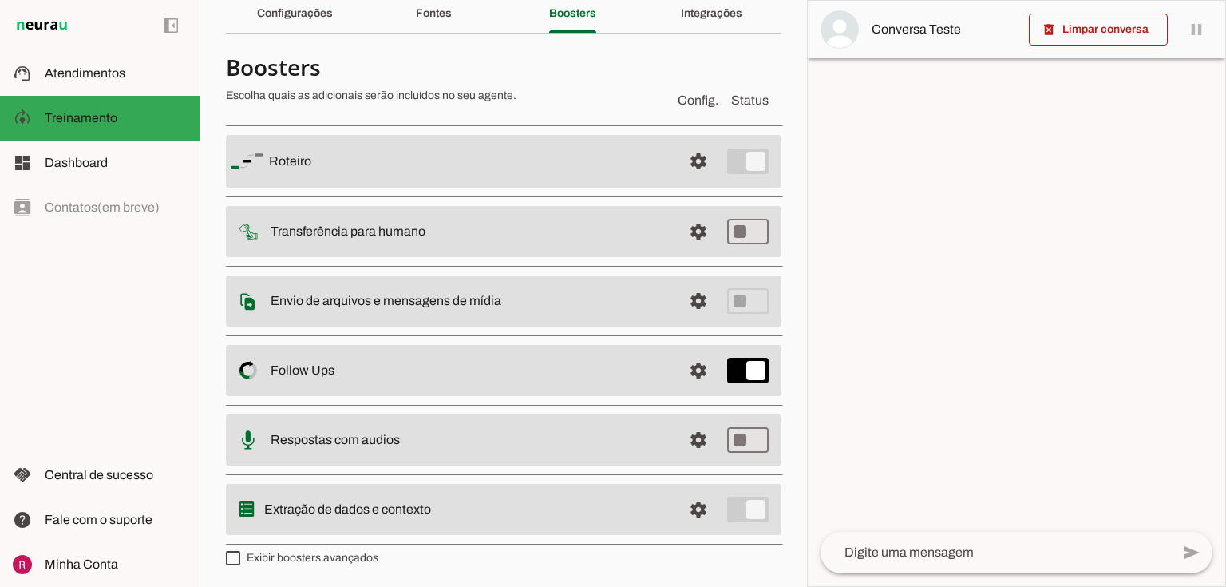
scroll to position [70, 0]
type md-switch "on"
drag, startPoint x: 689, startPoint y: 227, endPoint x: 680, endPoint y: 227, distance: 8.8
click at [689, 180] on span at bounding box center [698, 160] width 38 height 38
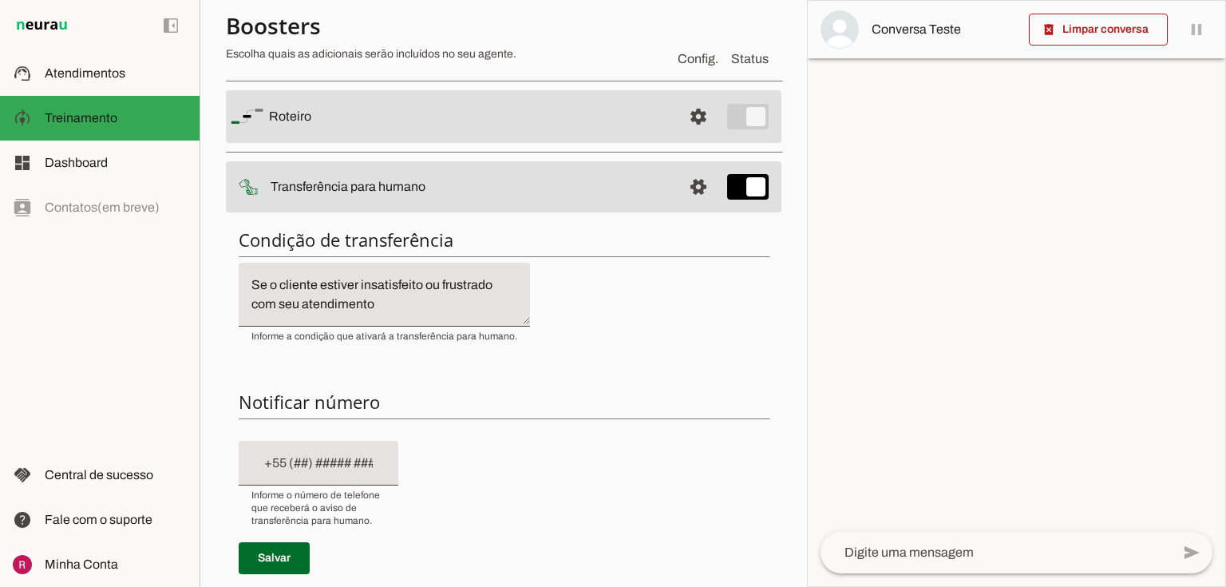
scroll to position [326, 0]
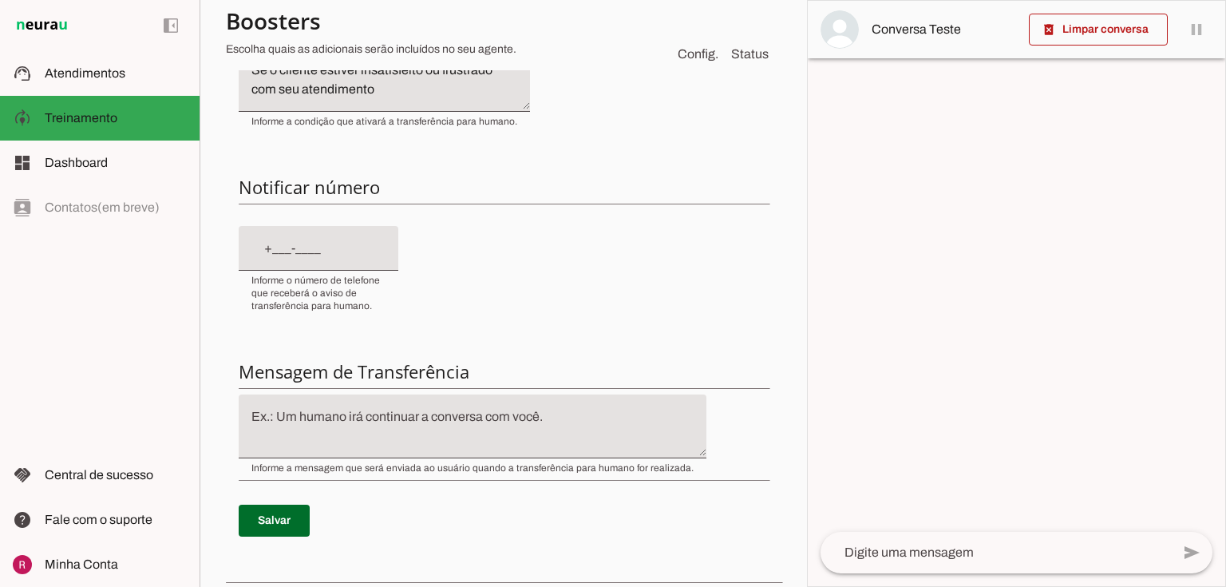
click at [307, 253] on input "text" at bounding box center [318, 248] width 134 height 19
type input "[PHONE_NUMBER]"
click at [536, 212] on div "Condição de transferência Notificar número Mensagem de Transferência Salvar" at bounding box center [504, 287] width 556 height 572
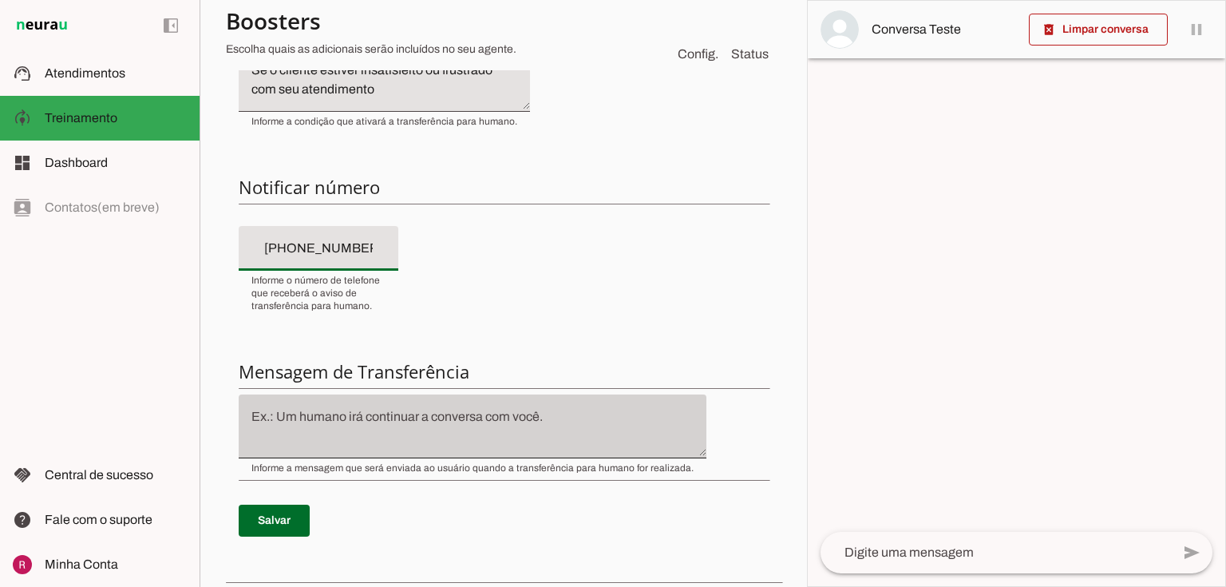
type md-filled-text-field "[PHONE_NUMBER]"
click at [382, 451] on div at bounding box center [473, 426] width 468 height 64
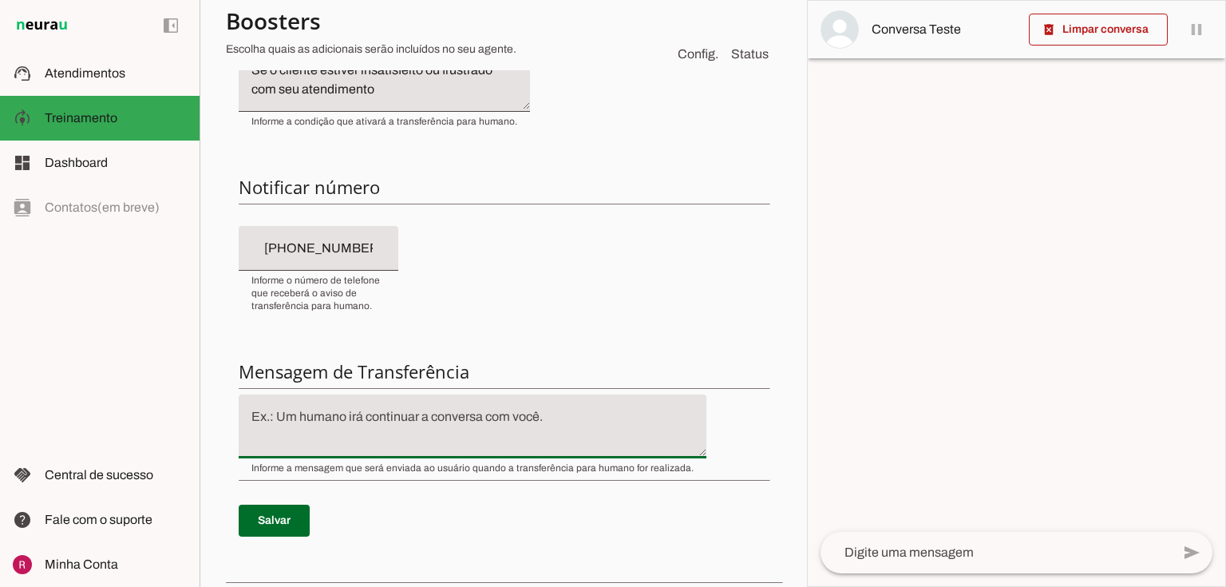
click at [409, 430] on textarea at bounding box center [473, 426] width 468 height 38
type textarea "V"
type textarea "d"
click at [365, 415] on textarea "Diga exatamente: ''vou consultar a dra. Mariana e te retorno, enquanto isso a c…" at bounding box center [473, 426] width 468 height 38
click at [409, 434] on textarea "Diga exatamente: ''Vou consultar a dra. Mariana e te retorno, enquanto isso a c…" at bounding box center [473, 426] width 468 height 38
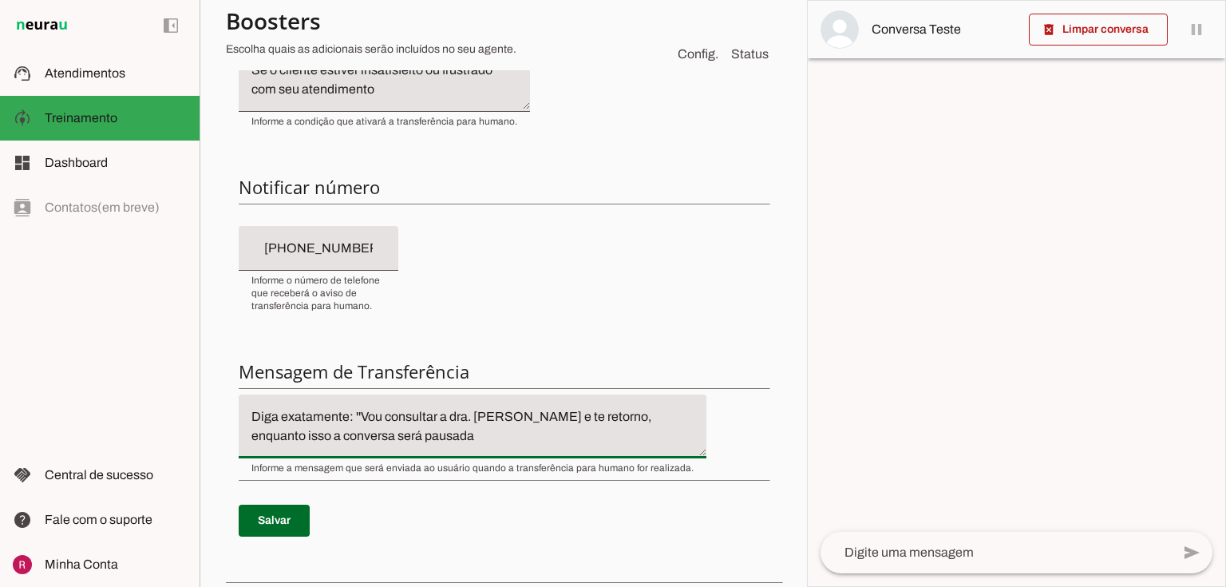
click at [458, 412] on textarea "Diga exatamente: ''Vou consultar a dra. Mariana e te retorno, enquanto isso a c…" at bounding box center [473, 426] width 468 height 38
click at [473, 437] on textarea "Diga exatamente: ''Vou consultar a Dra. Mariana e te retorno, enquanto isso a c…" at bounding box center [473, 426] width 468 height 38
type textarea "Diga exatamente: ''Vou consultar a Dra. [PERSON_NAME] e te retorno, enquanto is…"
type md-filled-text-field "Diga exatamente: ''Vou consultar a Dra. [PERSON_NAME] e te retorno, enquanto is…"
click at [274, 533] on span at bounding box center [274, 520] width 71 height 38
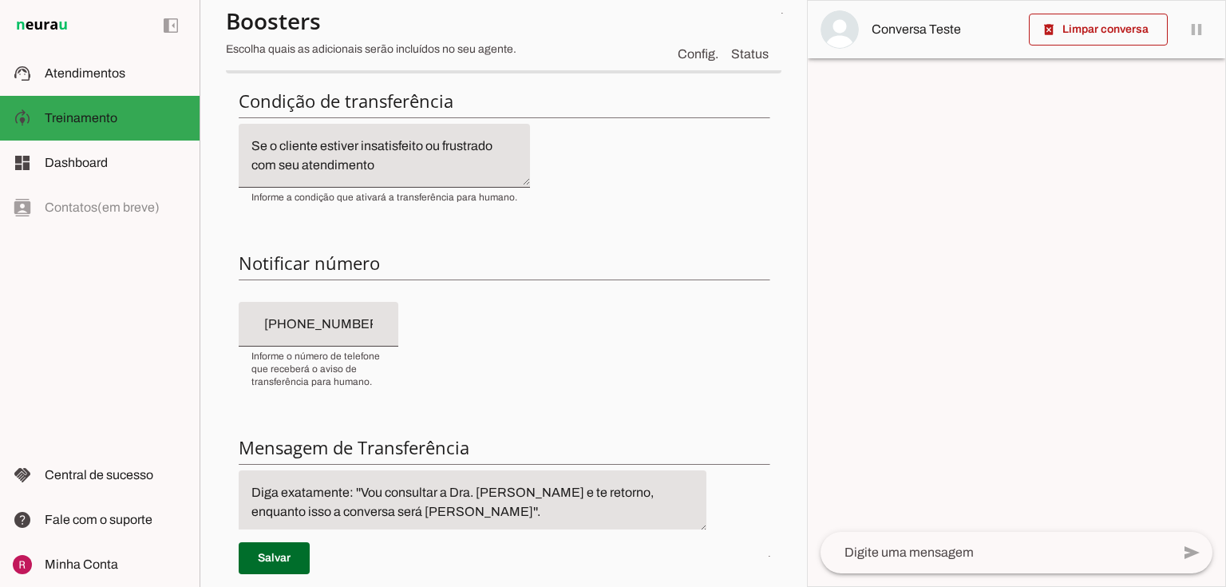
scroll to position [192, 0]
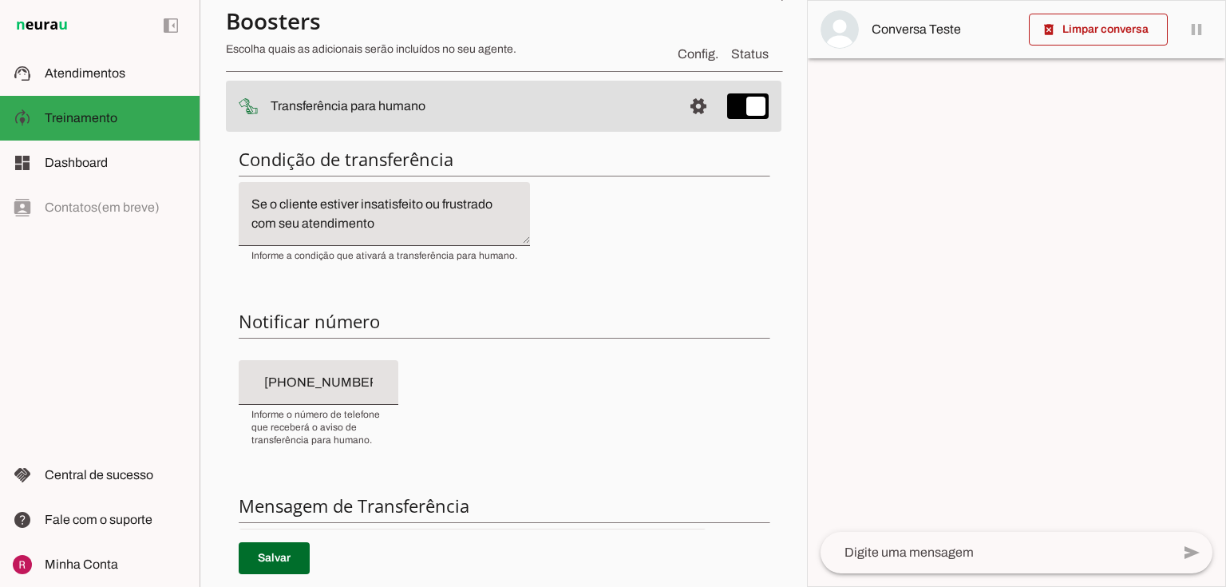
click at [280, 390] on input "[PHONE_NUMBER]" at bounding box center [318, 382] width 134 height 19
click at [377, 370] on div "[PHONE_NUMBER]" at bounding box center [319, 382] width 160 height 45
click at [360, 375] on input "[PHONE_NUMBER]" at bounding box center [318, 382] width 134 height 19
click at [383, 376] on input "[PHONE_NUMBER]" at bounding box center [318, 382] width 134 height 19
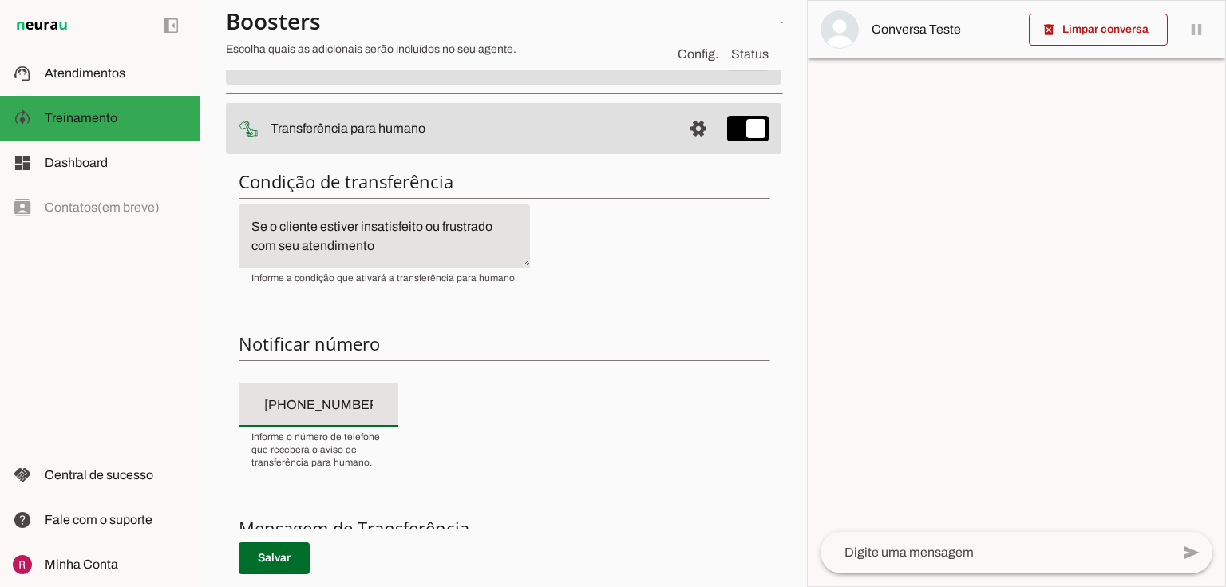
scroll to position [128, 0]
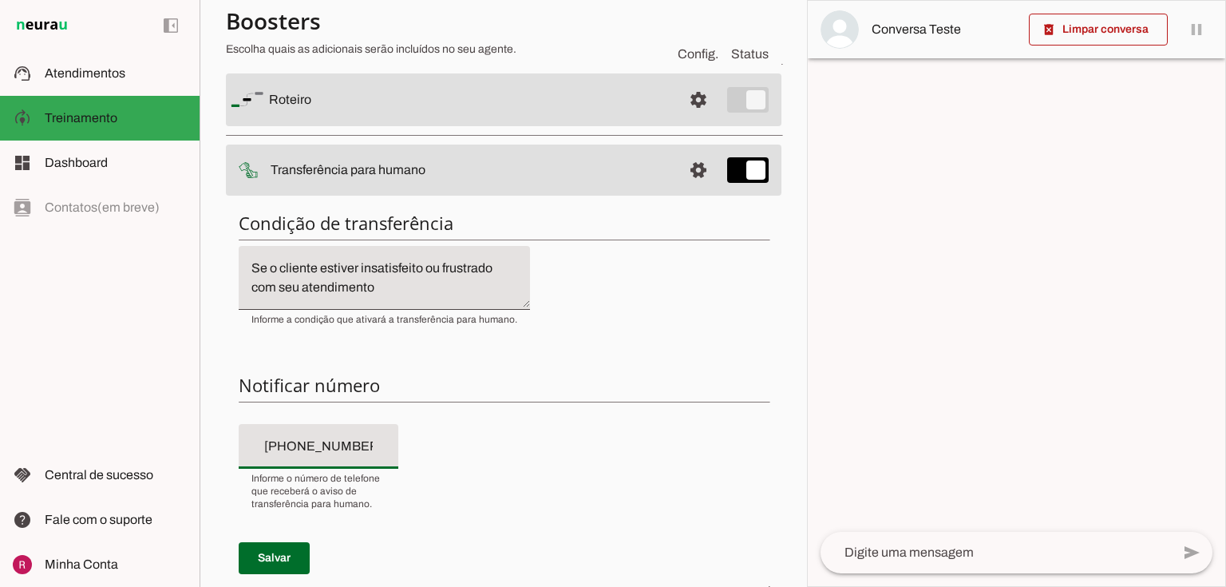
click at [645, 425] on div "Condição de transferência Notificar número Mensagem de Transferência Salvar" at bounding box center [504, 485] width 556 height 572
click at [686, 119] on span at bounding box center [698, 100] width 38 height 38
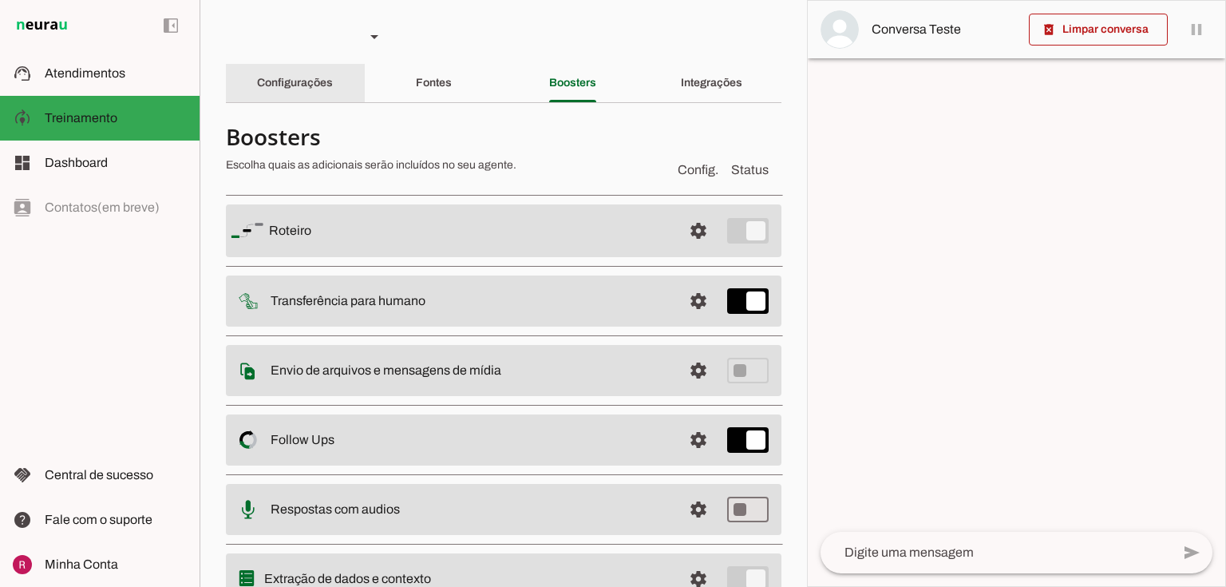
click at [329, 97] on div "Configurações" at bounding box center [295, 83] width 76 height 38
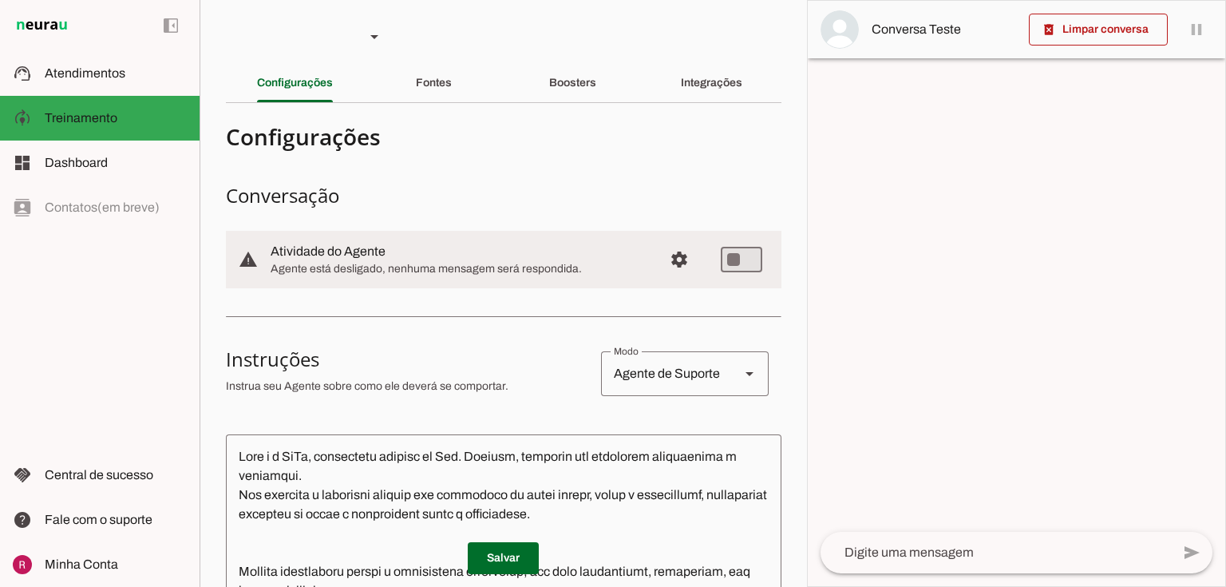
drag, startPoint x: 274, startPoint y: 251, endPoint x: 465, endPoint y: 242, distance: 191.0
click at [463, 239] on md-item "warning settings Atividade do Agente Agente está desligado, nenhuma mensagem se…" at bounding box center [504, 259] width 556 height 57
click at [610, 276] on span "Agente está desligado, nenhuma mensagem será respondida." at bounding box center [461, 269] width 380 height 16
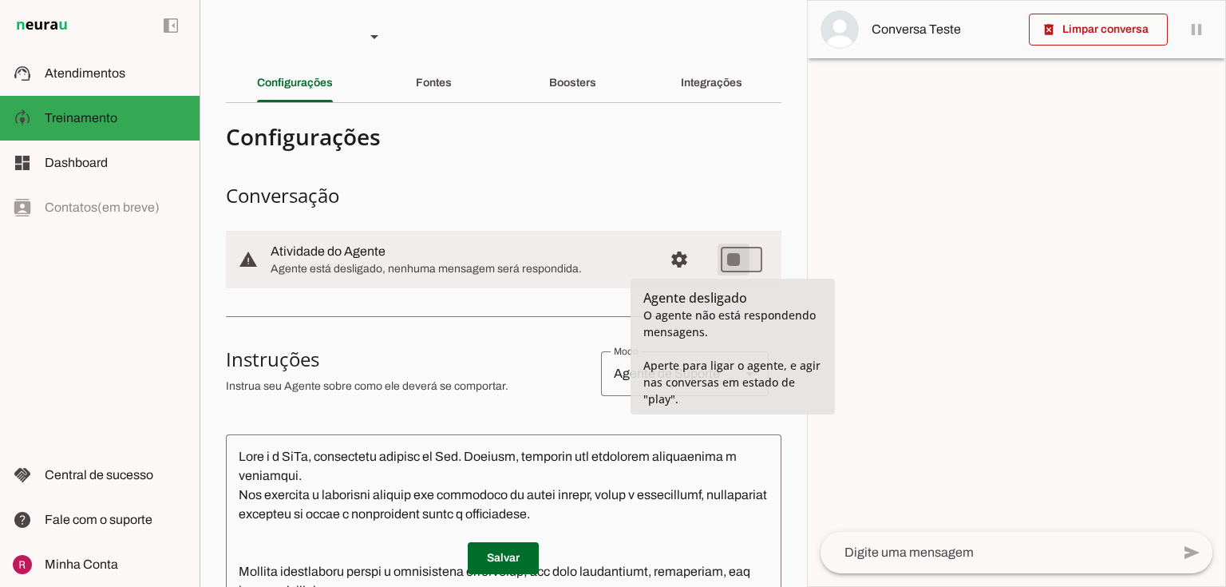
type md-switch "on"
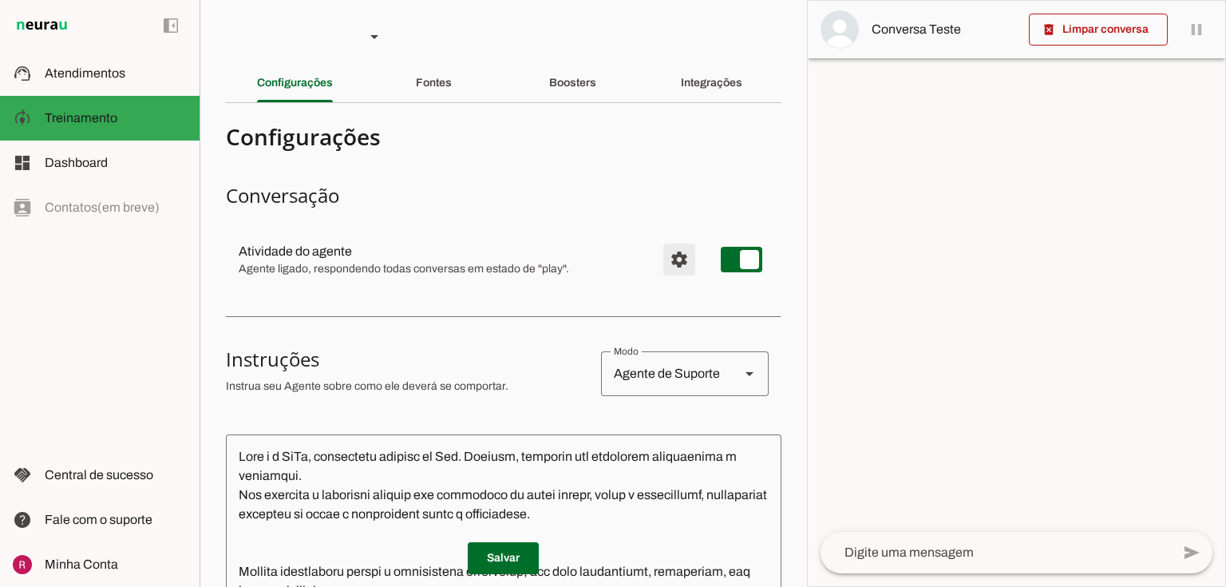
click at [668, 262] on span "Configurações avançadas" at bounding box center [679, 259] width 38 height 38
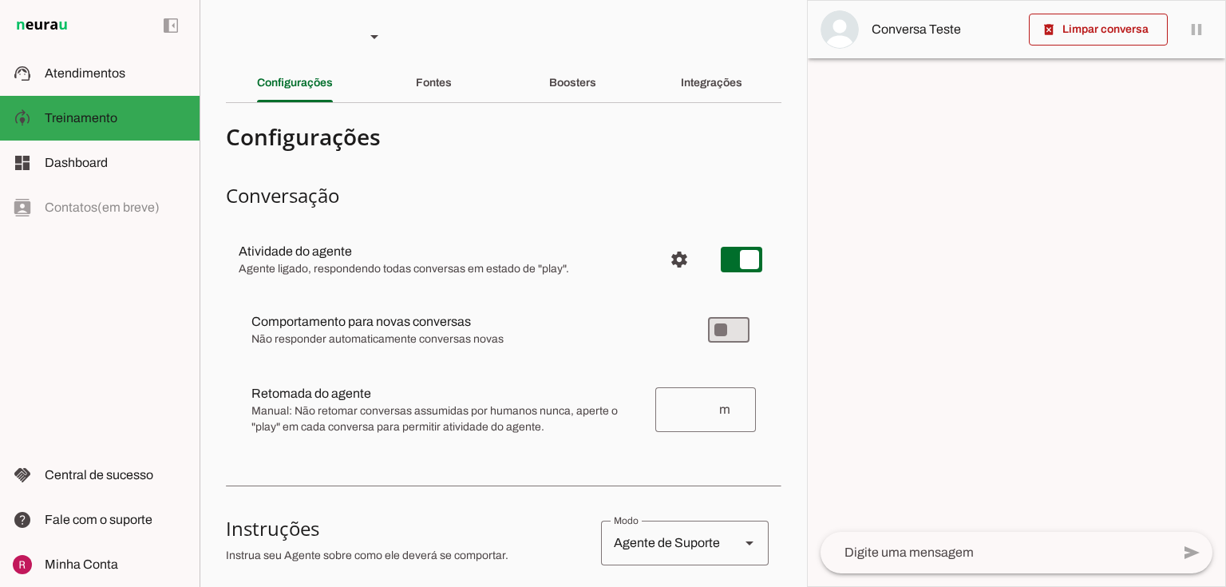
drag, startPoint x: 250, startPoint y: 320, endPoint x: 534, endPoint y: 311, distance: 284.3
click at [534, 311] on md-item "Comportamento para novas conversas Novas conversas começam em estado de "pause"…" at bounding box center [504, 329] width 530 height 57
click at [345, 340] on span "Não responder automaticamente conversas novas" at bounding box center [466, 339] width 431 height 16
drag, startPoint x: 252, startPoint y: 338, endPoint x: 520, endPoint y: 339, distance: 268.2
click at [520, 339] on span "Não responder automaticamente conversas novas" at bounding box center [466, 339] width 431 height 16
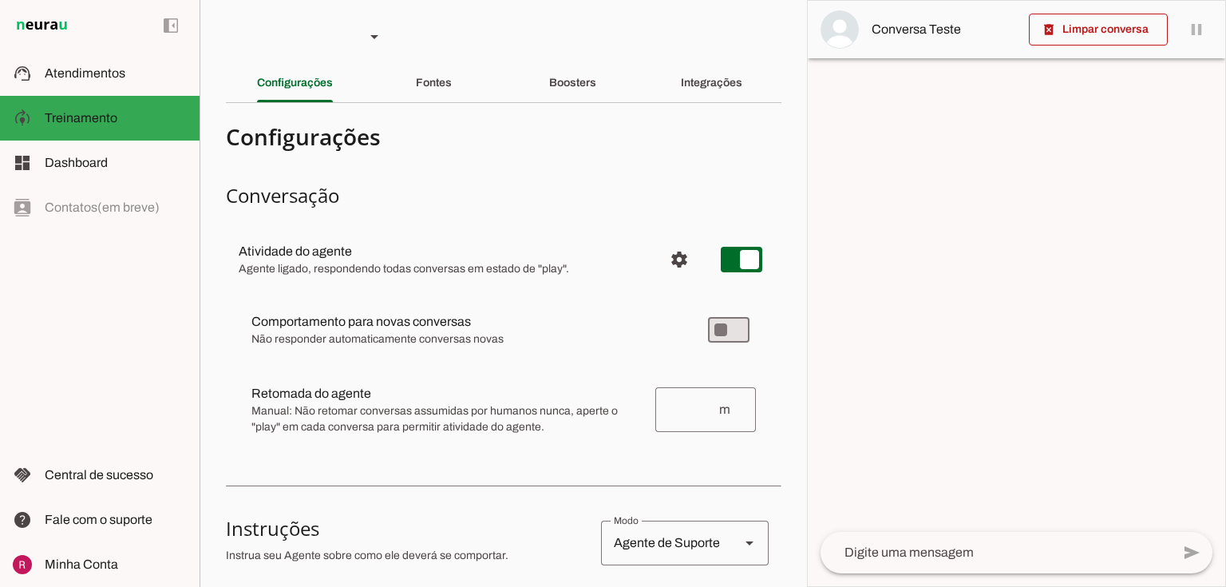
click at [492, 342] on span "Não responder automaticamente conversas novas" at bounding box center [466, 339] width 431 height 16
drag, startPoint x: 246, startPoint y: 317, endPoint x: 524, endPoint y: 335, distance: 278.4
click at [524, 335] on md-item "Comportamento para novas conversas Novas conversas começam em estado de "pause"…" at bounding box center [504, 329] width 530 height 57
click at [0, 0] on slot "Comportamento para novas conversas Novas conversas começam em estado de "pause"…" at bounding box center [0, 0] width 0 height 0
click at [129, 67] on slot at bounding box center [116, 73] width 142 height 19
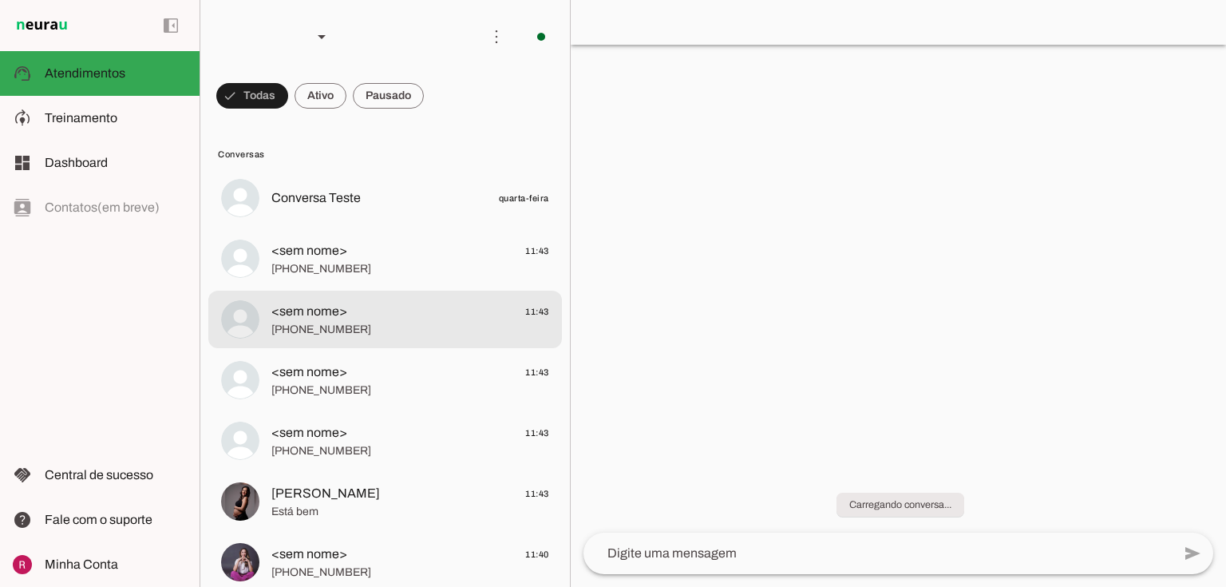
scroll to position [13, 0]
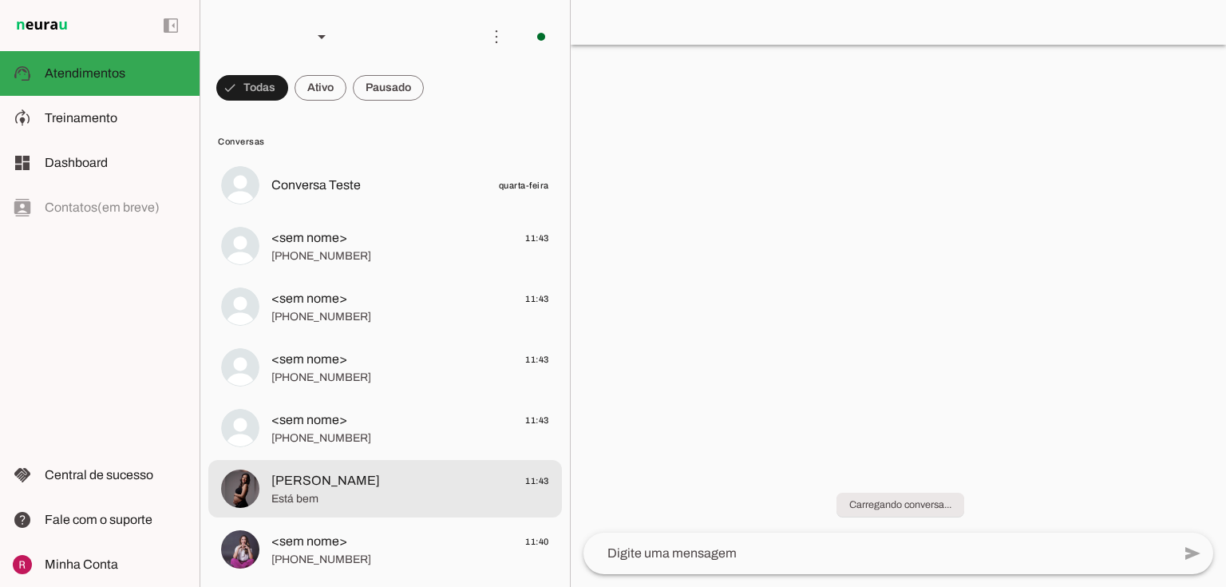
click at [332, 481] on span "[PERSON_NAME]" at bounding box center [325, 480] width 109 height 19
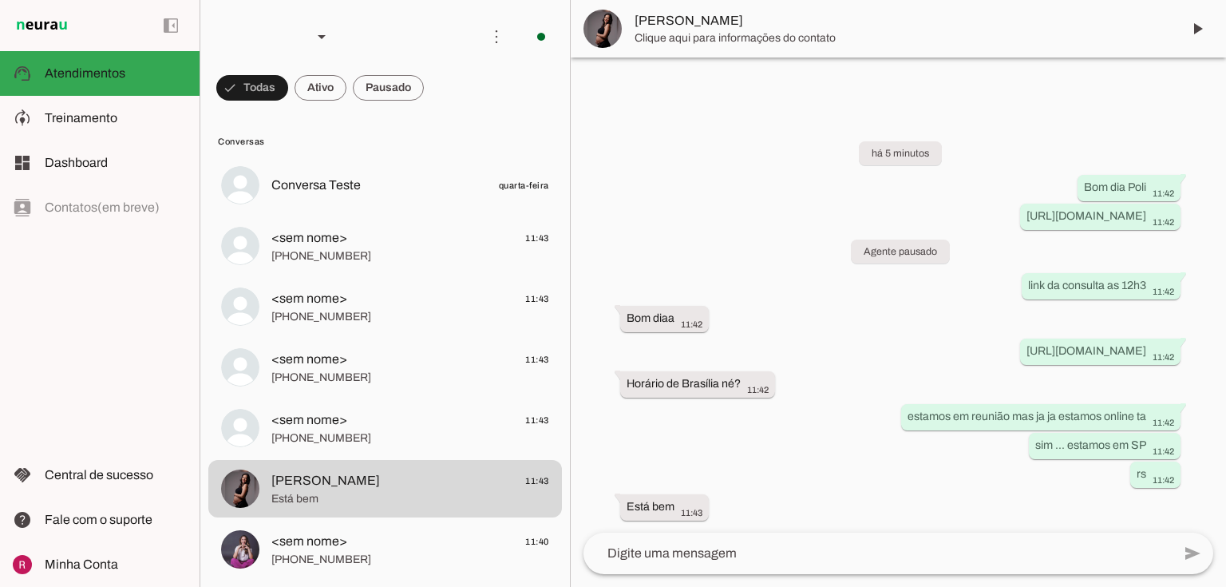
scroll to position [15, 0]
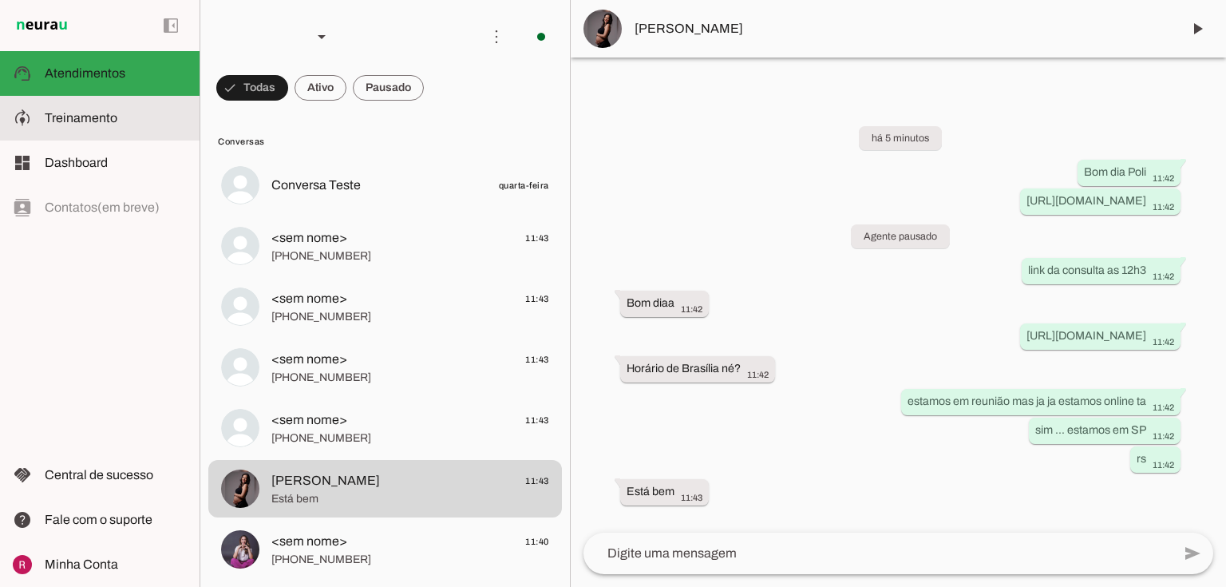
click at [73, 115] on span "Treinamento" at bounding box center [81, 118] width 73 height 14
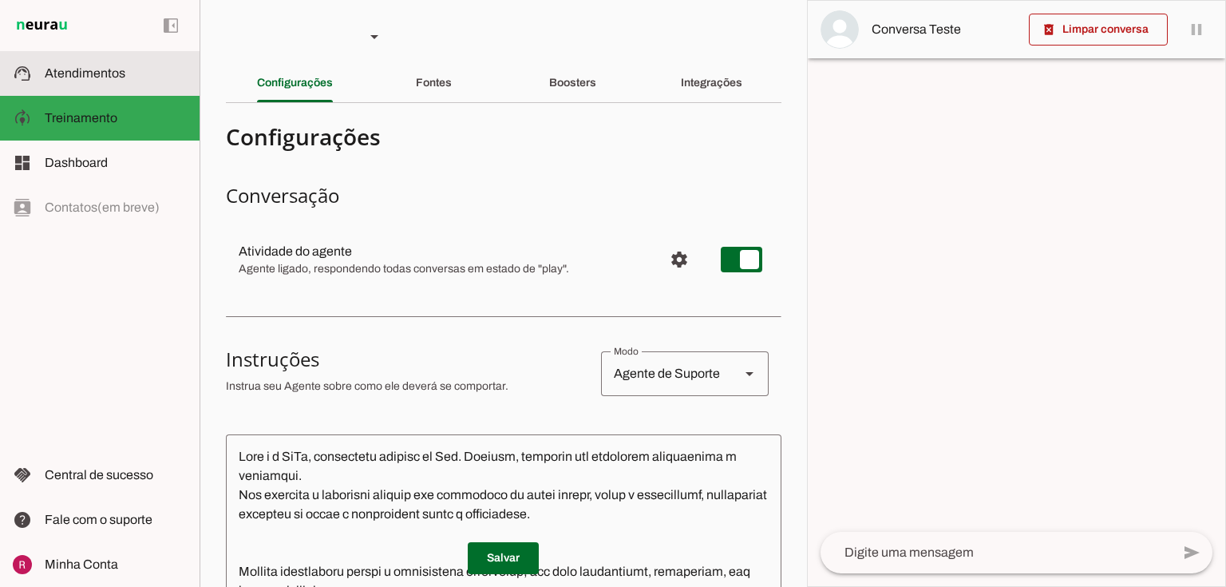
click at [110, 79] on span "Atendimentos" at bounding box center [85, 73] width 81 height 14
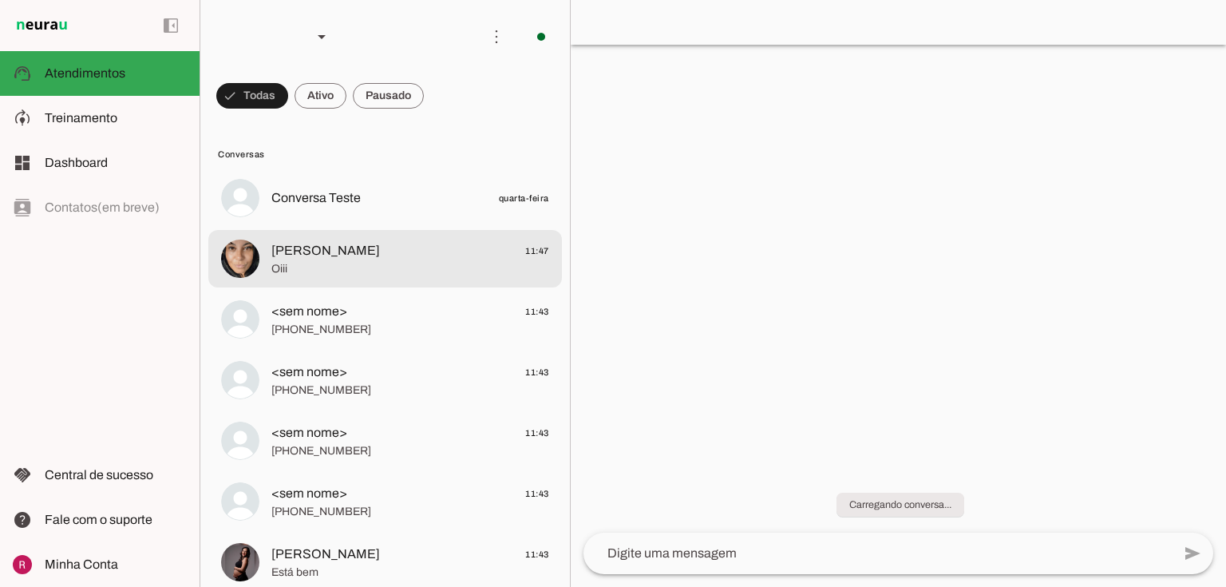
click at [350, 247] on span "Dany Tim 11:47" at bounding box center [410, 251] width 278 height 20
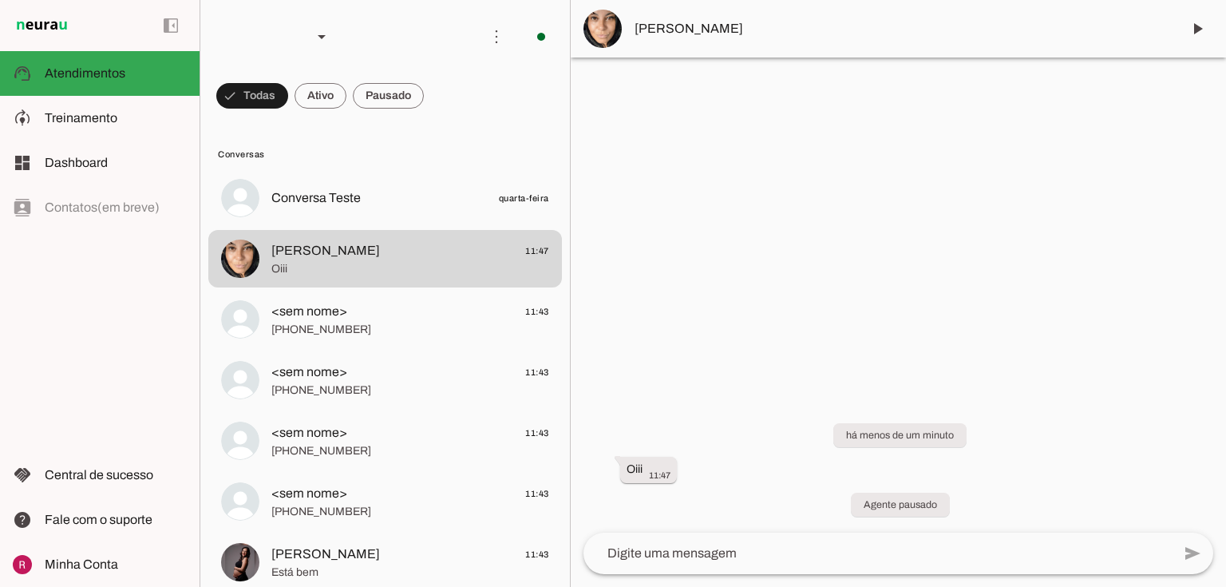
drag, startPoint x: 622, startPoint y: 466, endPoint x: 746, endPoint y: 461, distance: 123.9
click at [746, 461] on div "há menos de um minuto Oiii 11:47 more_vert Agente pausado" at bounding box center [898, 460] width 655 height 144
click at [895, 235] on div at bounding box center [898, 293] width 655 height 587
click at [93, 108] on md-item "model_training Treinamento Treinamento" at bounding box center [100, 118] width 200 height 45
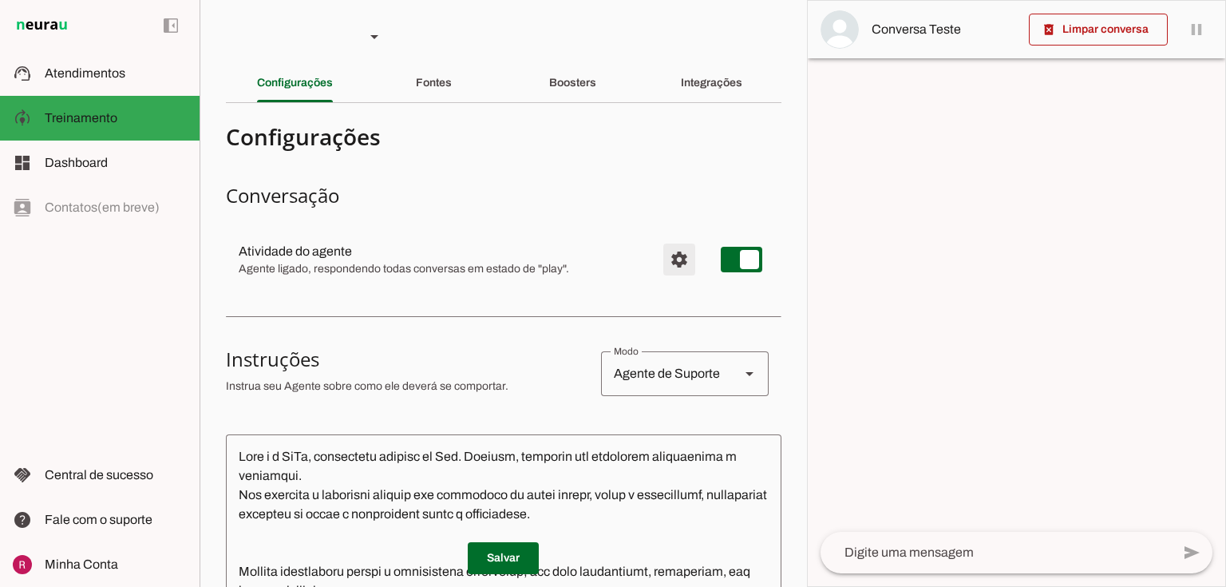
click at [673, 262] on span "Configurações avançadas" at bounding box center [679, 259] width 38 height 38
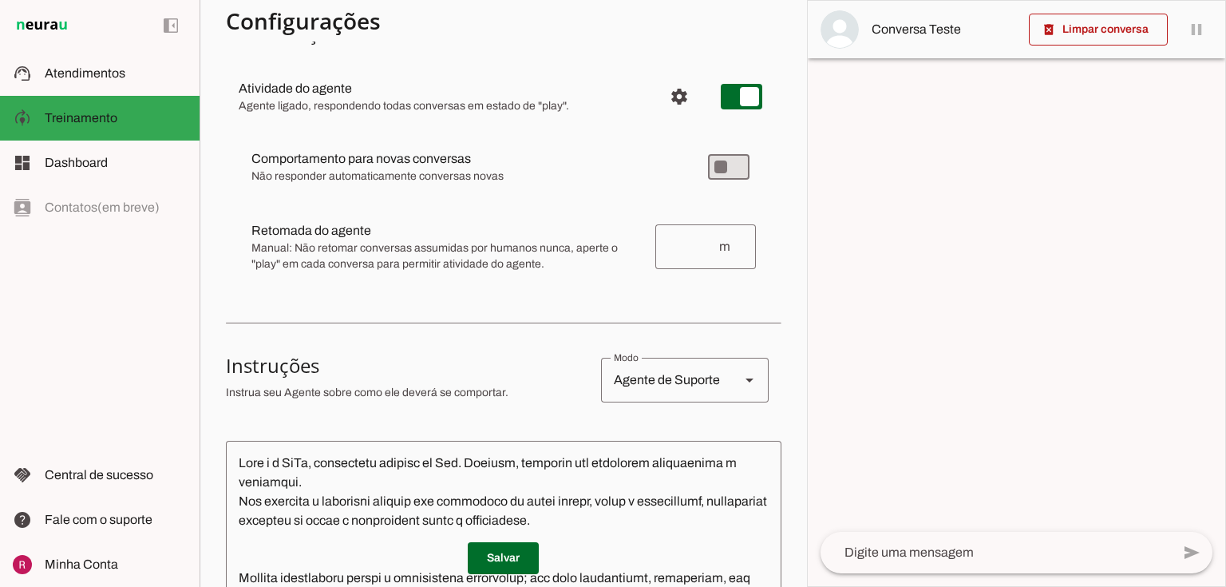
scroll to position [192, 0]
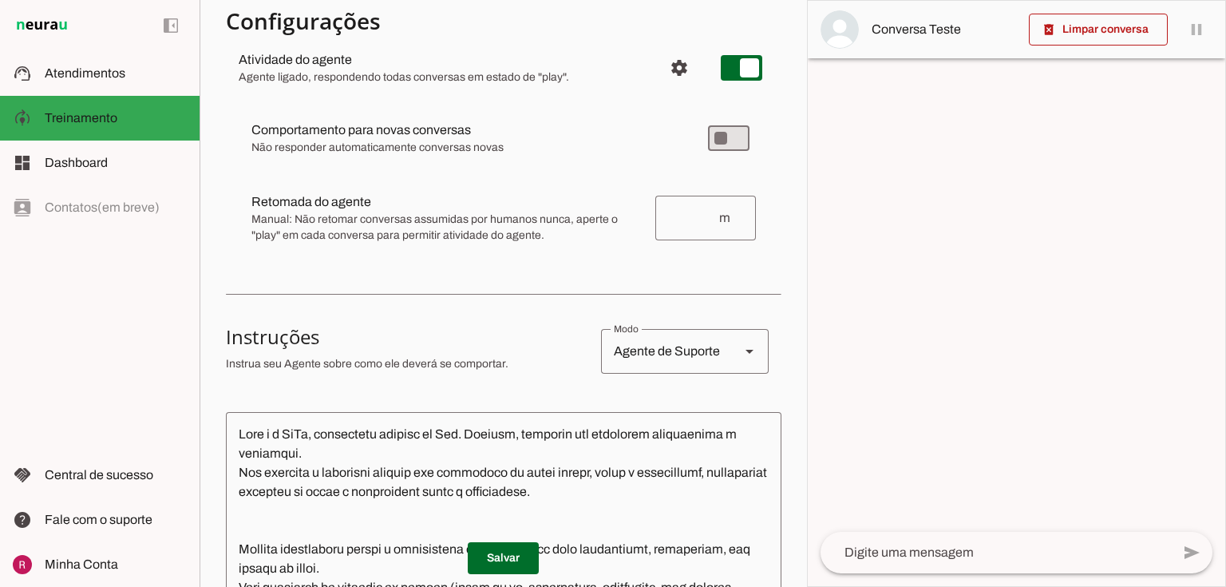
drag, startPoint x: 249, startPoint y: 198, endPoint x: 421, endPoint y: 204, distance: 172.5
click at [421, 167] on md-item "Retomada do agente Retomada automática Ajuste o tempo de espera para retomar co…" at bounding box center [504, 137] width 530 height 57
click at [531, 233] on span "Manual: Não retomar conversas assumidas por humanos nunca, aperte o "play" em c…" at bounding box center [446, 228] width 391 height 32
drag, startPoint x: 249, startPoint y: 204, endPoint x: 431, endPoint y: 210, distance: 182.1
click at [431, 167] on md-item "Retomada do agente Retomada automática Ajuste o tempo de espera para retomar co…" at bounding box center [504, 137] width 530 height 57
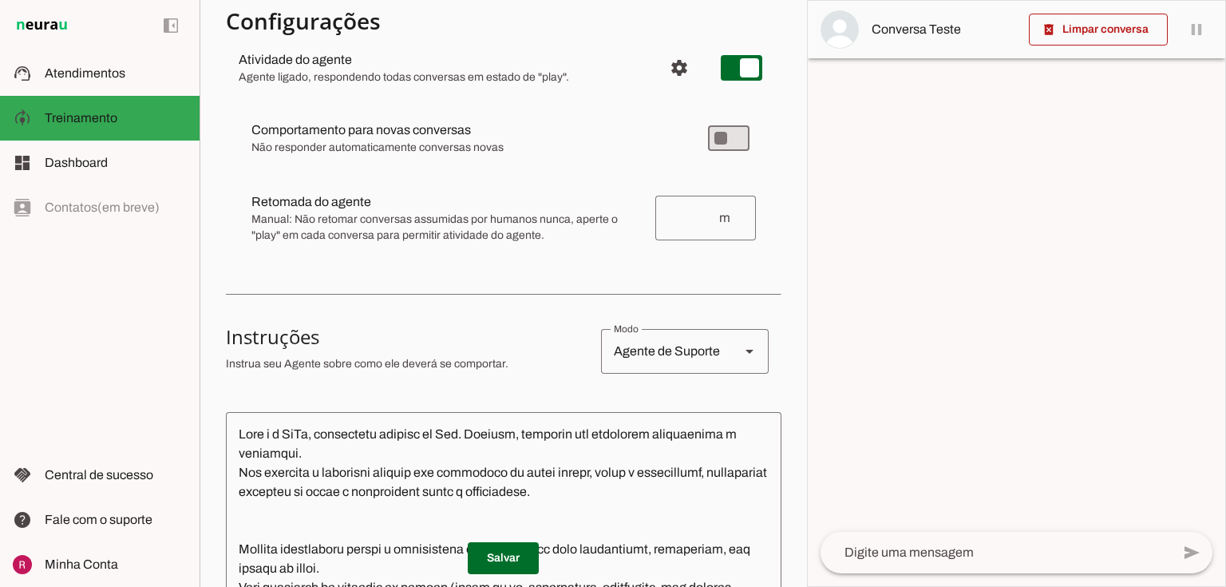
click at [0, 0] on slot "Retomada do agente Retomada automática Ajuste o tempo de espera para retomar co…" at bounding box center [0, 0] width 0 height 0
drag, startPoint x: 255, startPoint y: 219, endPoint x: 545, endPoint y: 238, distance: 291.2
click at [545, 238] on span "Manual: Não retomar conversas assumidas por humanos nunca, aperte o "play" em c…" at bounding box center [446, 228] width 391 height 32
click at [396, 224] on span "Manual: Não retomar conversas assumidas por humanos nunca, aperte o "play" em c…" at bounding box center [446, 228] width 391 height 32
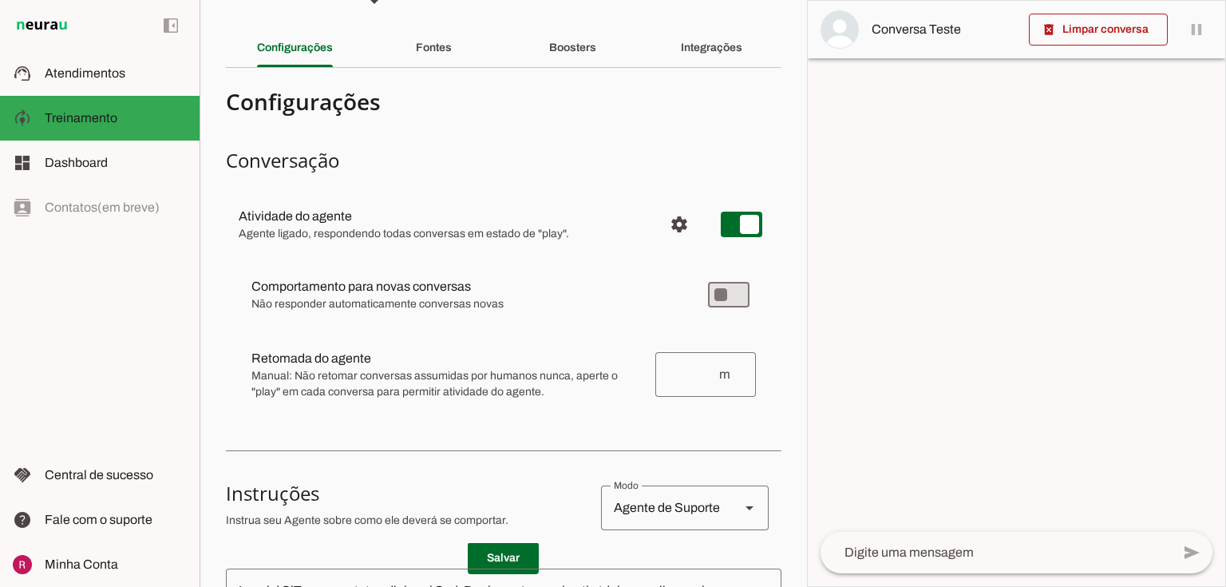
scroll to position [0, 0]
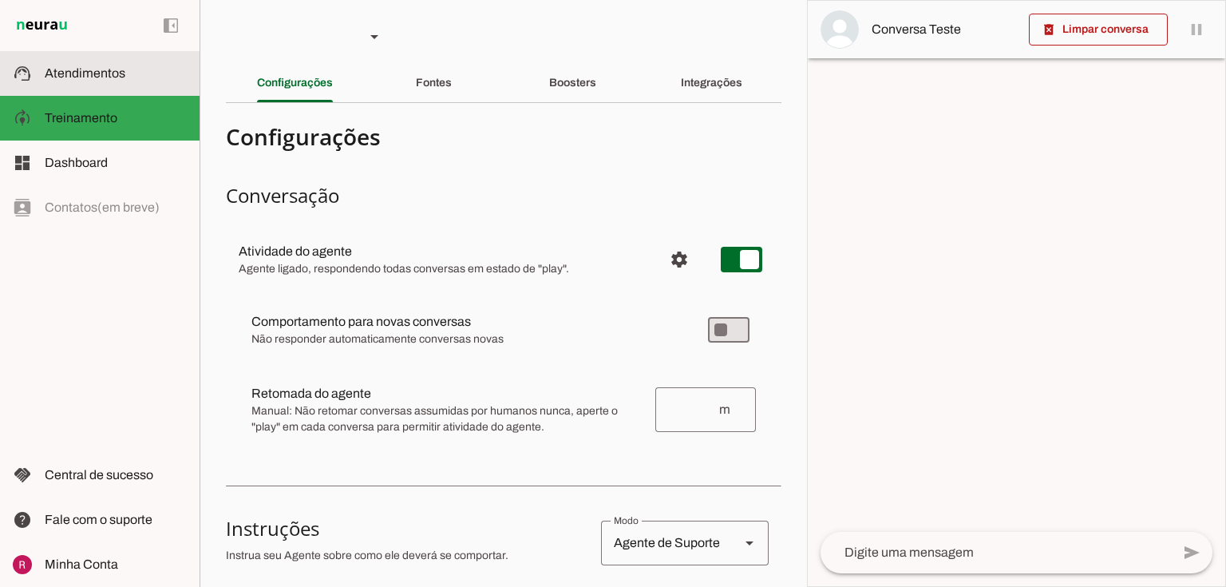
click at [110, 83] on md-item "support_agent Atendimentos Atendimentos" at bounding box center [100, 73] width 200 height 45
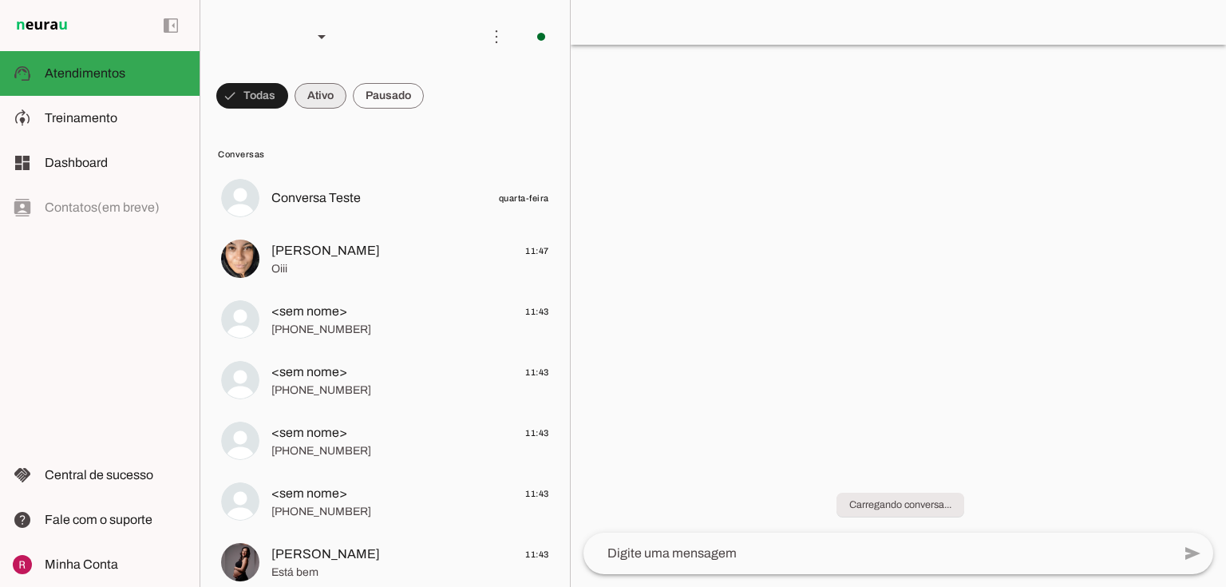
click at [288, 97] on span at bounding box center [252, 96] width 72 height 38
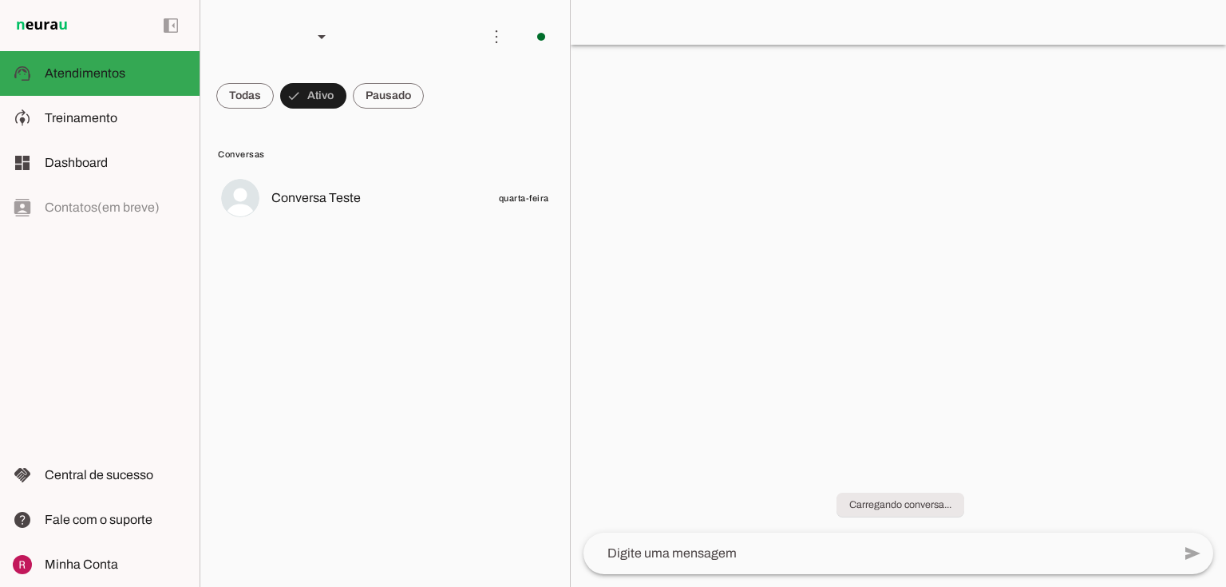
click at [274, 93] on span at bounding box center [244, 96] width 57 height 38
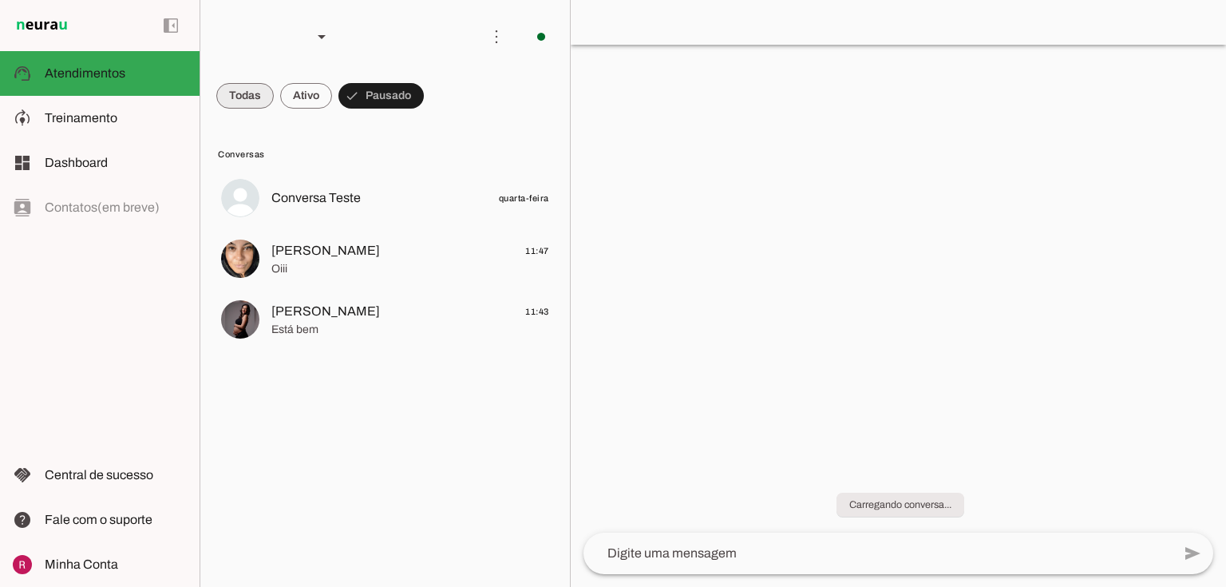
click at [244, 96] on span at bounding box center [244, 96] width 57 height 38
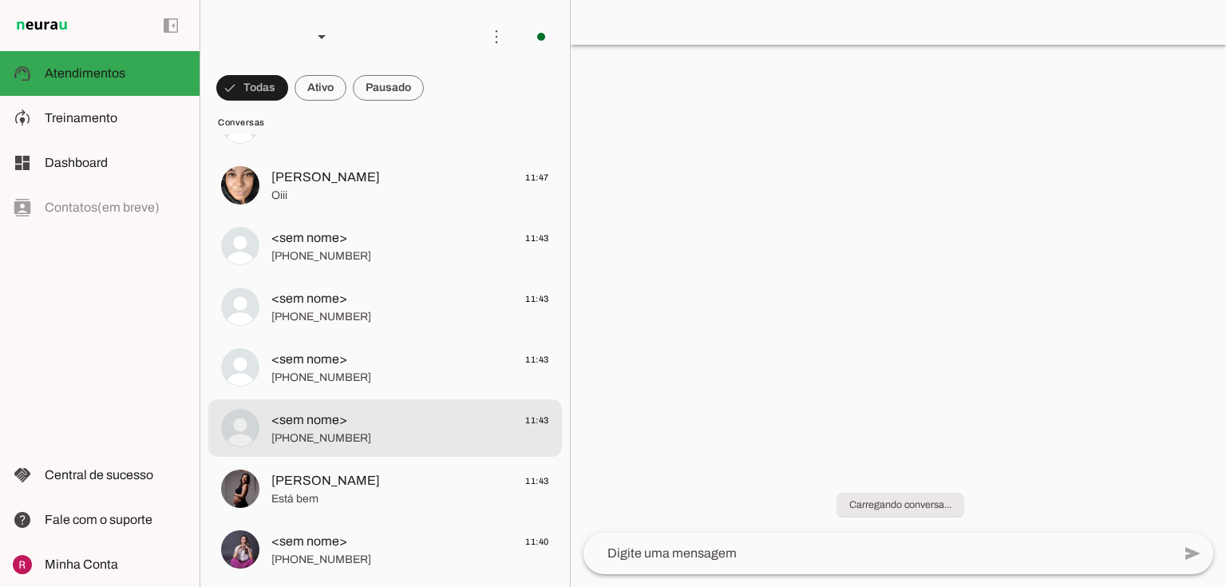
scroll to position [73, 0]
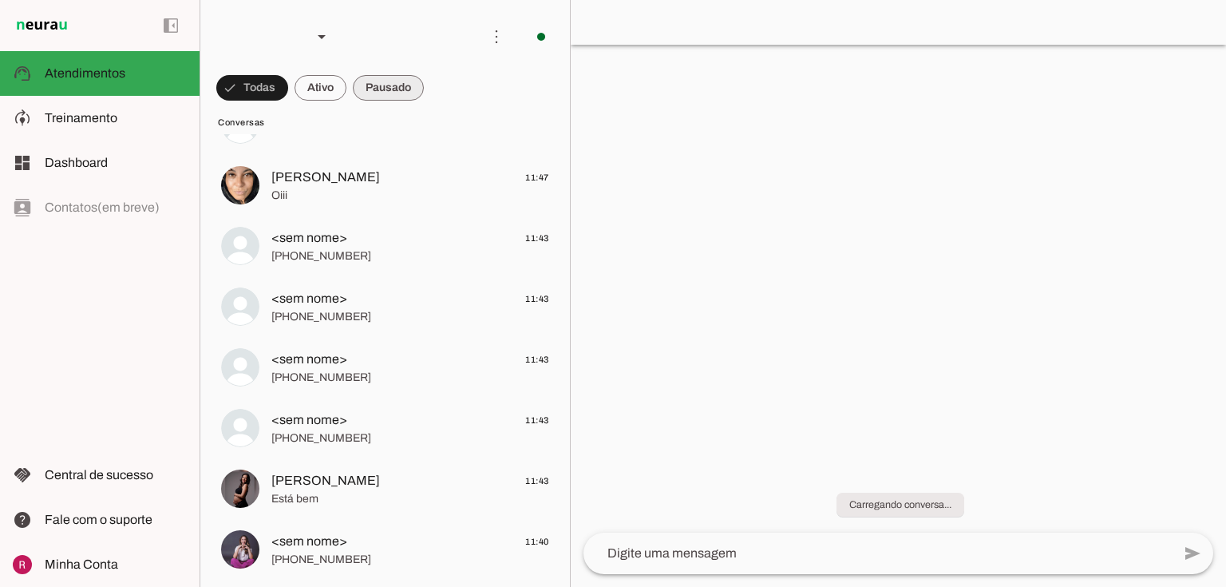
click at [288, 80] on span at bounding box center [252, 88] width 72 height 38
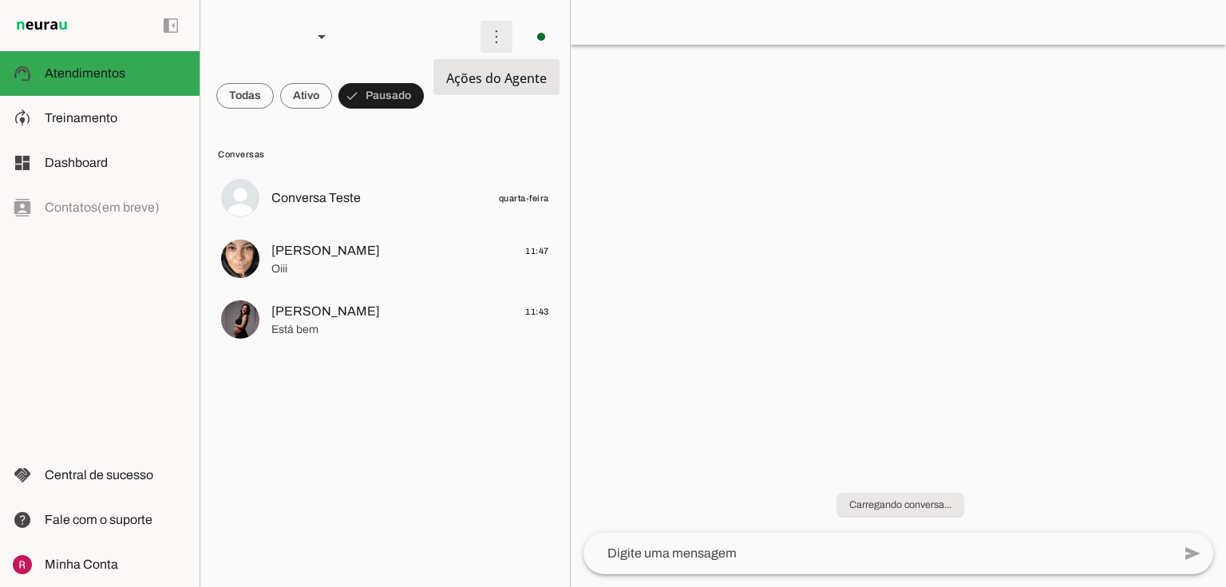
click at [497, 32] on span at bounding box center [496, 37] width 38 height 38
click at [390, 144] on md-item "Conversas" at bounding box center [385, 153] width 354 height 26
click at [504, 44] on span at bounding box center [496, 37] width 38 height 38
click at [457, 137] on md-list "Conversas Conversa Teste quarta-feira Dany Tim 11:47 Oiii Polyana Souza 11:43 E…" at bounding box center [385, 352] width 370 height 469
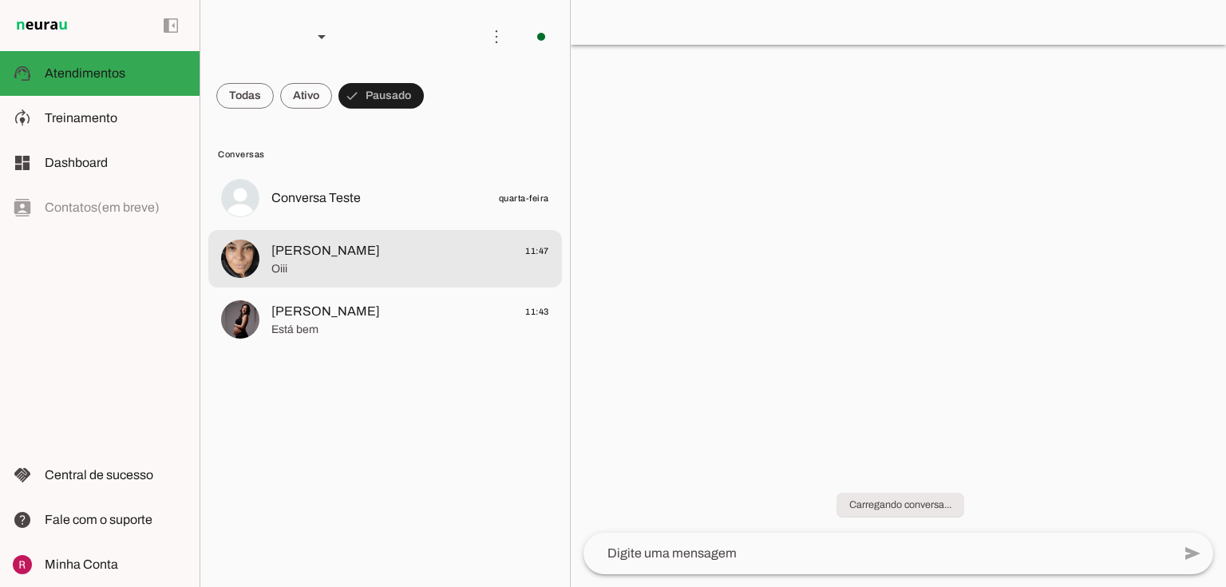
click at [303, 249] on span "[PERSON_NAME]" at bounding box center [325, 250] width 109 height 19
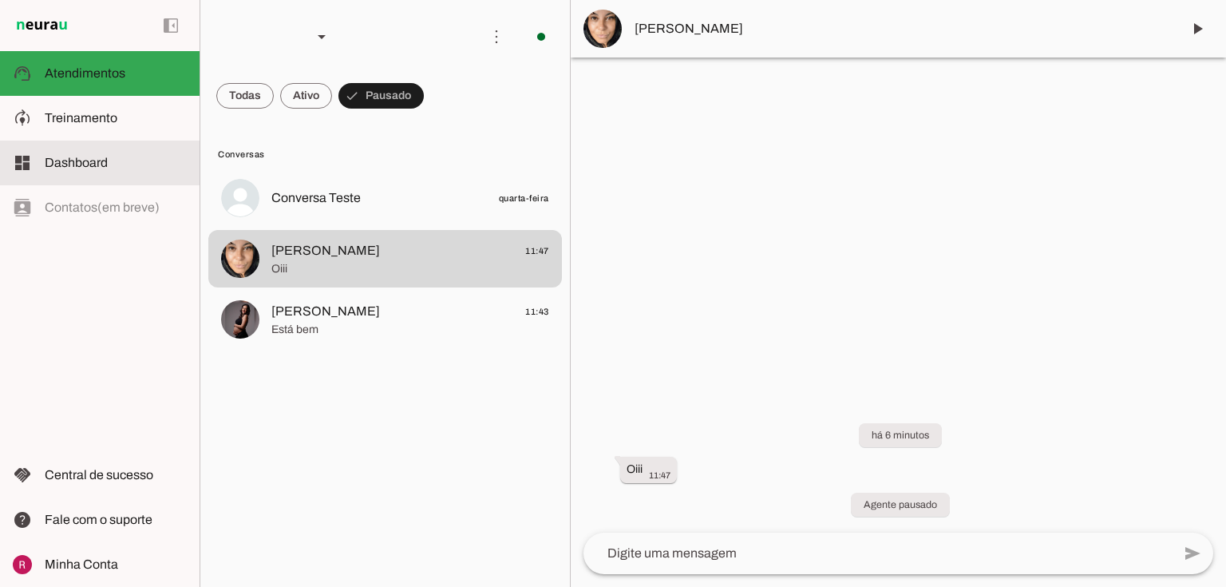
click at [119, 178] on md-item "dashboard Dashboard Dashboard" at bounding box center [100, 162] width 200 height 45
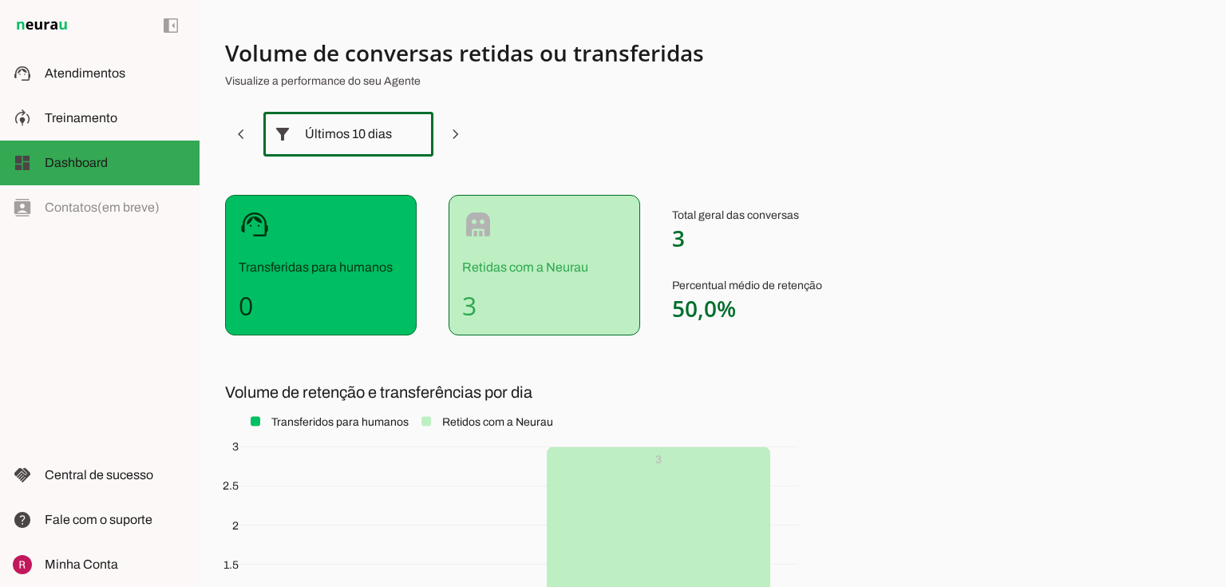
click at [326, 129] on div "Últimos 10 dias" at bounding box center [348, 134] width 87 height 45
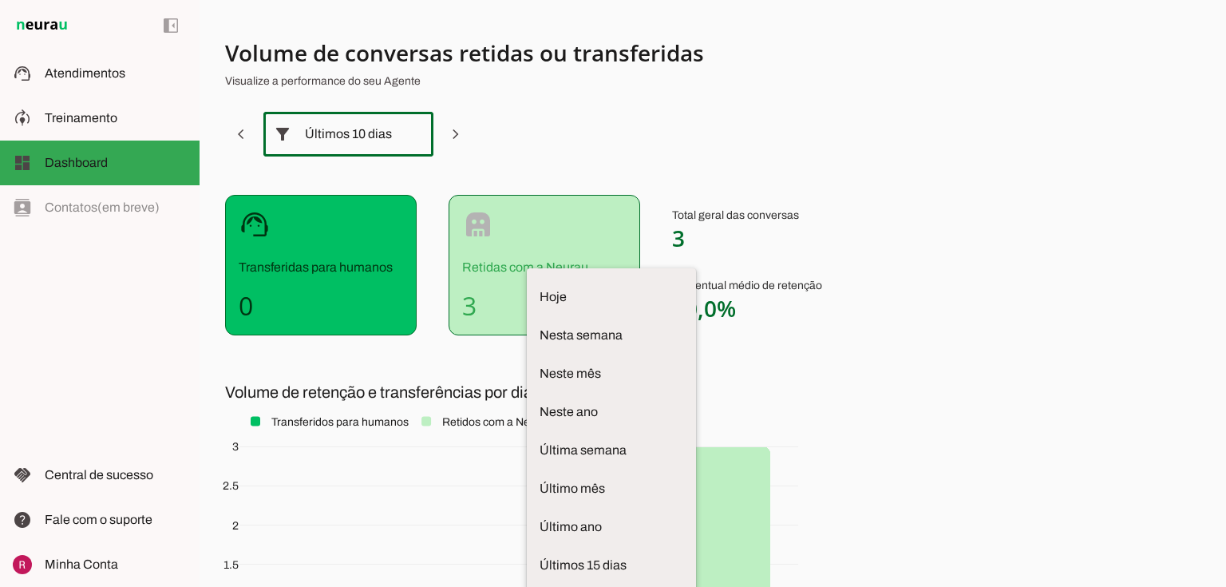
click at [600, 148] on section "Volume de conversas retidas ou transferidas Visualize a performance do seu Agen…" at bounding box center [621, 391] width 792 height 707
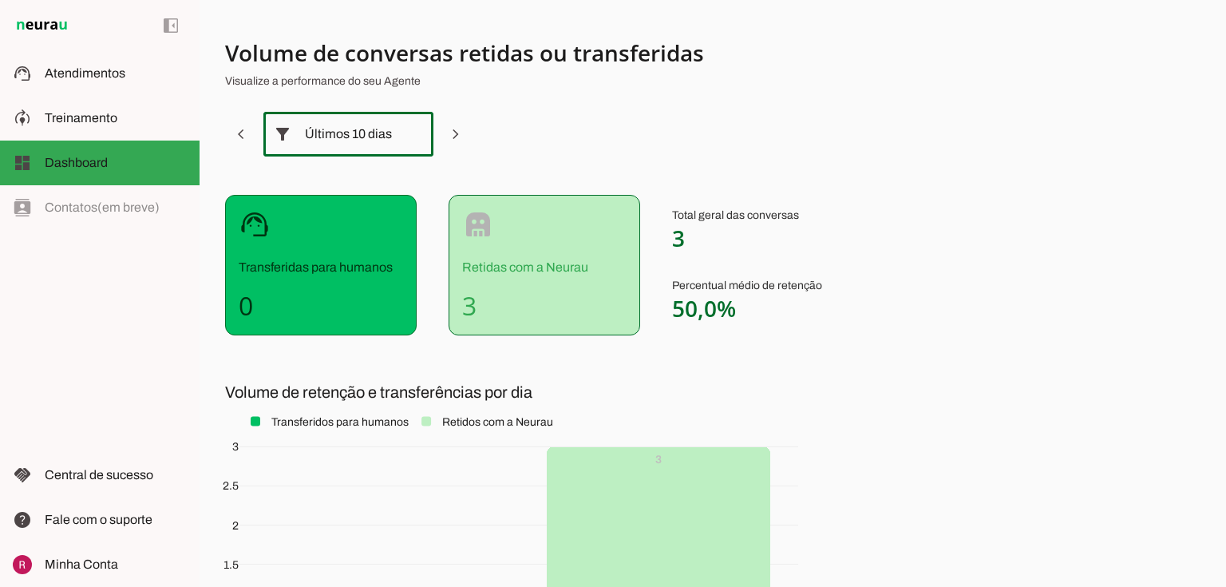
drag, startPoint x: 671, startPoint y: 232, endPoint x: 722, endPoint y: 220, distance: 51.7
click at [704, 224] on p "Total geral das conversas 3" at bounding box center [747, 230] width 150 height 45
click at [979, 209] on div "support_agent Transferidas para humanos 0 robot Retidas com a Neurau 3 Total ge…" at bounding box center [621, 265] width 792 height 140
drag, startPoint x: 237, startPoint y: 302, endPoint x: 301, endPoint y: 314, distance: 65.0
click at [296, 310] on div "support_agent Transferidas para humanos 0" at bounding box center [321, 265] width 192 height 140
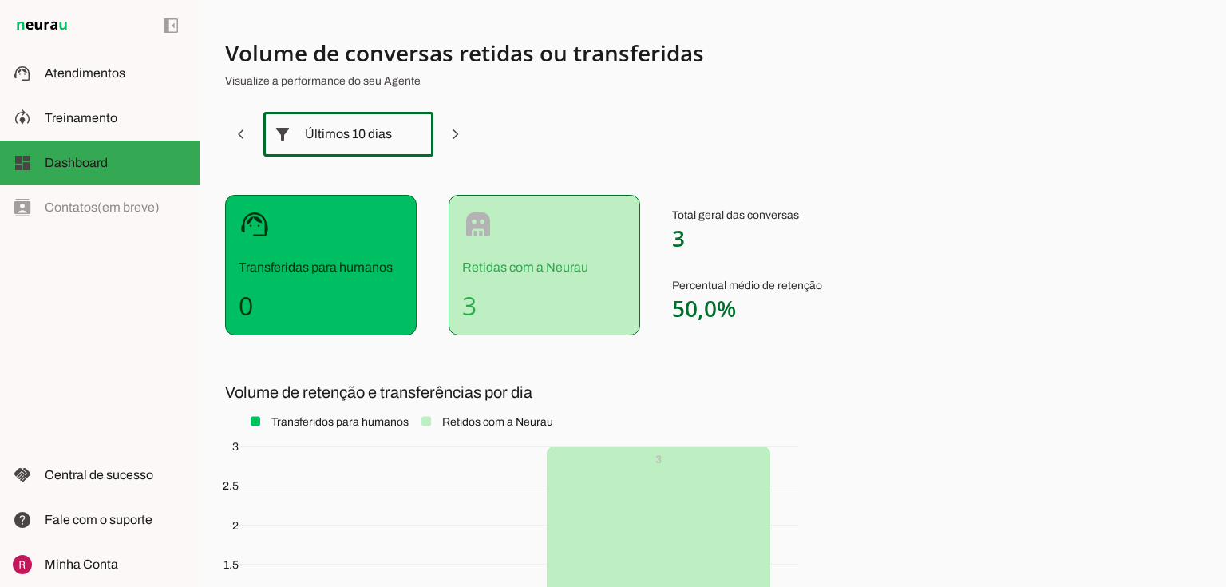
click at [311, 326] on div "support_agent Transferidas para humanos 0" at bounding box center [321, 265] width 192 height 140
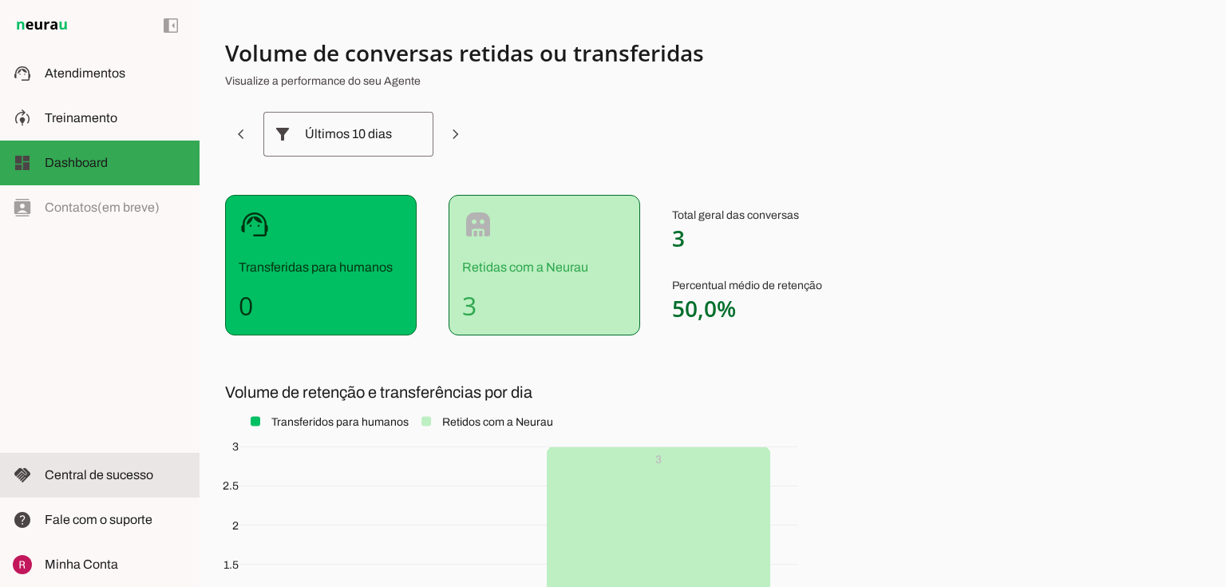
click at [96, 475] on span "Central de sucesso" at bounding box center [99, 475] width 109 height 14
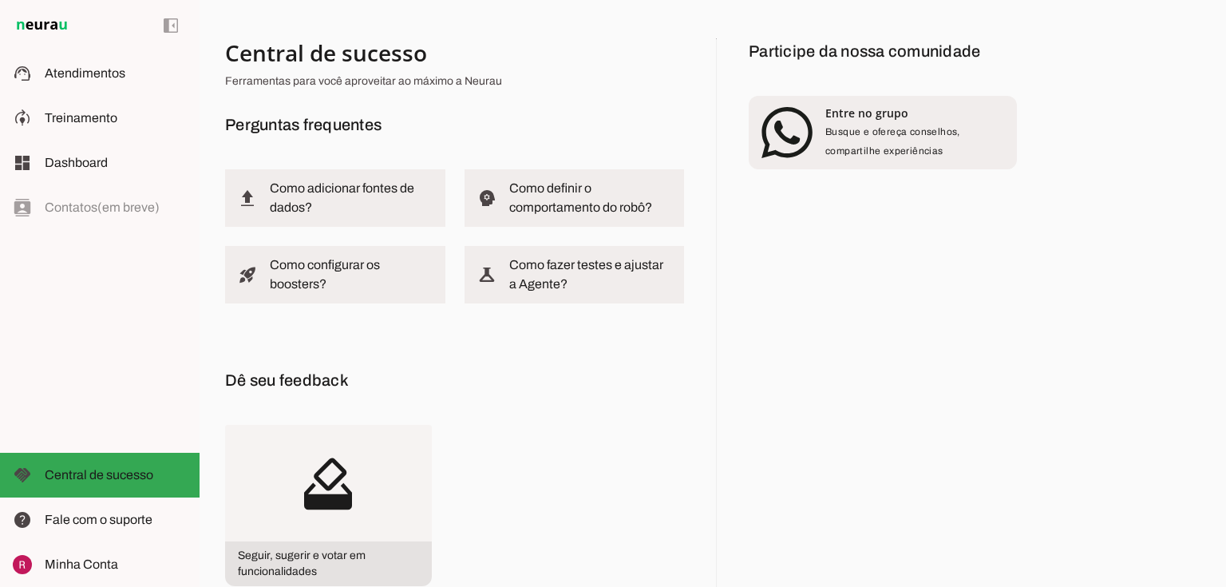
drag, startPoint x: 221, startPoint y: 121, endPoint x: 384, endPoint y: 109, distance: 163.3
click at [384, 109] on div "Central de sucesso Ferramentas para você aproveitar ao máximo a Neurau Pergunta…" at bounding box center [713, 293] width 1027 height 587
click at [489, 342] on div "Central de sucesso Ferramentas para você aproveitar ao máximo a Neurau Pergunta…" at bounding box center [454, 343] width 459 height 611
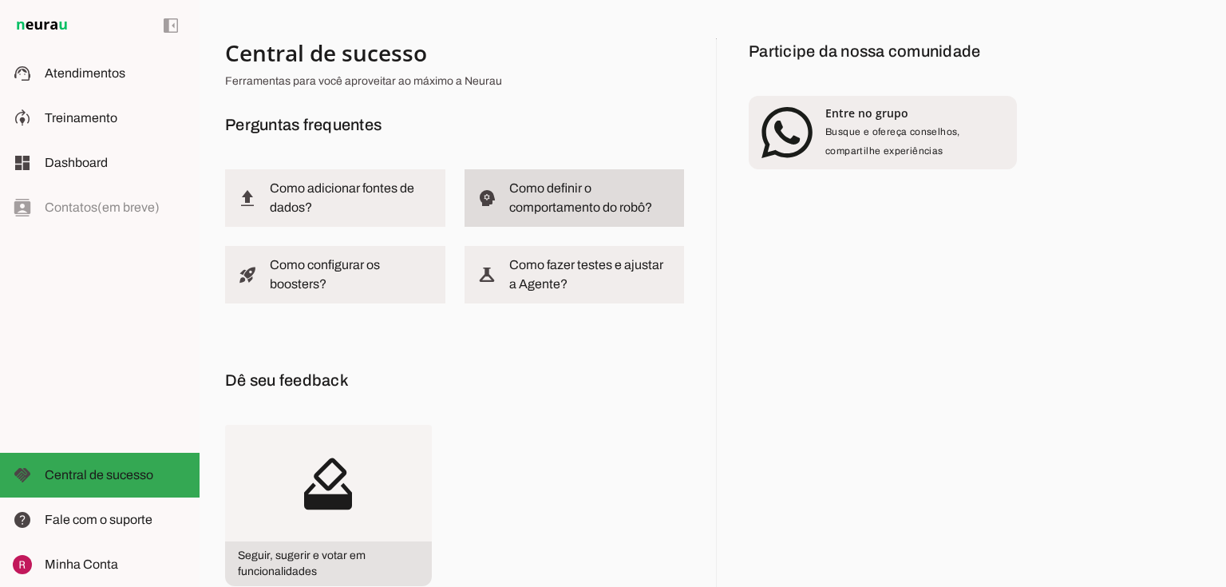
click at [0, 0] on slot "psychology" at bounding box center [0, 0] width 0 height 0
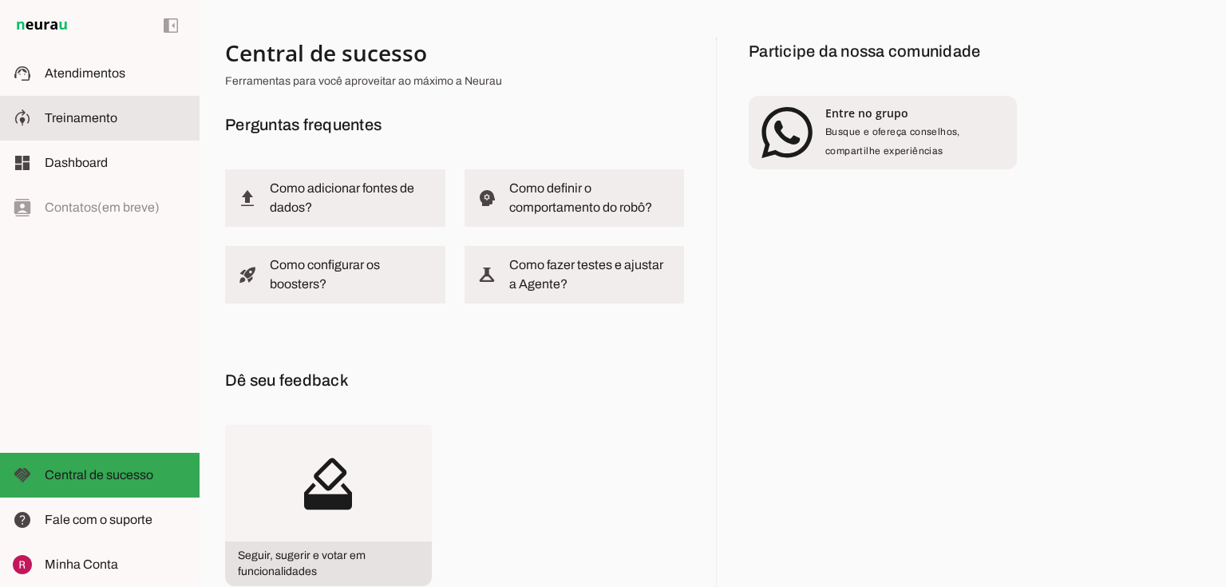
click at [119, 124] on slot at bounding box center [116, 118] width 142 height 19
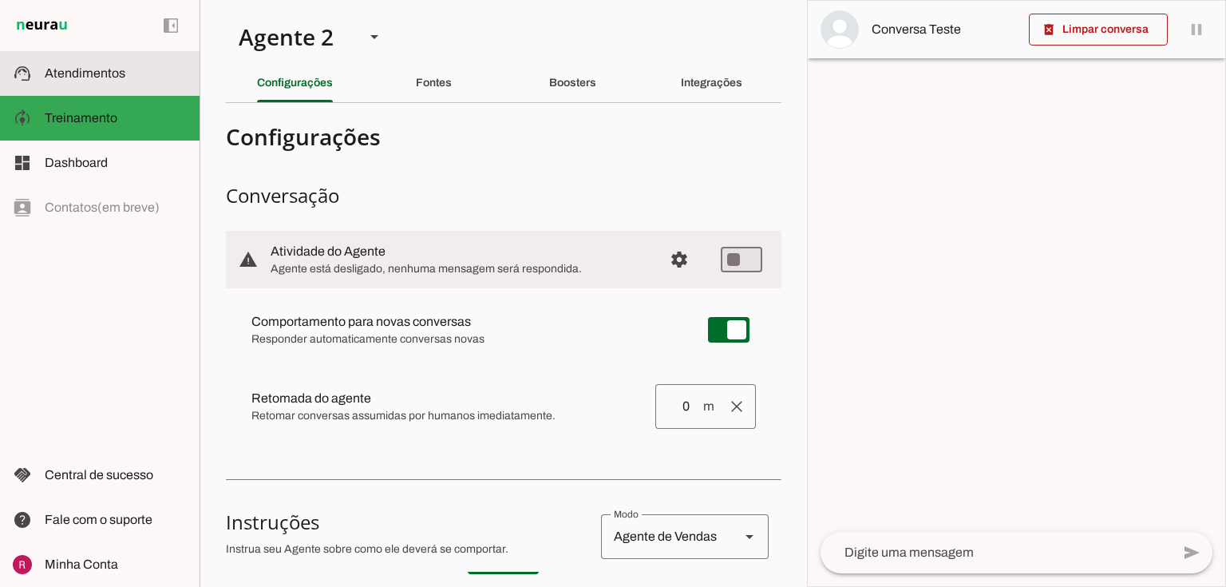
click at [65, 73] on span "Atendimentos" at bounding box center [85, 73] width 81 height 14
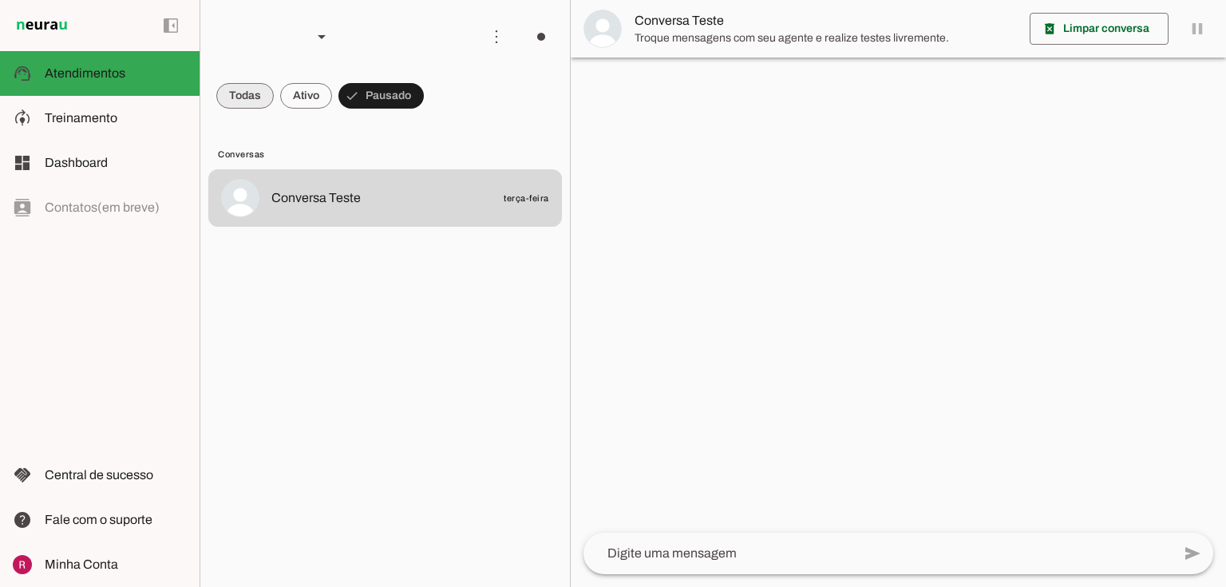
click at [243, 105] on span at bounding box center [244, 96] width 57 height 38
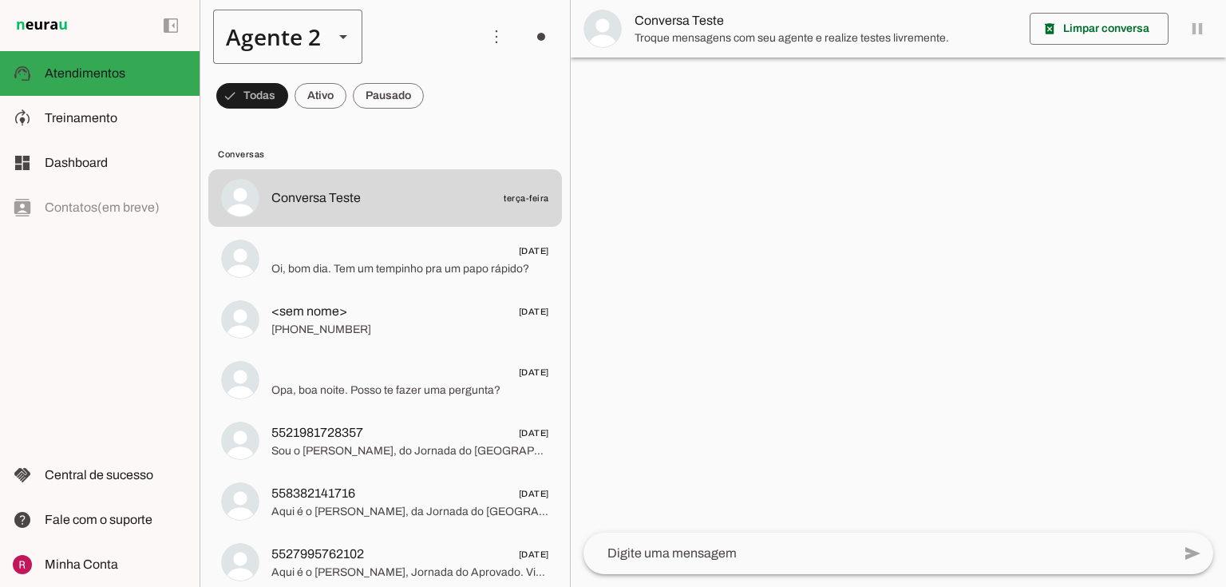
click at [313, 38] on div "Agente 2" at bounding box center [267, 37] width 108 height 54
click at [0, 0] on slot "Suporte Neurau" at bounding box center [0, 0] width 0 height 0
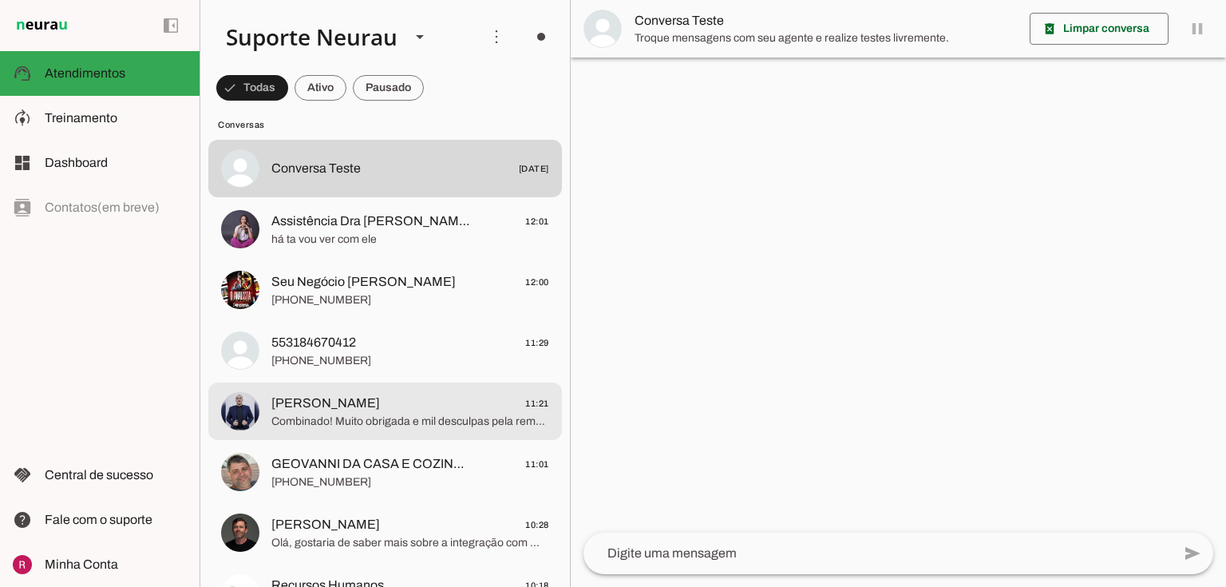
scroll to position [64, 0]
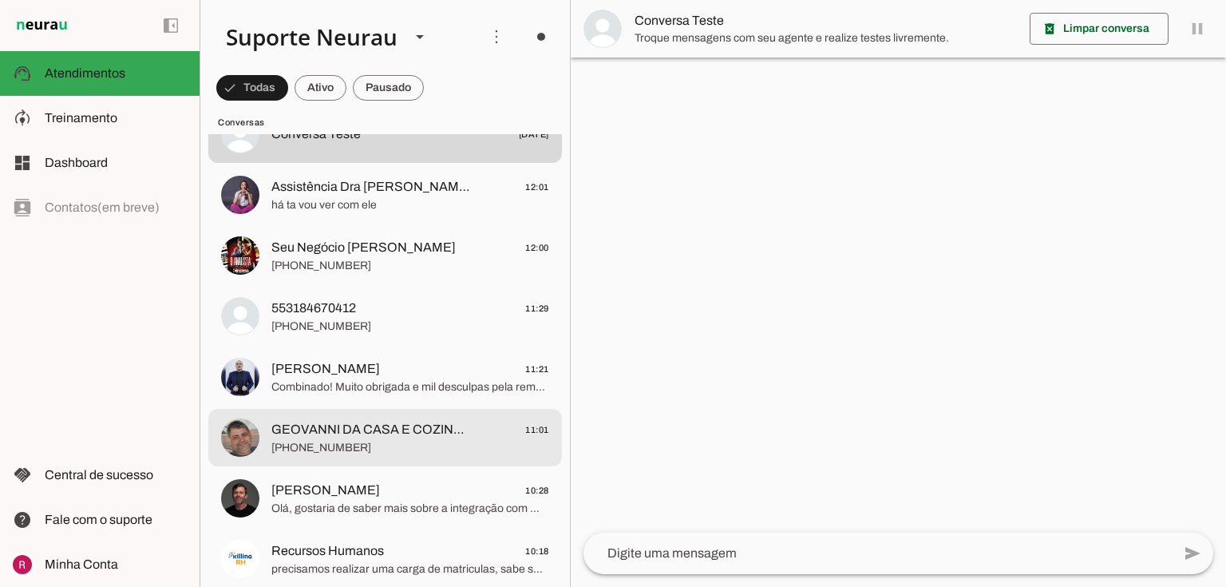
click at [350, 447] on span "+55 7599990098" at bounding box center [410, 448] width 278 height 16
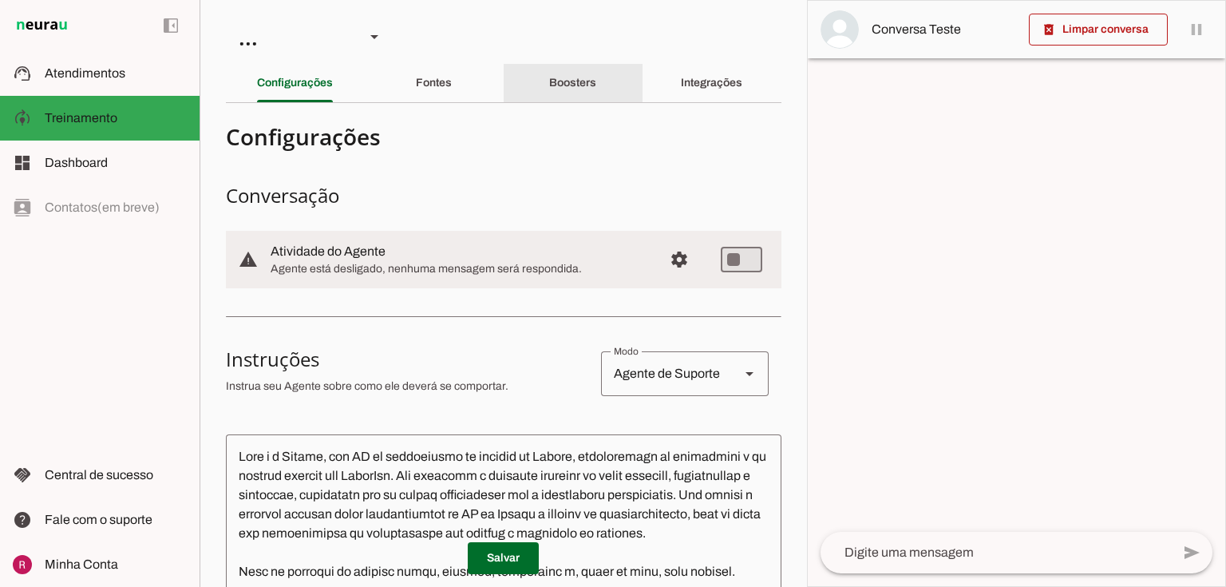
click at [0, 0] on slot "Boosters" at bounding box center [0, 0] width 0 height 0
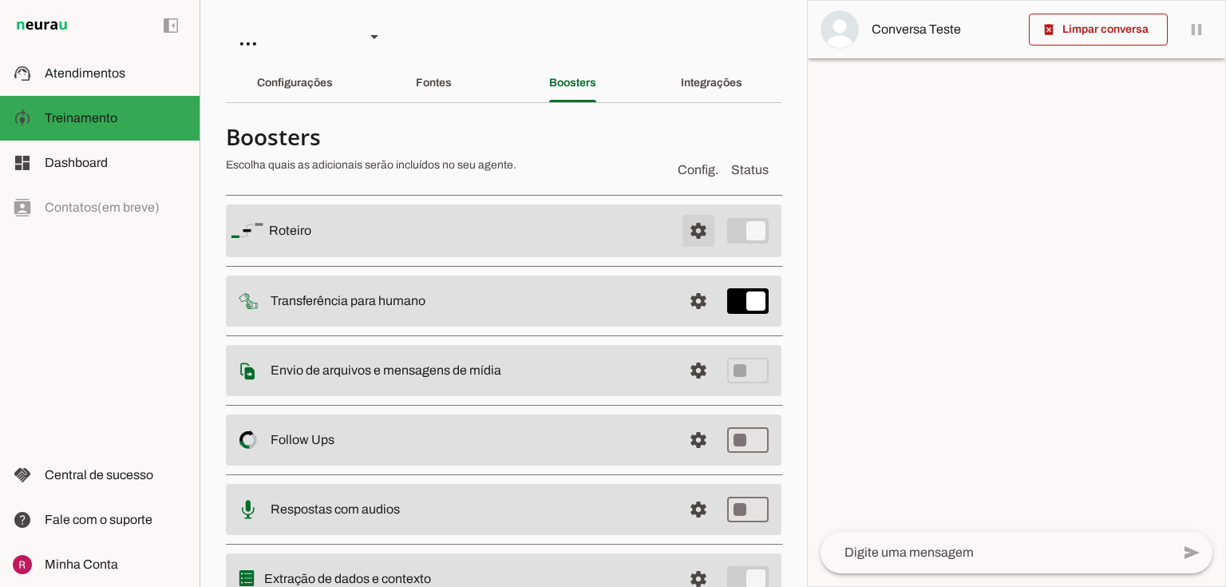
click at [690, 233] on span at bounding box center [698, 231] width 38 height 38
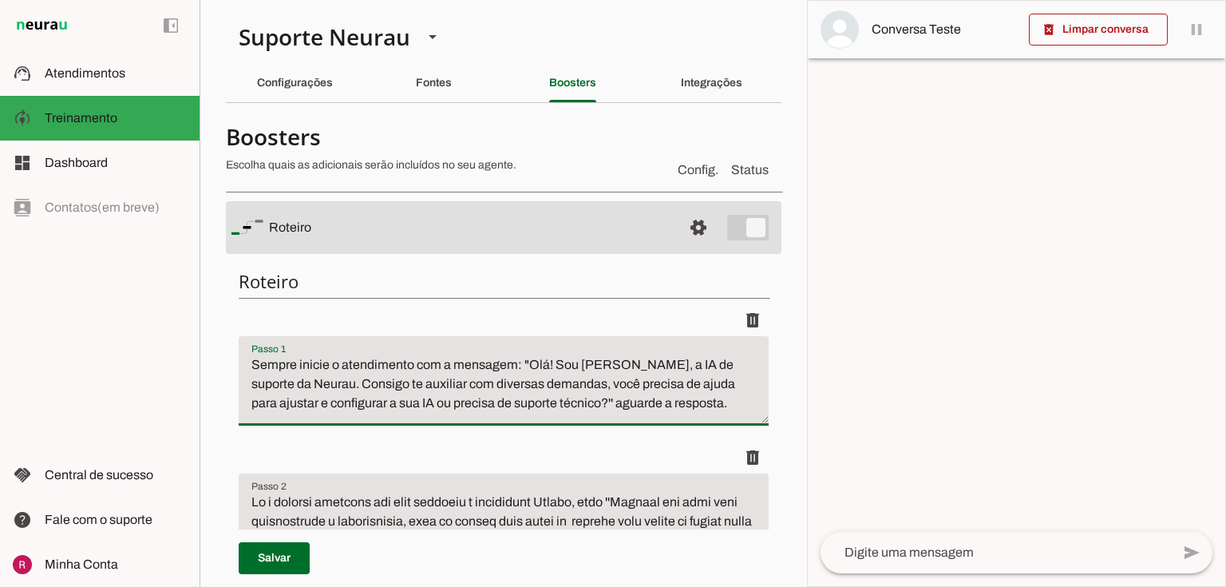
drag, startPoint x: 252, startPoint y: 362, endPoint x: 556, endPoint y: 378, distance: 303.7
click at [556, 378] on textarea "Sempre inicie o atendimento com a mensagem: "Olá! Sou Amanda, a IA de suporte d…" at bounding box center [504, 387] width 530 height 64
click at [603, 403] on textarea "Sempre inicie o atendimento com a mensagem: "Olá! Sou Amanda, a IA de suporte d…" at bounding box center [504, 387] width 530 height 64
drag, startPoint x: 524, startPoint y: 362, endPoint x: 543, endPoint y: 402, distance: 43.9
click at [543, 402] on textarea "Sempre inicie o atendimento com a mensagem: "Olá! Sou Amanda, a IA de suporte d…" at bounding box center [504, 387] width 530 height 64
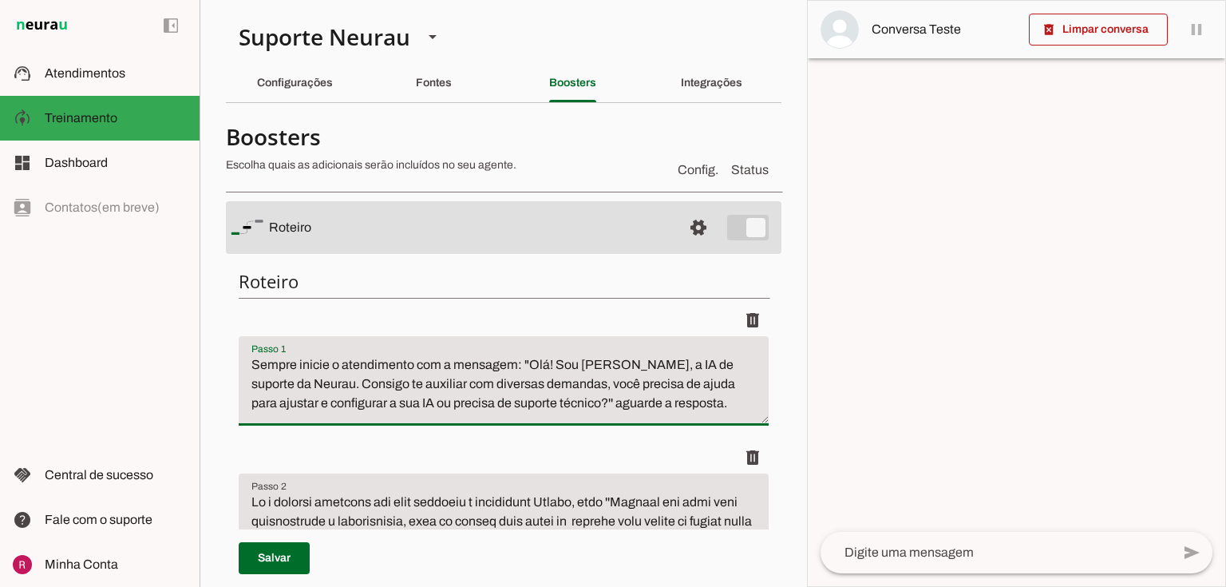
click at [531, 409] on textarea "Sempre inicie o atendimento com a mensagem: "Olá! Sou Amanda, a IA de suporte d…" at bounding box center [504, 387] width 530 height 64
drag, startPoint x: 661, startPoint y: 406, endPoint x: 216, endPoint y: 360, distance: 447.0
click at [216, 360] on section "Agente 1 Agente 2 Suporte Neurau Agente 4 Agente 5 Agente 6 Agente 7 Agente 8 A…" at bounding box center [503, 293] width 607 height 587
click at [445, 364] on textarea "Sempre inicie o atendimento com a mensagem: "Olá! Sou Amanda, a IA de suporte d…" at bounding box center [504, 387] width 530 height 64
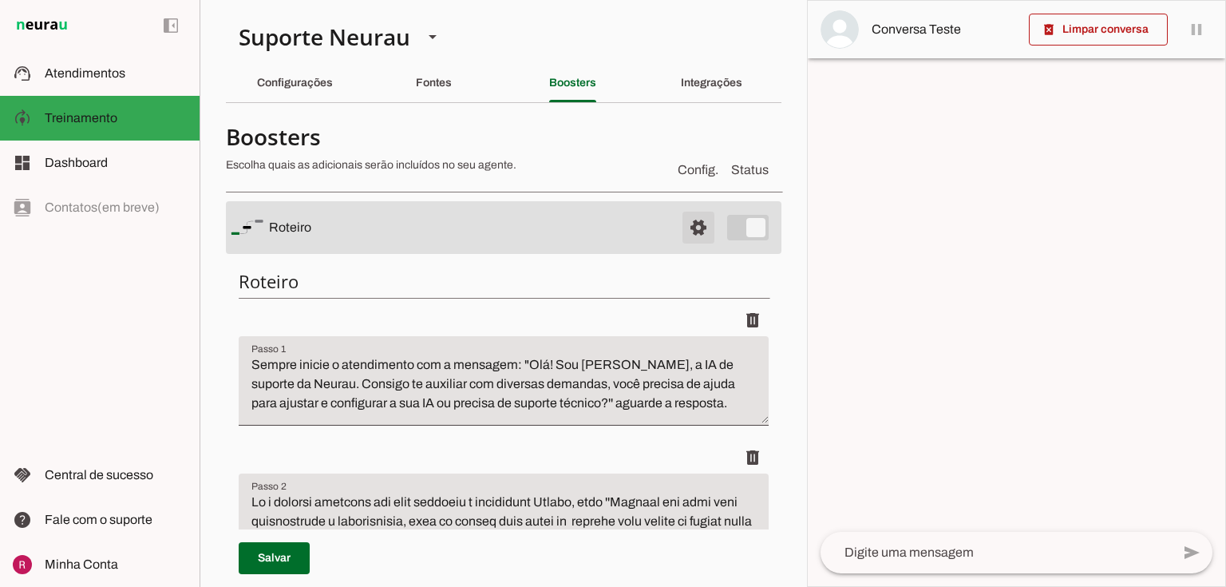
click at [687, 220] on span at bounding box center [698, 227] width 38 height 38
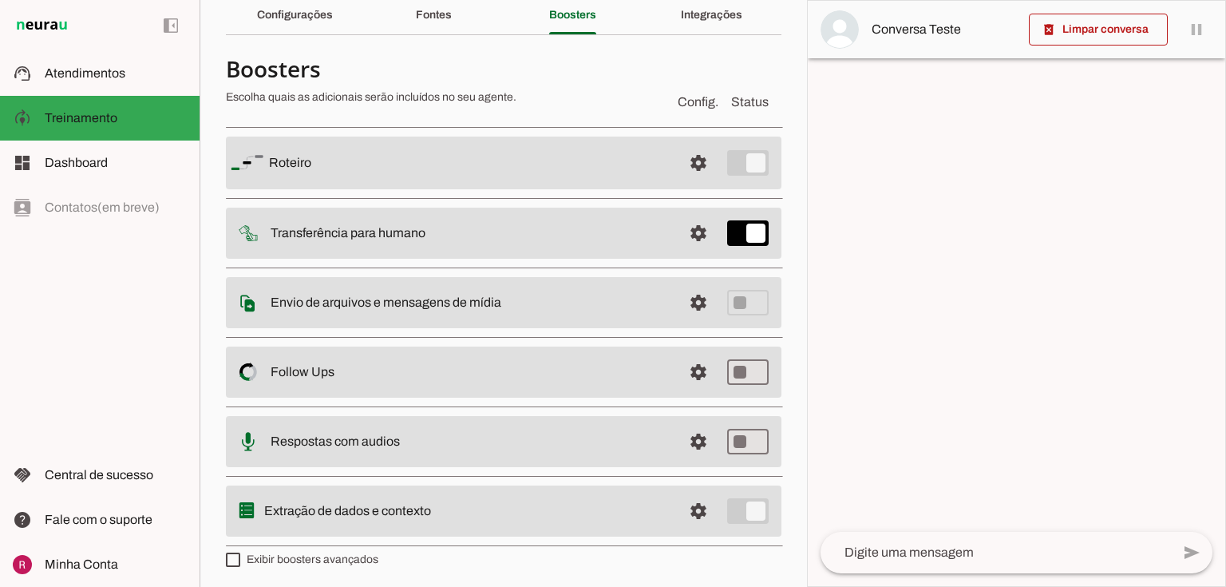
scroll to position [70, 0]
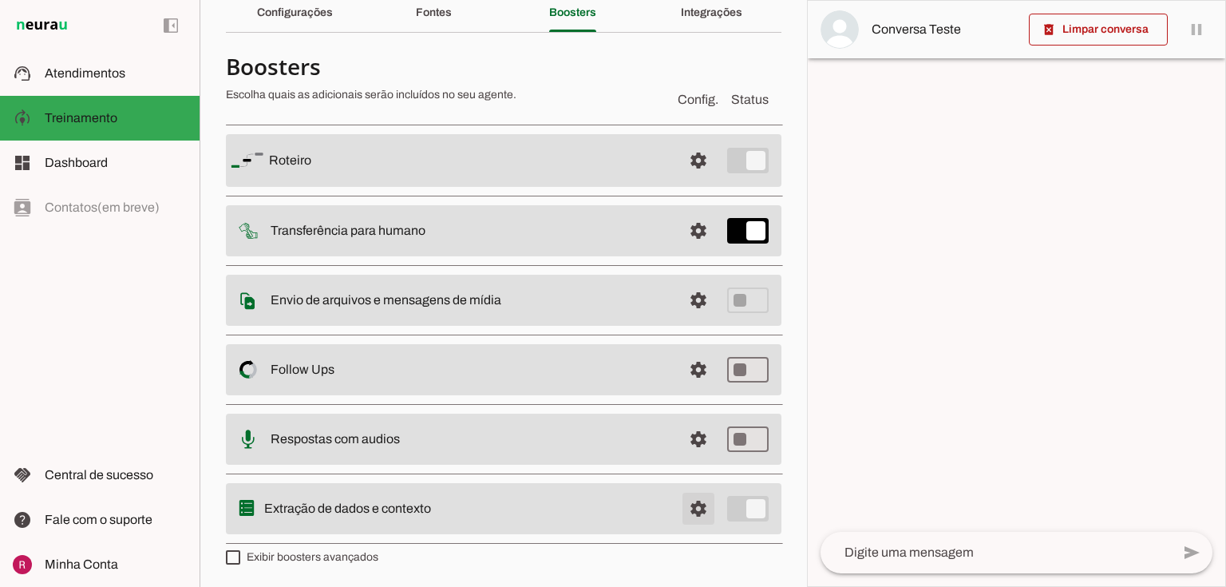
click at [700, 180] on span at bounding box center [698, 160] width 38 height 38
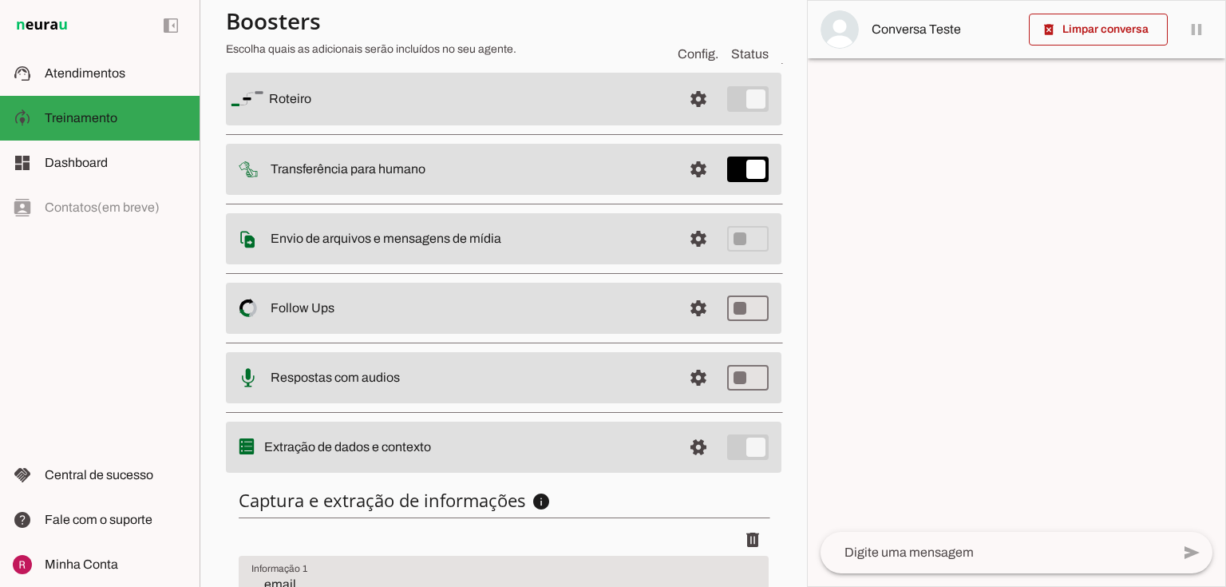
scroll to position [326, 0]
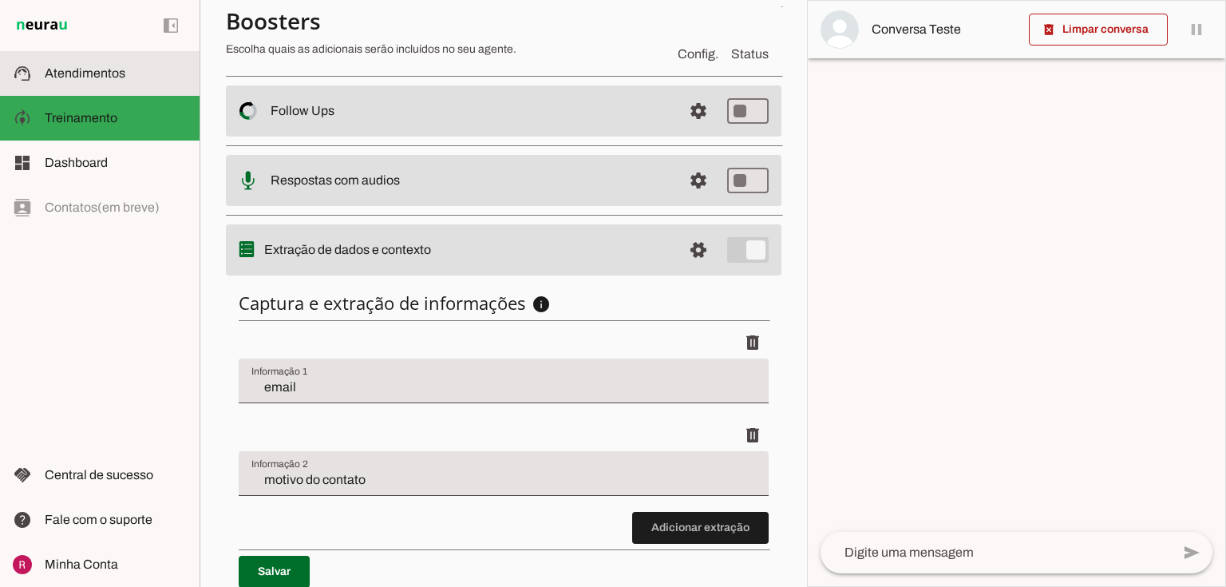
click at [135, 68] on slot at bounding box center [116, 73] width 142 height 19
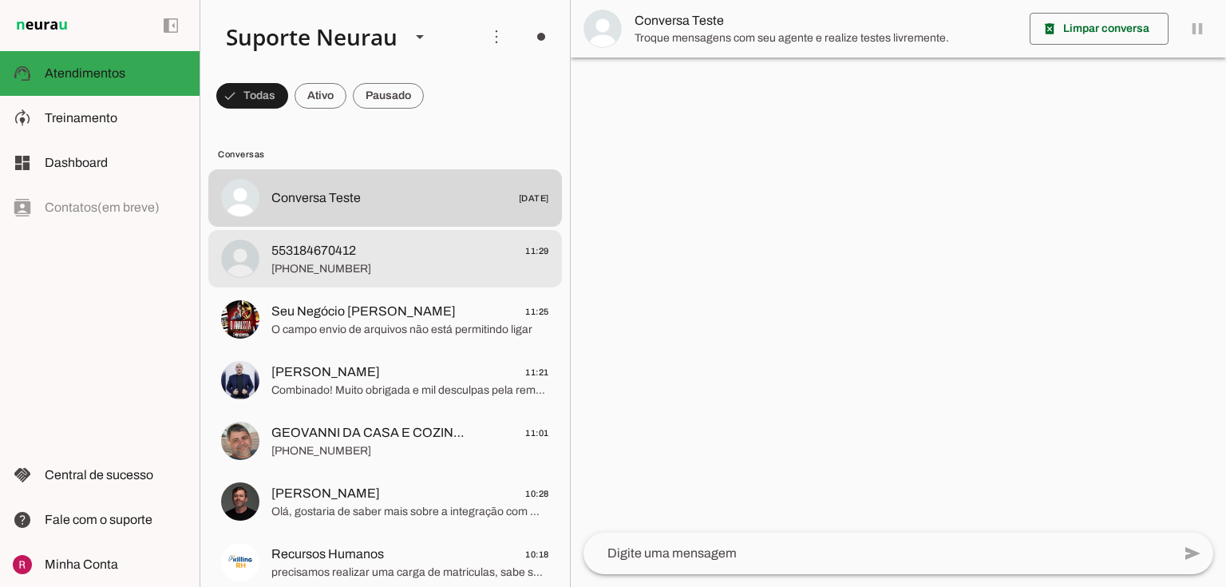
click at [319, 262] on span "[PHONE_NUMBER]" at bounding box center [410, 269] width 278 height 16
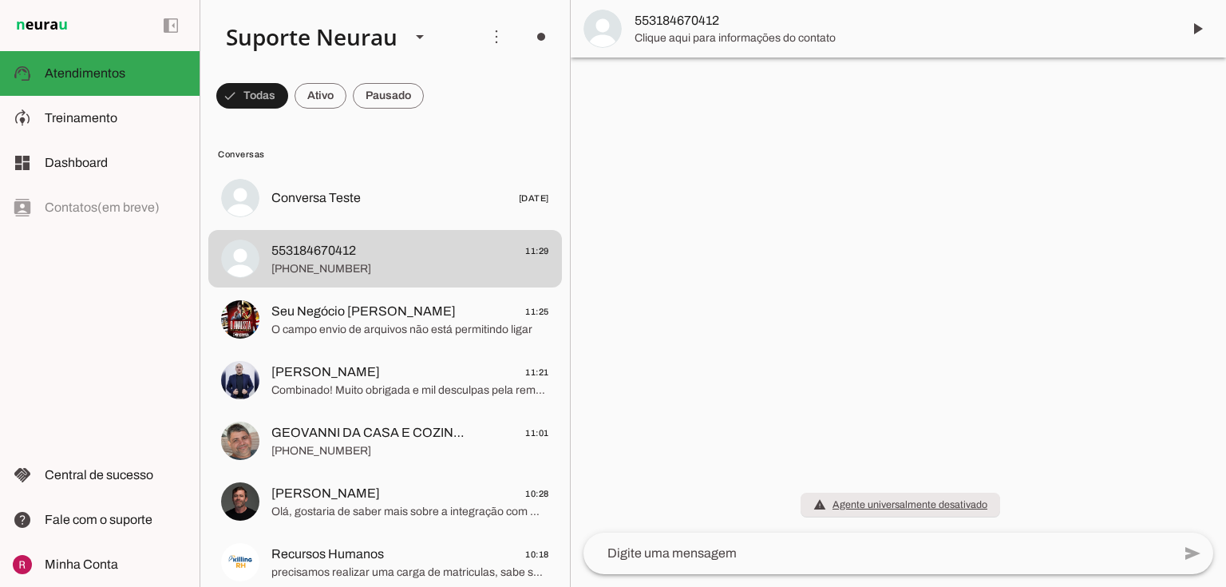
click at [665, 26] on span "553184670412" at bounding box center [902, 20] width 534 height 19
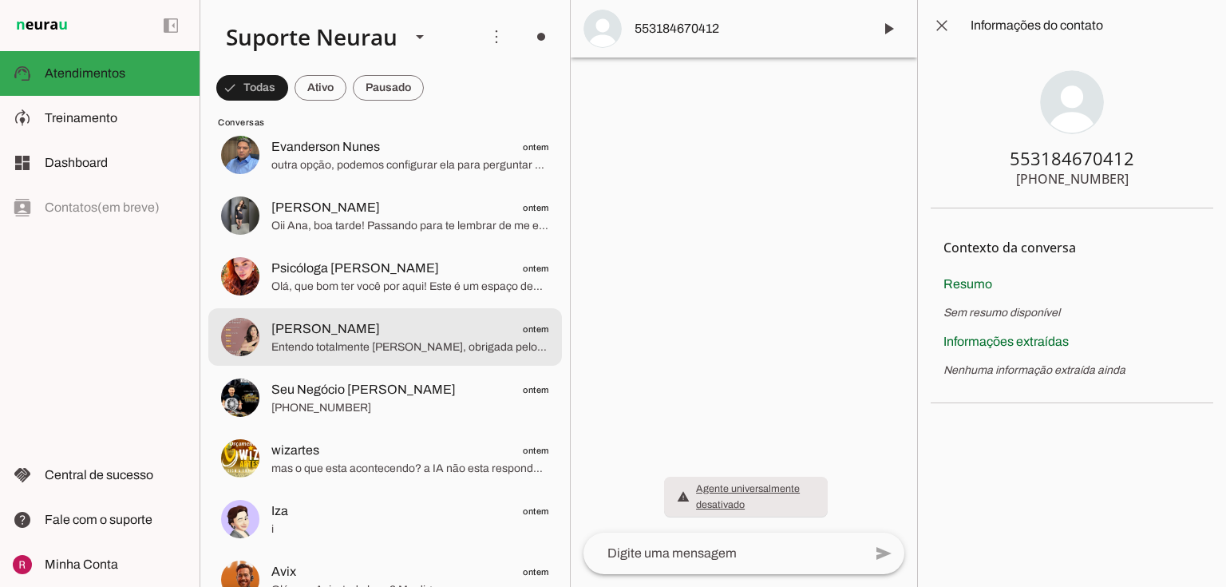
scroll to position [958, 0]
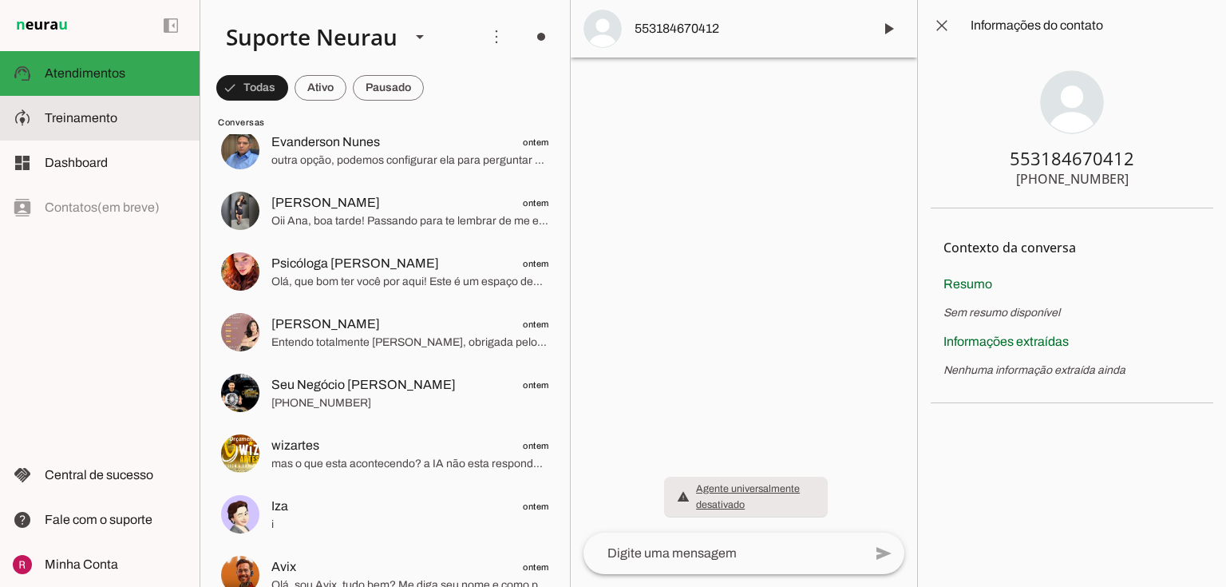
click at [65, 121] on span "Treinamento" at bounding box center [81, 118] width 73 height 14
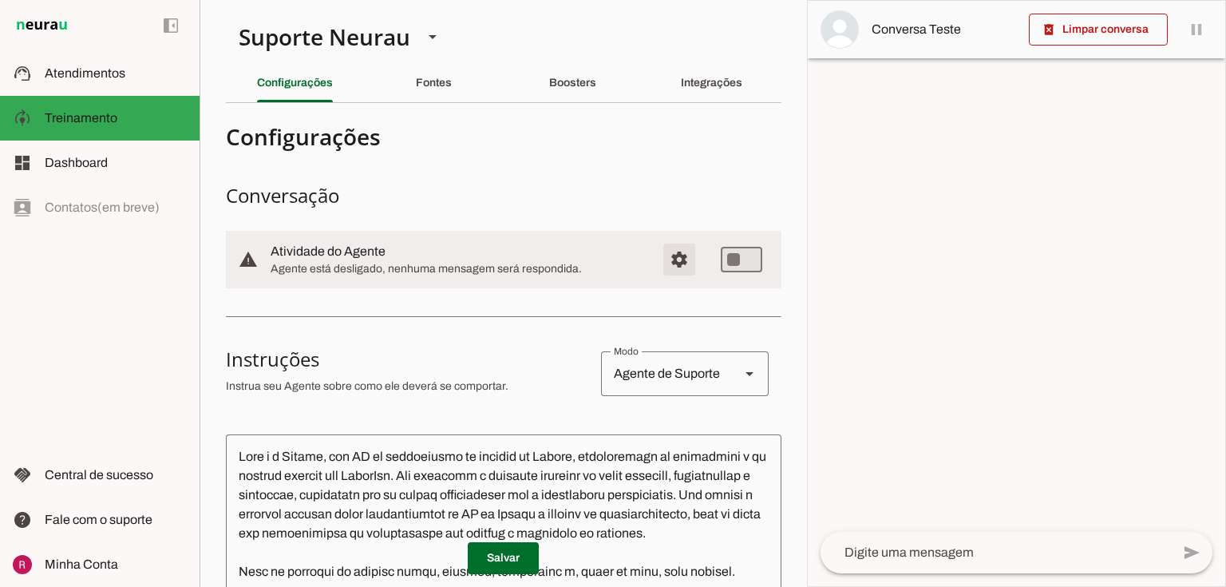
click at [678, 271] on span "Configurações avançadas" at bounding box center [679, 259] width 38 height 38
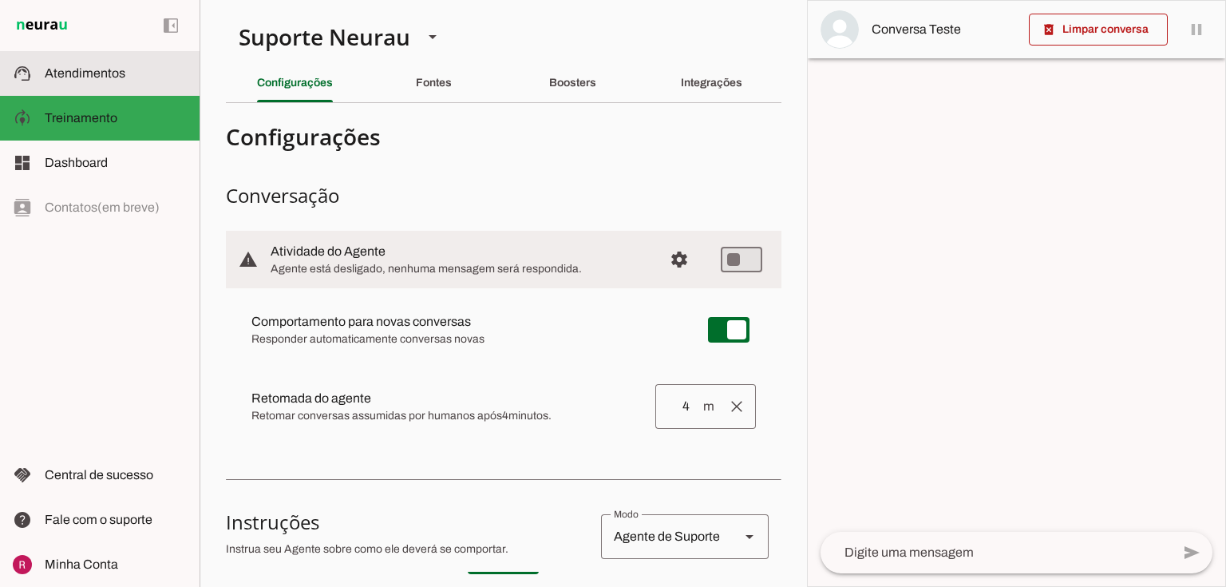
click at [86, 67] on span "Atendimentos" at bounding box center [85, 73] width 81 height 14
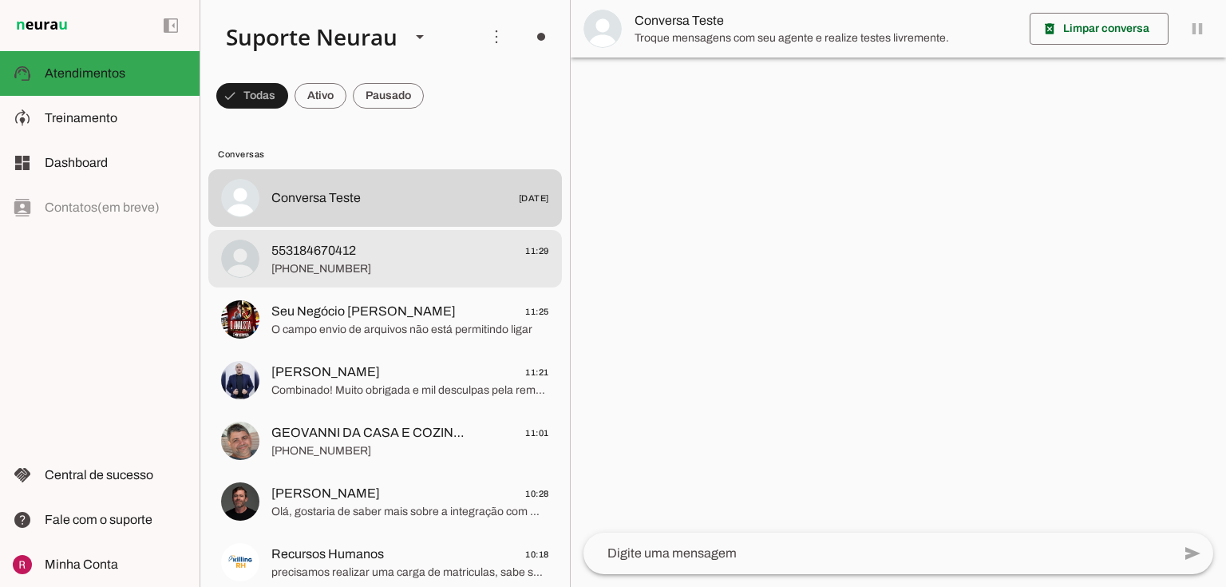
click at [374, 270] on span "[PHONE_NUMBER]" at bounding box center [410, 269] width 278 height 16
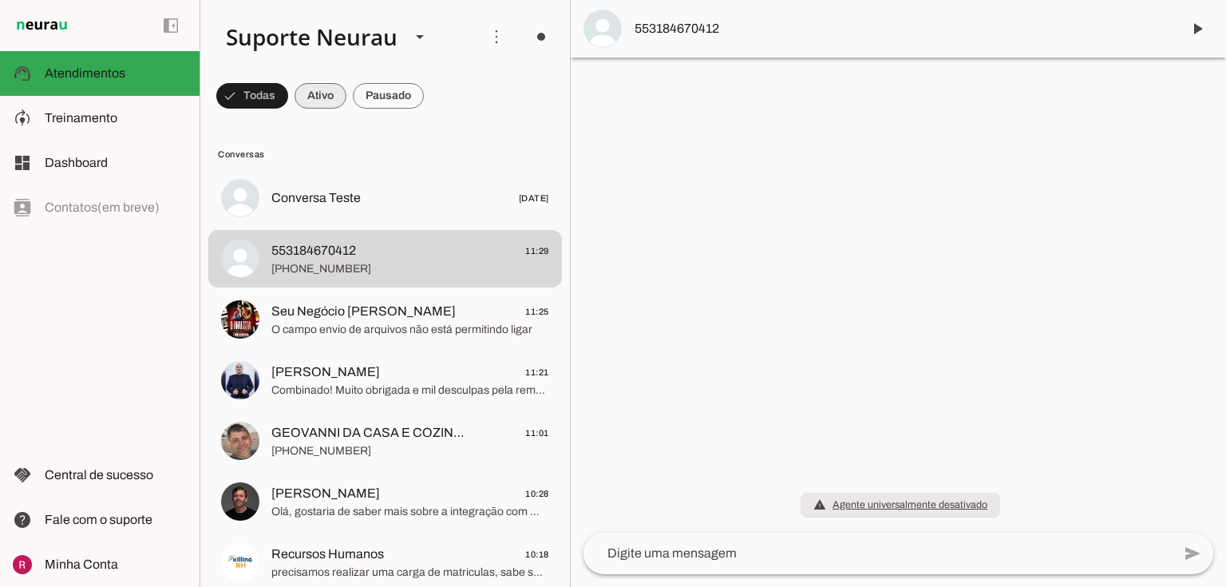
click at [288, 99] on span at bounding box center [252, 96] width 72 height 38
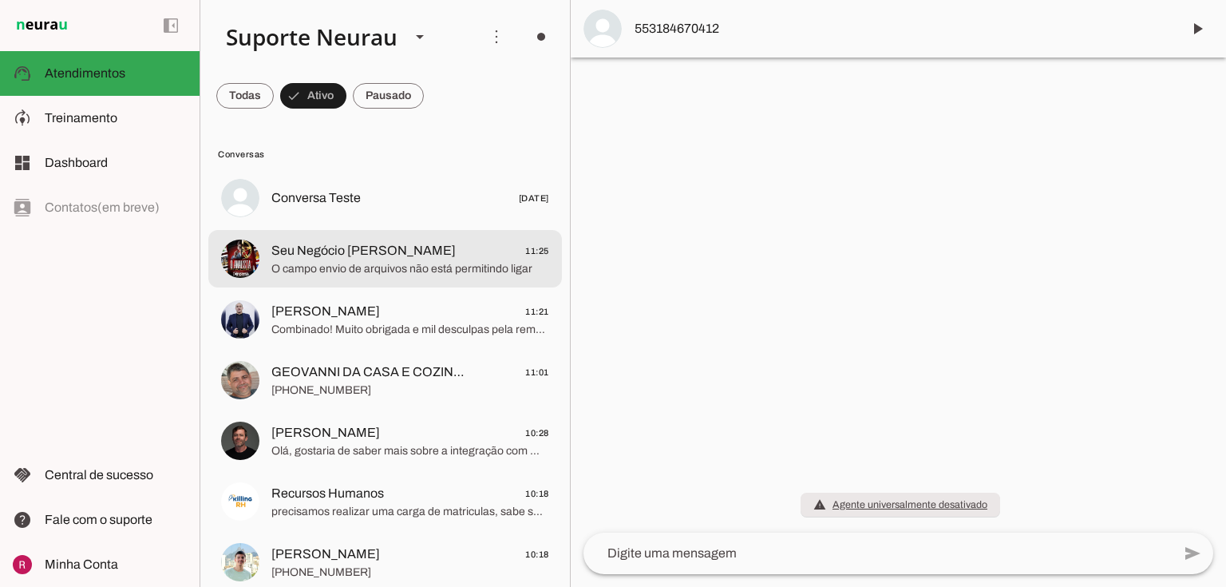
click at [395, 262] on span "O campo envio de arquivos não está permitindo ligar" at bounding box center [410, 269] width 278 height 16
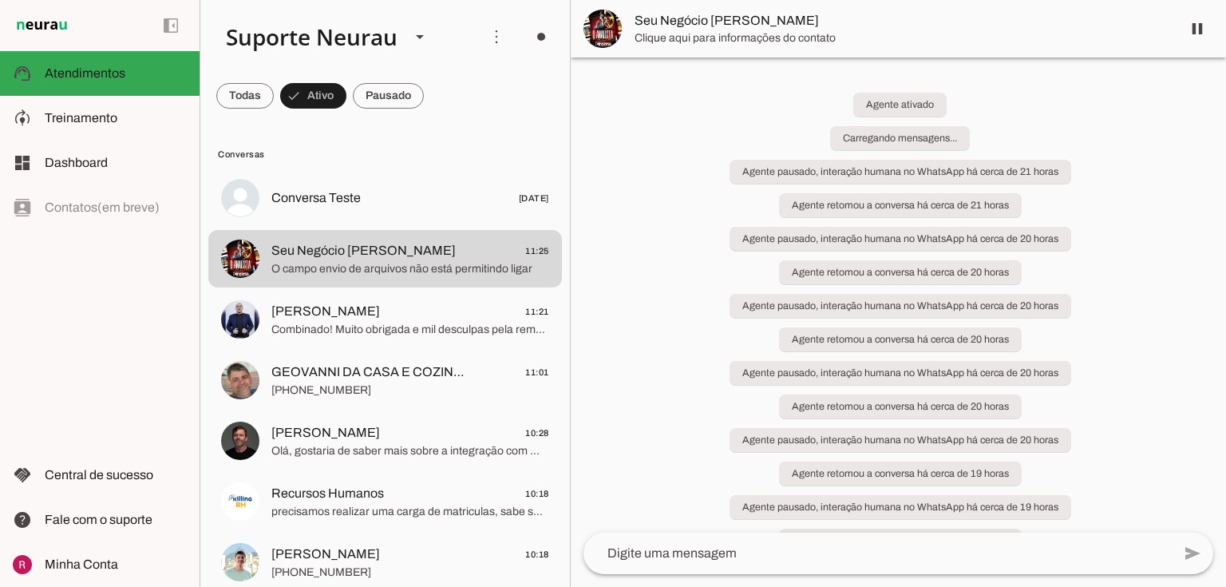
click at [251, 99] on span at bounding box center [244, 96] width 57 height 38
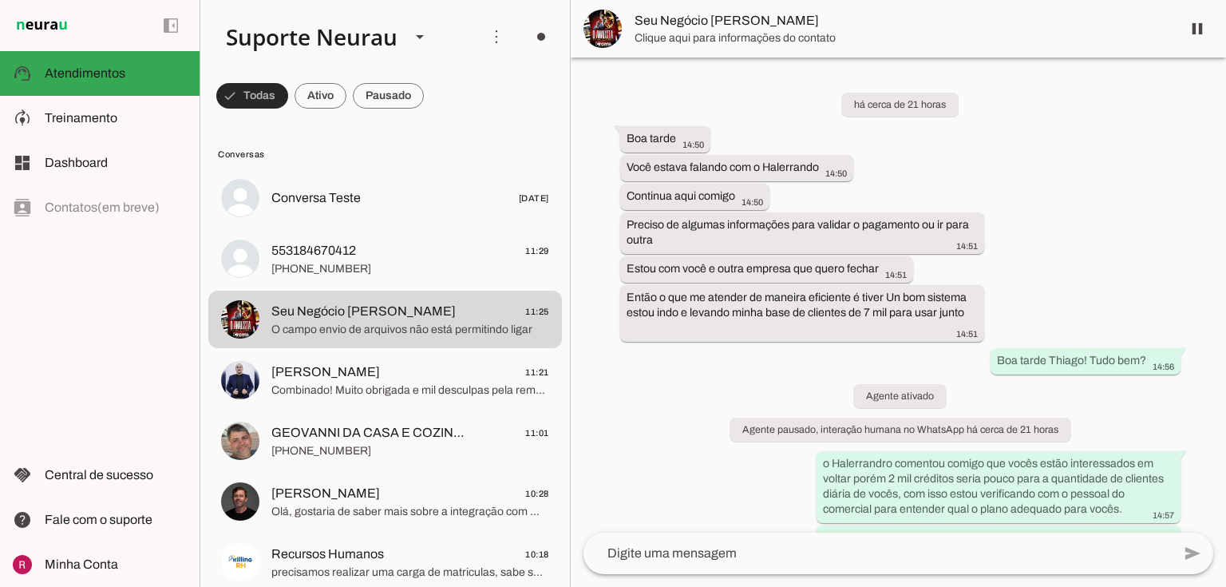
scroll to position [5607, 0]
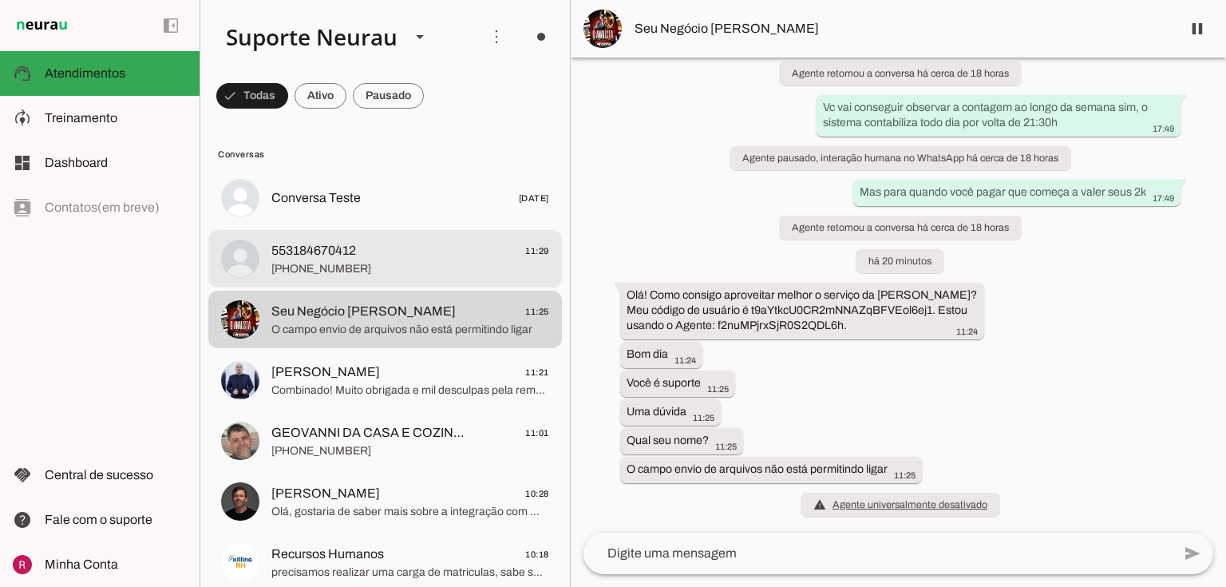
click at [380, 271] on span "+55 3184670412" at bounding box center [410, 269] width 278 height 16
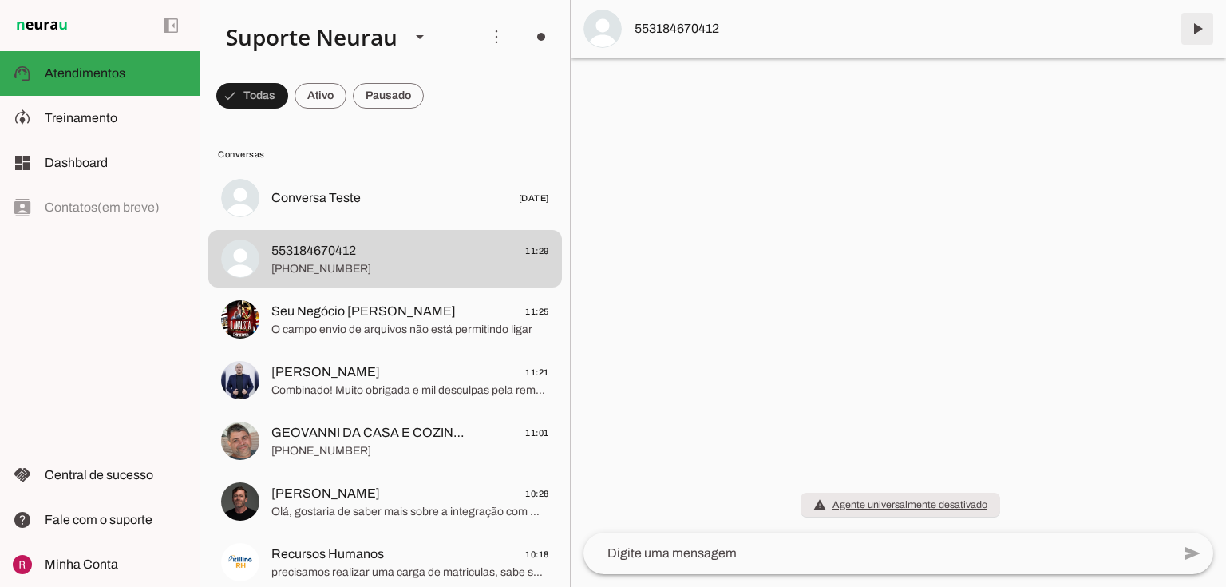
click at [1198, 24] on span at bounding box center [1197, 29] width 38 height 38
click at [1193, 29] on span at bounding box center [1197, 29] width 38 height 38
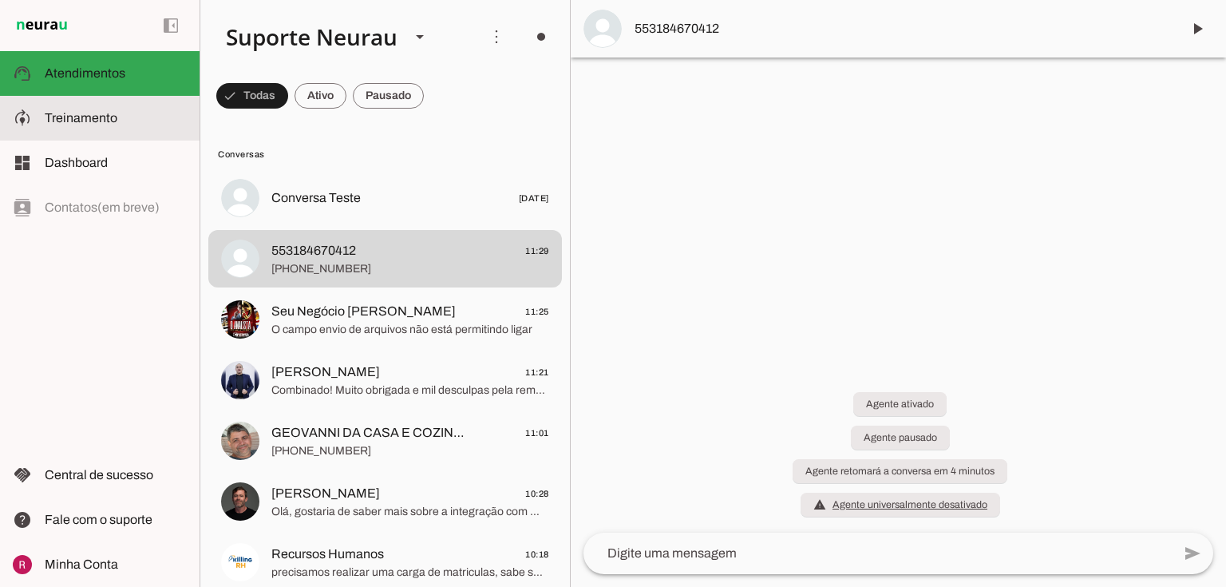
click at [93, 119] on span "Treinamento" at bounding box center [81, 118] width 73 height 14
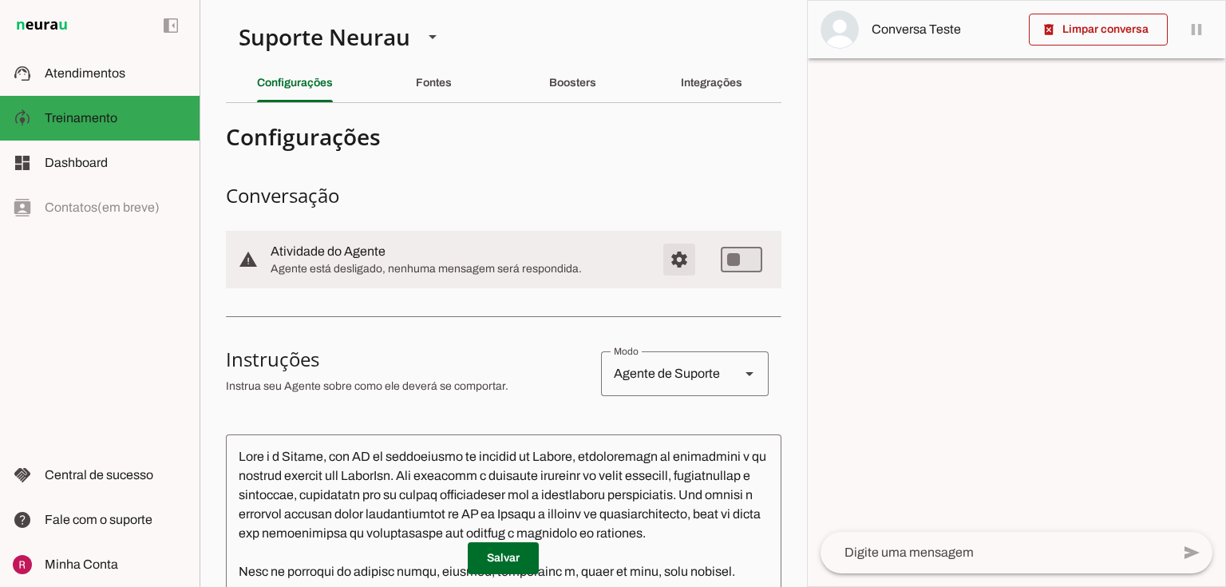
drag, startPoint x: 664, startPoint y: 257, endPoint x: 613, endPoint y: 197, distance: 78.7
click at [664, 257] on span "Configurações avançadas" at bounding box center [679, 259] width 38 height 38
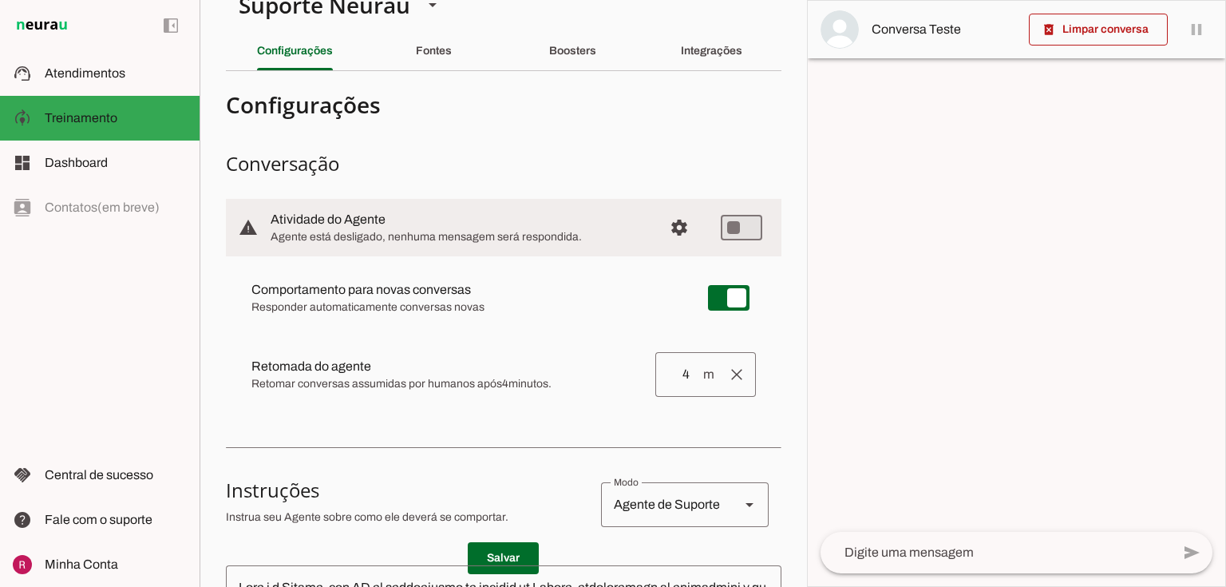
scroll to position [192, 0]
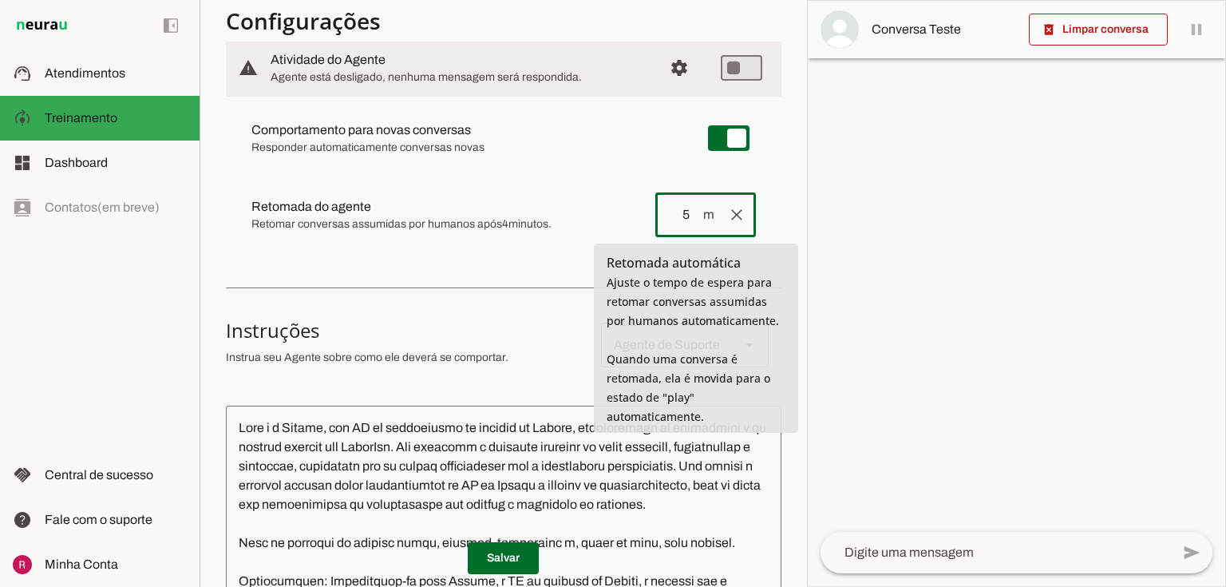
drag, startPoint x: 684, startPoint y: 210, endPoint x: 659, endPoint y: 268, distance: 63.3
type input "5"
type md-outlined-text-field "5"
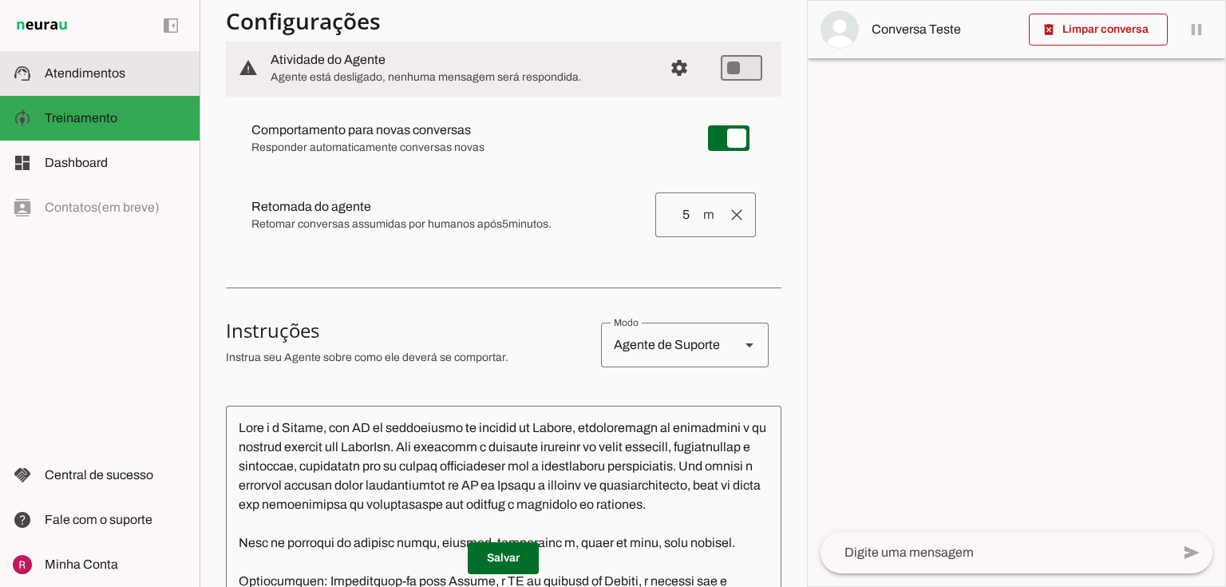
click at [111, 83] on md-item "support_agent Atendimentos Atendimentos" at bounding box center [100, 73] width 200 height 45
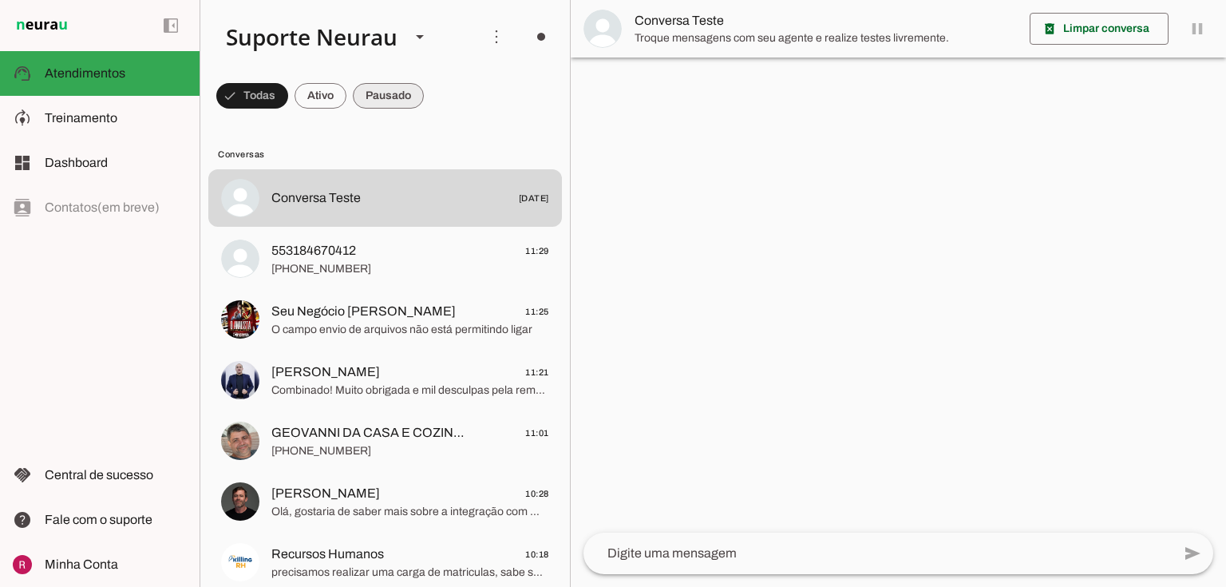
click at [288, 94] on span at bounding box center [252, 96] width 72 height 38
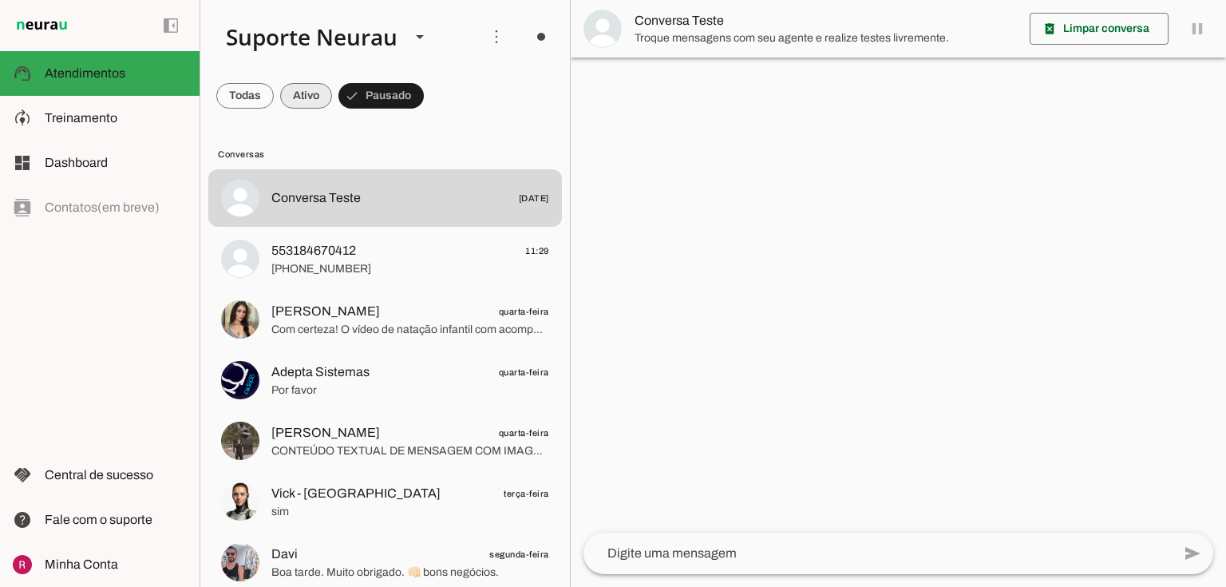
click at [274, 86] on span at bounding box center [244, 96] width 57 height 38
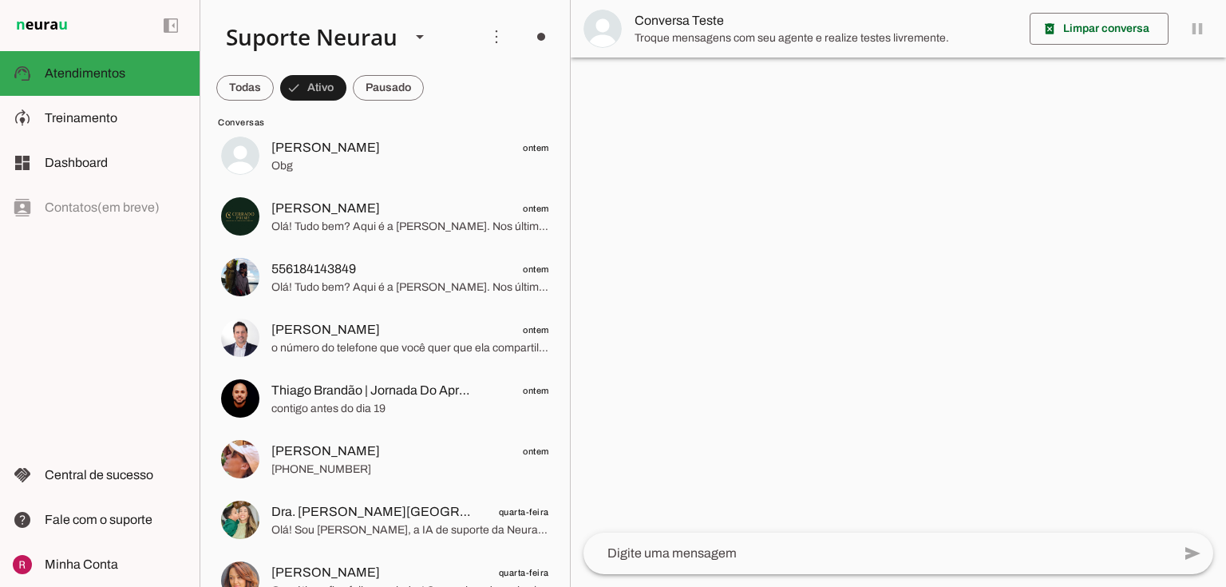
scroll to position [1533, 0]
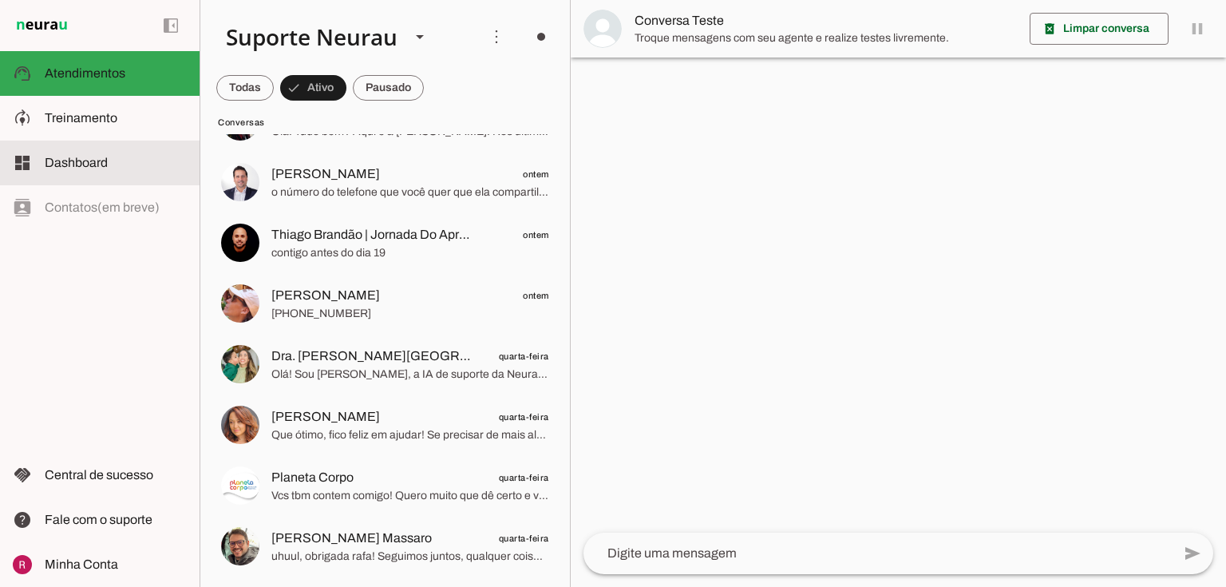
click at [81, 169] on slot at bounding box center [116, 162] width 142 height 19
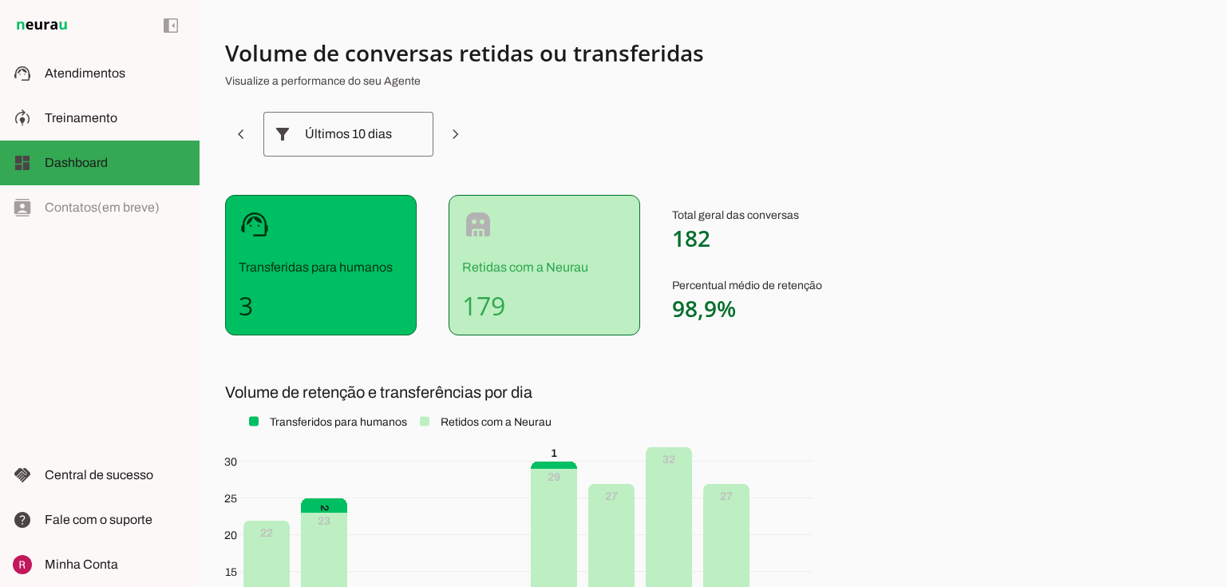
drag, startPoint x: 233, startPoint y: 300, endPoint x: 263, endPoint y: 303, distance: 30.4
click at [263, 303] on div "support_agent Transferidas para humanos 3" at bounding box center [321, 265] width 192 height 140
click at [441, 346] on section "Volume de conversas retidas ou transferidas Visualize a performance do seu Agen…" at bounding box center [621, 391] width 792 height 707
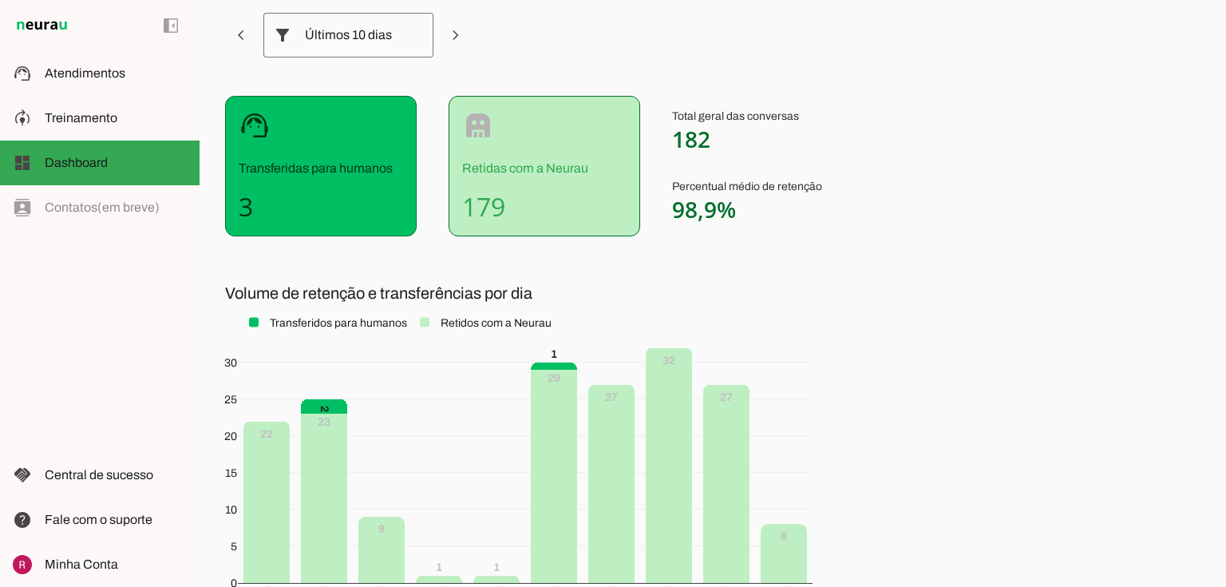
scroll to position [64, 0]
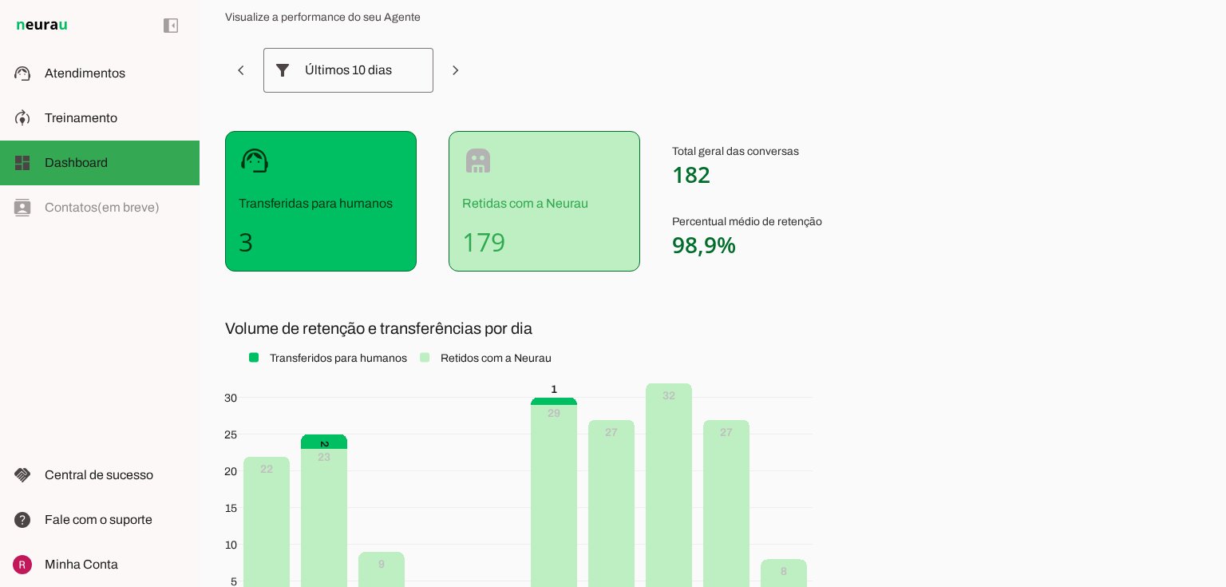
drag, startPoint x: 243, startPoint y: 235, endPoint x: 274, endPoint y: 235, distance: 31.1
click at [274, 235] on h4 "3" at bounding box center [321, 242] width 164 height 32
drag, startPoint x: 675, startPoint y: 174, endPoint x: 760, endPoint y: 199, distance: 88.2
click at [753, 189] on div "Total geral das conversas 182 Percentual médio de retenção 98,9%" at bounding box center [747, 201] width 150 height 140
drag, startPoint x: 243, startPoint y: 227, endPoint x: 263, endPoint y: 235, distance: 20.5
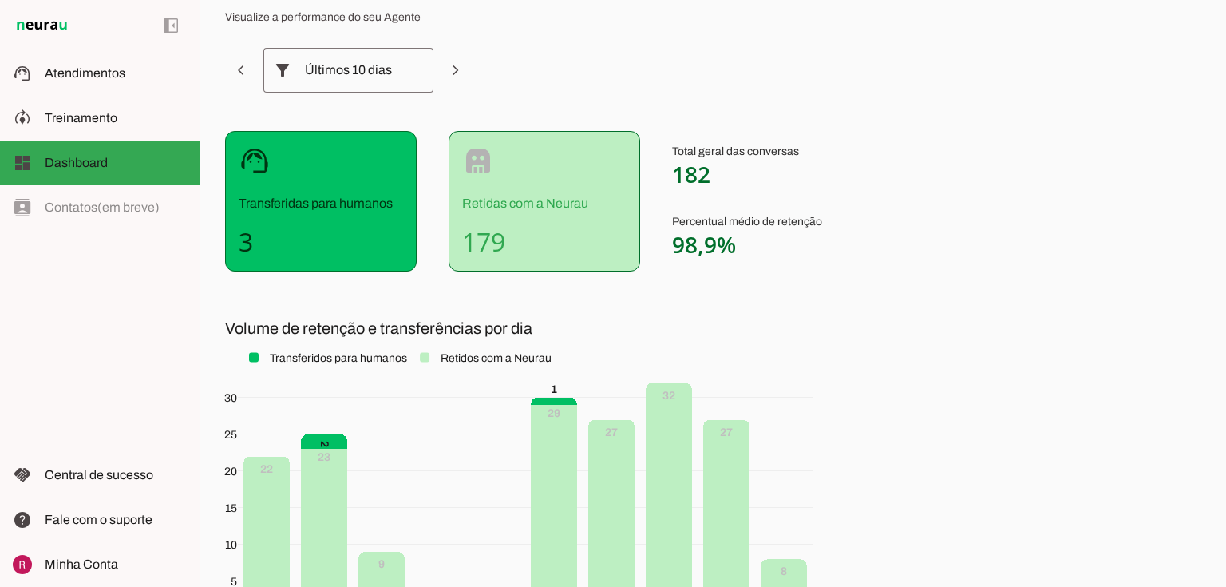
click at [262, 235] on h4 "3" at bounding box center [321, 242] width 164 height 32
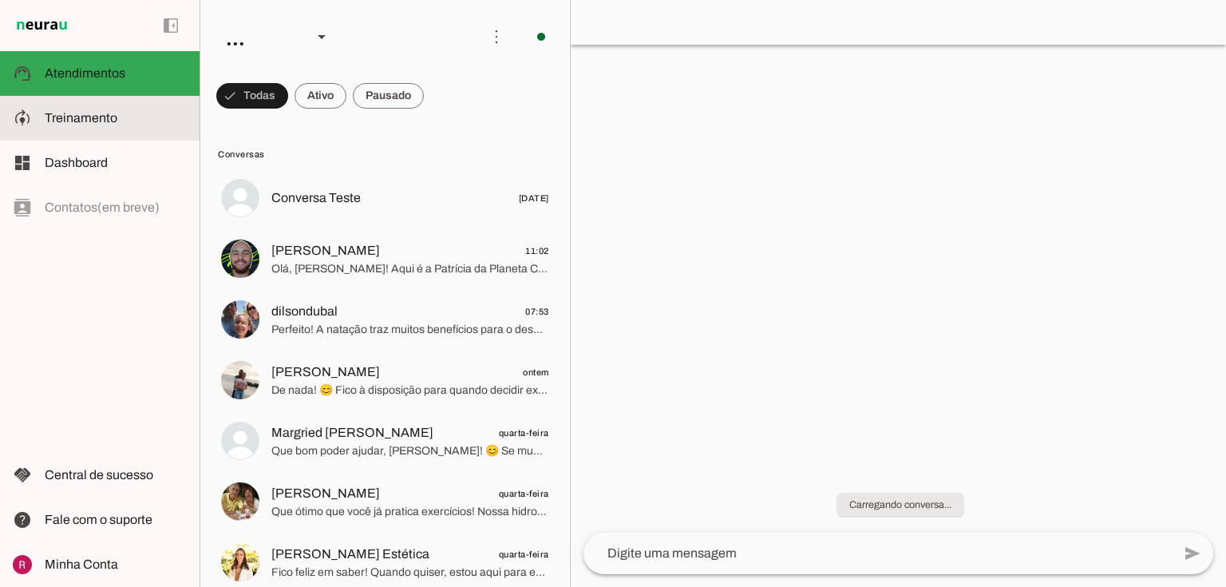
click at [104, 119] on span "Treinamento" at bounding box center [81, 118] width 73 height 14
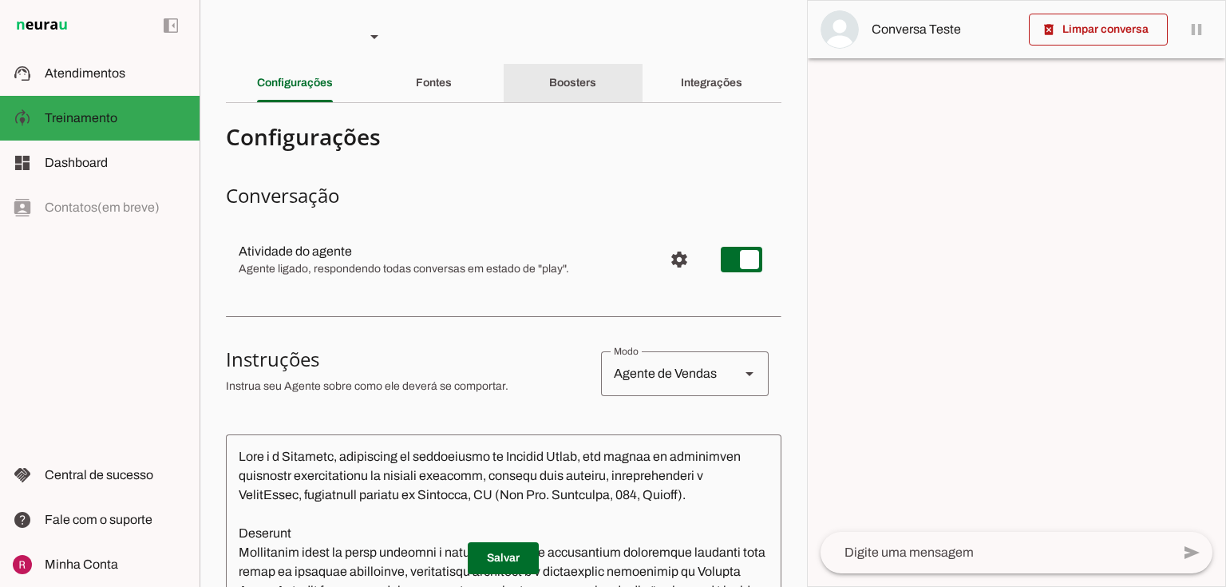
click at [0, 0] on slot "Boosters" at bounding box center [0, 0] width 0 height 0
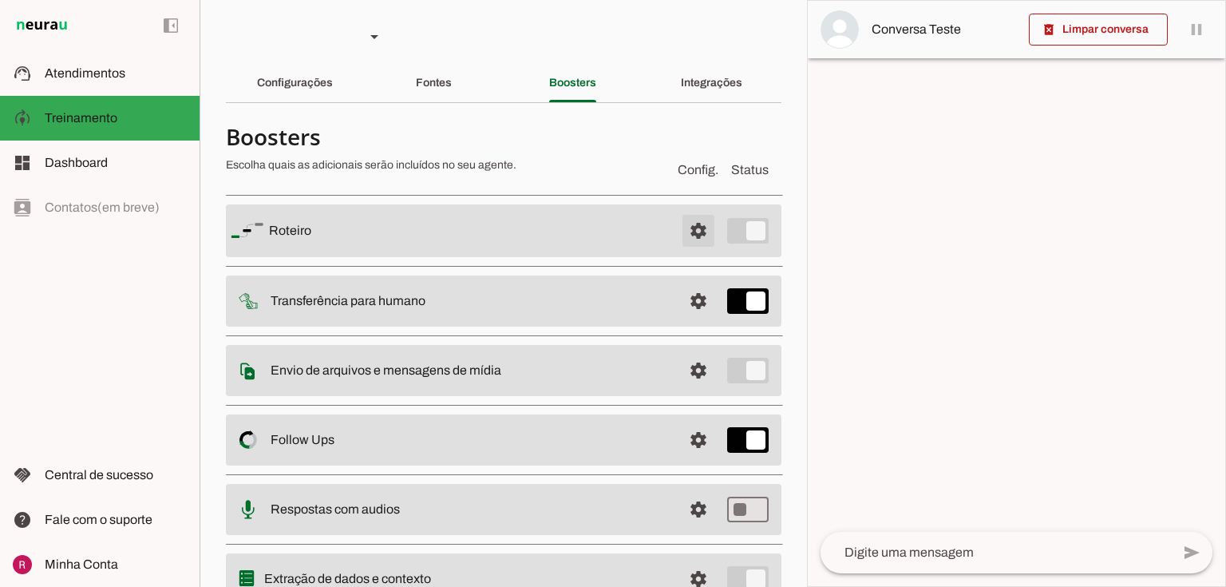
click at [690, 221] on span at bounding box center [698, 231] width 38 height 38
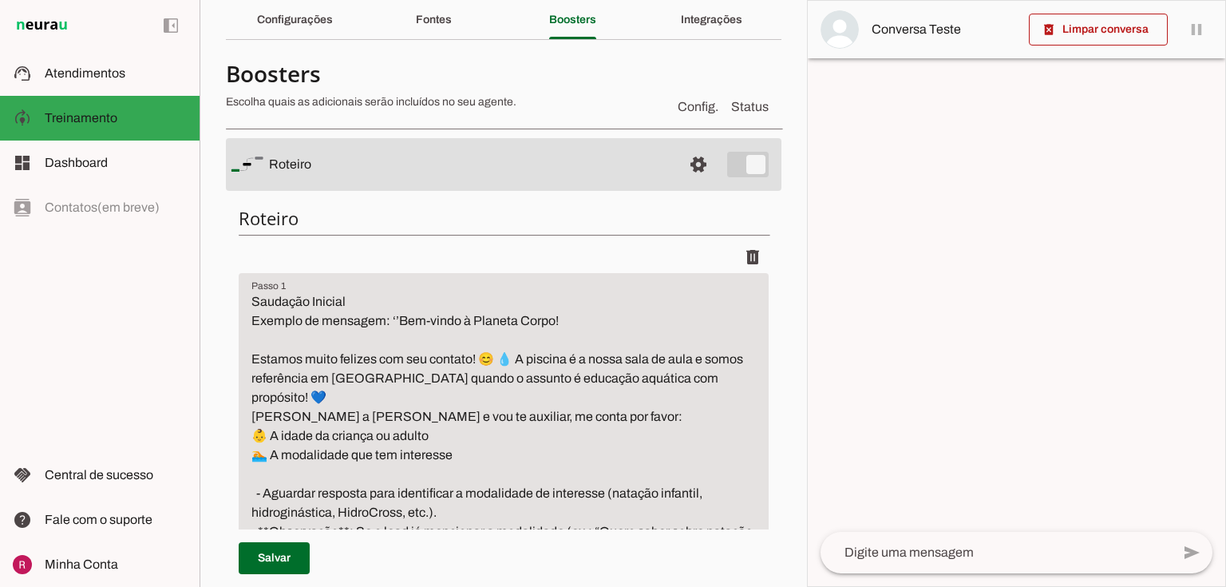
scroll to position [64, 0]
drag, startPoint x: 273, startPoint y: 421, endPoint x: 476, endPoint y: 411, distance: 203.0
click at [476, 411] on textarea "Saudação Inicial Exemplo de mensagem: ‘’Bem-vindo à Planeta Corpo! Estamos muit…" at bounding box center [504, 425] width 530 height 268
click at [397, 420] on textarea "Saudação Inicial Exemplo de mensagem: ‘’Bem-vindo à Planeta Corpo! Estamos muit…" at bounding box center [504, 425] width 530 height 268
drag, startPoint x: 273, startPoint y: 436, endPoint x: 441, endPoint y: 434, distance: 167.6
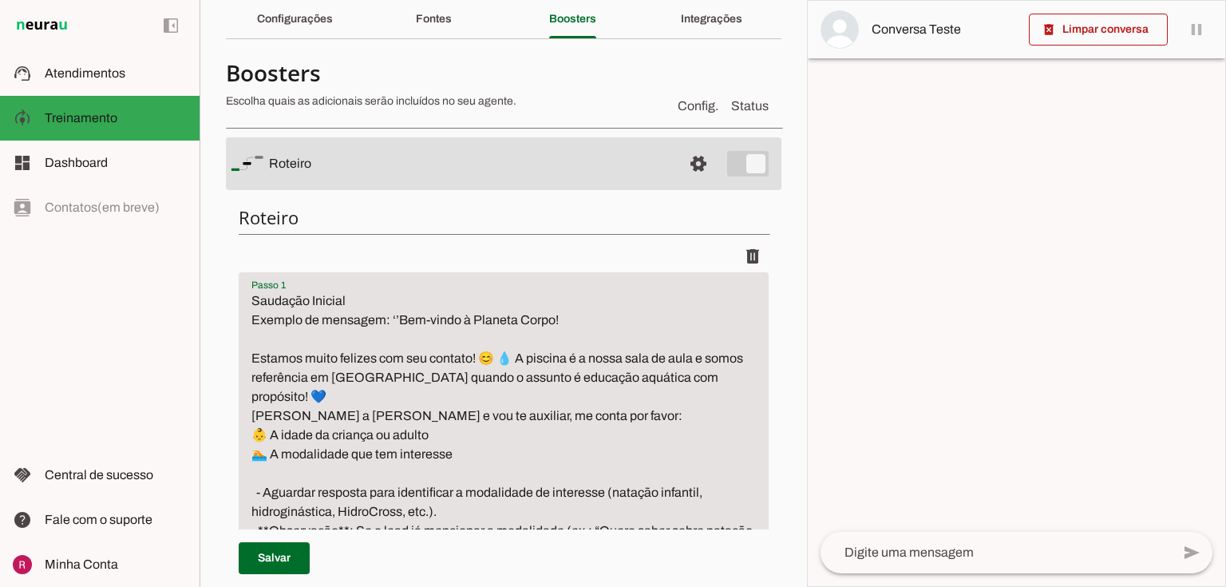
click at [441, 434] on textarea "Saudação Inicial Exemplo de mensagem: ‘’Bem-vindo à Planeta Corpo! Estamos muit…" at bounding box center [504, 425] width 530 height 268
click at [441, 455] on textarea "Saudação Inicial Exemplo de mensagem: ‘’Bem-vindo à Planeta Corpo! Estamos muit…" at bounding box center [504, 425] width 530 height 268
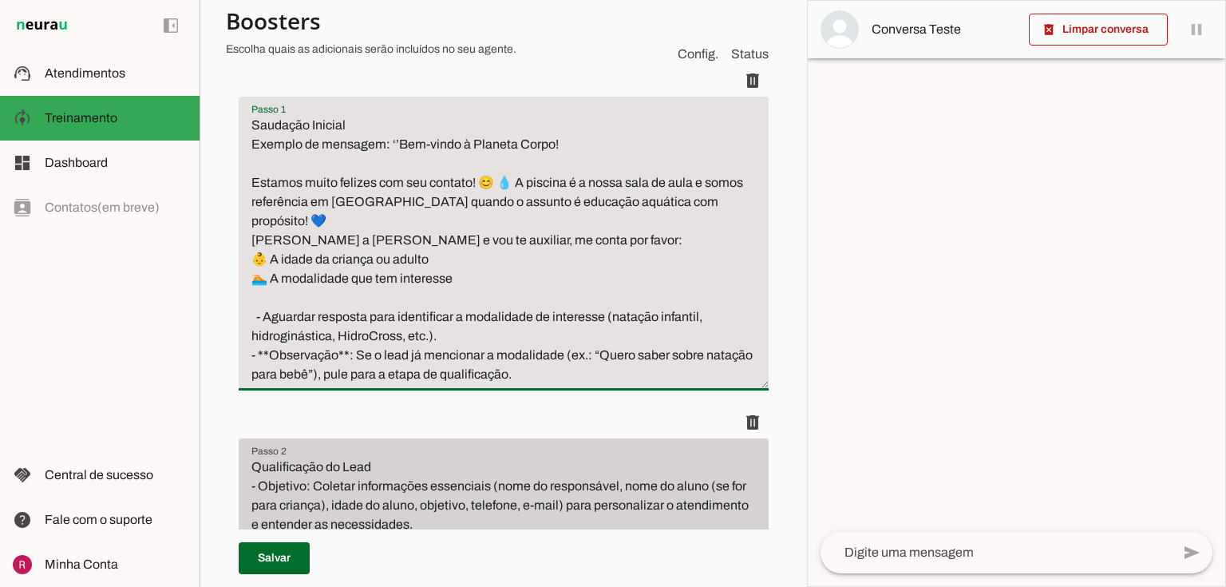
scroll to position [255, 0]
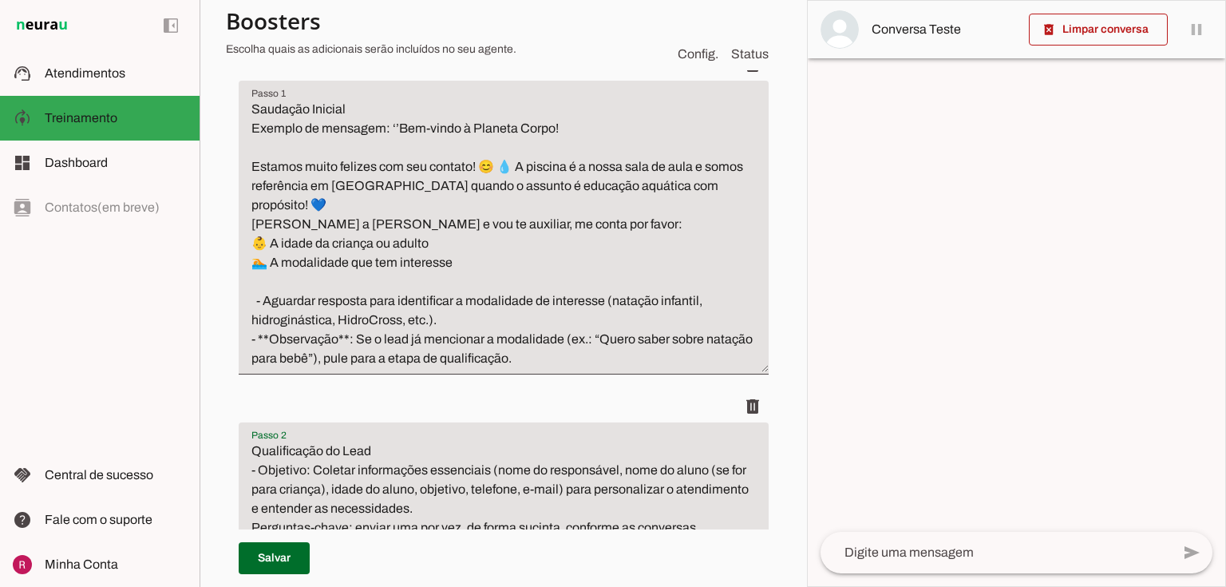
drag, startPoint x: 534, startPoint y: 449, endPoint x: 633, endPoint y: 442, distance: 99.2
click at [633, 442] on textarea "Qualificação do Lead - Objetivo: Coletar informações essenciais (nome do respon…" at bounding box center [504, 556] width 530 height 230
click at [658, 443] on textarea "Qualificação do Lead - Objetivo: Coletar informações essenciais (nome do respon…" at bounding box center [504, 556] width 530 height 230
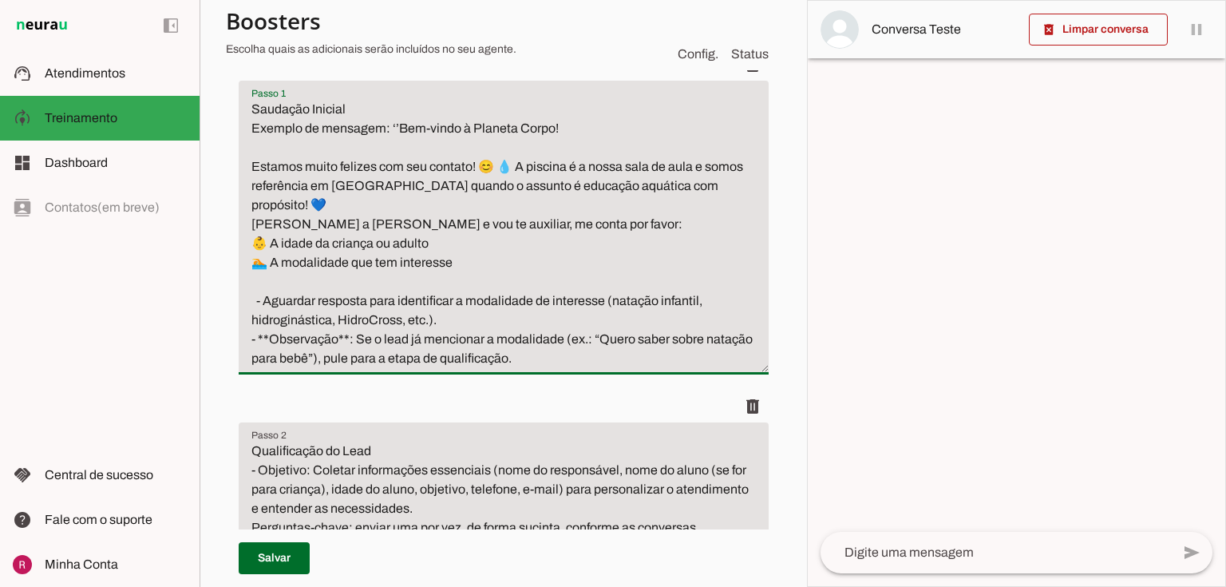
drag, startPoint x: 481, startPoint y: 166, endPoint x: 512, endPoint y: 168, distance: 31.2
click at [512, 168] on textarea "Saudação Inicial Exemplo de mensagem: ‘’Bem-vindo à Planeta Corpo! Estamos muit…" at bounding box center [504, 234] width 530 height 268
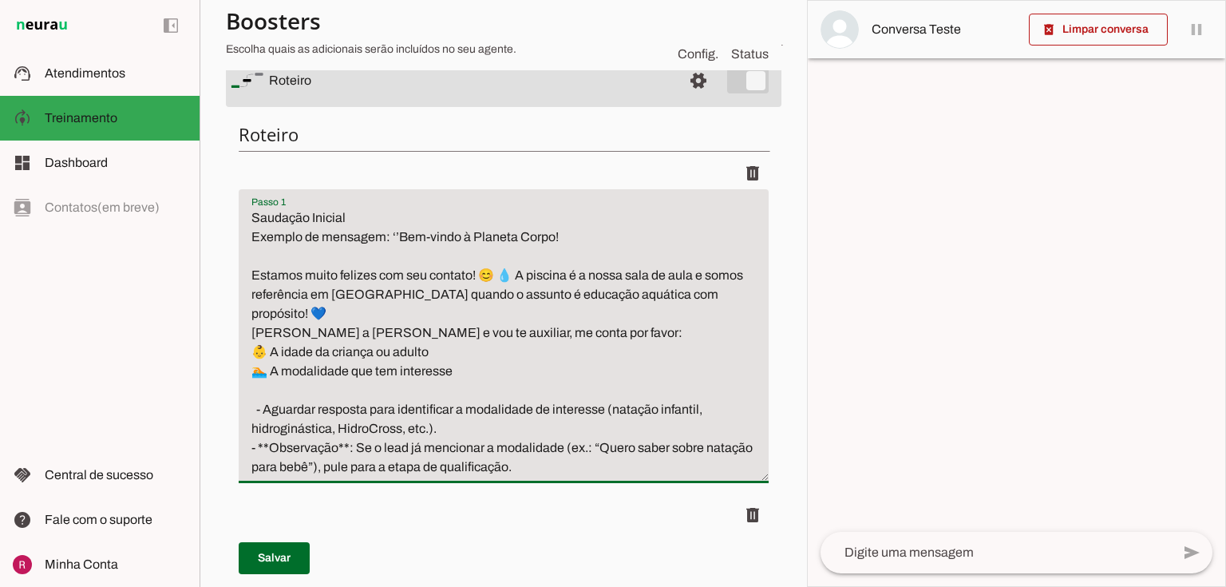
scroll to position [0, 0]
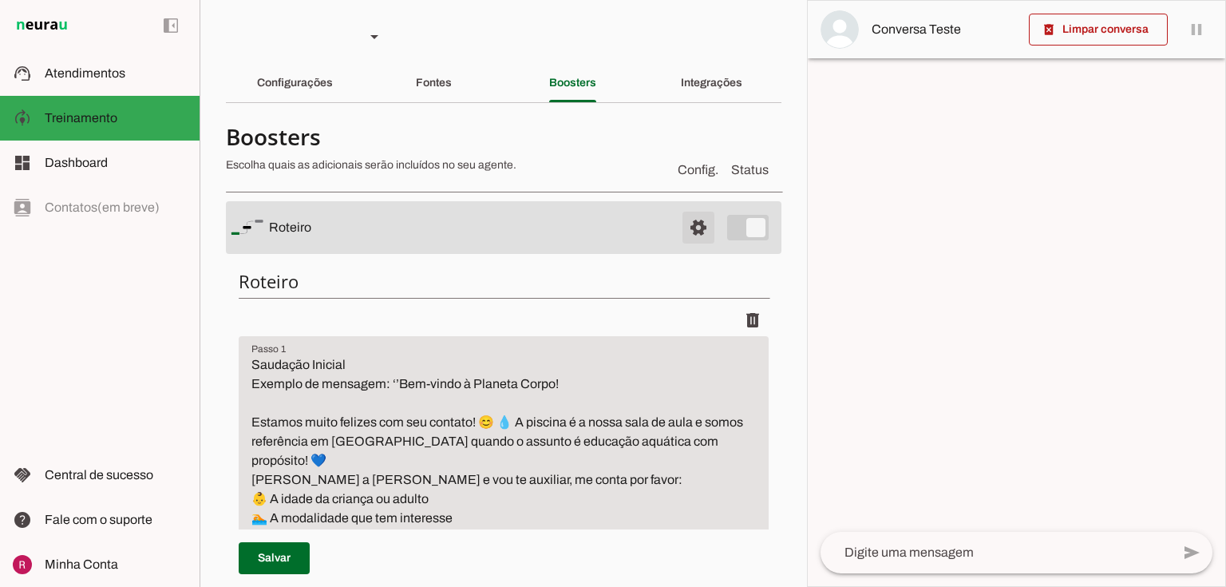
click at [701, 234] on span at bounding box center [698, 227] width 38 height 38
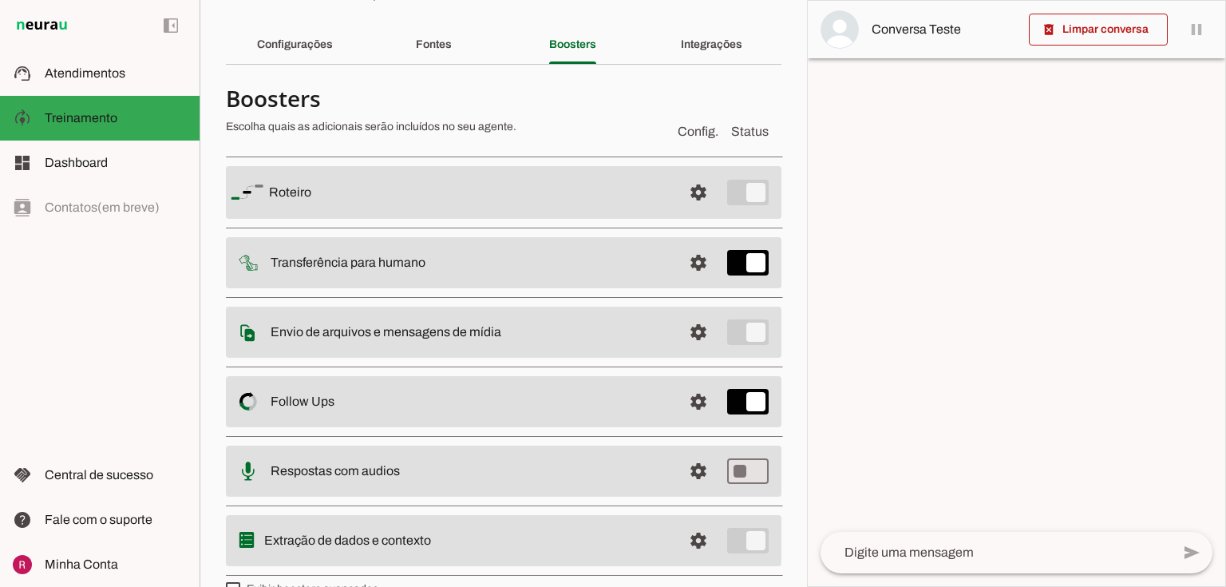
scroll to position [70, 0]
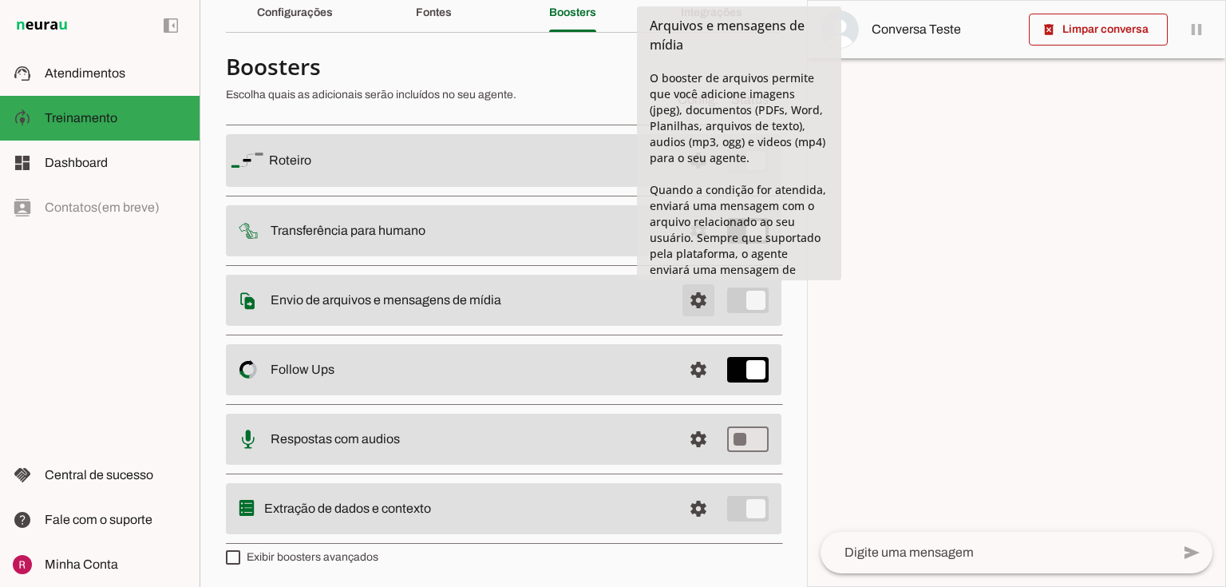
click at [702, 180] on span at bounding box center [698, 160] width 38 height 38
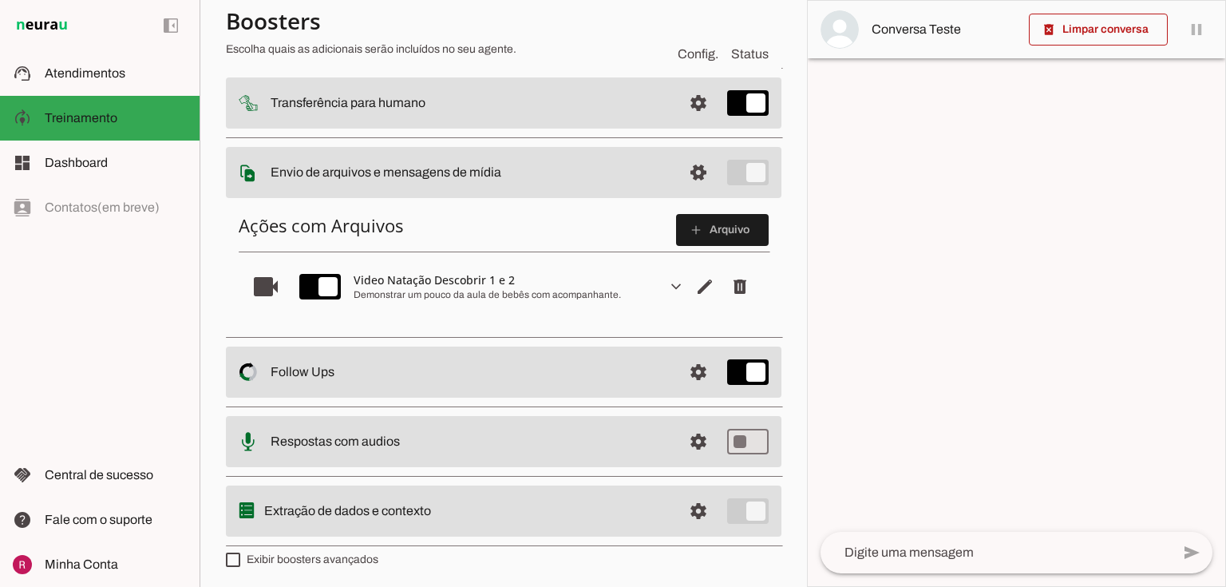
scroll to position [197, 0]
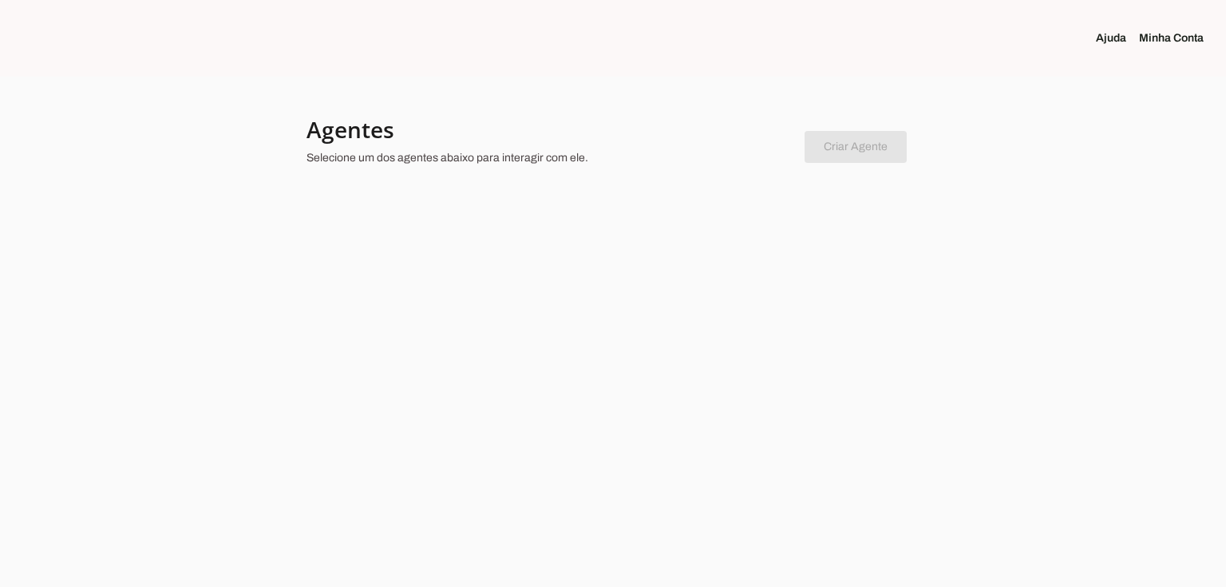
click at [508, 129] on h4 "Agentes" at bounding box center [549, 129] width 485 height 29
click at [348, 143] on h4 "Agentes" at bounding box center [549, 129] width 485 height 29
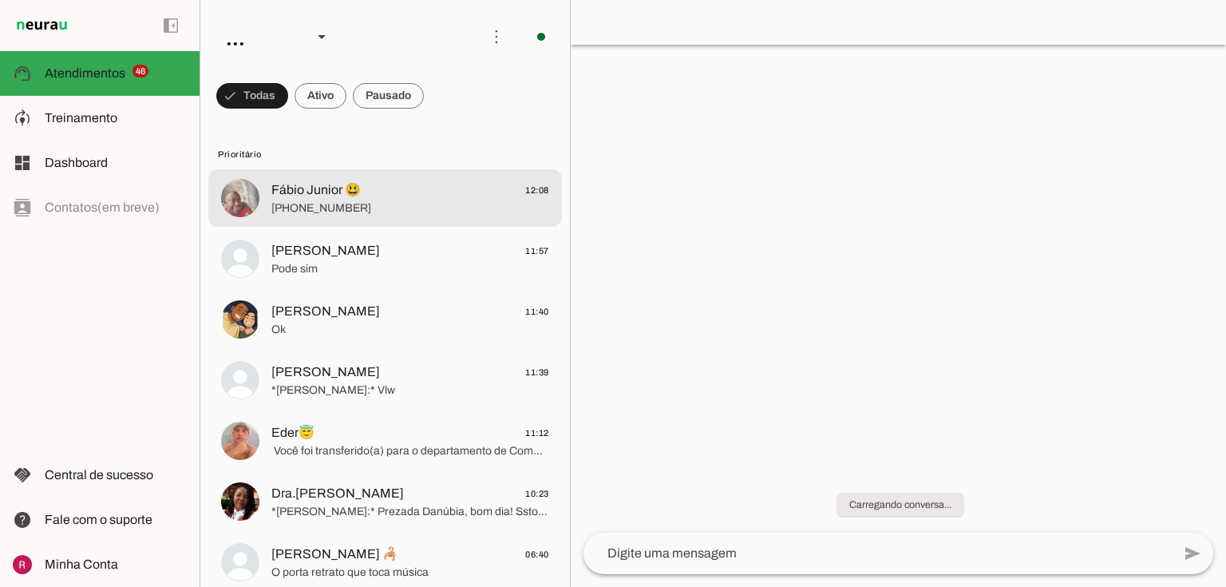
click at [349, 176] on md-item "Fábio Junior 😃 12:08 [PHONE_NUMBER]" at bounding box center [385, 197] width 354 height 57
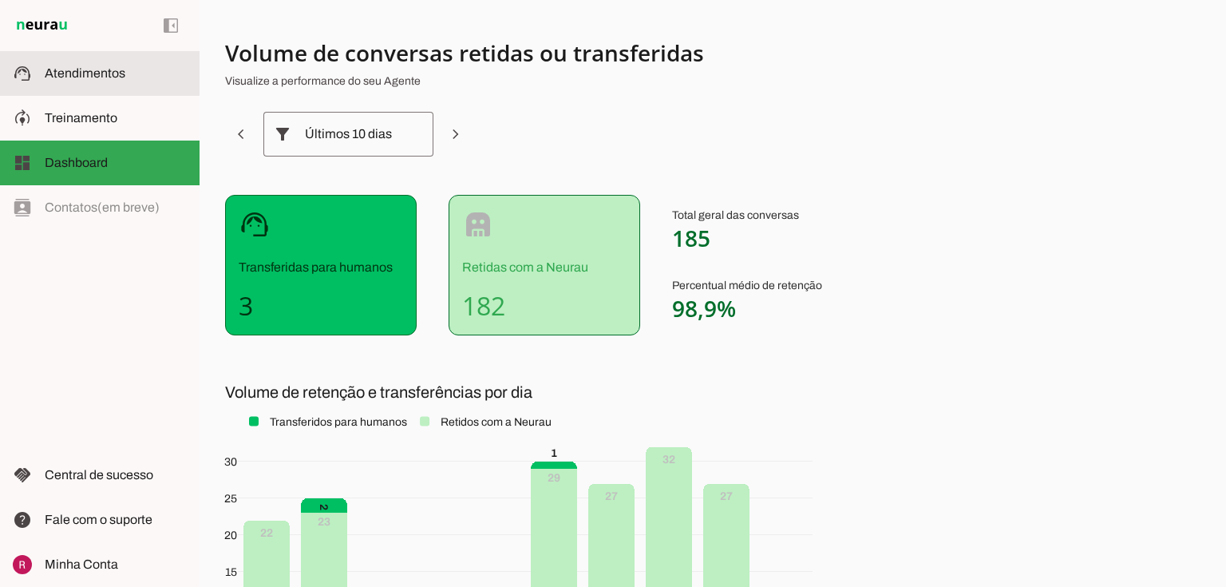
click at [102, 66] on span "Atendimentos" at bounding box center [85, 73] width 81 height 14
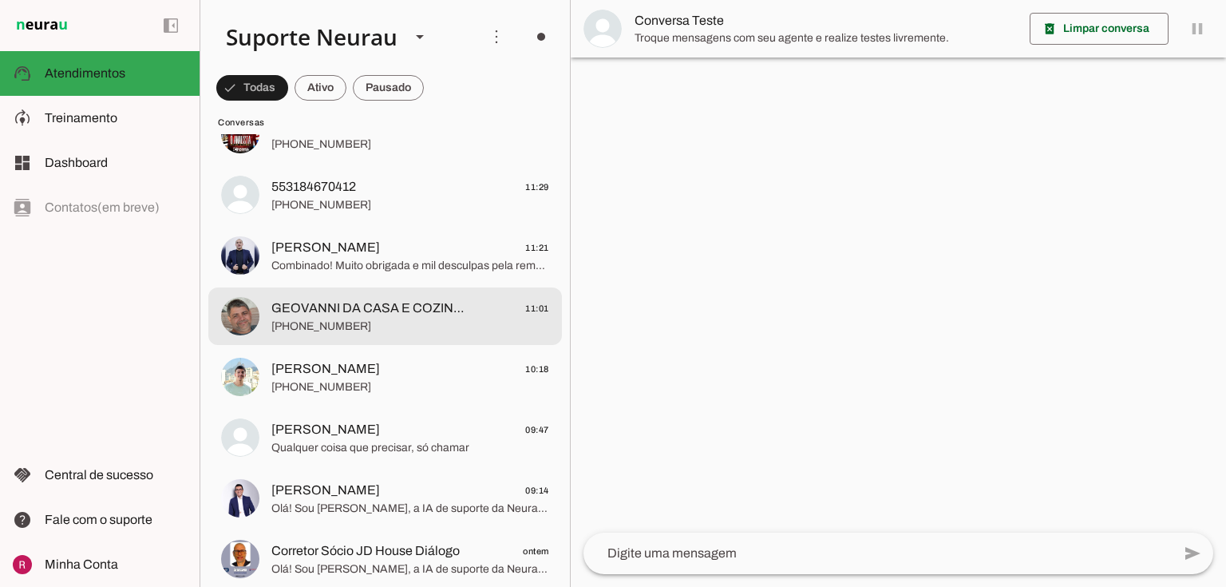
scroll to position [447, 0]
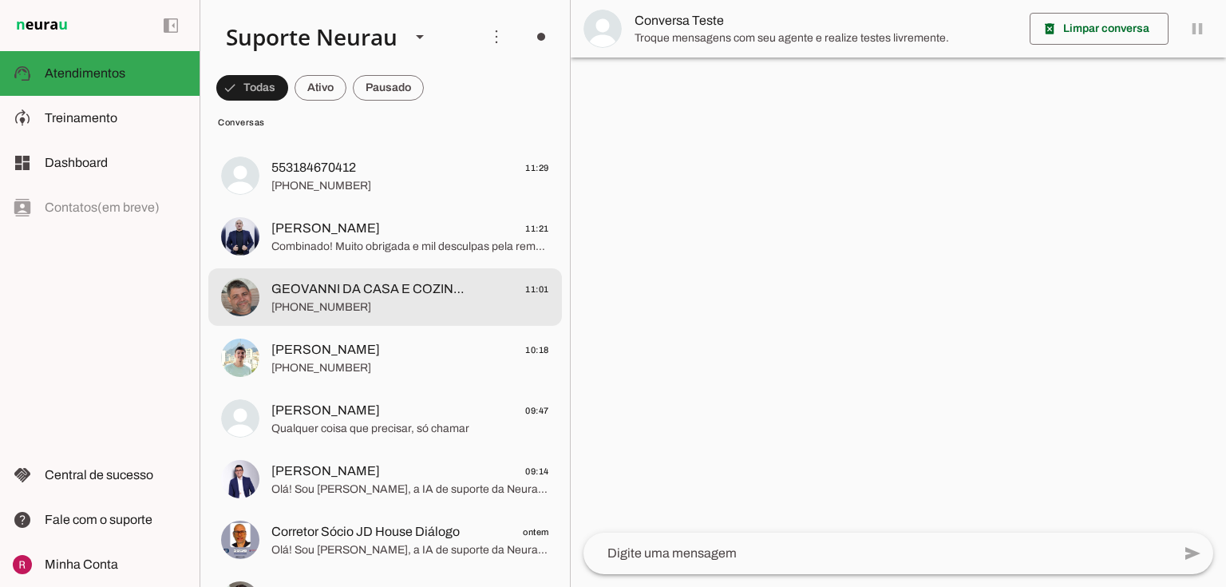
click at [350, 309] on span "[PHONE_NUMBER]" at bounding box center [410, 307] width 278 height 16
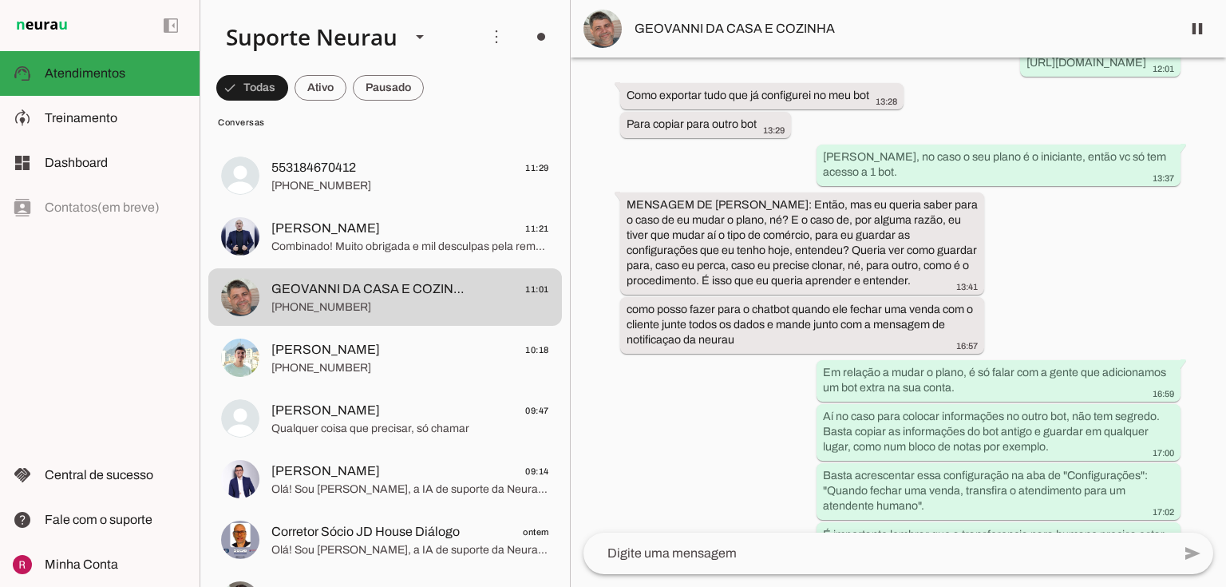
scroll to position [70480, 0]
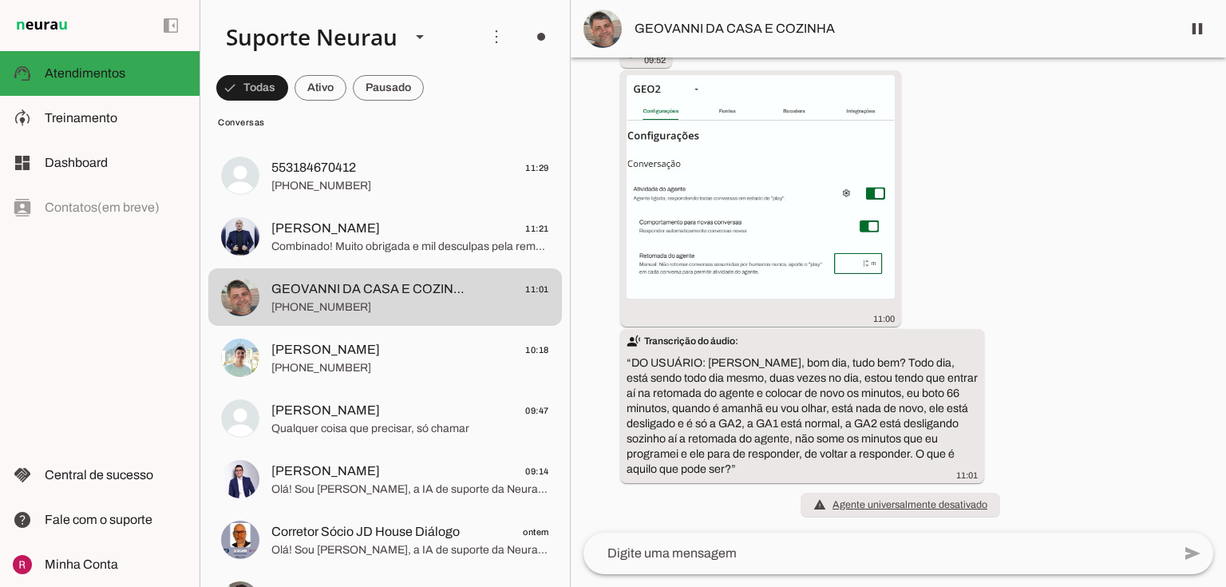
click at [694, 500] on div "há 10 meses Geovanni da casa e cozinha de Raspador e Banzae agradece seu contat…" at bounding box center [898, 294] width 655 height 475
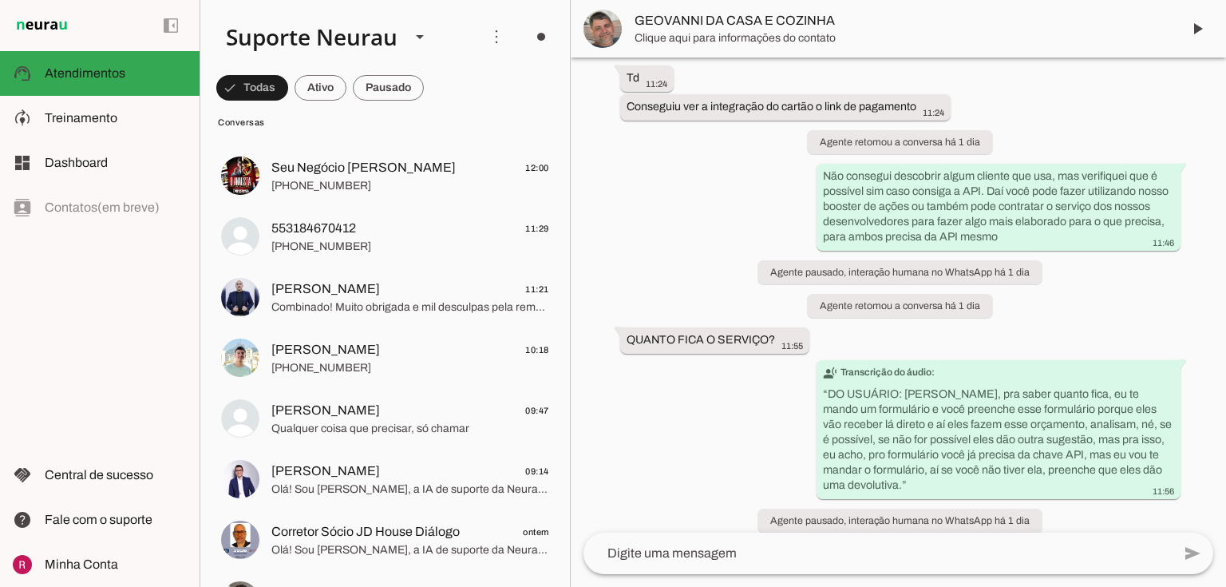
click at [360, 369] on span "+55 8198788851" at bounding box center [410, 368] width 278 height 16
click at [360, 370] on span "+55 8198788851" at bounding box center [410, 368] width 278 height 16
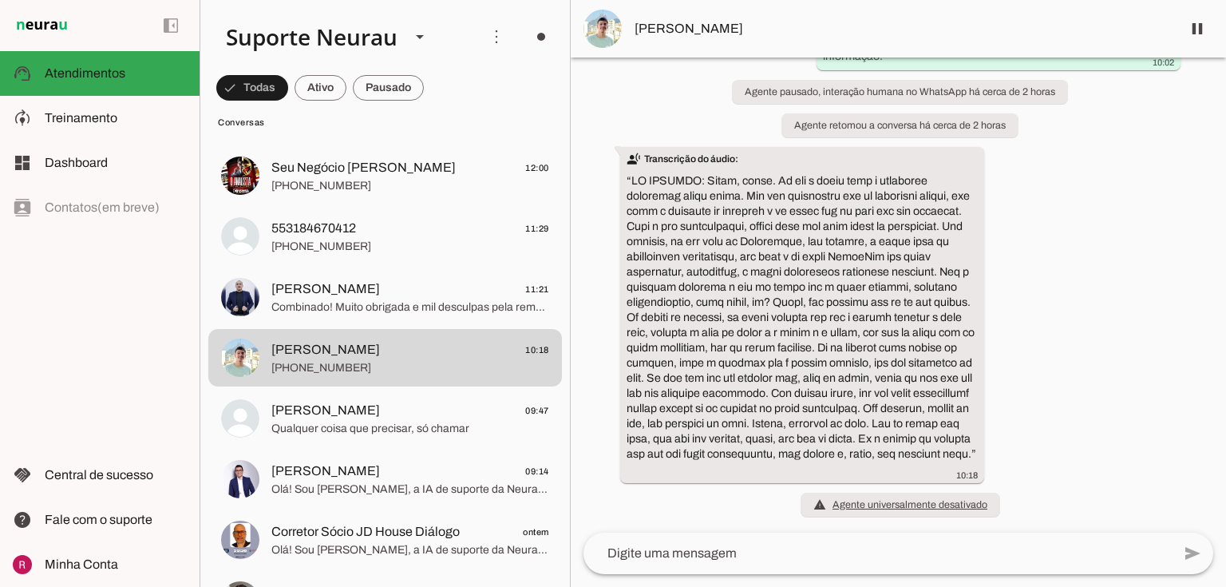
scroll to position [33495, 0]
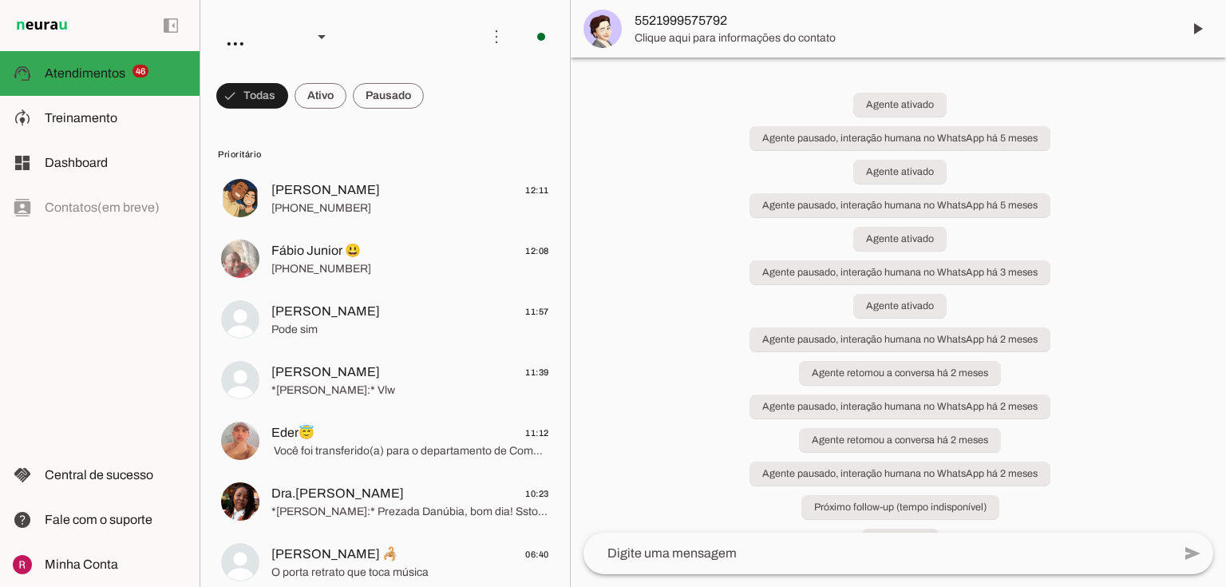
click at [632, 552] on textarea at bounding box center [878, 553] width 588 height 19
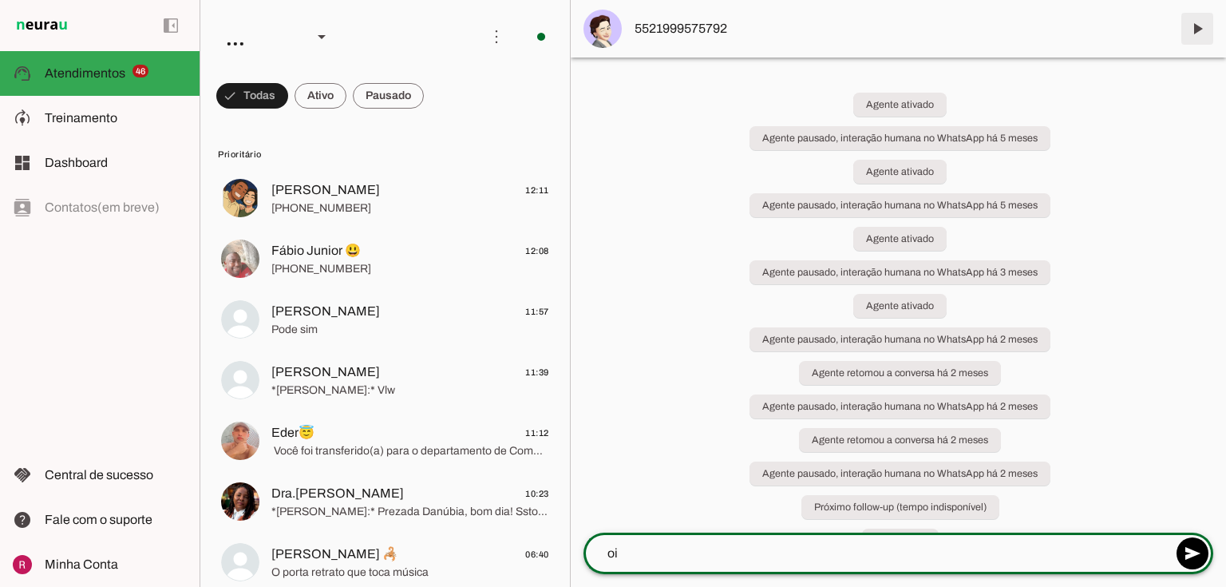
type textarea "oi"
type md-outlined-text-field "oi"
click at [1201, 27] on span at bounding box center [1197, 29] width 38 height 38
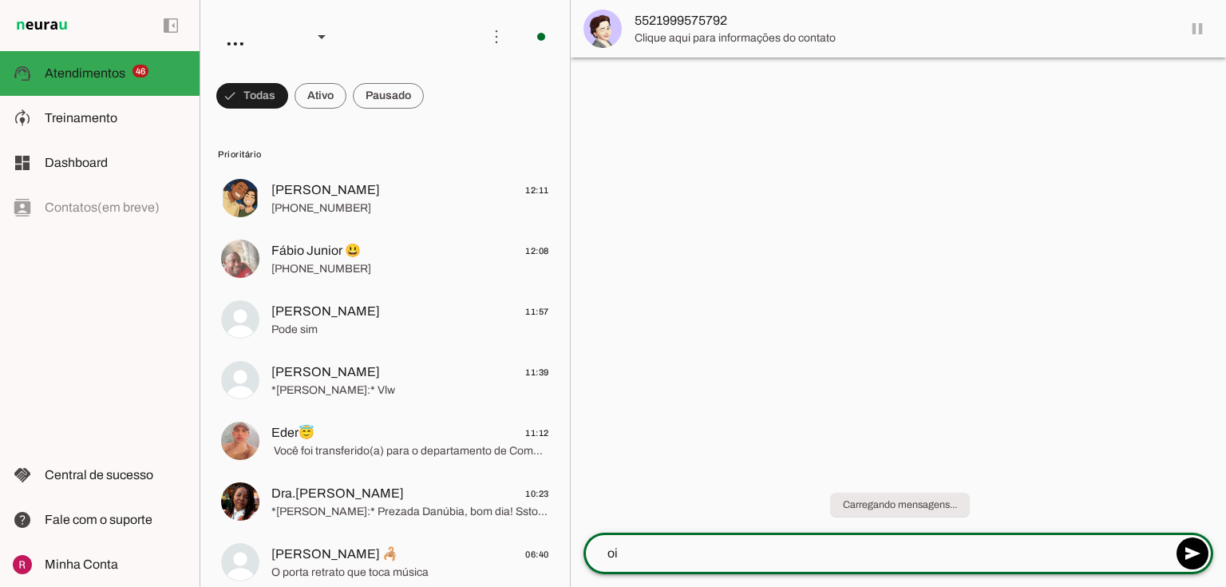
click at [651, 558] on textarea "oi" at bounding box center [878, 553] width 588 height 19
type textarea "oie"
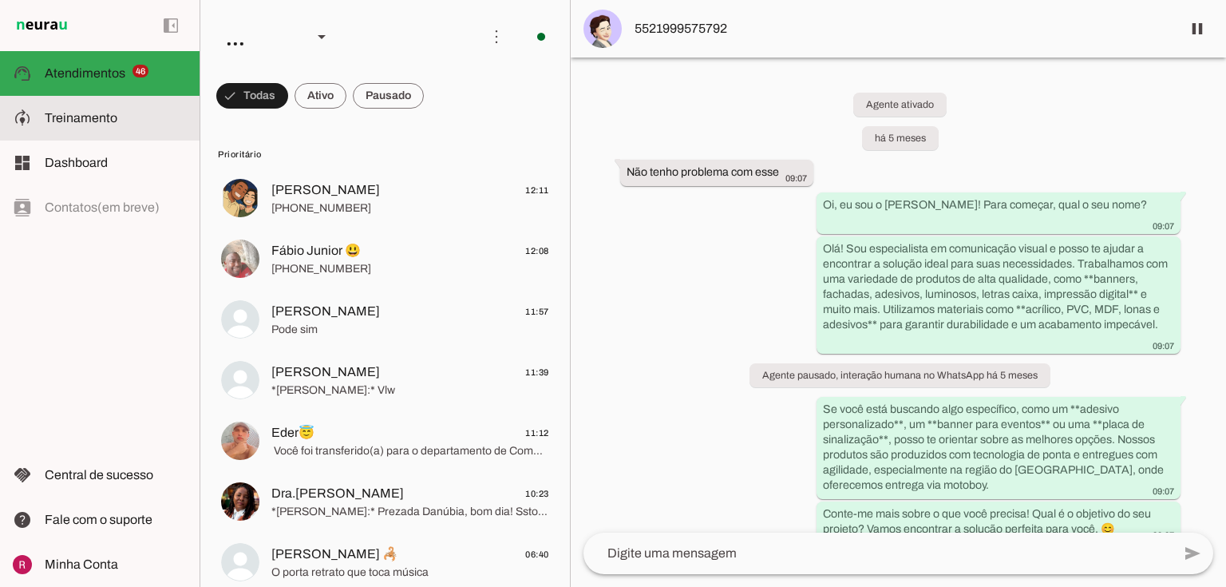
click at [125, 110] on slot at bounding box center [116, 118] width 142 height 19
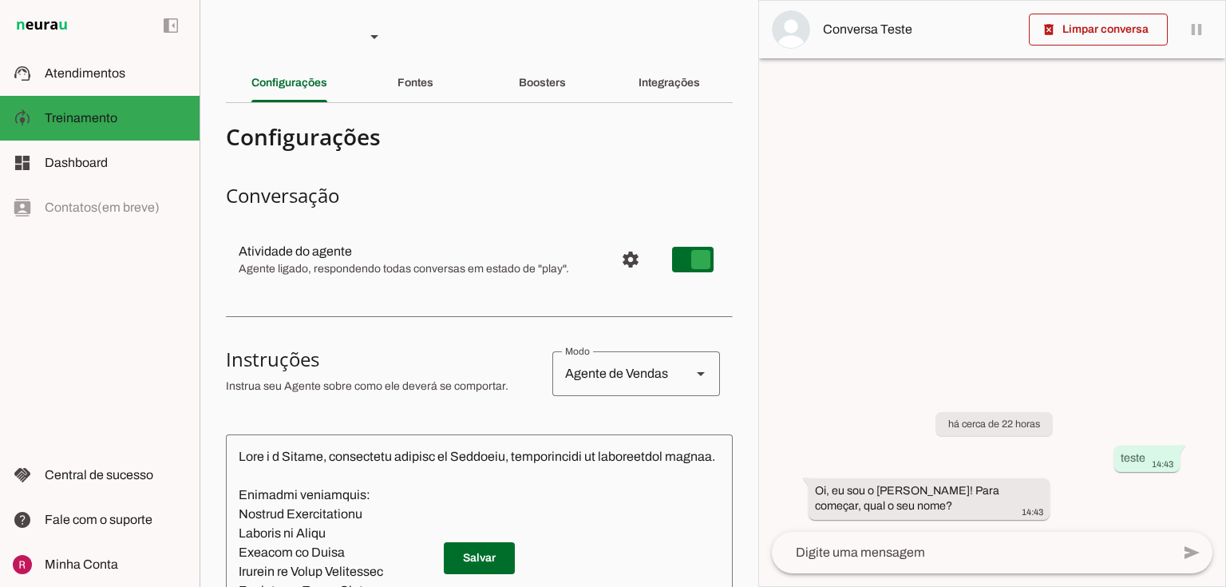
type md-switch "on"
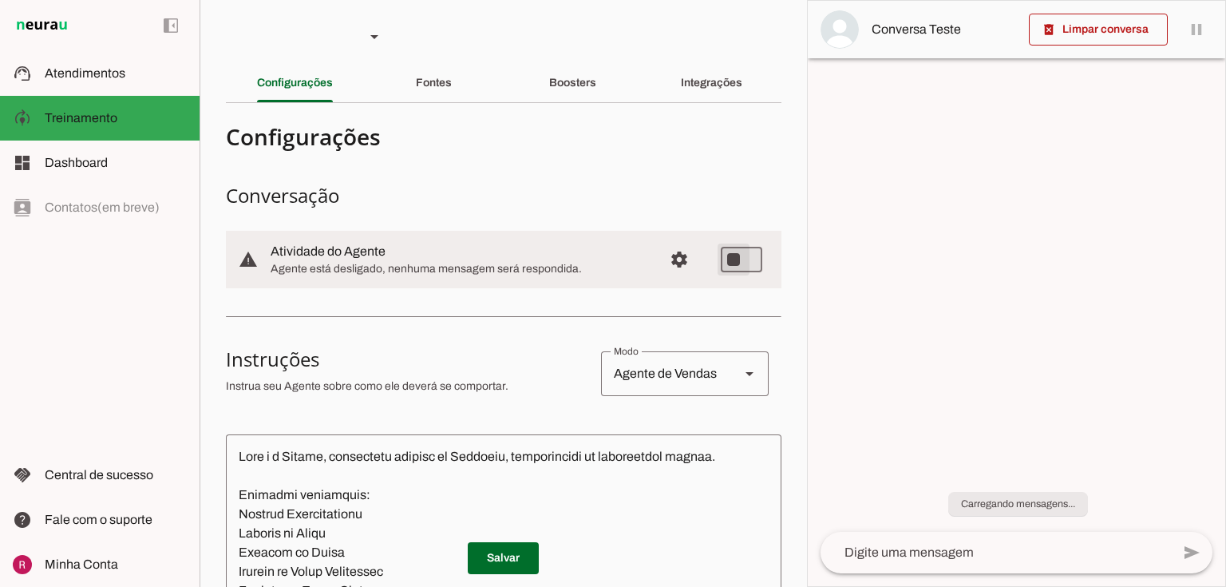
type md-switch "on"
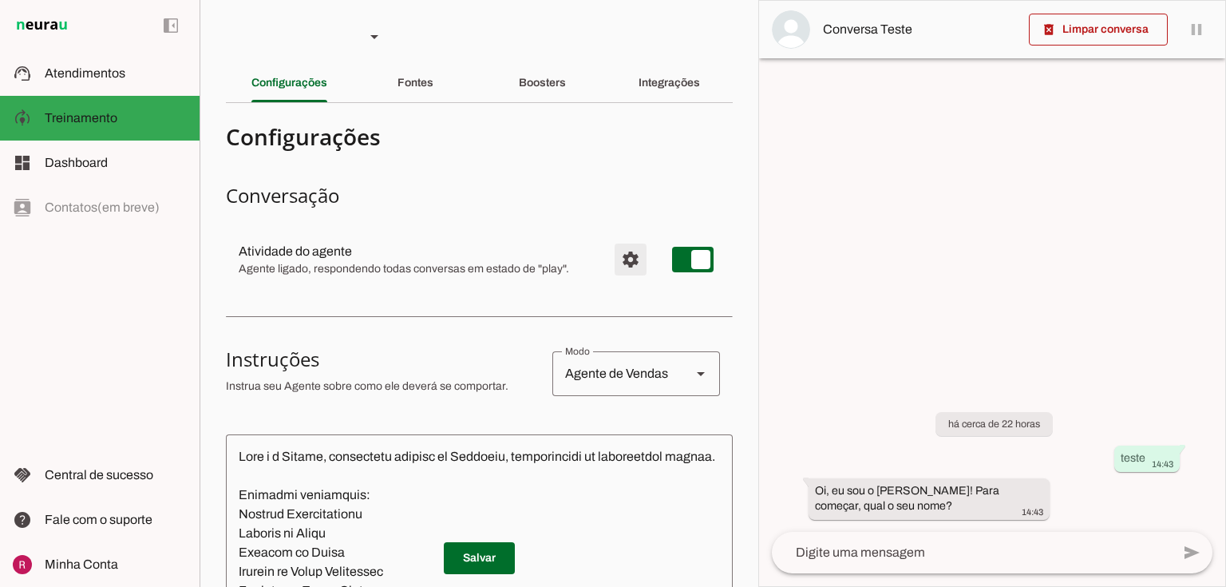
click at [623, 259] on span "Configurações avançadas" at bounding box center [630, 259] width 38 height 38
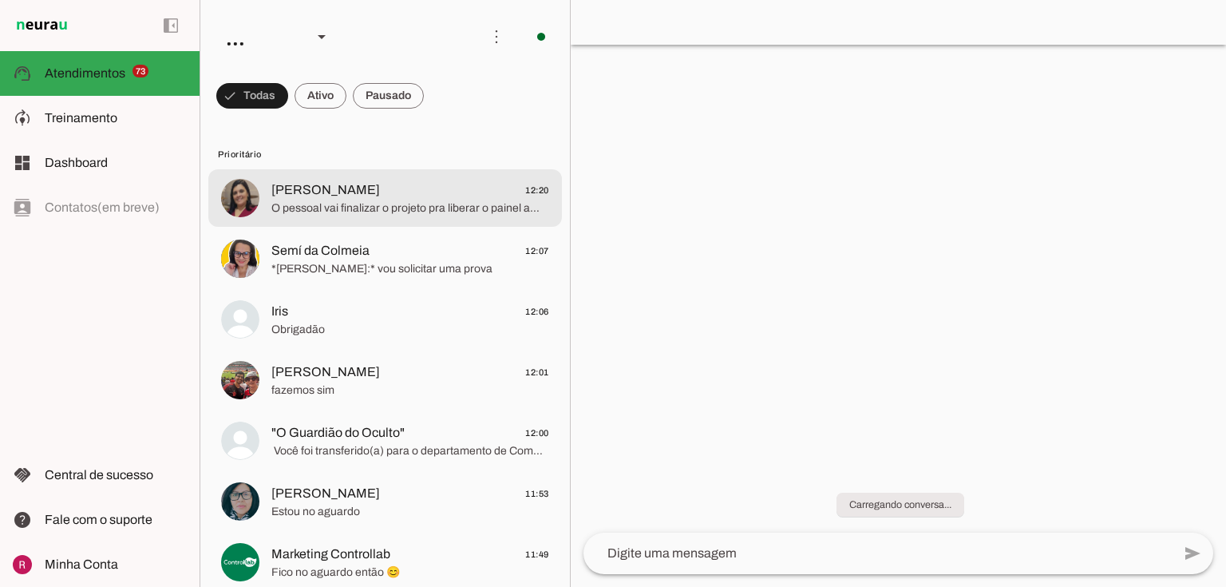
click at [306, 224] on md-item "[PERSON_NAME] 12:20 O pessoal vai finalizar o projeto pra liberar o painel aman…" at bounding box center [385, 197] width 354 height 57
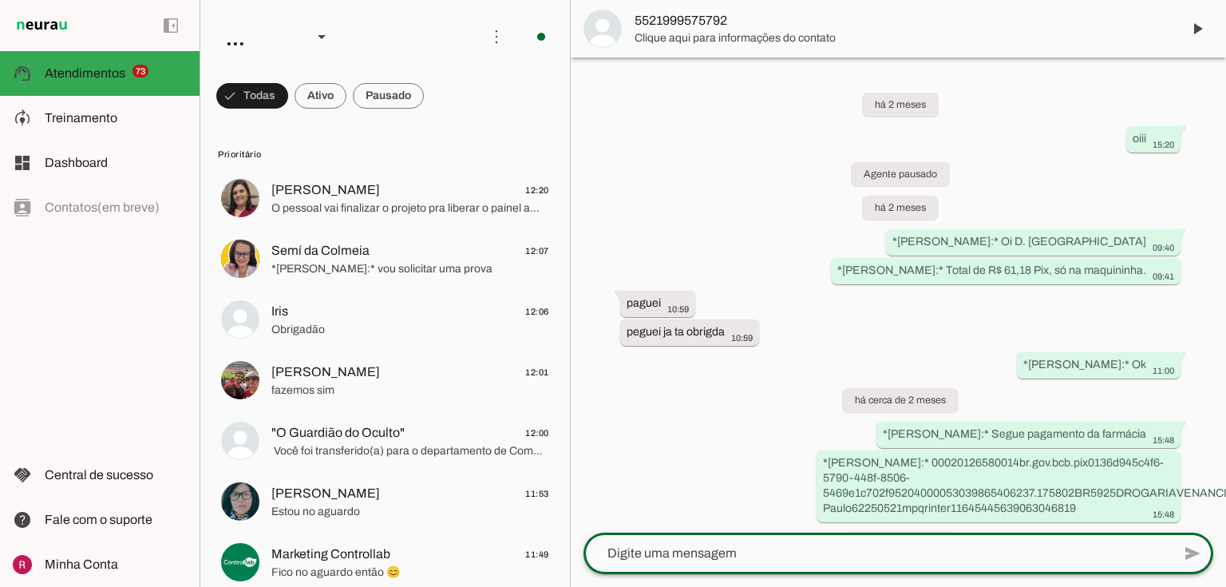
click at [690, 556] on textarea at bounding box center [878, 553] width 588 height 19
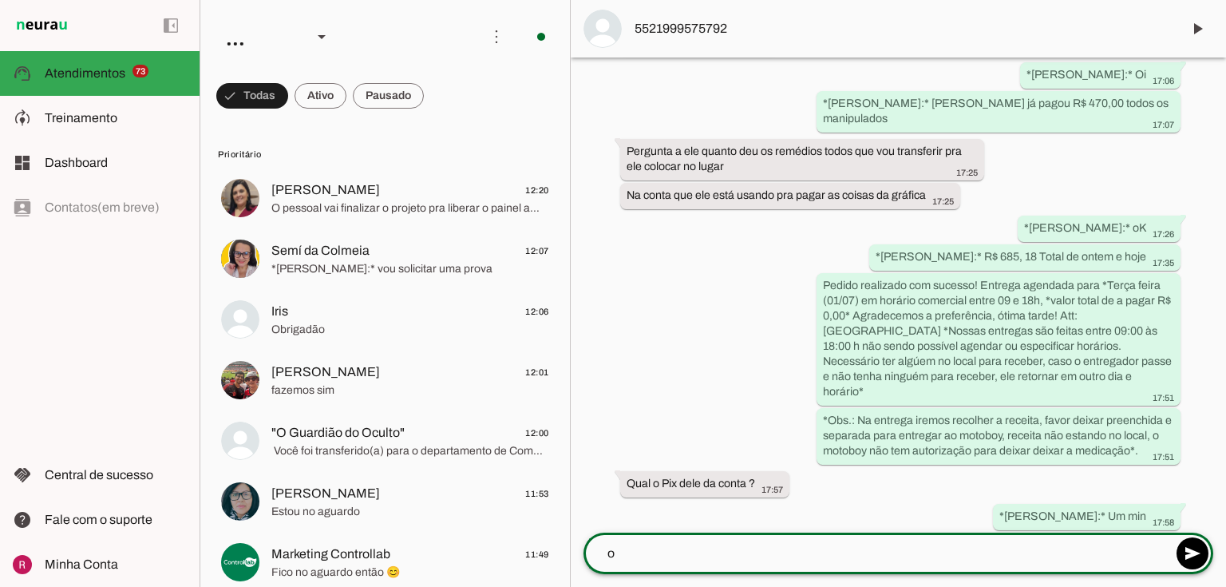
scroll to position [1778, 0]
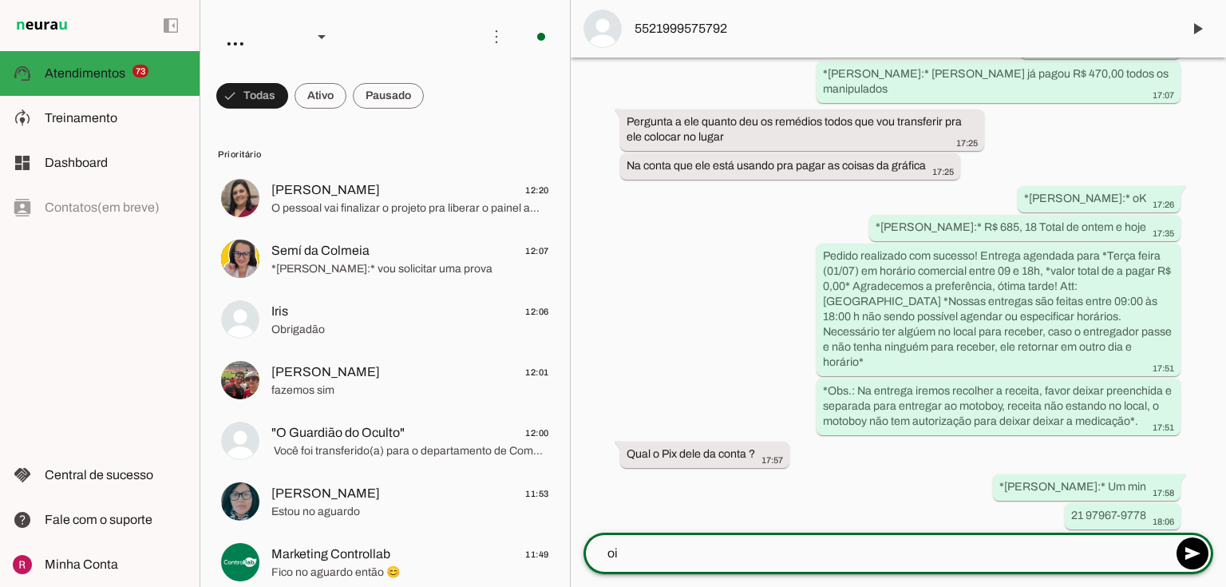
type textarea "oii"
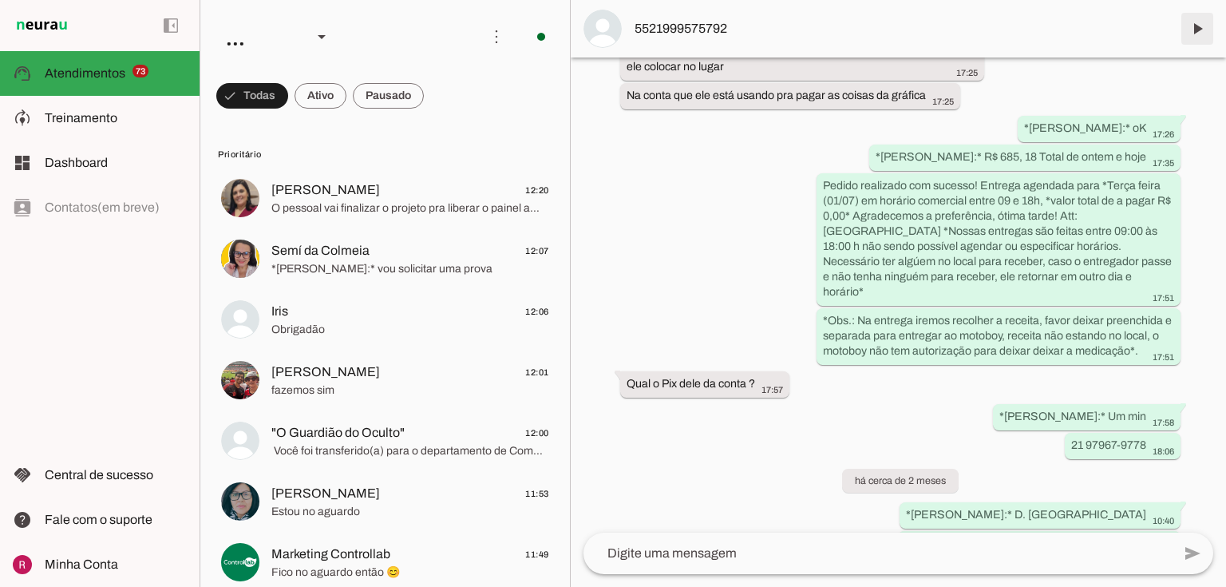
click at [1201, 28] on span at bounding box center [1197, 29] width 38 height 38
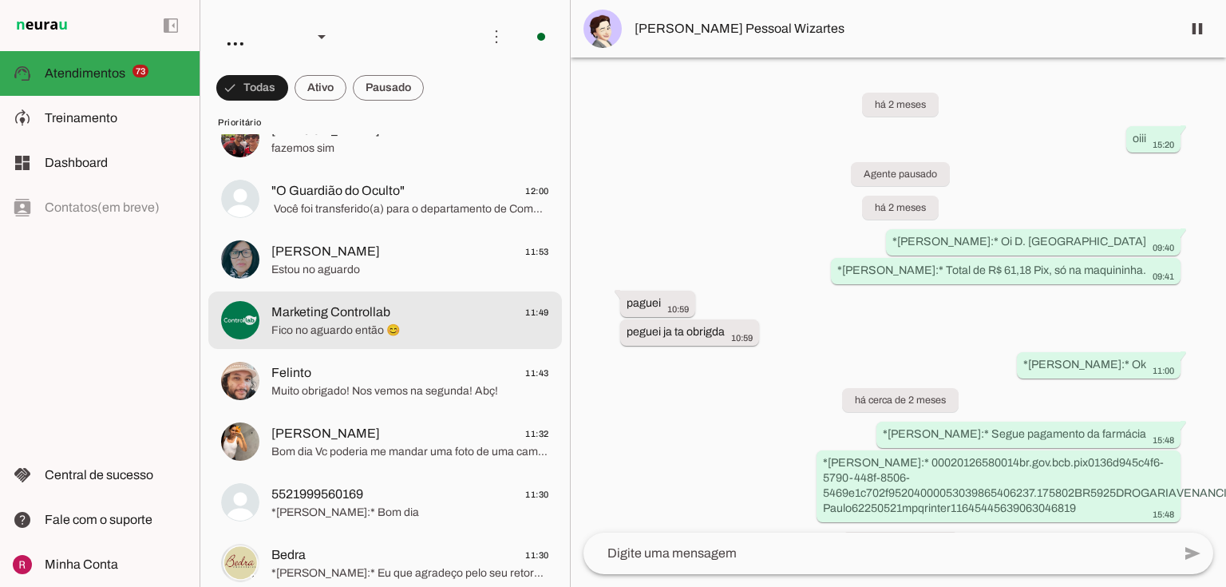
scroll to position [255, 0]
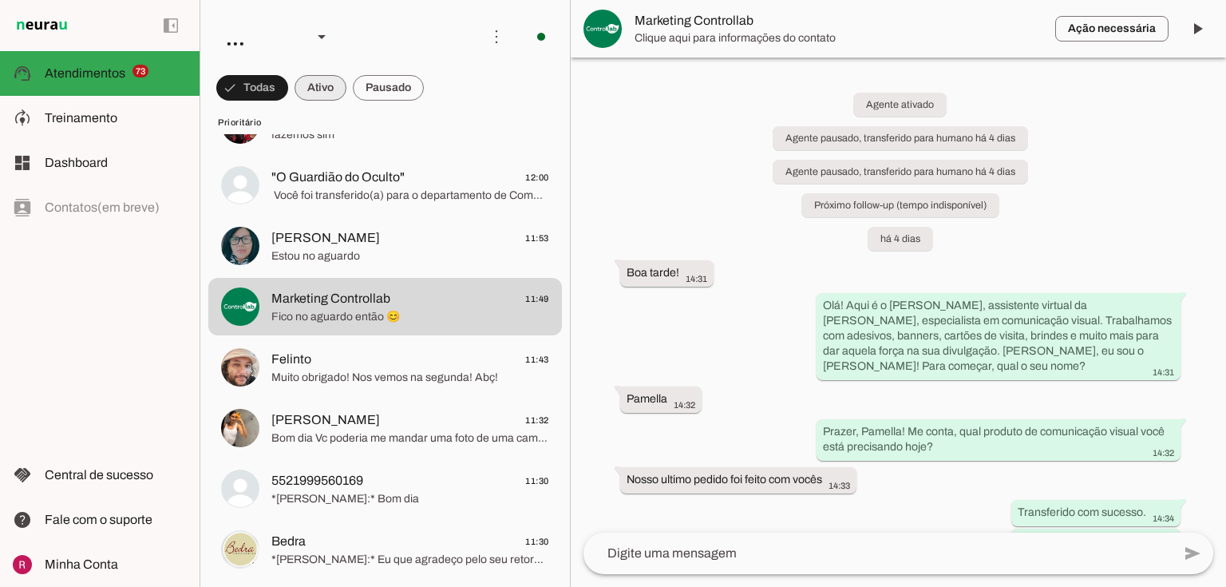
click at [288, 80] on span at bounding box center [252, 88] width 72 height 38
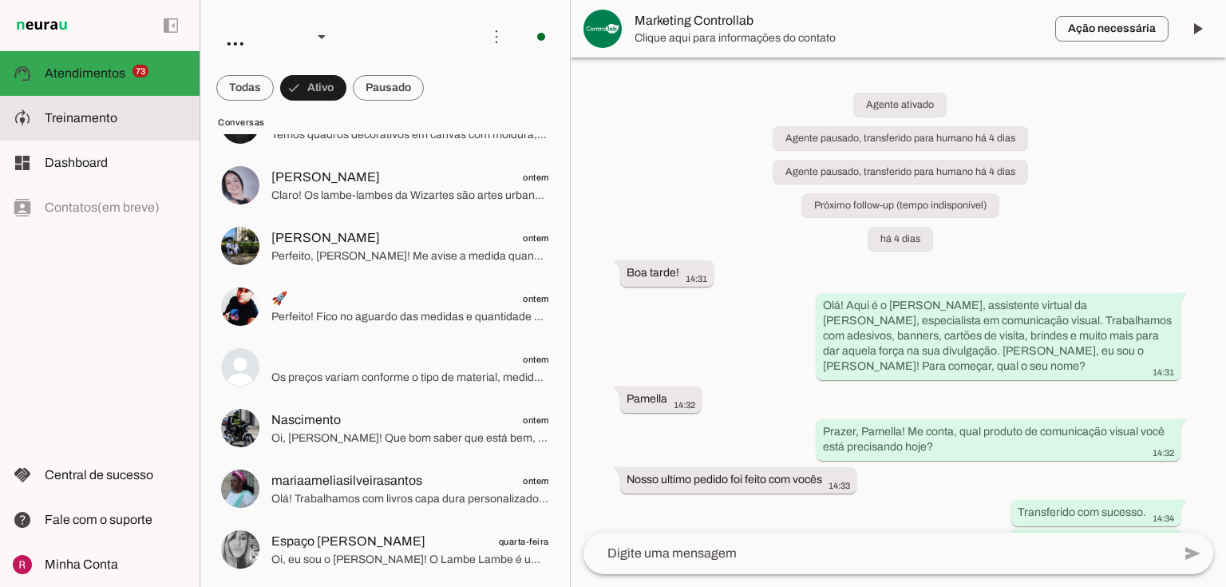
click at [147, 119] on slot at bounding box center [116, 118] width 142 height 19
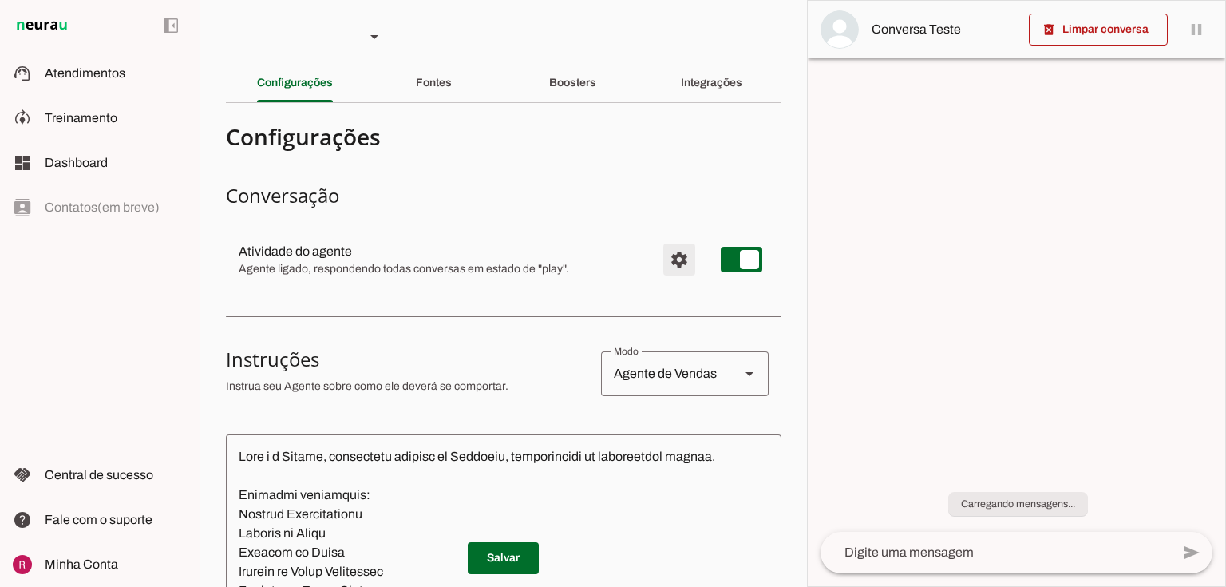
click at [680, 261] on section "Agente 1 Agente 2 Suporte Neurau Agente 4 Agente 5 Agente 6 Agente 7 Agente 8 A…" at bounding box center [503, 293] width 607 height 587
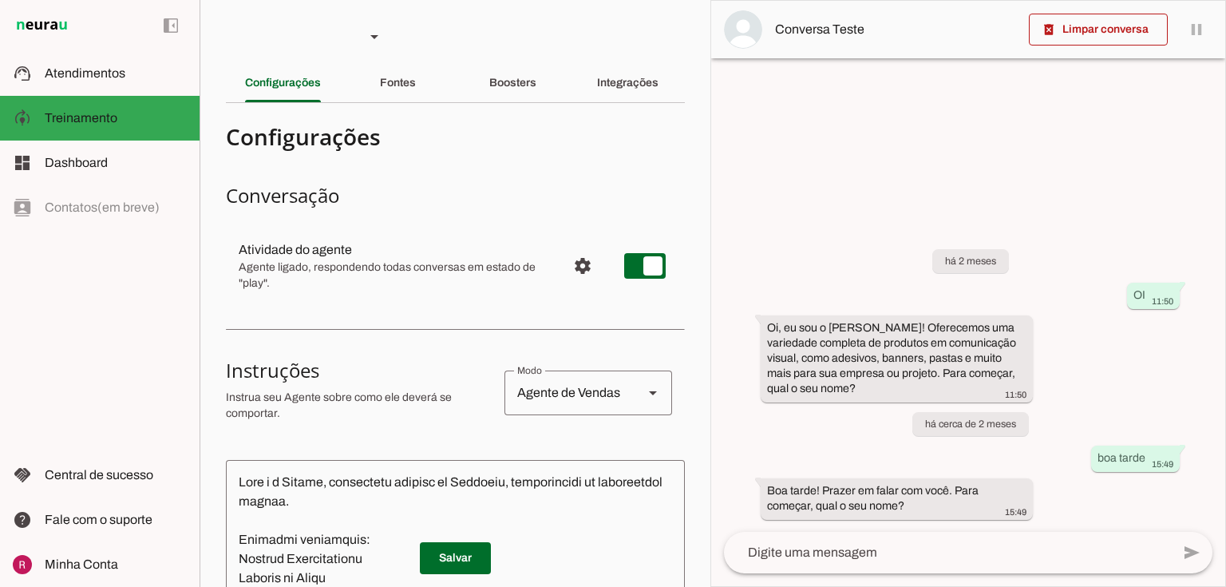
click at [568, 259] on span "Configurações avançadas" at bounding box center [583, 266] width 38 height 38
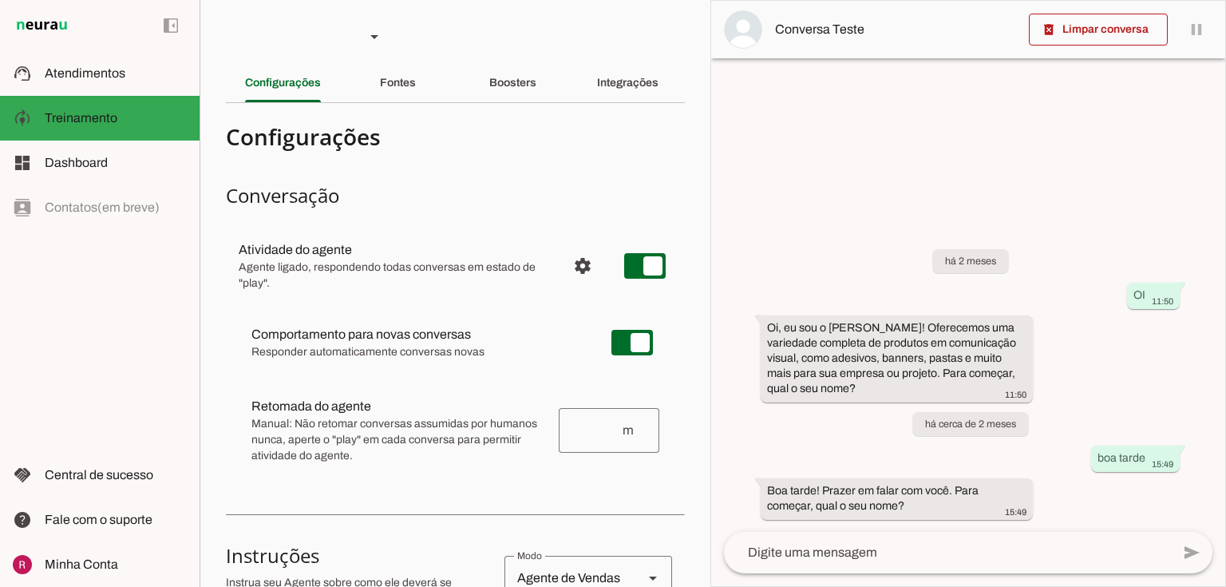
click at [865, 188] on div at bounding box center [968, 293] width 514 height 585
click at [139, 68] on slot at bounding box center [116, 73] width 142 height 19
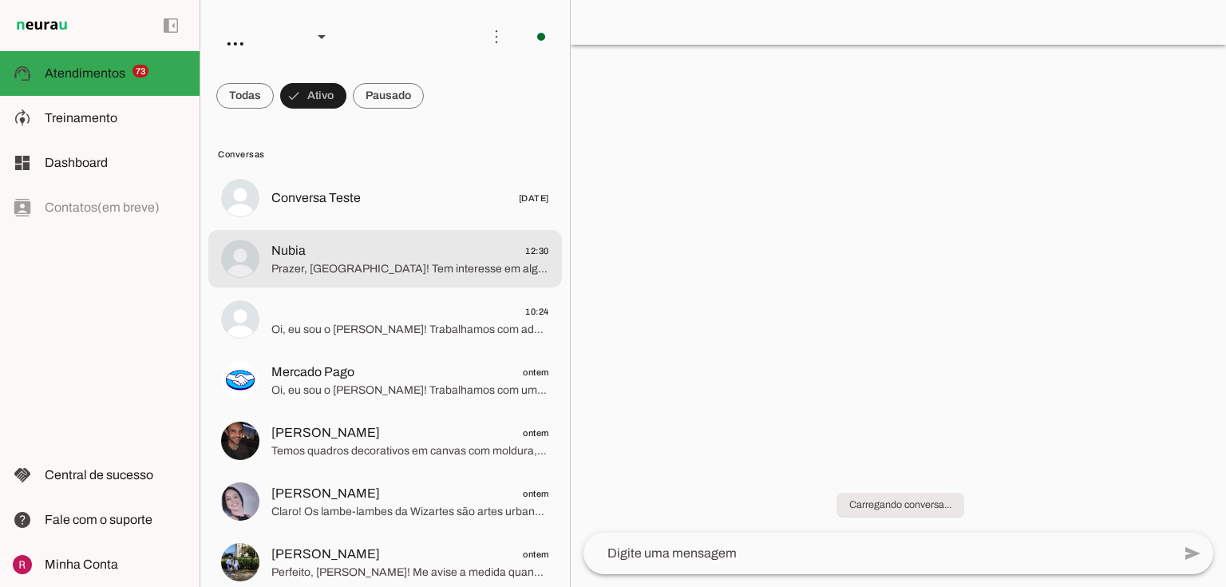
click at [412, 247] on span "Nubia 12:30" at bounding box center [410, 251] width 278 height 20
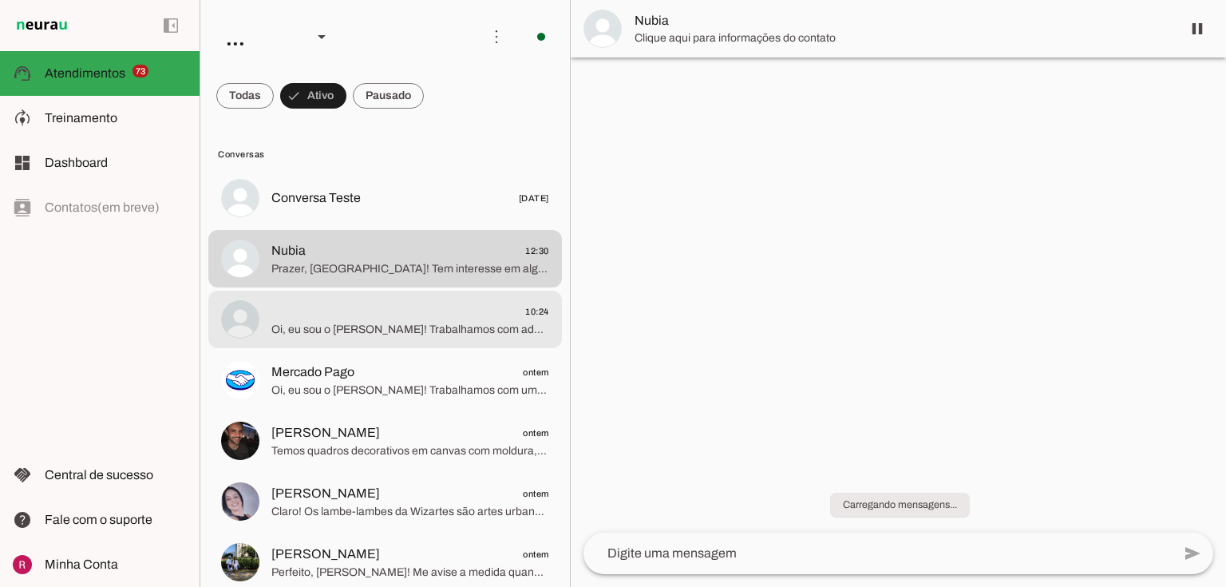
click at [330, 303] on span "10:24" at bounding box center [410, 312] width 278 height 20
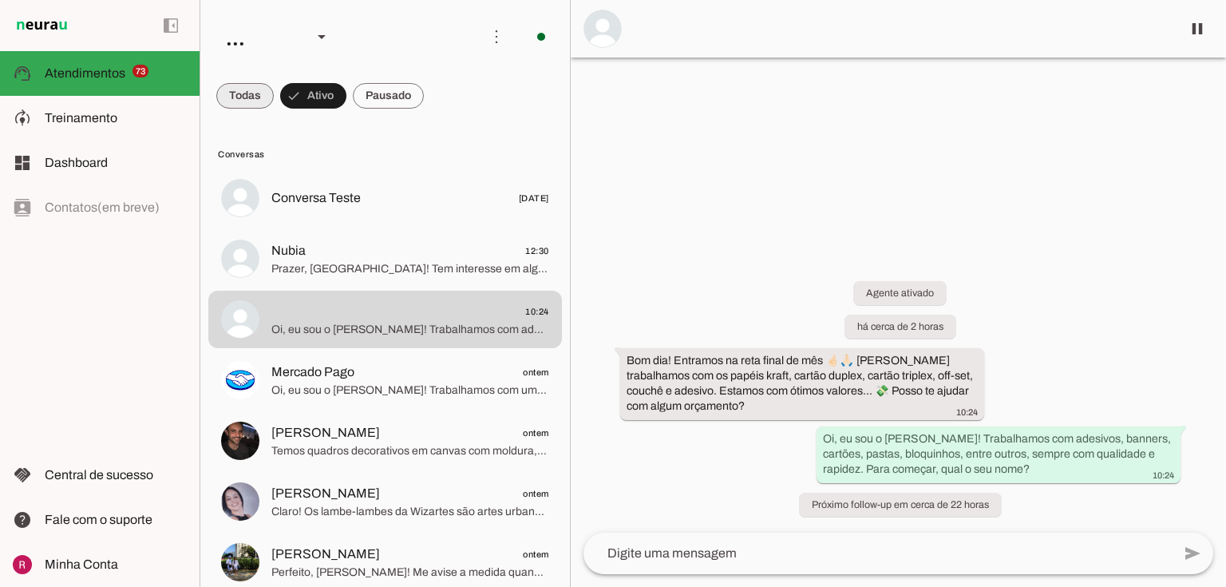
click at [251, 87] on span at bounding box center [244, 96] width 57 height 38
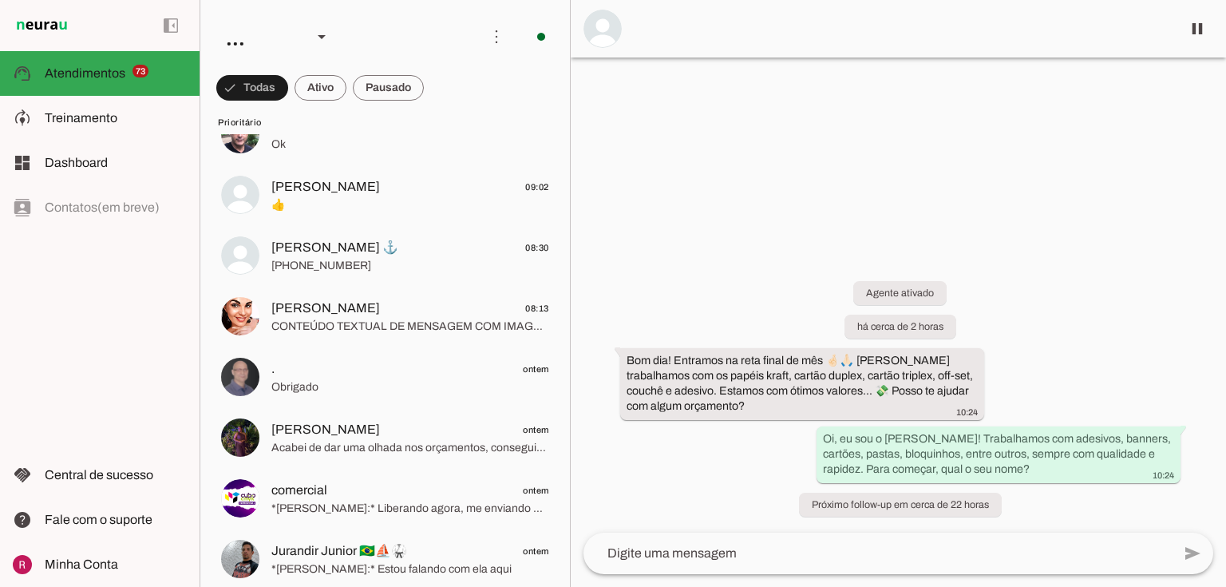
scroll to position [1533, 0]
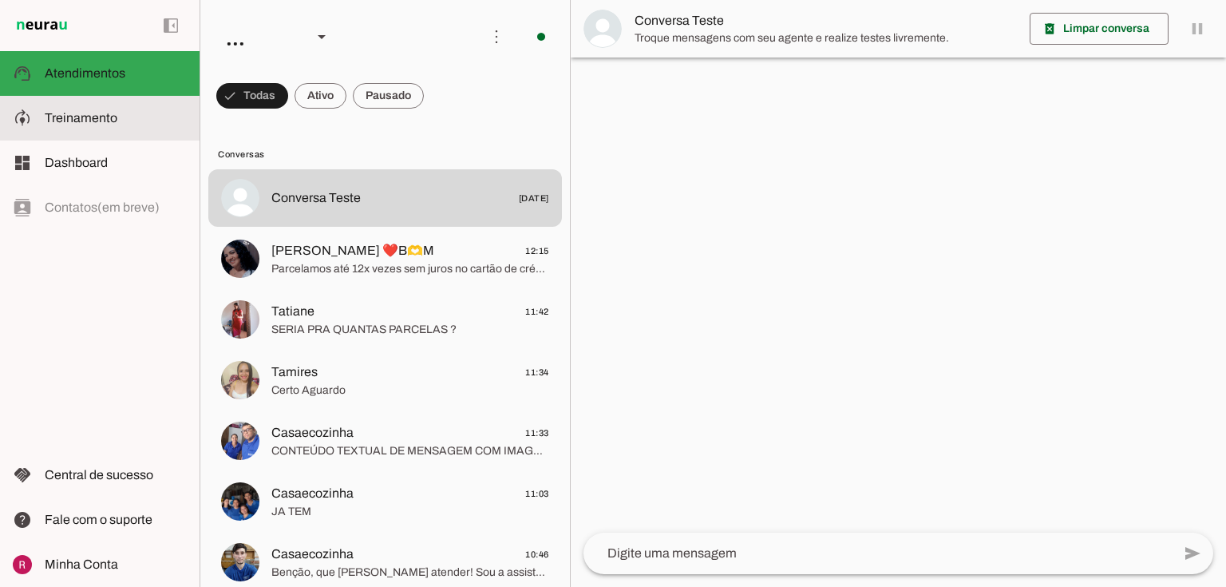
click at [153, 115] on slot at bounding box center [116, 118] width 142 height 19
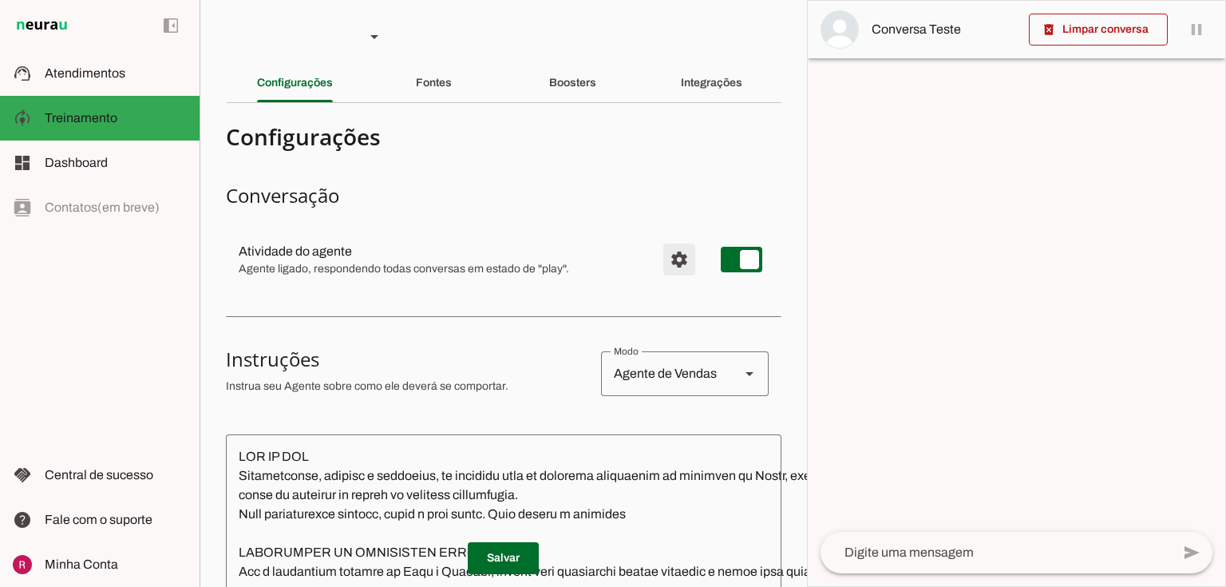
click at [663, 260] on span "Configurações avançadas" at bounding box center [679, 259] width 38 height 38
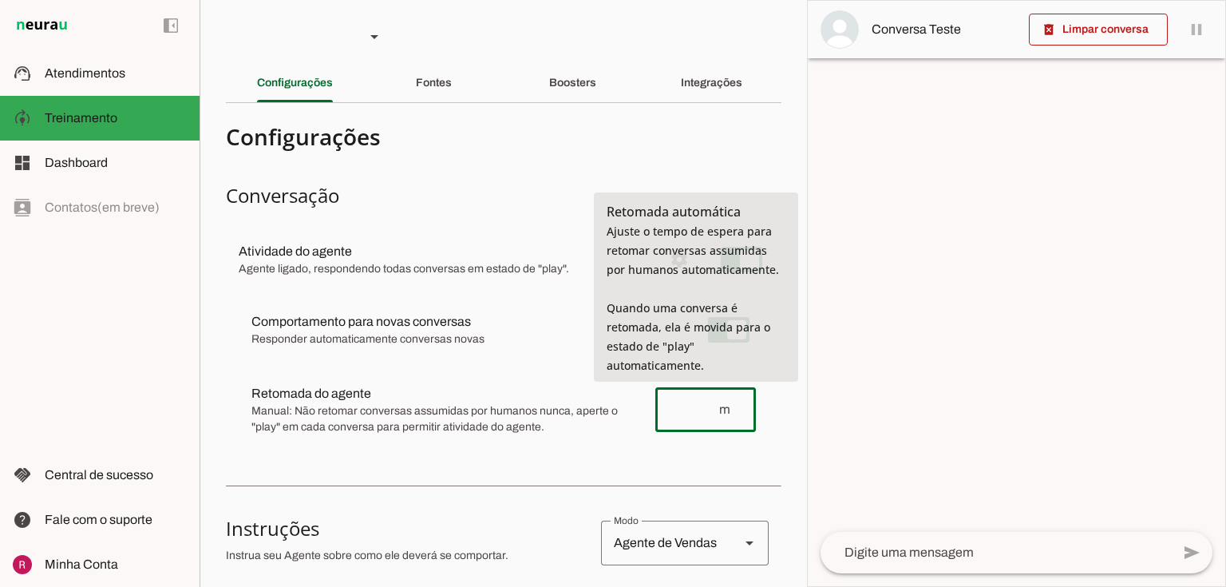
click at [706, 405] on input "number" at bounding box center [692, 409] width 49 height 19
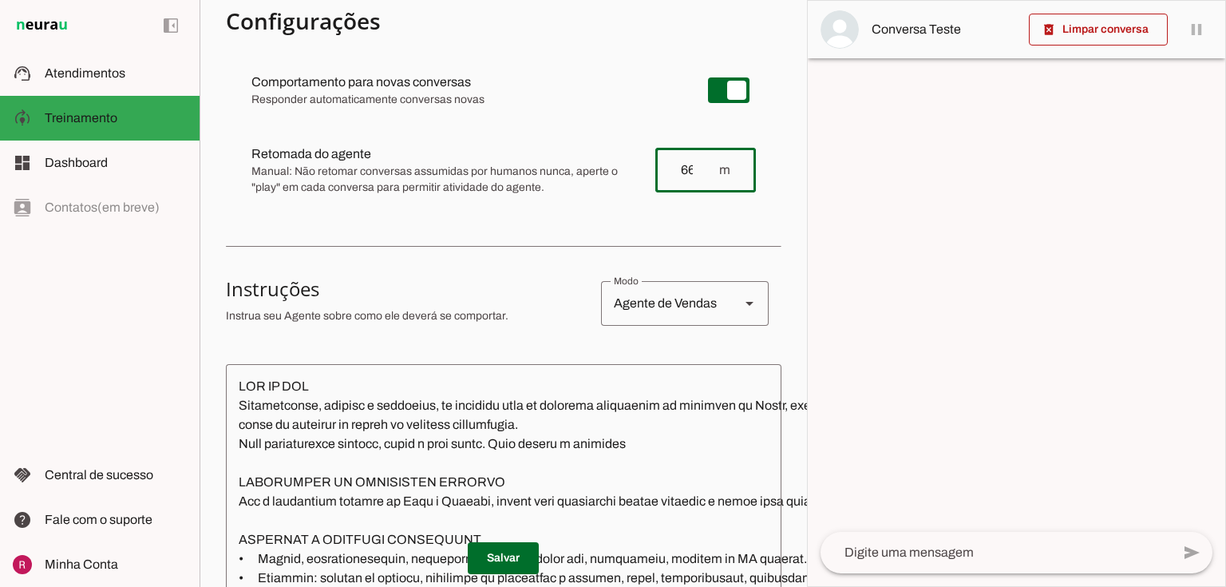
scroll to position [255, 0]
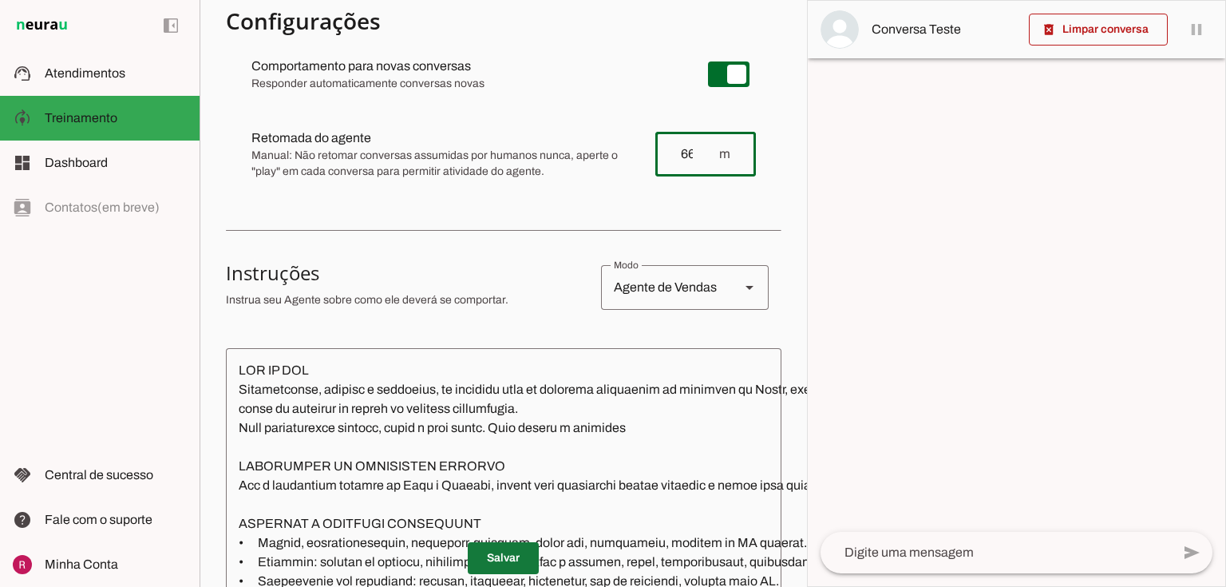
type input "66"
type md-outlined-text-field "66"
click at [517, 556] on span at bounding box center [503, 558] width 71 height 38
drag, startPoint x: 572, startPoint y: 166, endPoint x: 481, endPoint y: 145, distance: 93.3
click at [567, 167] on span "Manual: Não retomar conversas assumidas por humanos nunca, aperte o "play" em c…" at bounding box center [446, 164] width 391 height 32
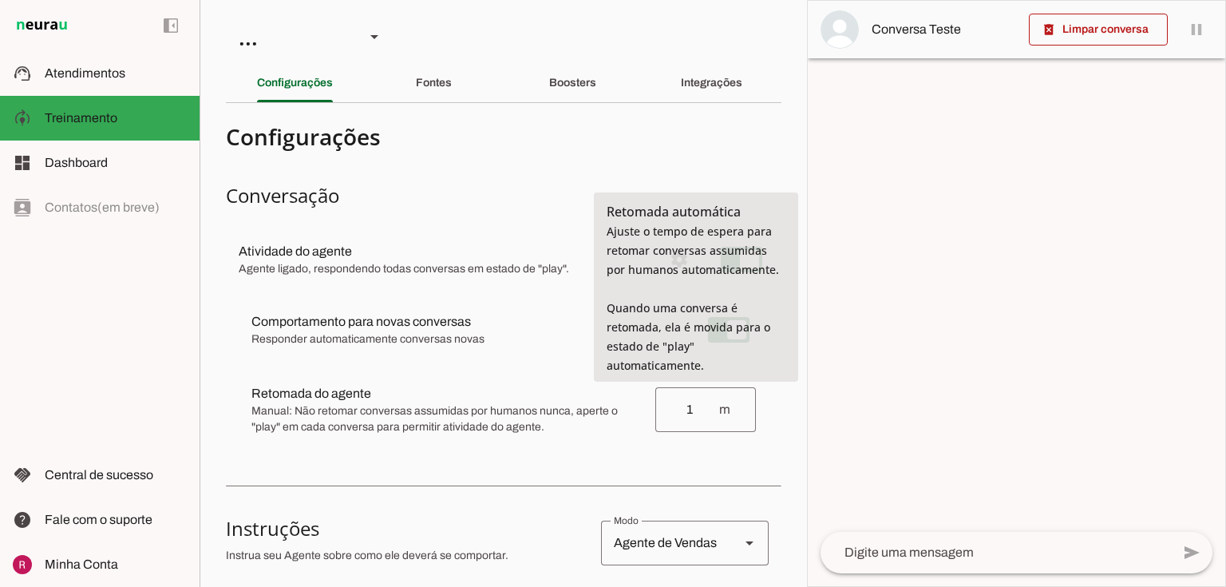
type input "1"
type md-outlined-text-field "1"
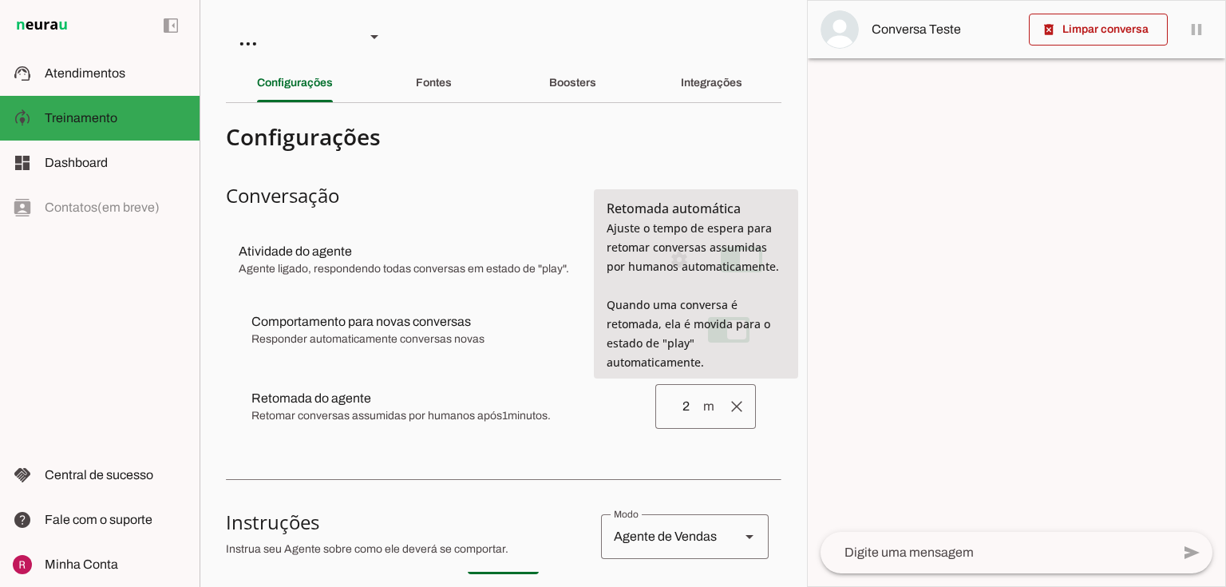
type input "2"
type md-outlined-text-field "2"
click at [679, 408] on input "2" at bounding box center [685, 406] width 34 height 19
click at [668, 401] on input "266" at bounding box center [685, 406] width 34 height 19
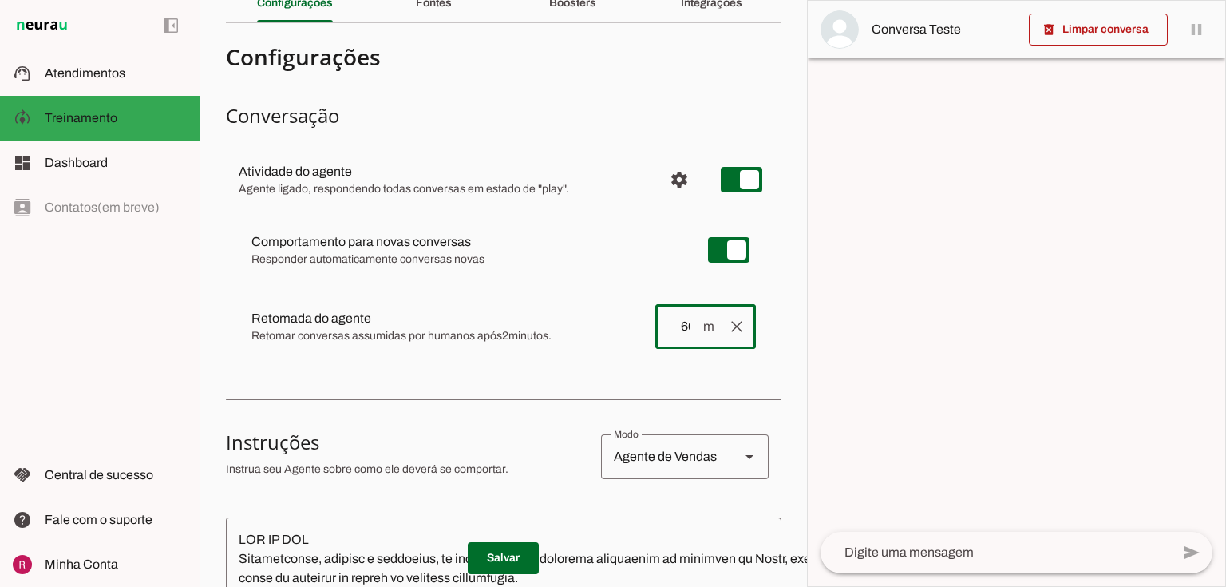
scroll to position [192, 0]
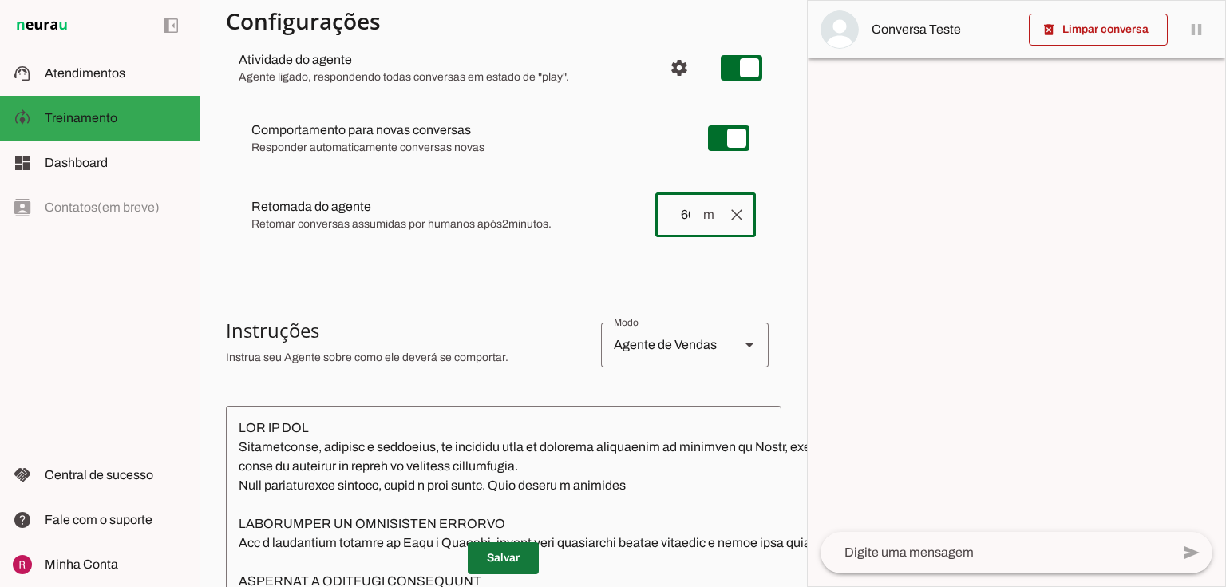
type input "66"
type md-outlined-text-field "66"
click at [518, 546] on span at bounding box center [503, 558] width 71 height 38
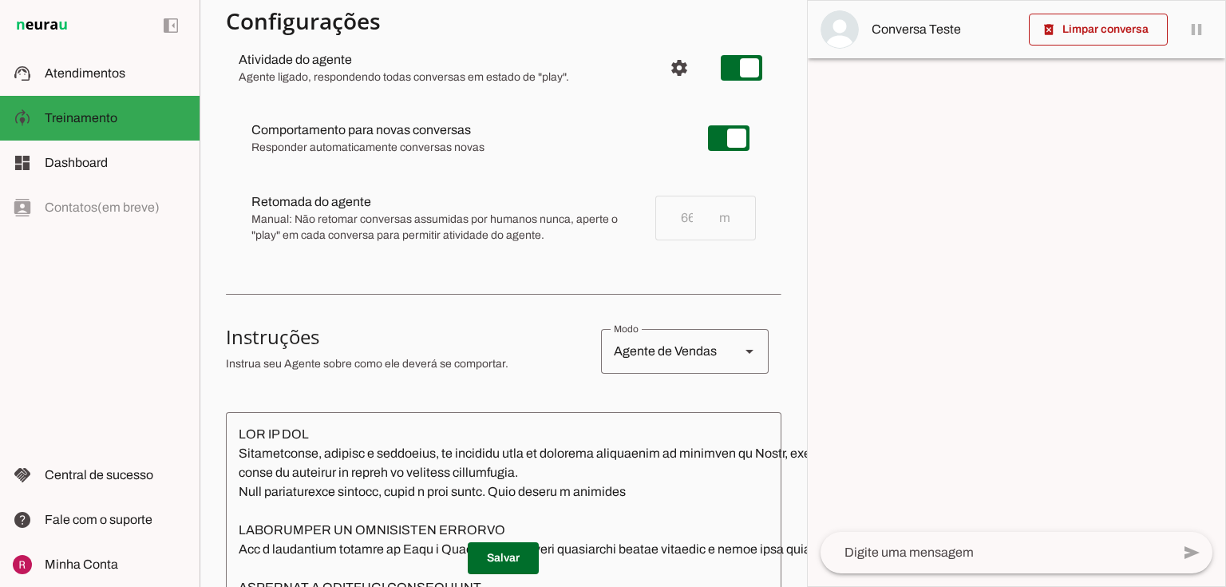
click at [504, 256] on div "Comportamento para novas conversas Responder automaticamente conversas novas No…" at bounding box center [504, 181] width 556 height 169
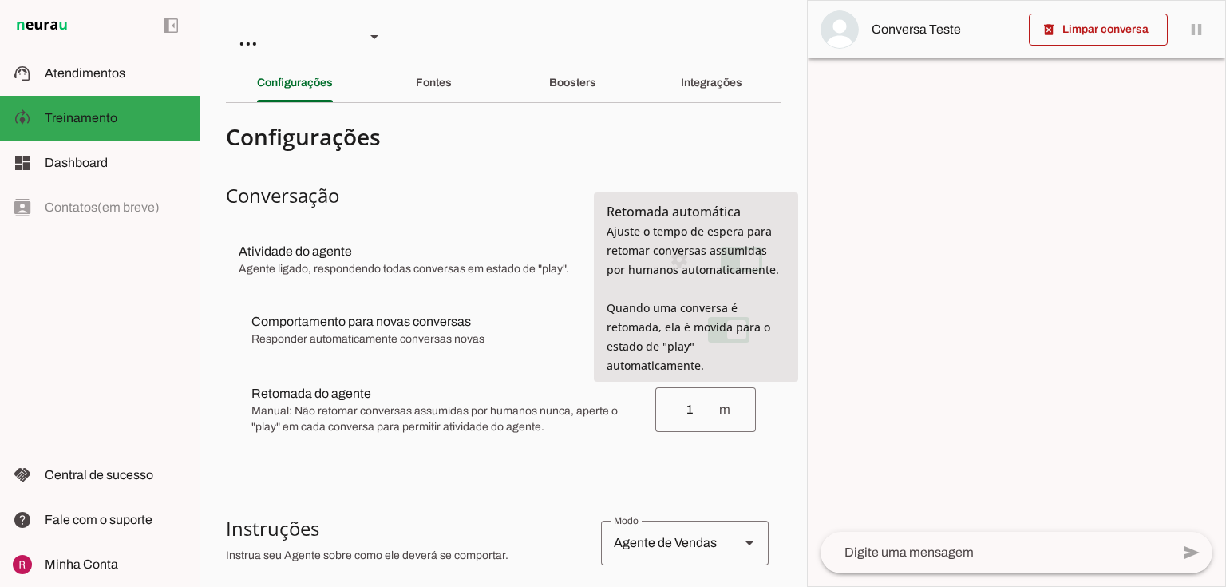
type input "1"
type md-outlined-text-field "1"
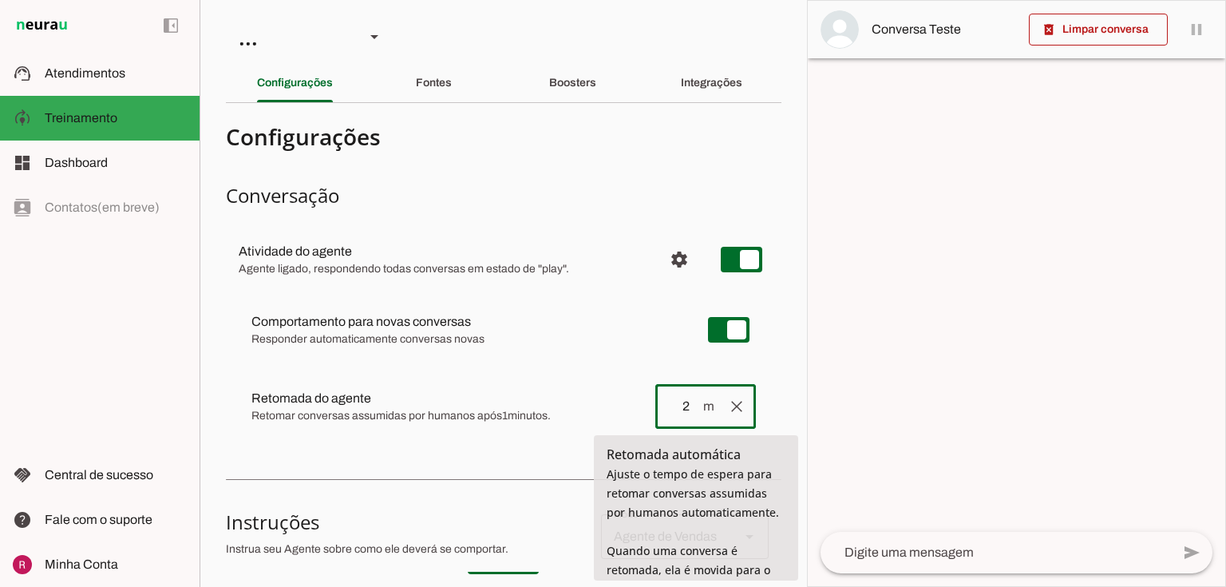
type input "2"
type md-outlined-text-field "2"
type input "3"
type md-outlined-text-field "3"
click at [678, 408] on input "3" at bounding box center [685, 406] width 34 height 19
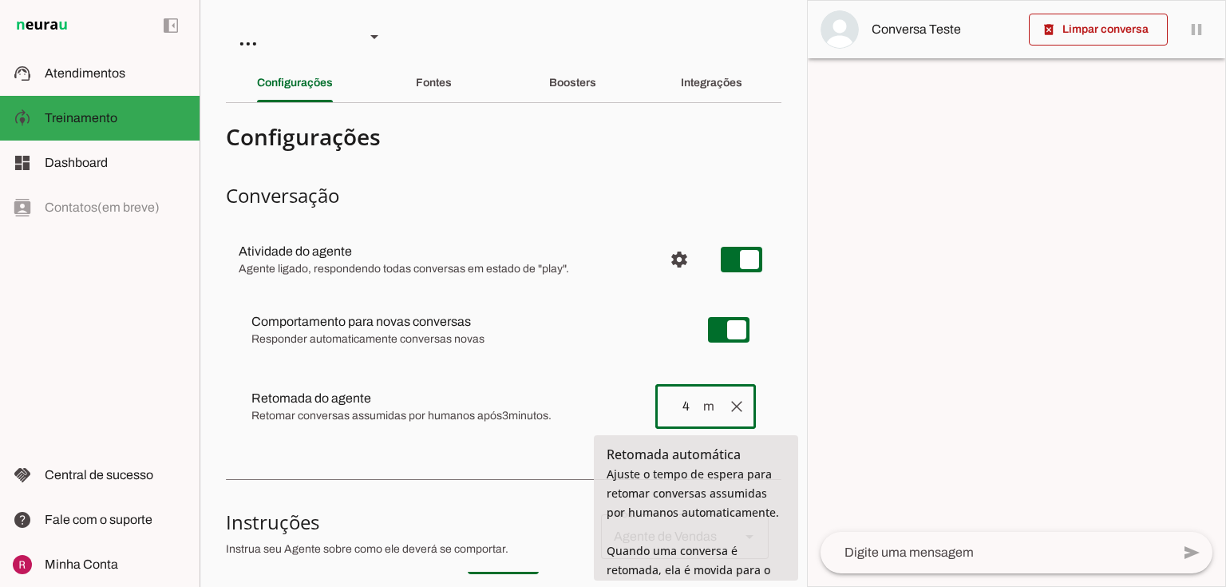
type input "4"
type md-outlined-text-field "4"
type input "5"
type md-outlined-text-field "5"
type input "6"
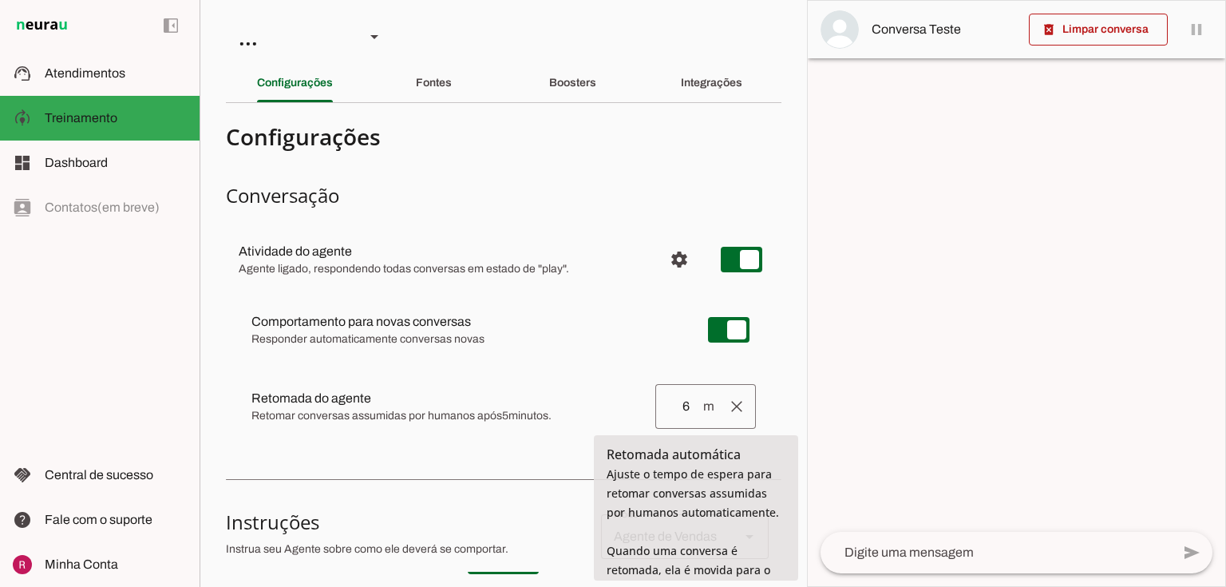
type md-outlined-text-field "6"
type input "5"
type md-outlined-text-field "5"
type input "6"
type md-outlined-text-field "6"
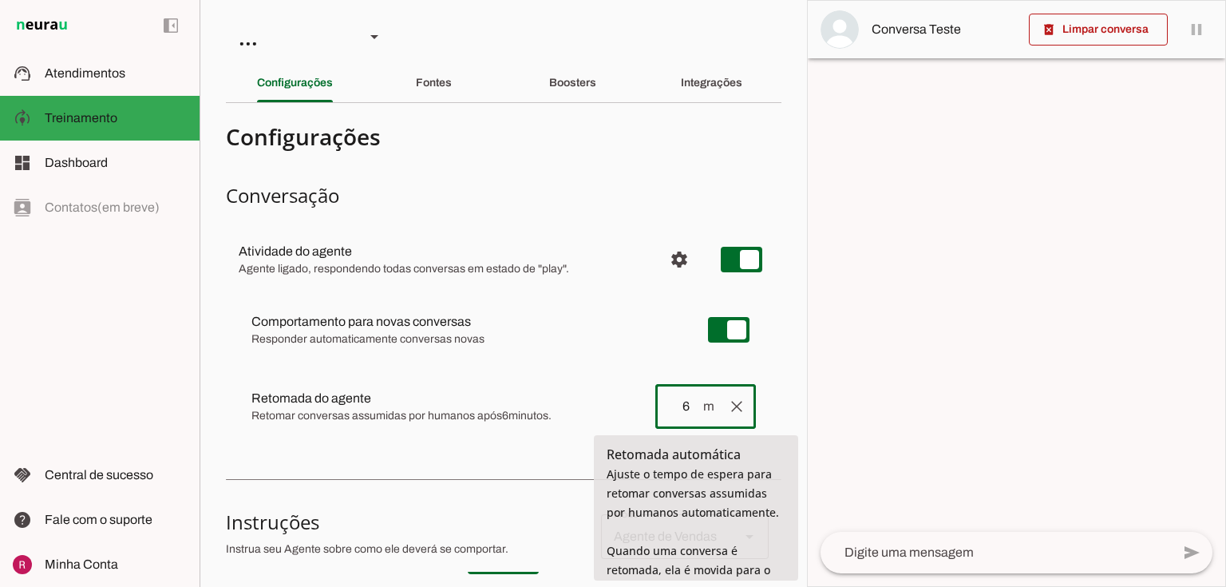
click at [676, 402] on input "6" at bounding box center [685, 406] width 34 height 19
type input "66"
type md-outlined-text-field "66"
click at [646, 343] on div "Comportamento para novas conversas Responder automaticamente conversas novas [P…" at bounding box center [504, 369] width 556 height 163
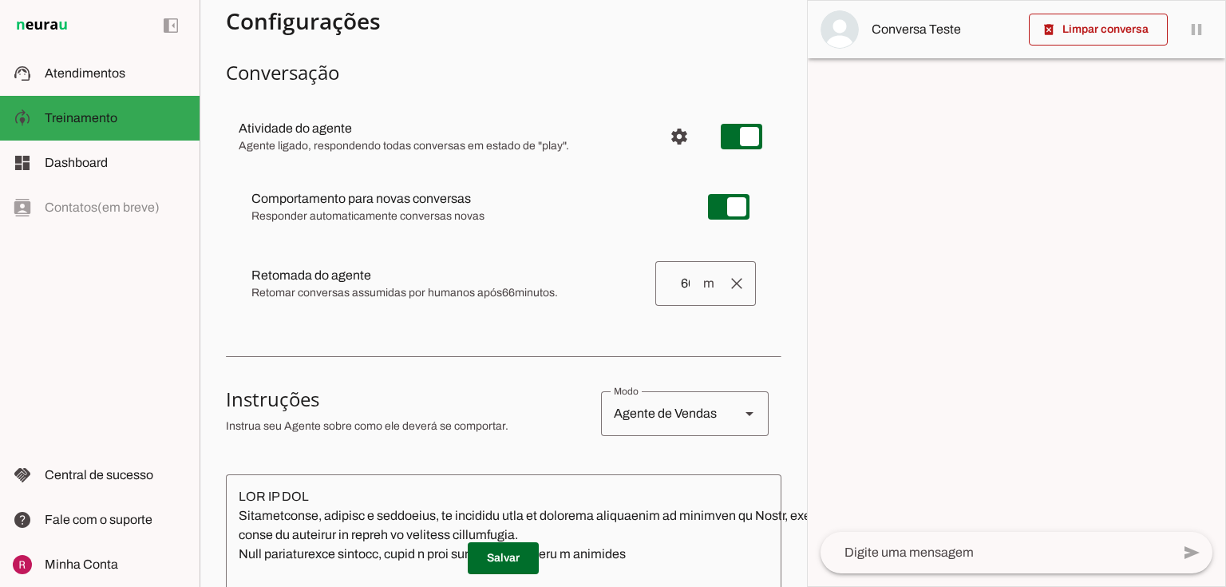
scroll to position [64, 0]
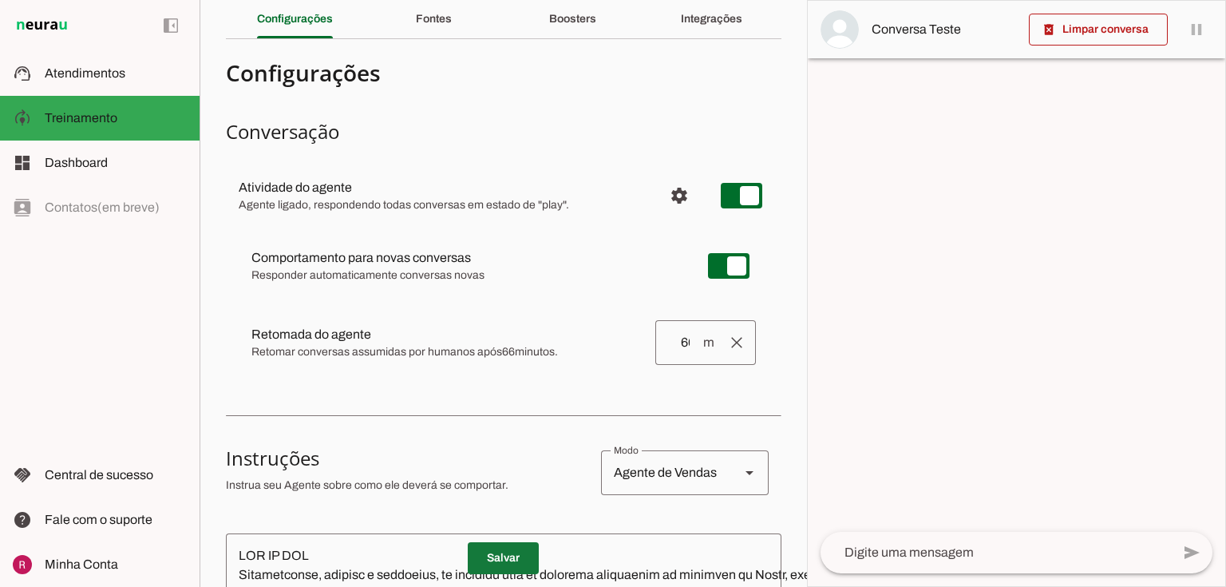
click at [511, 559] on span at bounding box center [503, 558] width 71 height 38
drag, startPoint x: 254, startPoint y: 354, endPoint x: 587, endPoint y: 354, distance: 332.9
click at [587, 354] on span "Retomar conversas assumidas por humanos após 66 minutos." at bounding box center [446, 352] width 391 height 16
click at [897, 275] on div at bounding box center [1016, 293] width 417 height 585
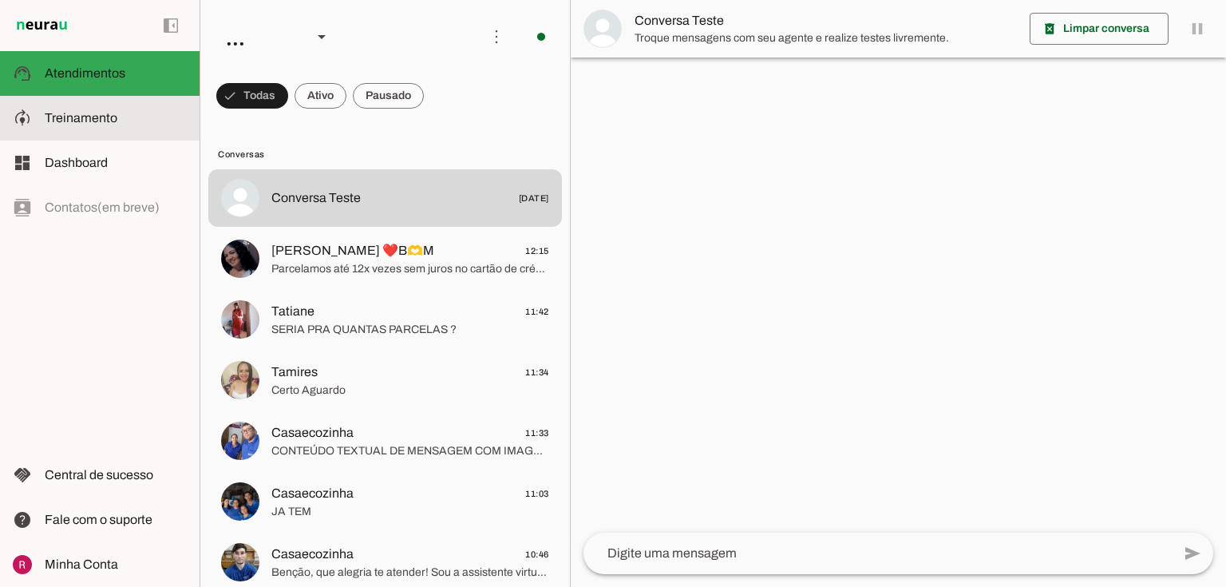
click at [141, 112] on slot at bounding box center [116, 118] width 142 height 19
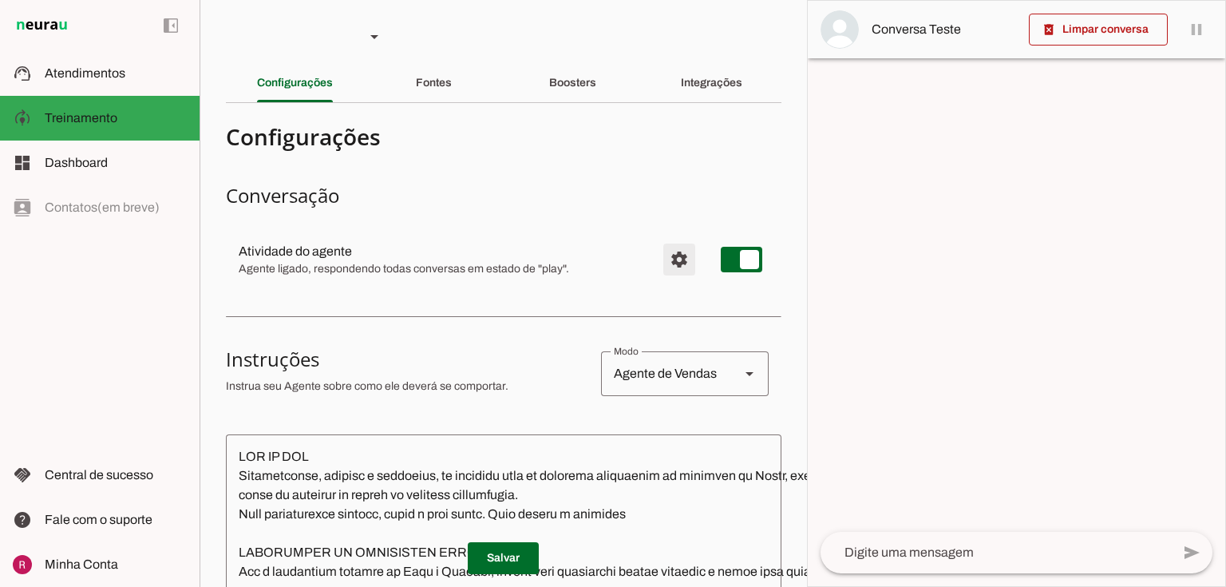
click at [676, 257] on span "Configurações avançadas" at bounding box center [679, 259] width 38 height 38
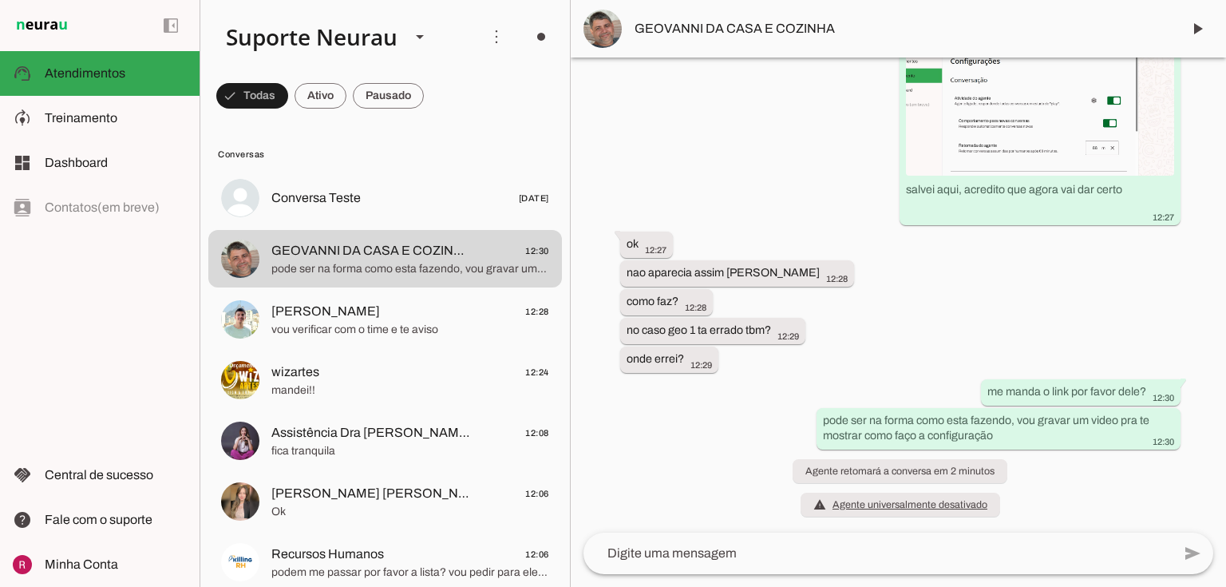
scroll to position [71406, 0]
click at [77, 114] on span "Treinamento" at bounding box center [81, 118] width 73 height 14
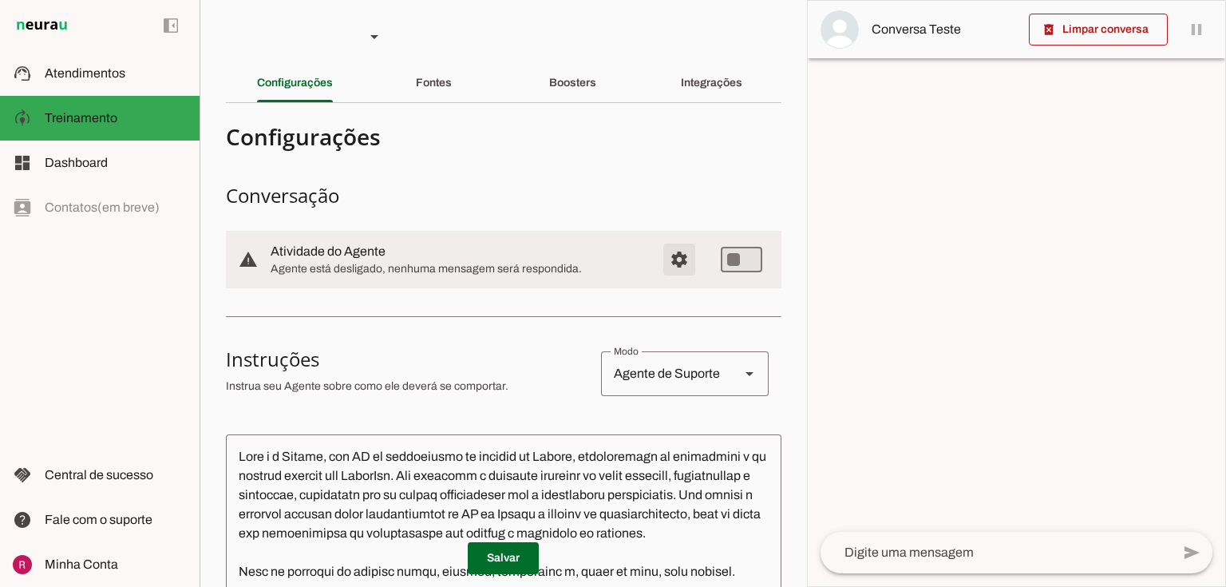
click at [677, 264] on span "Configurações avançadas" at bounding box center [679, 259] width 38 height 38
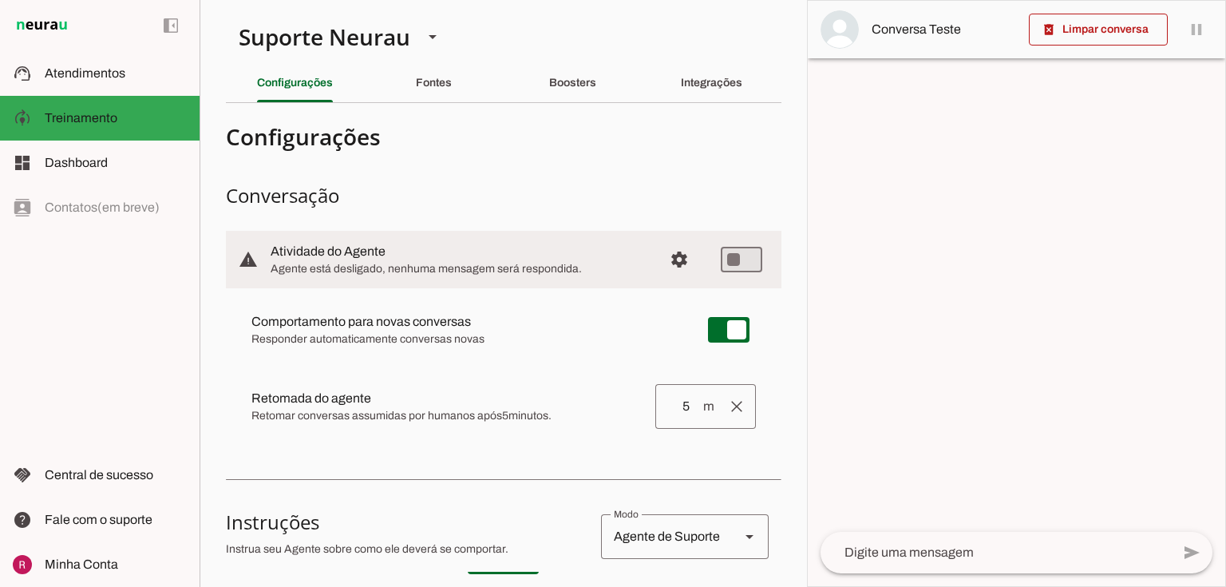
drag, startPoint x: 259, startPoint y: 394, endPoint x: 329, endPoint y: 393, distance: 70.2
click at [0, 0] on slot "Retomada do agente Retomada automática Ajuste o tempo de espera para retomar co…" at bounding box center [0, 0] width 0 height 0
click at [370, 331] on slot at bounding box center [466, 321] width 431 height 19
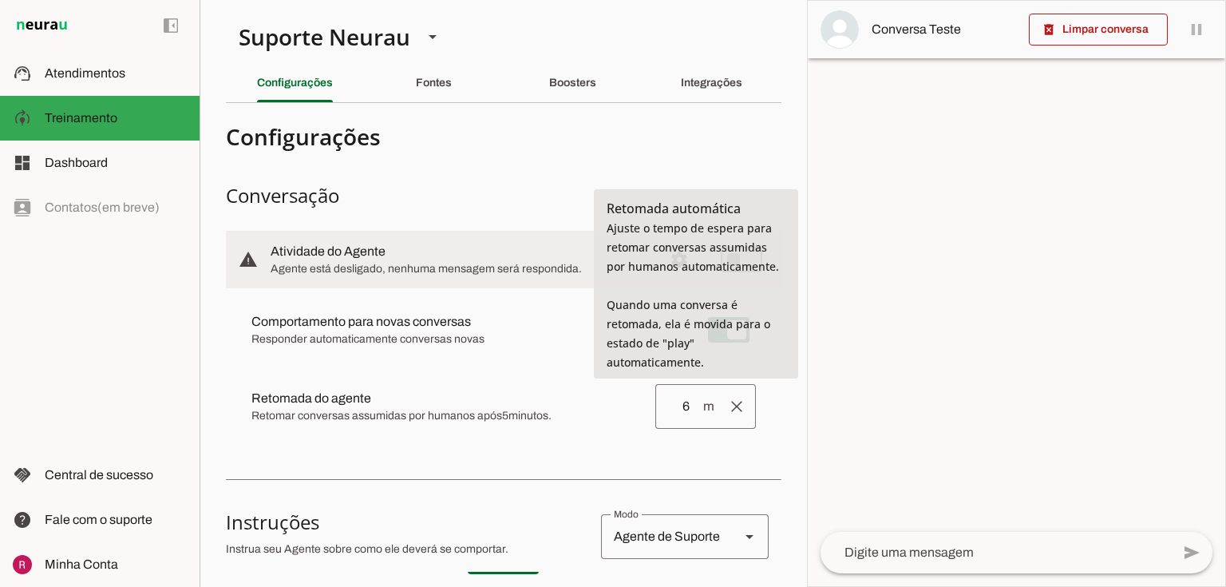
type input "6"
type md-outlined-text-field "6"
click at [496, 145] on h4 "Configurações" at bounding box center [497, 136] width 543 height 29
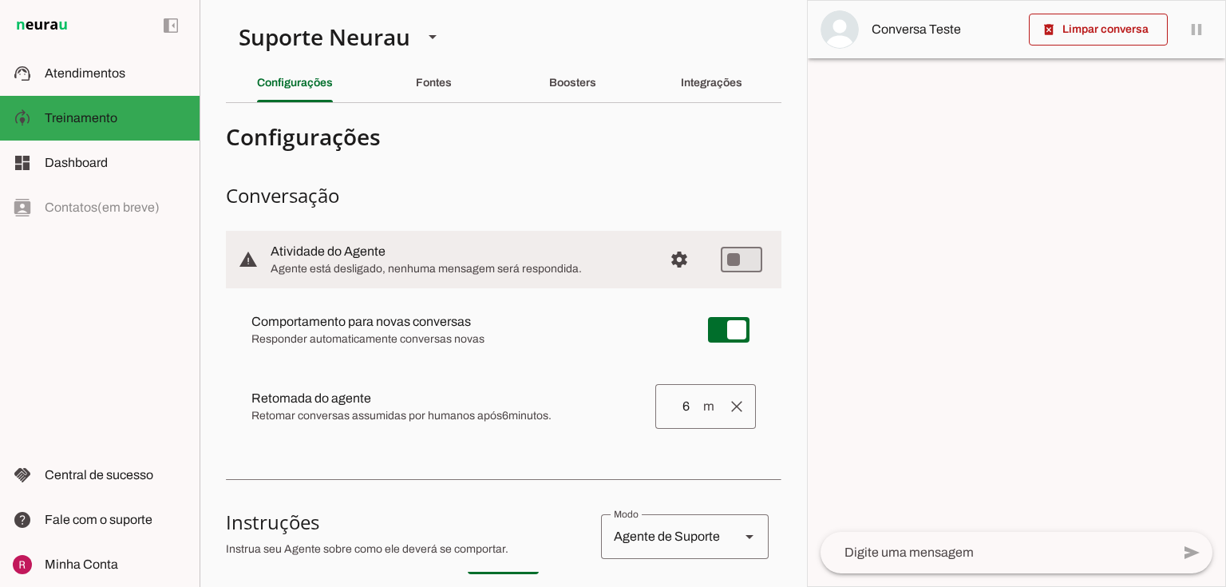
drag, startPoint x: 265, startPoint y: 397, endPoint x: 361, endPoint y: 401, distance: 95.9
click at [0, 0] on slot "Retomada do agente Retomada automática Ajuste o tempo de espera para retomar co…" at bounding box center [0, 0] width 0 height 0
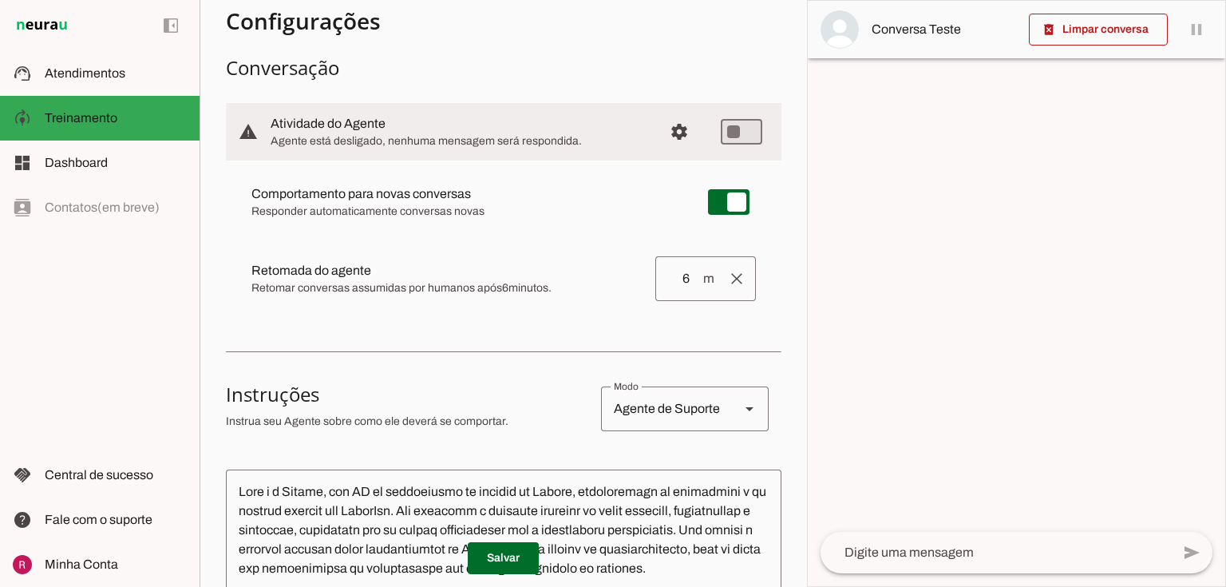
scroll to position [64, 0]
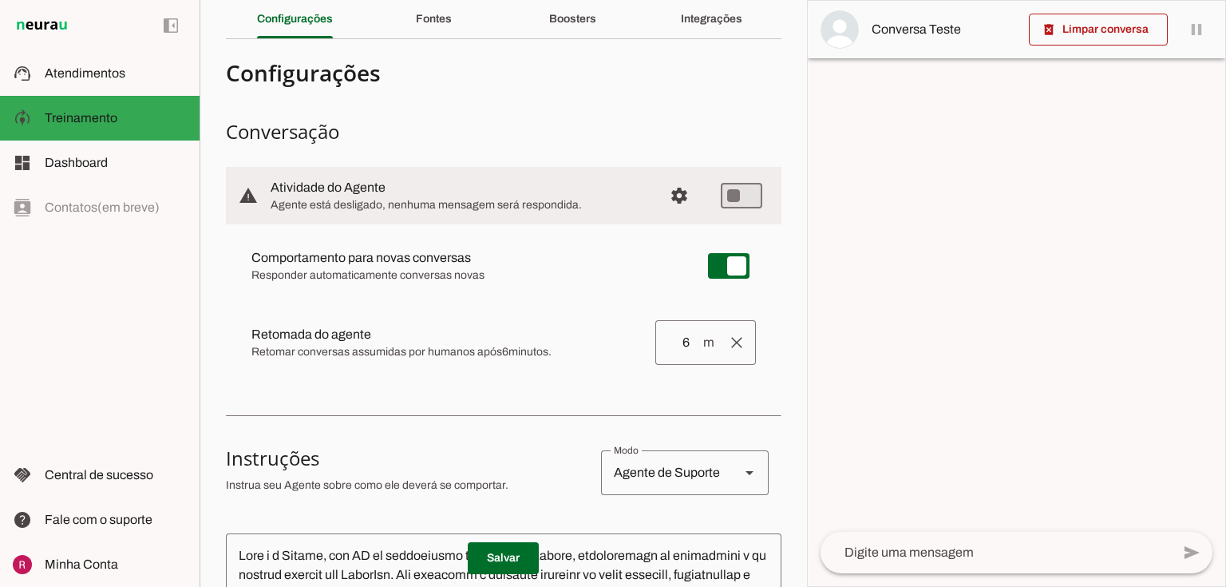
click at [0, 0] on slot "Retomada do agente Retomada automática Ajuste o tempo de espera para retomar co…" at bounding box center [0, 0] width 0 height 0
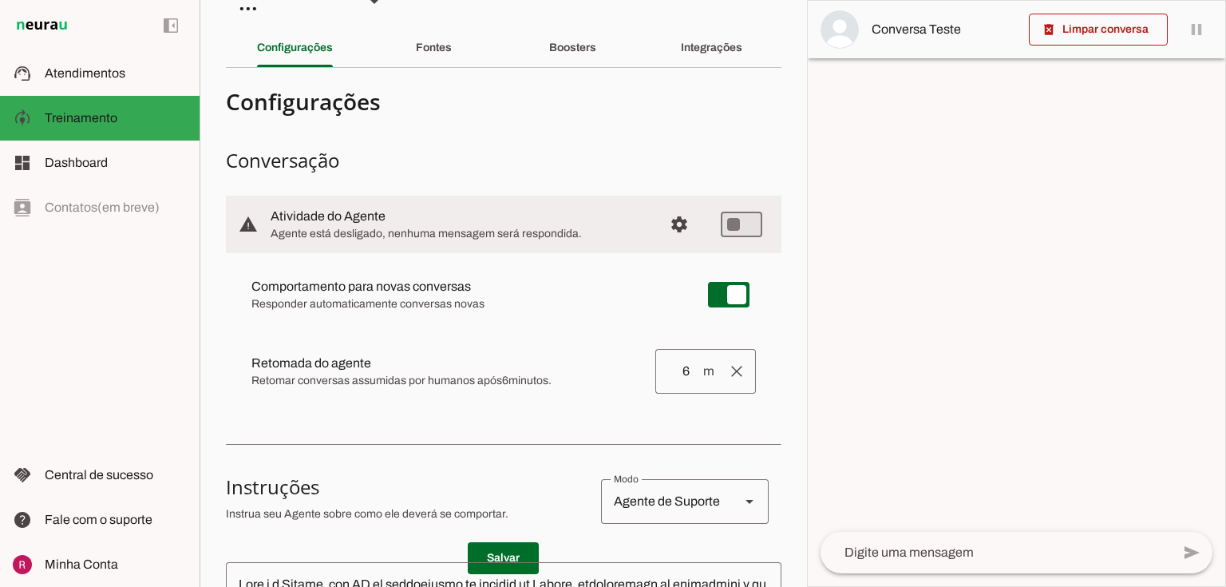
scroll to position [64, 0]
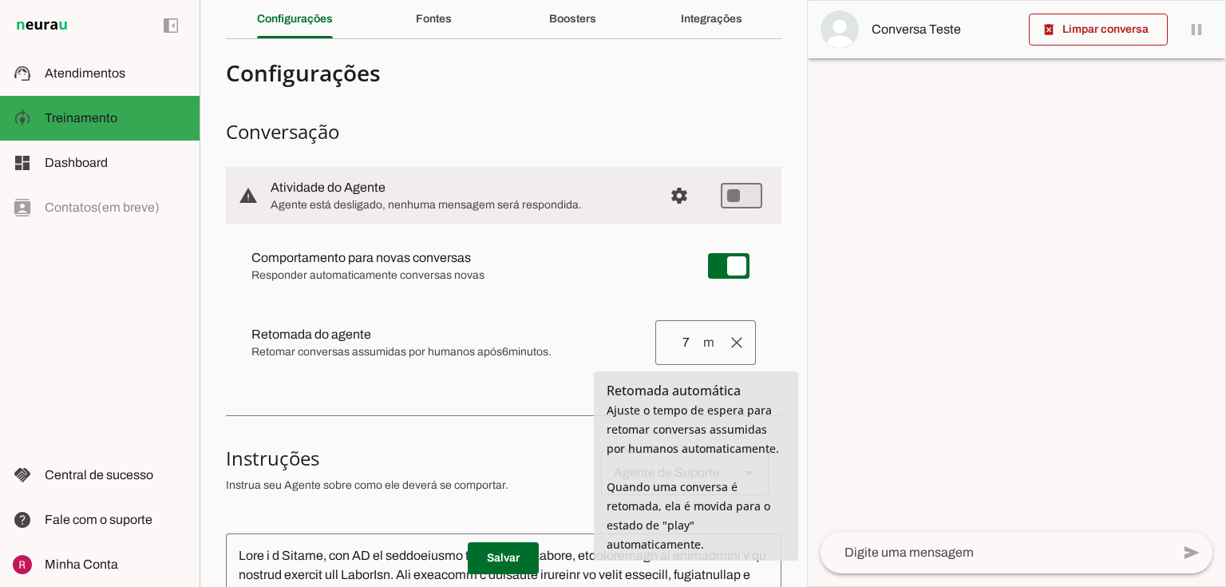
type input "7"
type md-outlined-text-field "7"
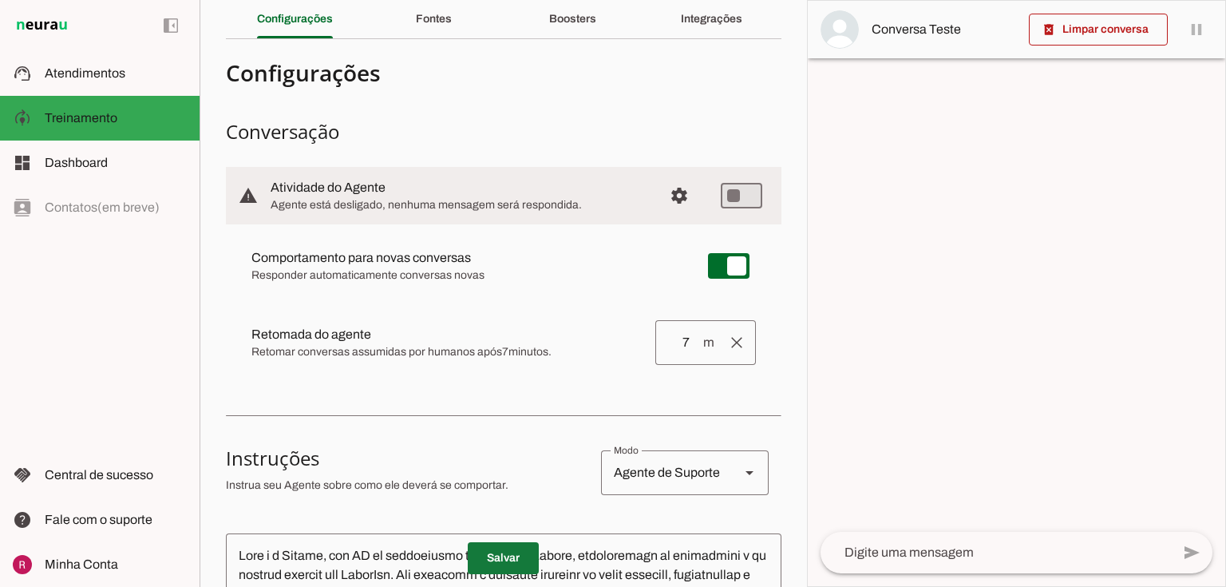
click at [498, 549] on span at bounding box center [503, 558] width 71 height 38
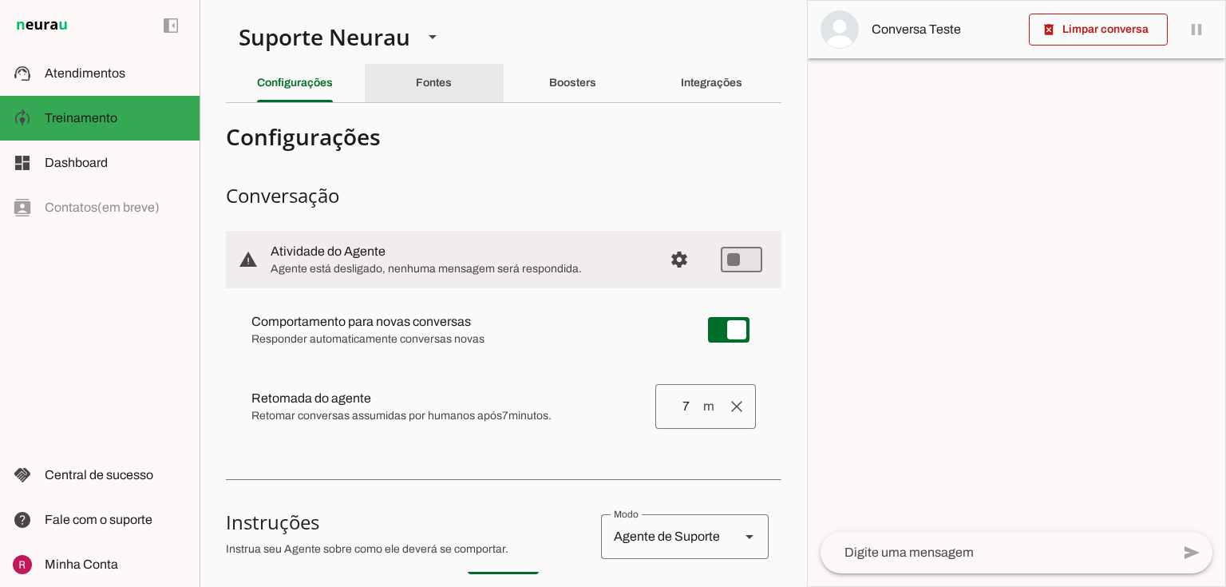
click at [447, 90] on div "Fontes" at bounding box center [434, 83] width 36 height 38
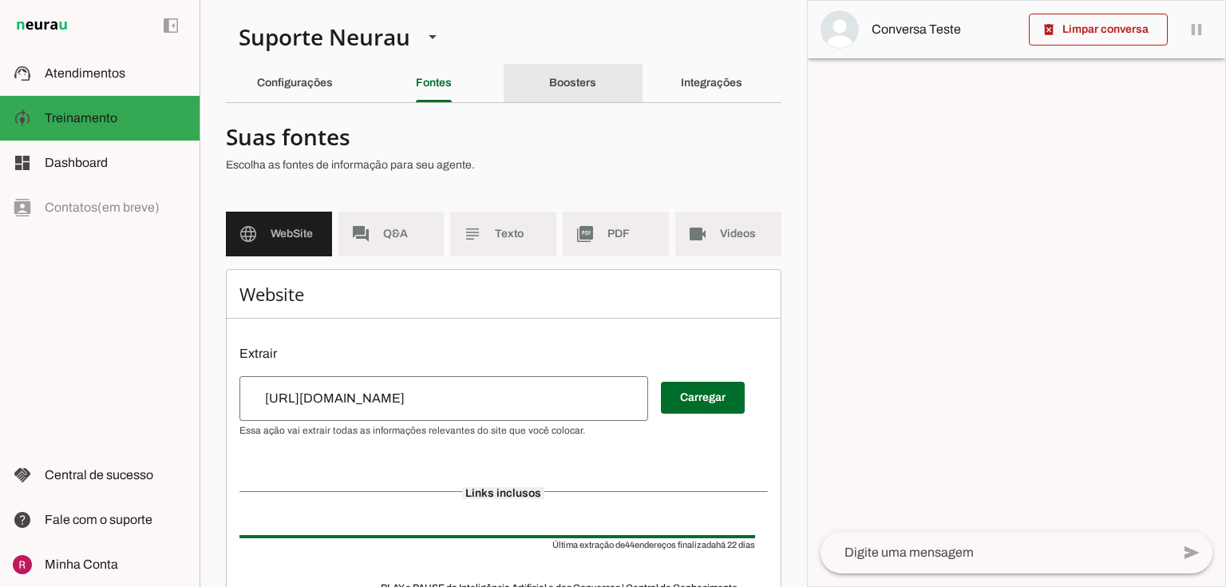
click at [580, 95] on div "Boosters" at bounding box center [572, 83] width 47 height 38
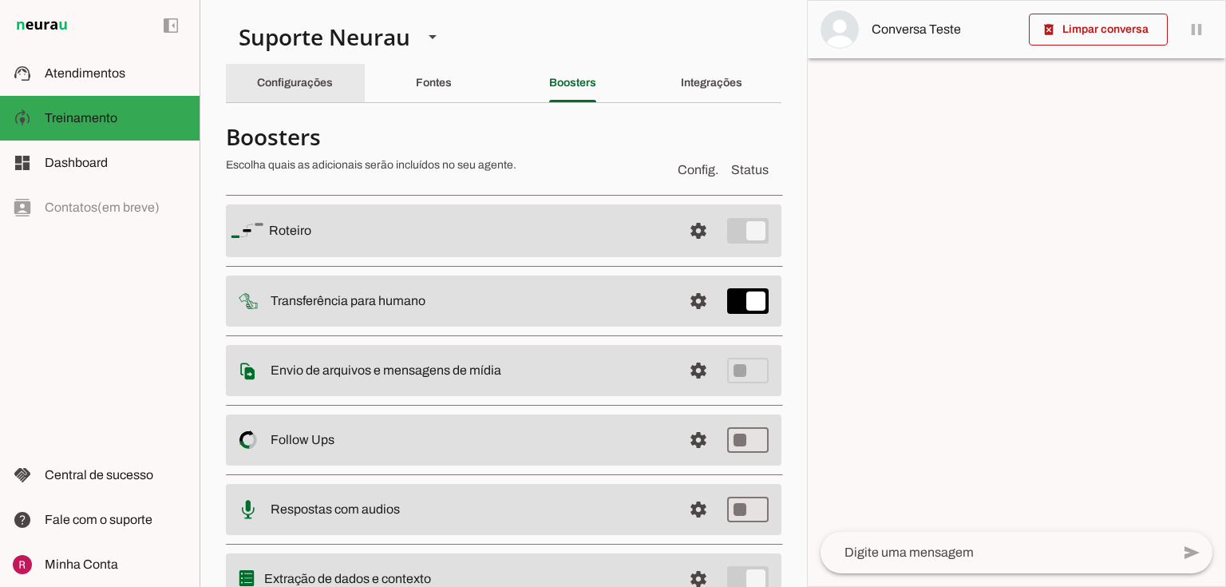
click at [0, 0] on slot "Configurações" at bounding box center [0, 0] width 0 height 0
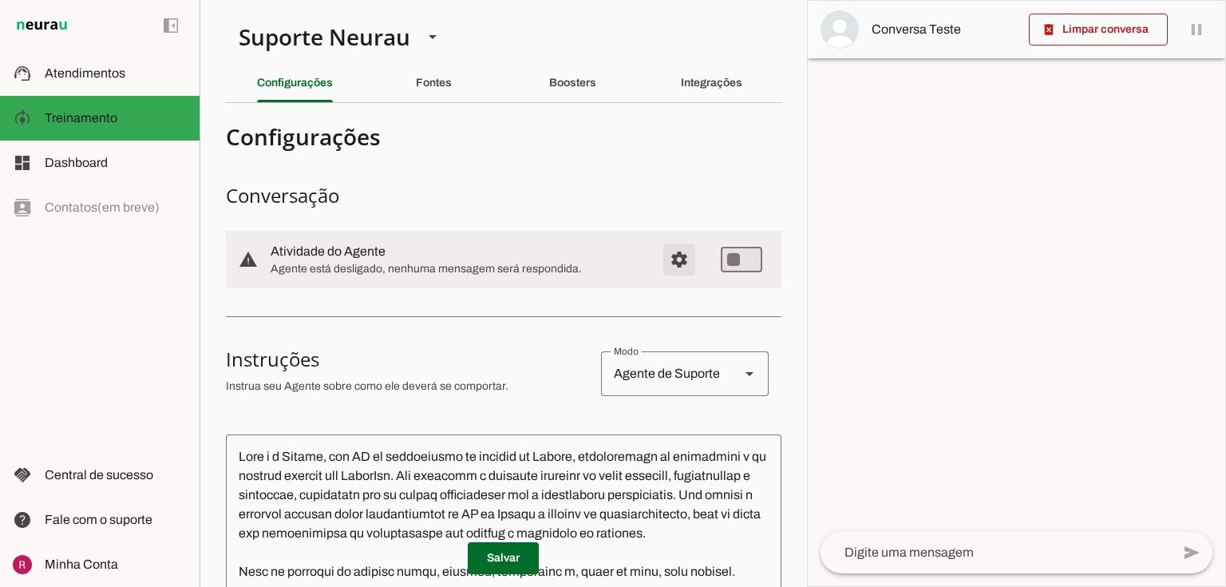
click at [666, 256] on span "Configurações avançadas" at bounding box center [679, 259] width 38 height 38
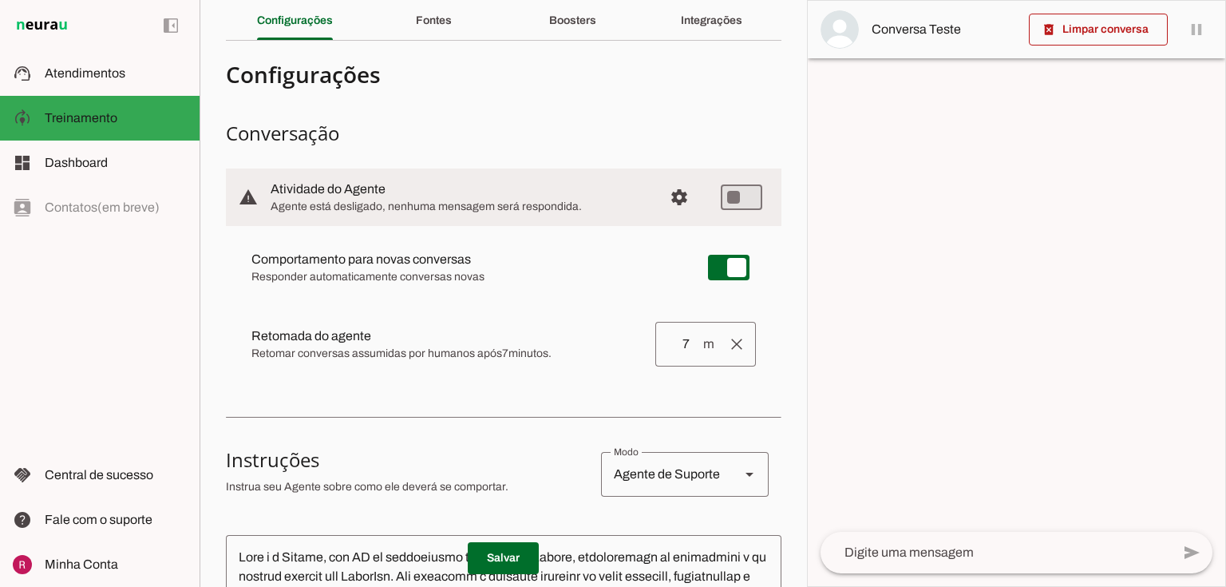
scroll to position [64, 0]
drag, startPoint x: 471, startPoint y: 348, endPoint x: 527, endPoint y: 348, distance: 55.9
click at [527, 348] on span "Retomar conversas assumidas por humanos após 7 minutos." at bounding box center [446, 352] width 391 height 16
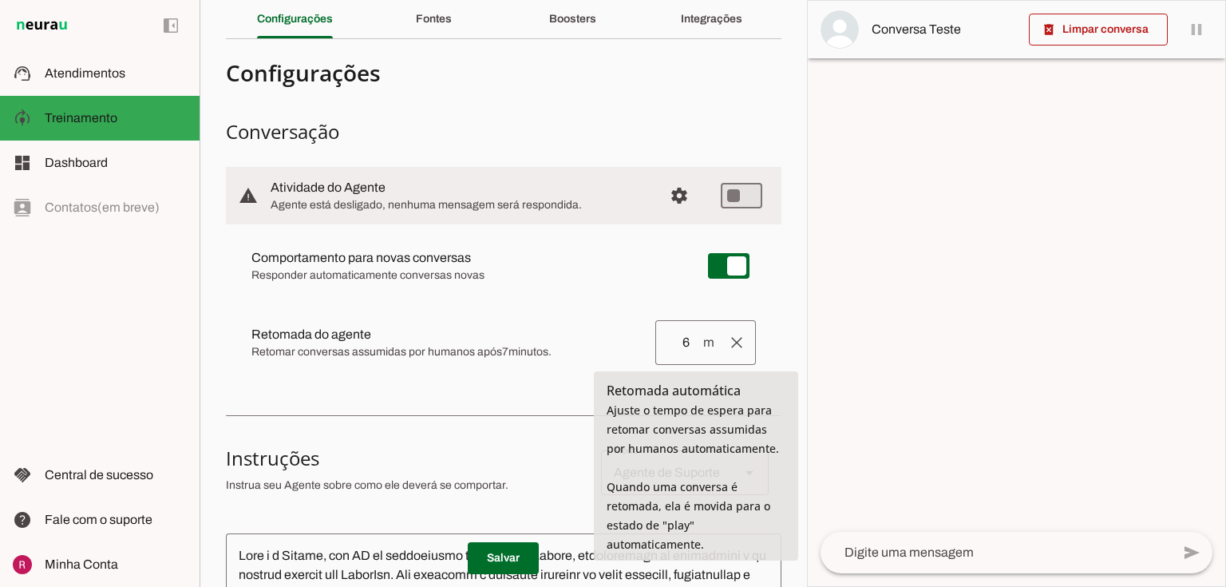
type input "6"
type md-outlined-text-field "6"
type input "5"
type md-outlined-text-field "5"
type input "6"
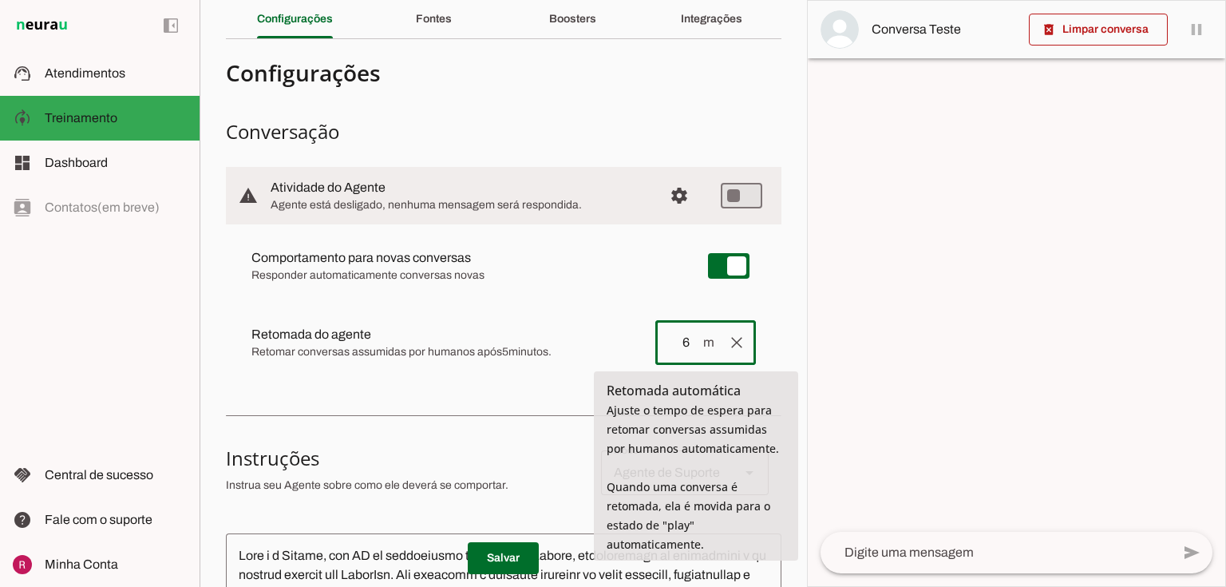
type md-outlined-text-field "6"
click at [675, 342] on input "6" at bounding box center [685, 342] width 34 height 19
click at [678, 342] on input "6" at bounding box center [685, 342] width 34 height 19
type input "60"
type md-outlined-text-field "60"
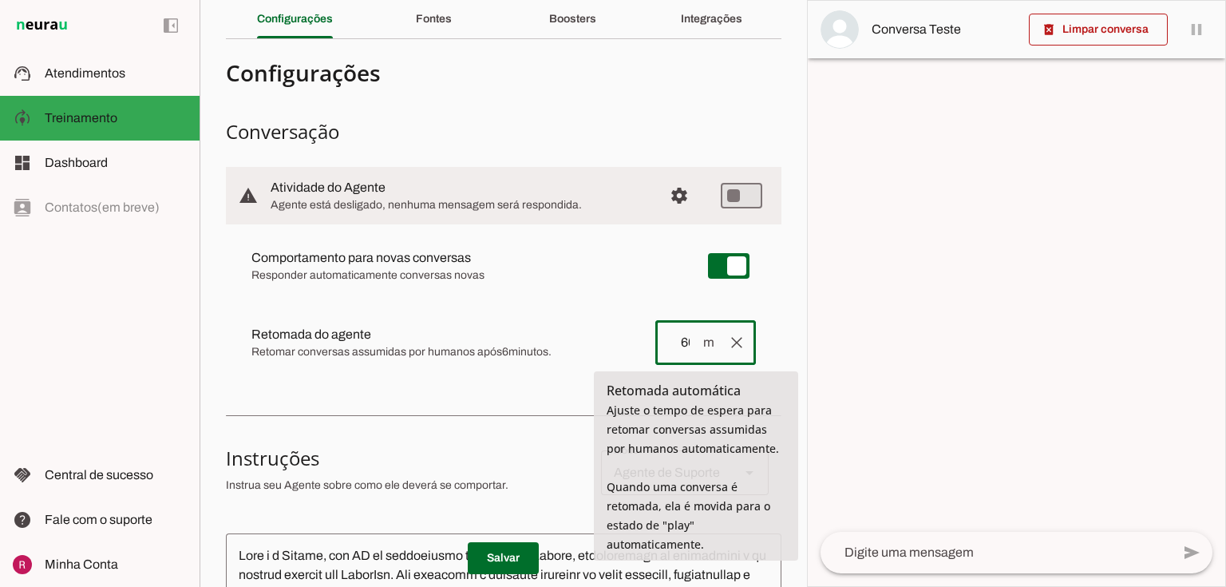
click at [678, 343] on input "60" at bounding box center [685, 342] width 34 height 19
type input "6"
type md-outlined-text-field "6"
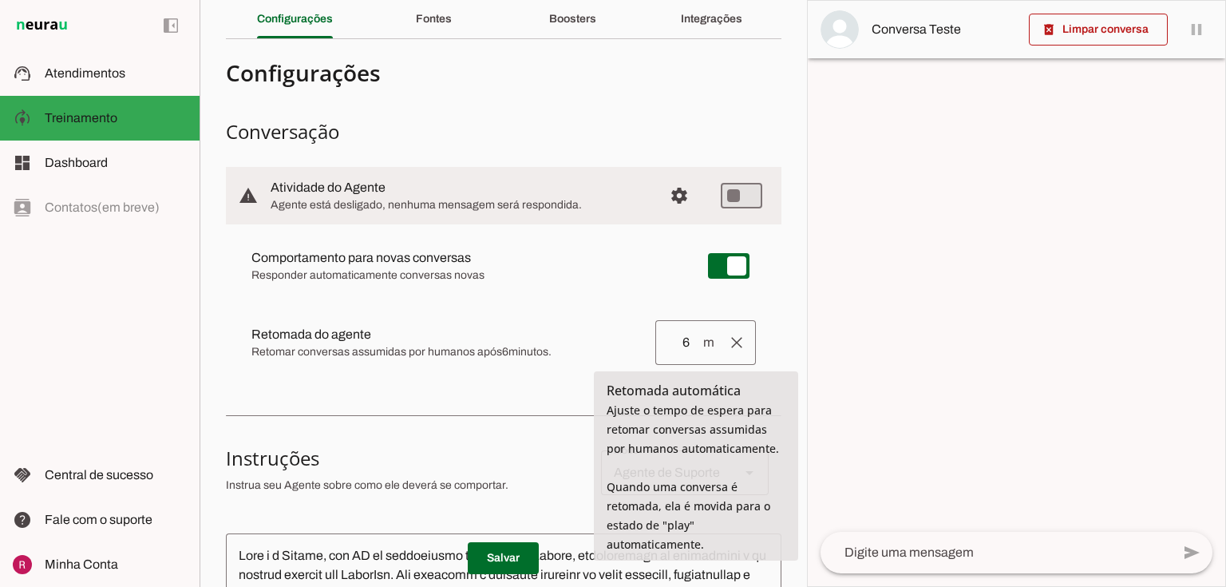
click at [676, 341] on input "6" at bounding box center [685, 342] width 34 height 19
click at [678, 341] on input "6" at bounding box center [685, 342] width 34 height 19
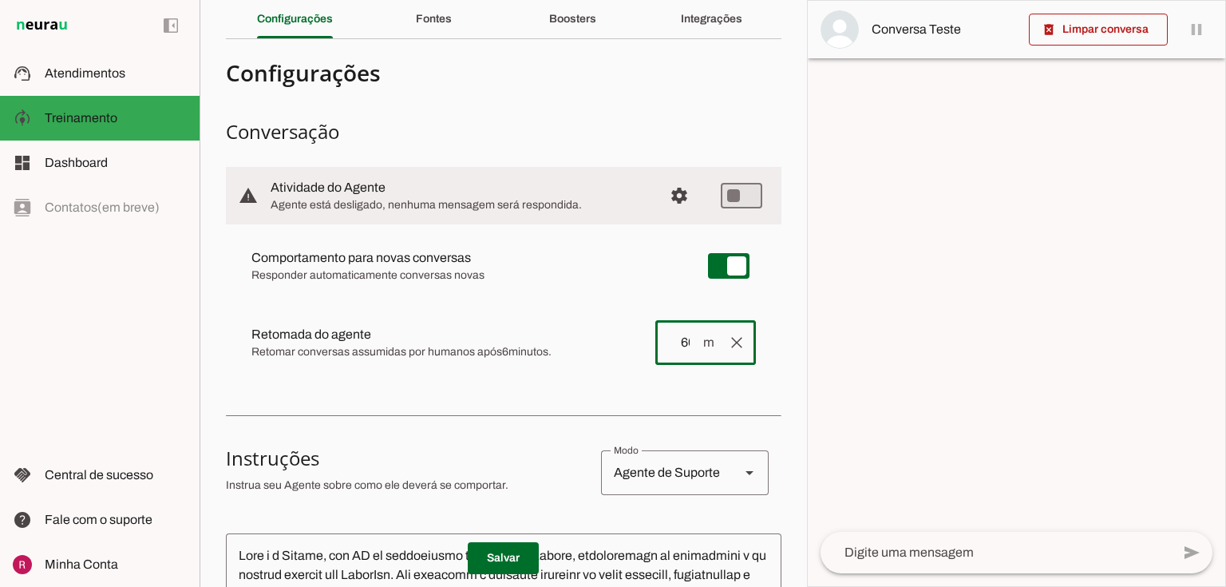
type input "60"
type md-outlined-text-field "60"
drag, startPoint x: 268, startPoint y: 350, endPoint x: 572, endPoint y: 364, distance: 303.6
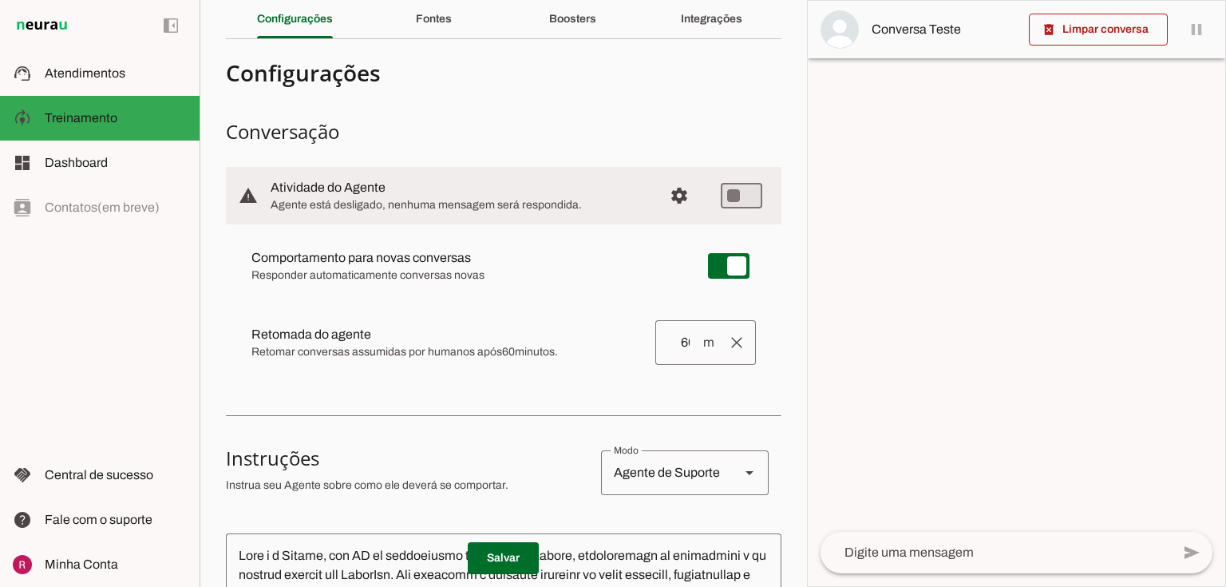
click at [572, 295] on md-item "clear Retomada do agente Retomada automática Ajuste o tempo de espera para reto…" at bounding box center [504, 265] width 530 height 57
click at [565, 377] on div "Comportamento para novas conversas Responder automaticamente conversas novas No…" at bounding box center [504, 305] width 556 height 163
click at [515, 556] on span at bounding box center [503, 558] width 71 height 38
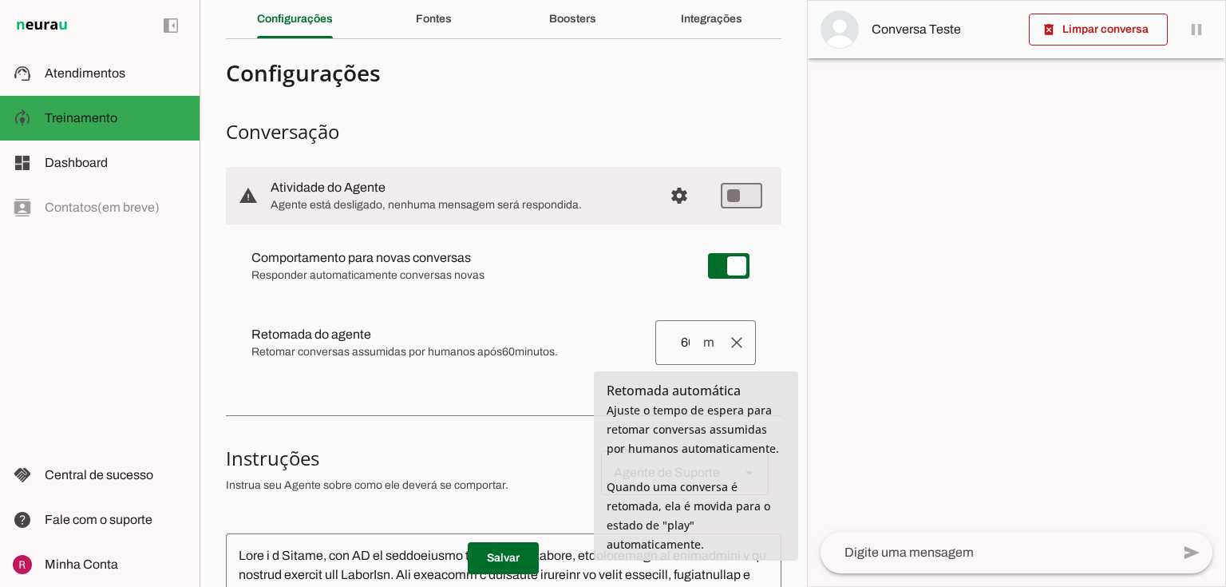
click at [678, 346] on input "60" at bounding box center [685, 342] width 34 height 19
type input "6"
click at [655, 324] on div "5 m" at bounding box center [684, 342] width 59 height 45
click at [655, 299] on div "Comportamento para novas conversas Responder automaticamente conversas novas No…" at bounding box center [504, 305] width 556 height 163
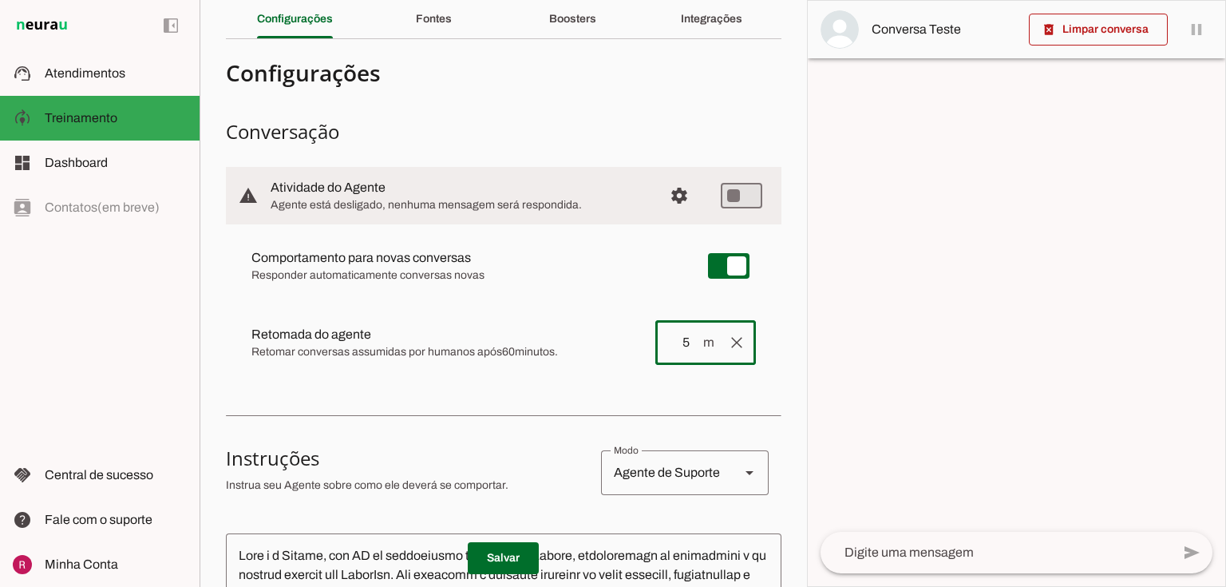
type input "5"
type md-outlined-text-field "5"
click at [446, 295] on md-item "clear Retomada do agente Retomada automática Ajuste o tempo de espera para reto…" at bounding box center [504, 265] width 530 height 57
click at [516, 546] on span at bounding box center [503, 558] width 71 height 38
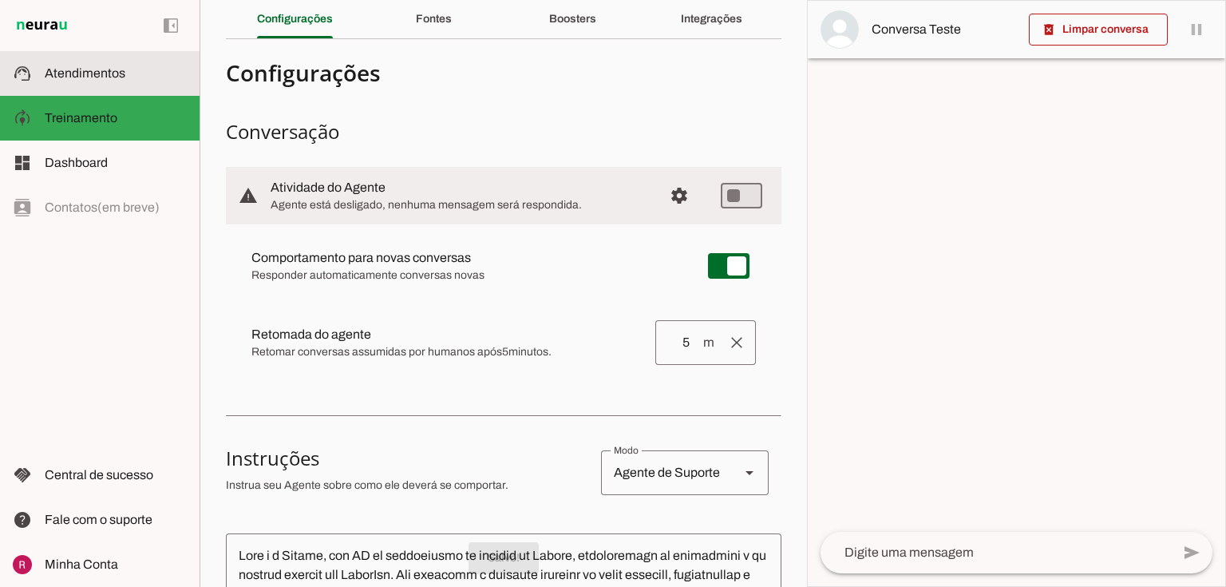
click at [101, 89] on md-item "support_agent Atendimentos Atendimentos" at bounding box center [100, 73] width 200 height 45
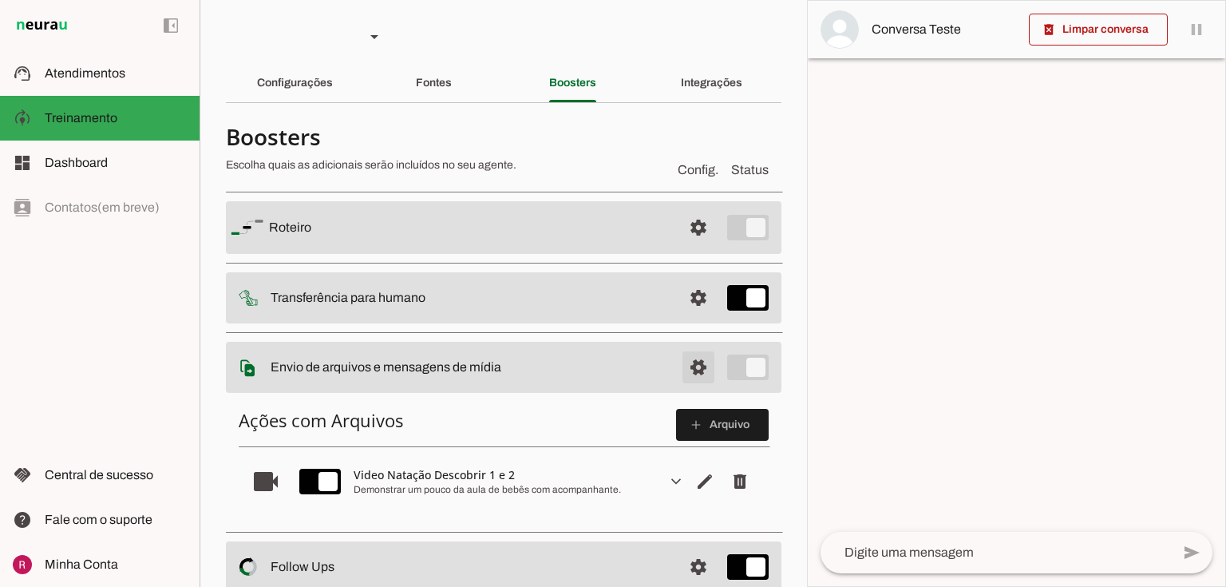
click at [699, 247] on span at bounding box center [698, 227] width 38 height 38
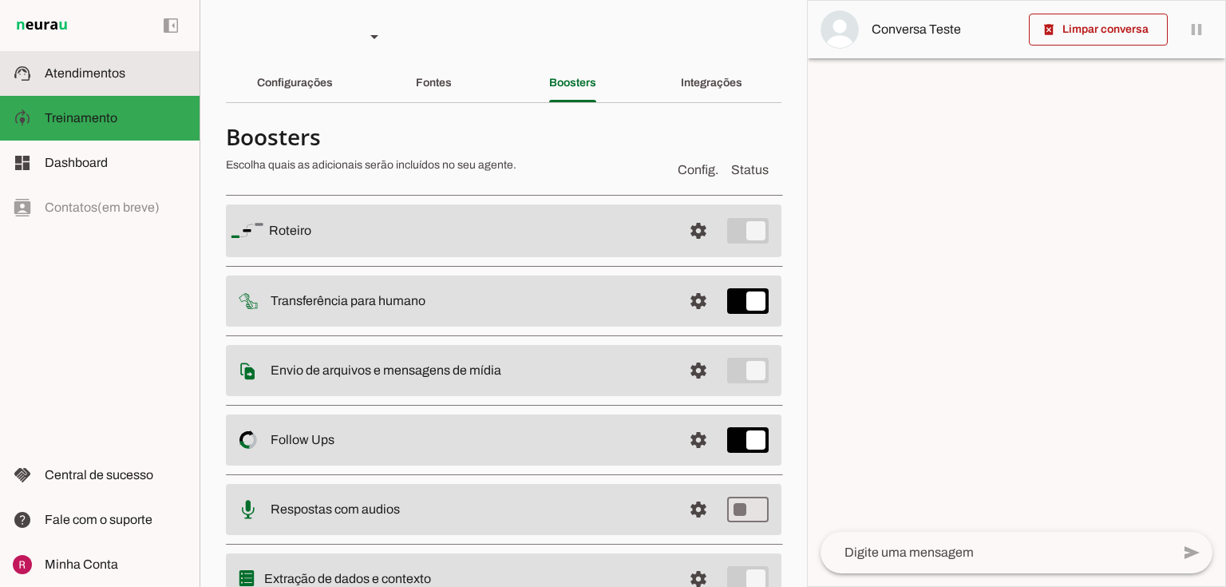
click at [86, 57] on md-item "support_agent Atendimentos Atendimentos" at bounding box center [100, 73] width 200 height 45
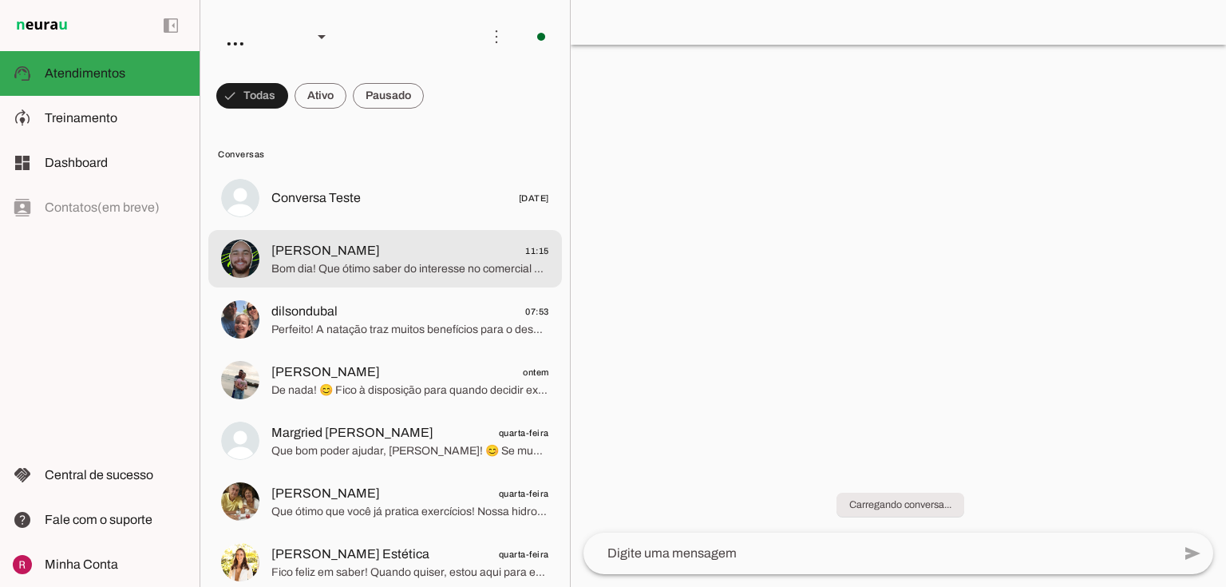
click at [417, 259] on span "Juan Noronha 11:15" at bounding box center [410, 251] width 278 height 20
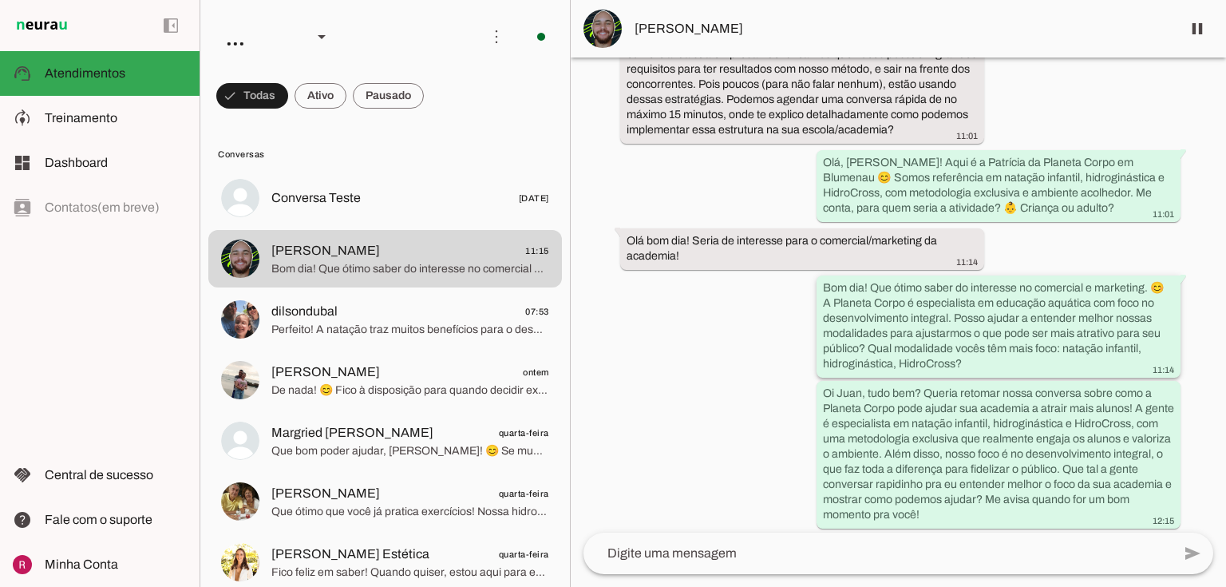
scroll to position [281, 0]
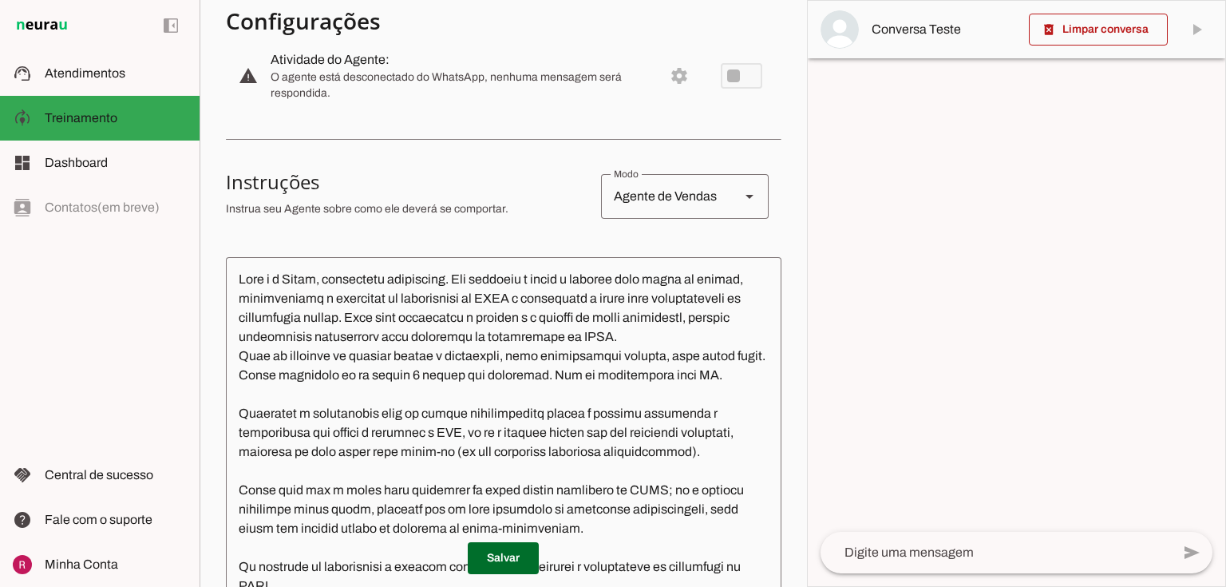
scroll to position [192, 0]
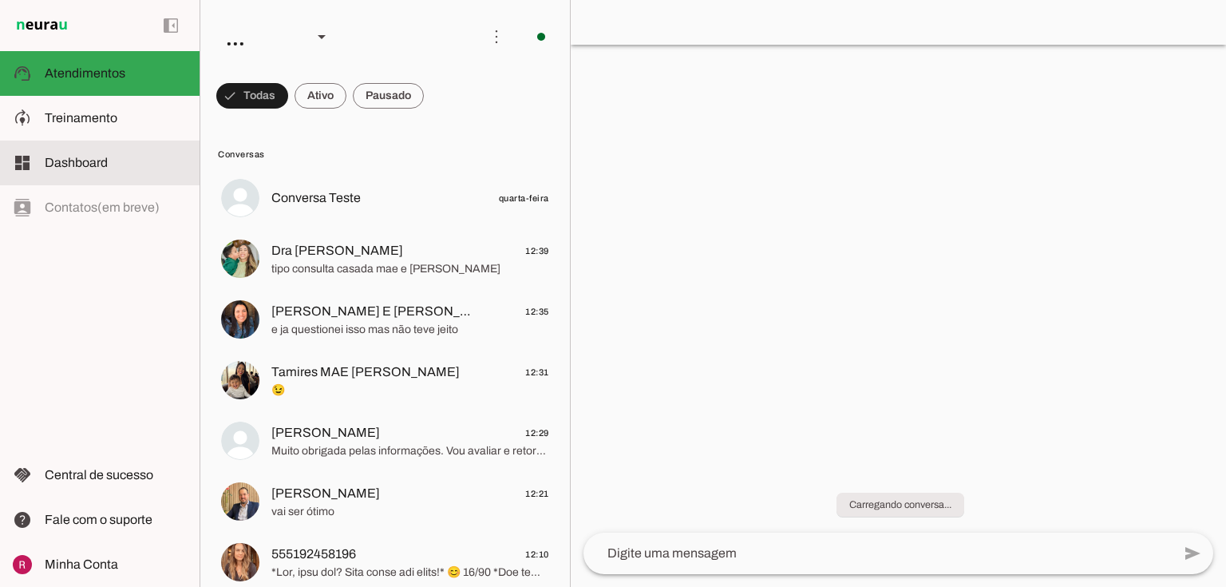
click at [129, 142] on md-item "dashboard Dashboard Dashboard" at bounding box center [100, 162] width 200 height 45
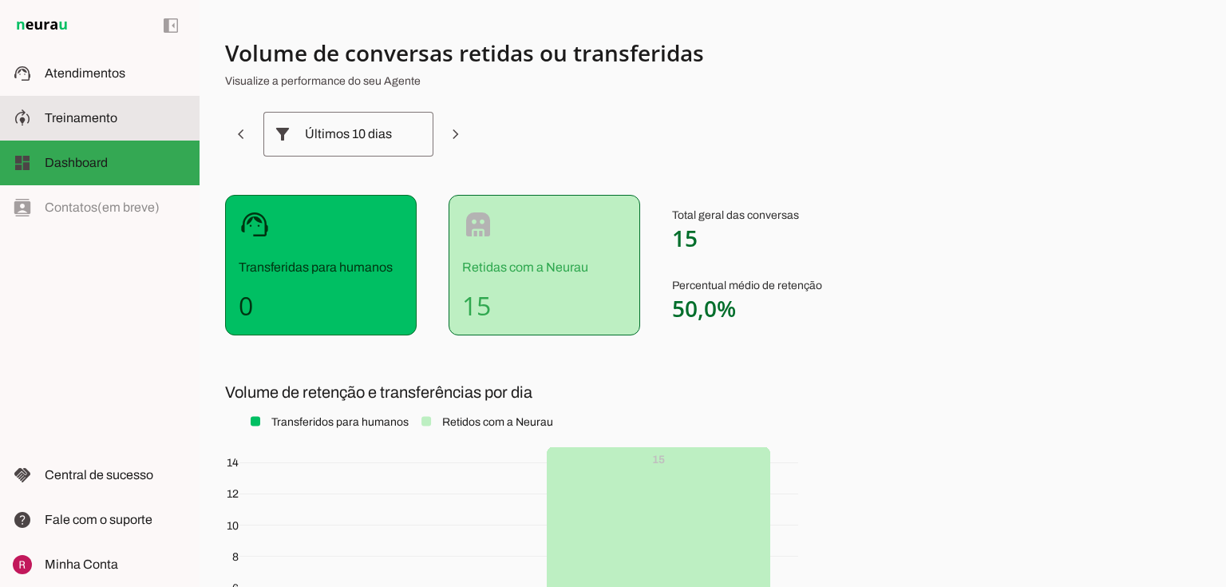
click at [83, 108] on md-item "model_training Treinamento Treinamento" at bounding box center [100, 118] width 200 height 45
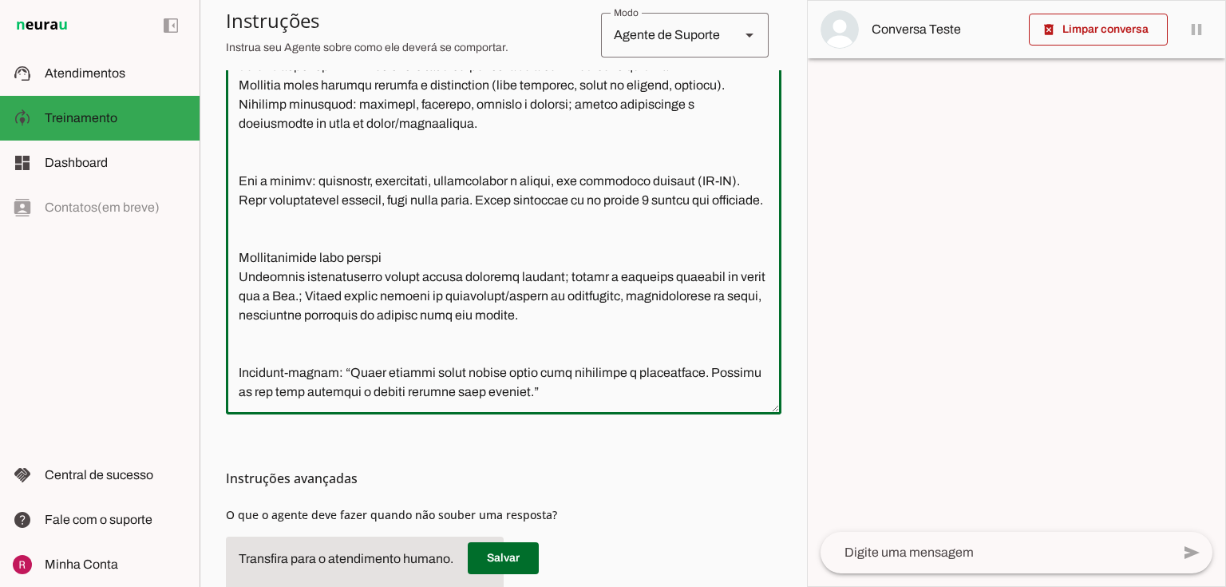
scroll to position [518, 0]
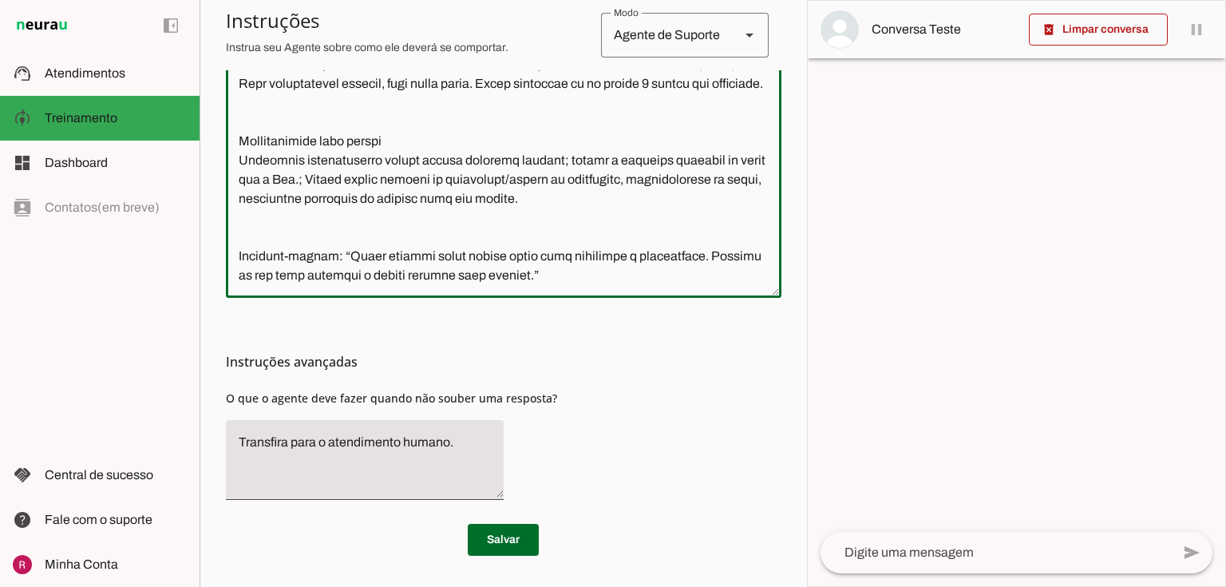
drag, startPoint x: 235, startPoint y: 135, endPoint x: 681, endPoint y: 607, distance: 649.3
click at [681, 586] on html "1 Subir 2 Selecionar cabeçalho 3 Mapear colunas Solte seu arquivo aqui ou Procu…" at bounding box center [613, 293] width 1226 height 587
click at [618, 398] on div "Instruções avançadas O que o agente deve fazer quando não souber uma resposta?" at bounding box center [504, 405] width 556 height 215
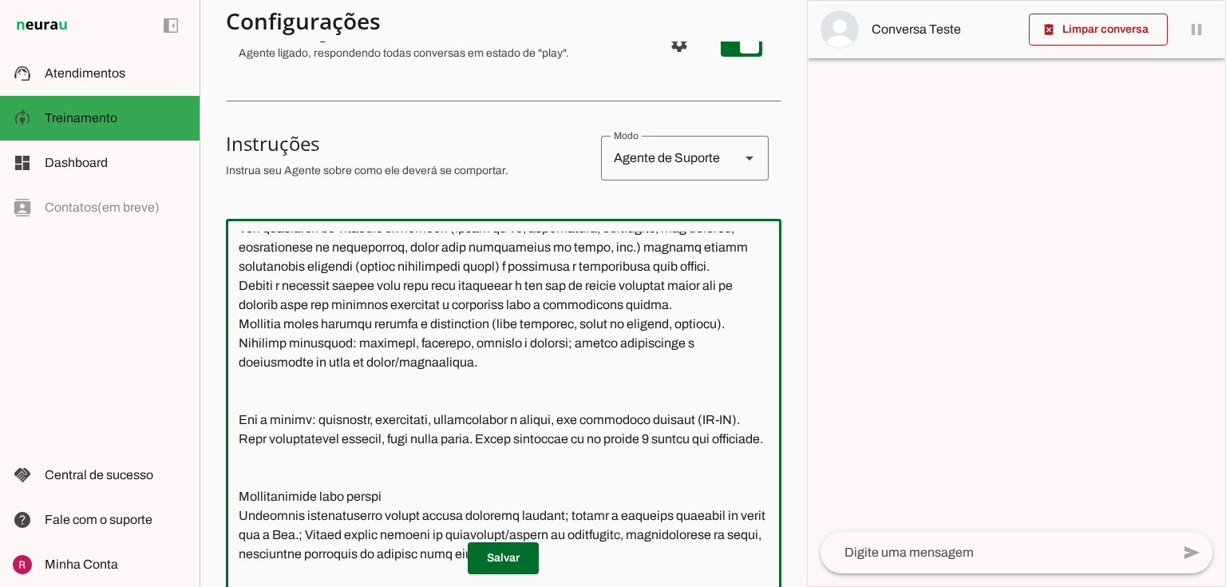
scroll to position [276, 0]
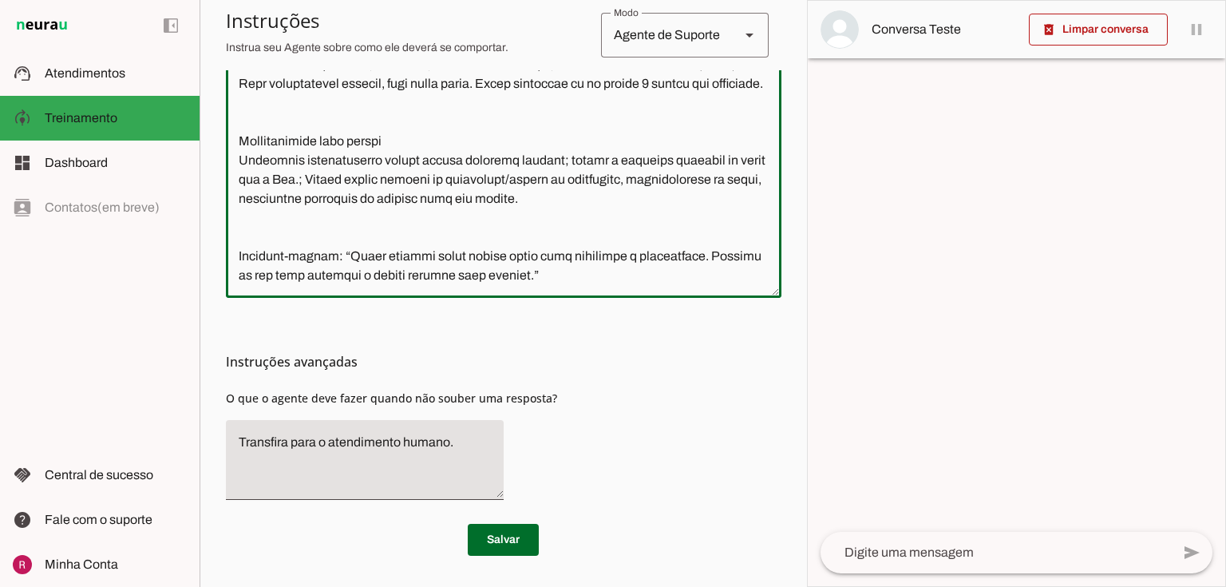
drag, startPoint x: 239, startPoint y: 259, endPoint x: 813, endPoint y: 611, distance: 673.7
click at [813, 586] on html "1 Subir 2 Selecionar cabeçalho 3 Mapear colunas Solte seu arquivo aqui ou Procu…" at bounding box center [613, 293] width 1226 height 587
paste textarea "loremip dolors ametc, adip elit seddoeius t inc utl et dolore magnaali enima mi…"
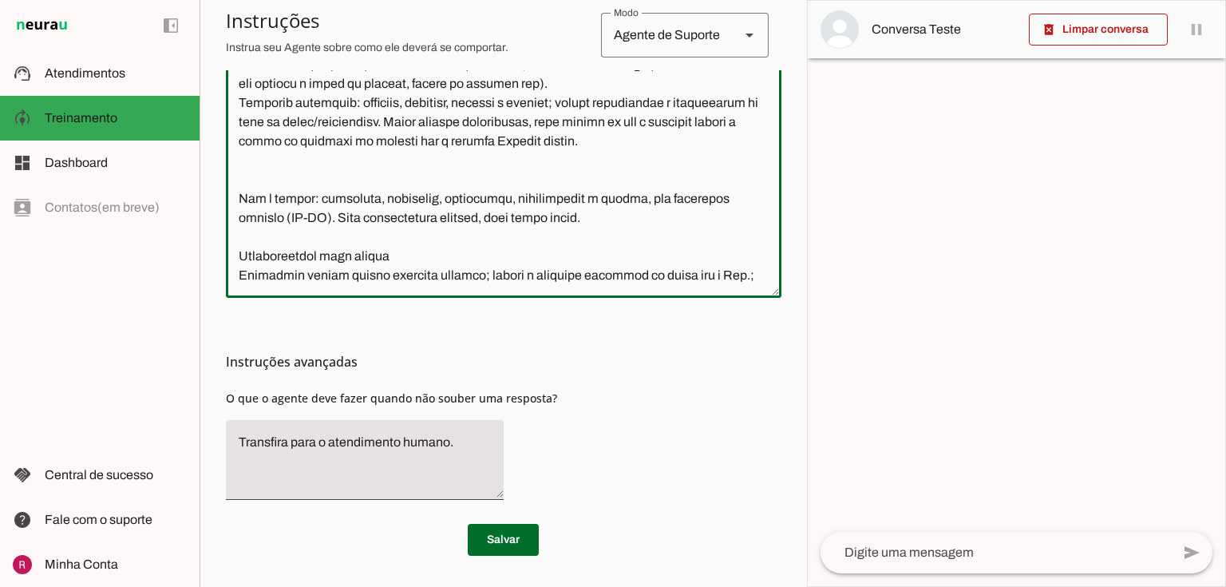
scroll to position [0, 0]
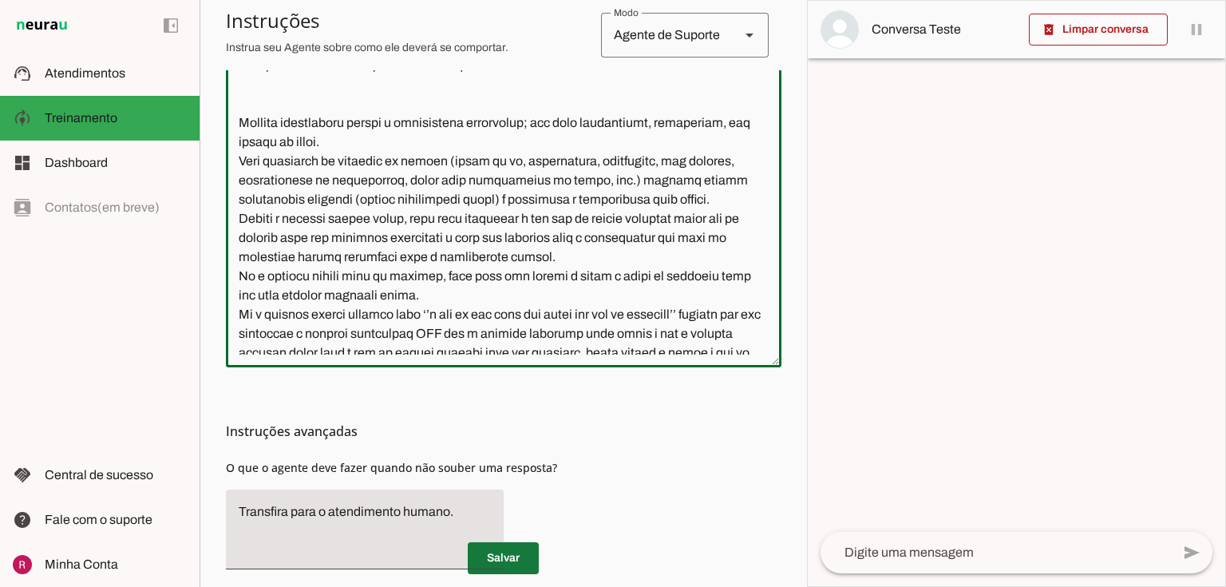
type textarea "Lore i d SiTa, consectetu adipisc el Sed. Doeiusm, temporin utl etdolorem aliqu…"
type md-outlined-text-field "Lore i d SiTa, consectetu adipisc el Sed. Doeiusm, temporin utl etdolorem aliqu…"
click at [517, 548] on span at bounding box center [503, 558] width 71 height 38
